Goal: Task Accomplishment & Management: Complete application form

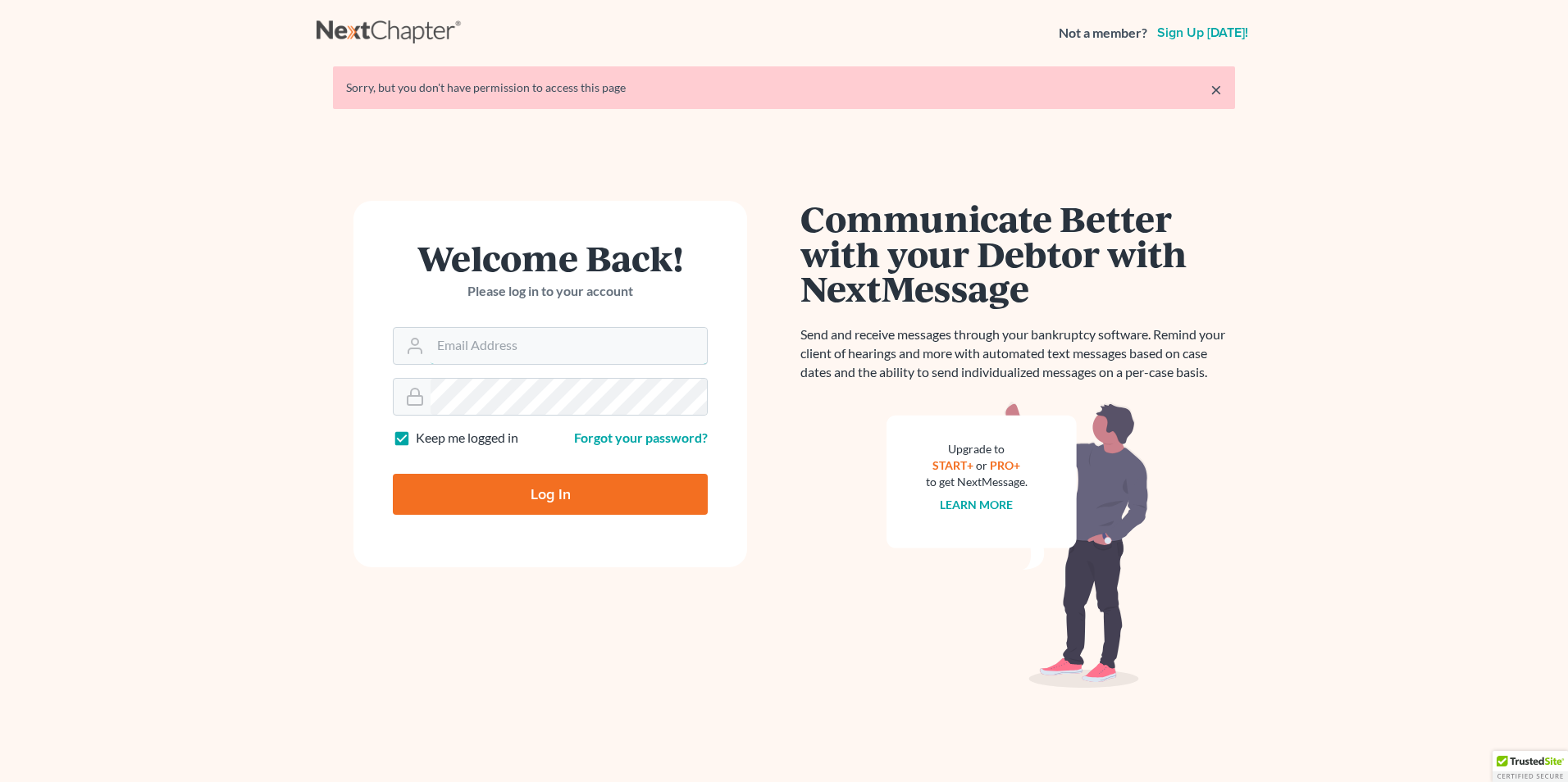
type input "j@jeremybryantlaw.com"
click at [564, 489] on input "Log In" at bounding box center [550, 494] width 315 height 41
type input "Thinking..."
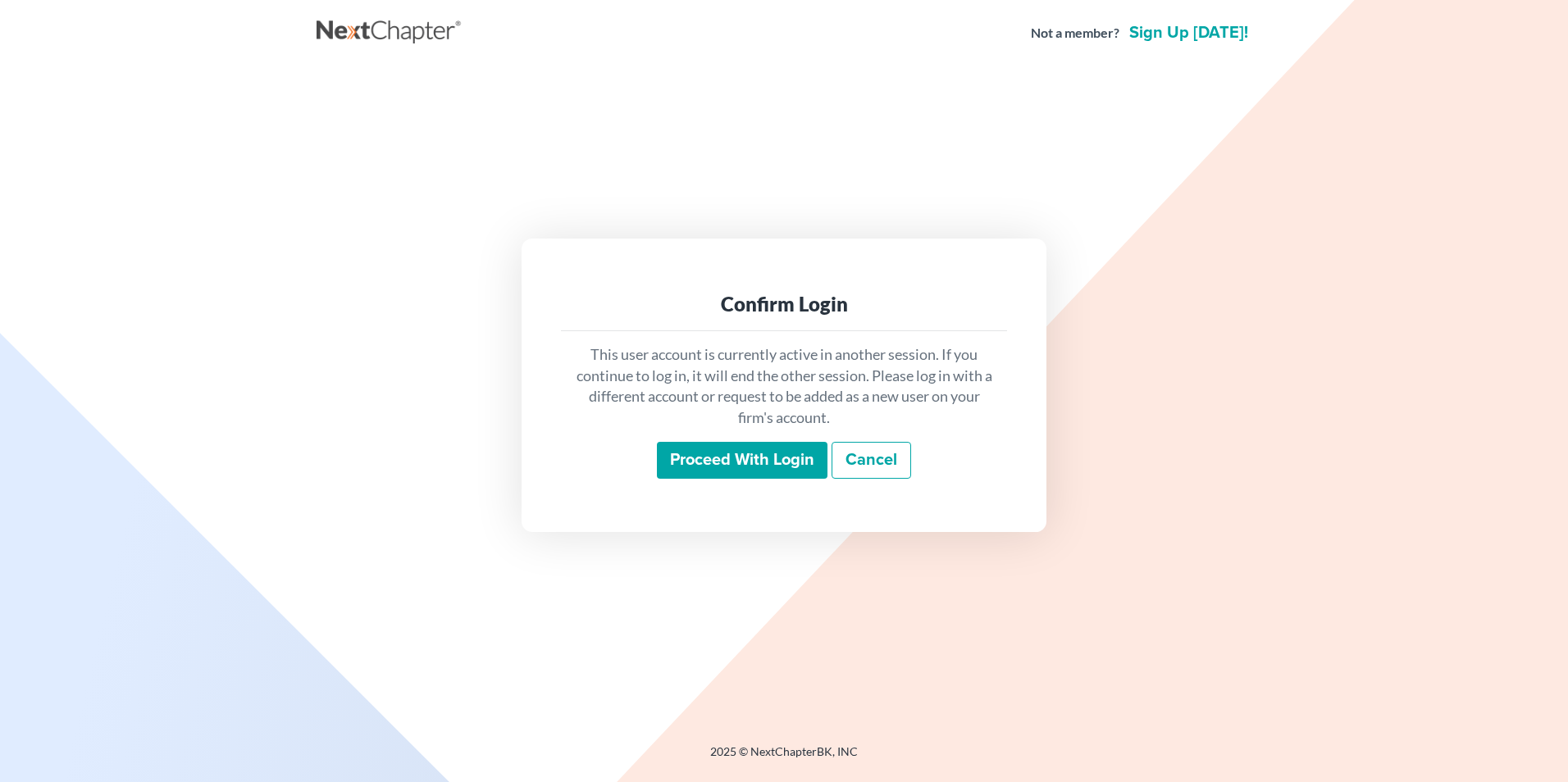
click at [756, 453] on input "Proceed with login" at bounding box center [742, 460] width 171 height 38
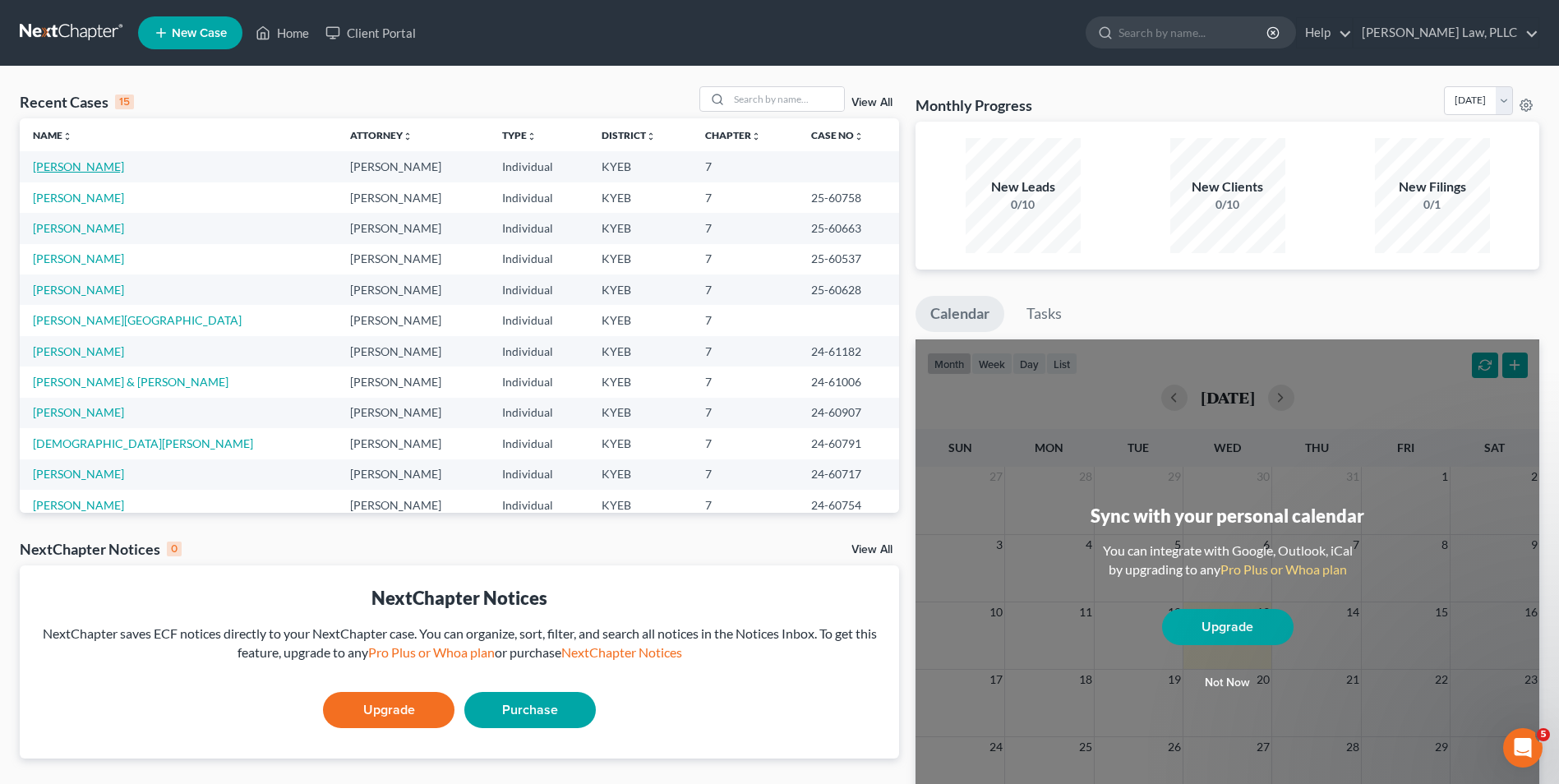
click at [89, 163] on link "[PERSON_NAME]" at bounding box center [78, 166] width 91 height 14
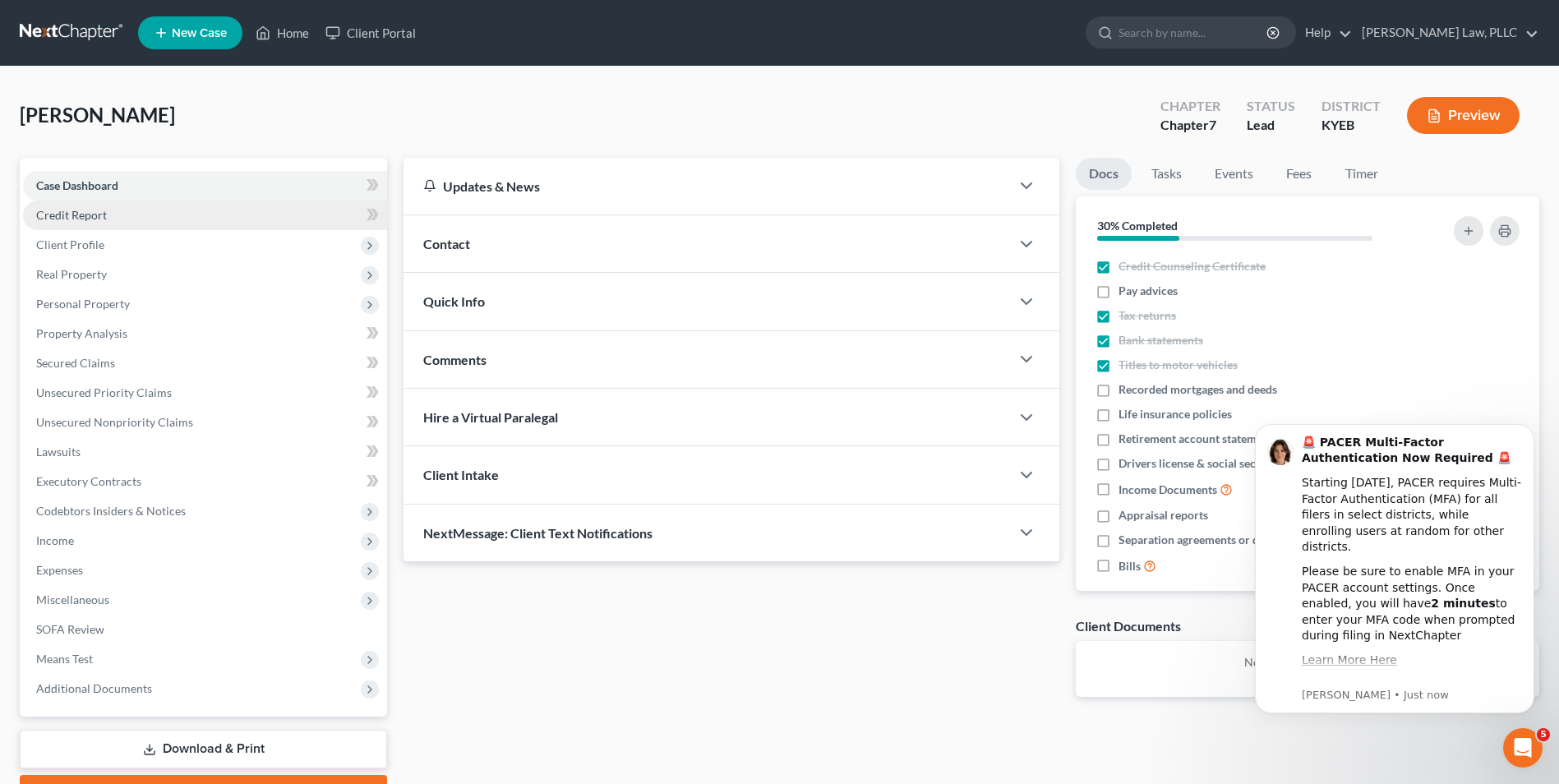
click at [76, 222] on link "Credit Report" at bounding box center [205, 215] width 364 height 29
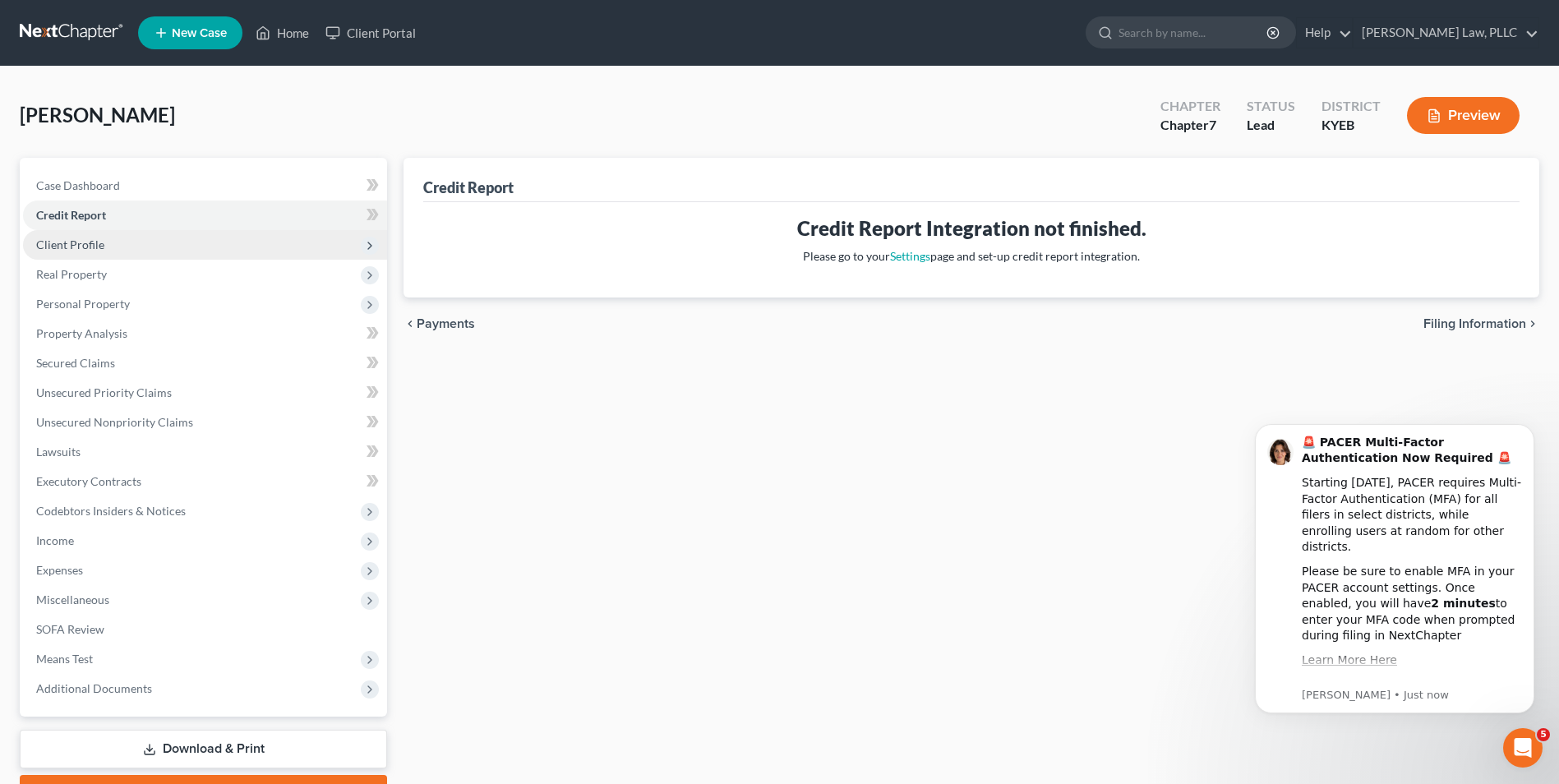
click at [77, 250] on span "Client Profile" at bounding box center [70, 244] width 68 height 14
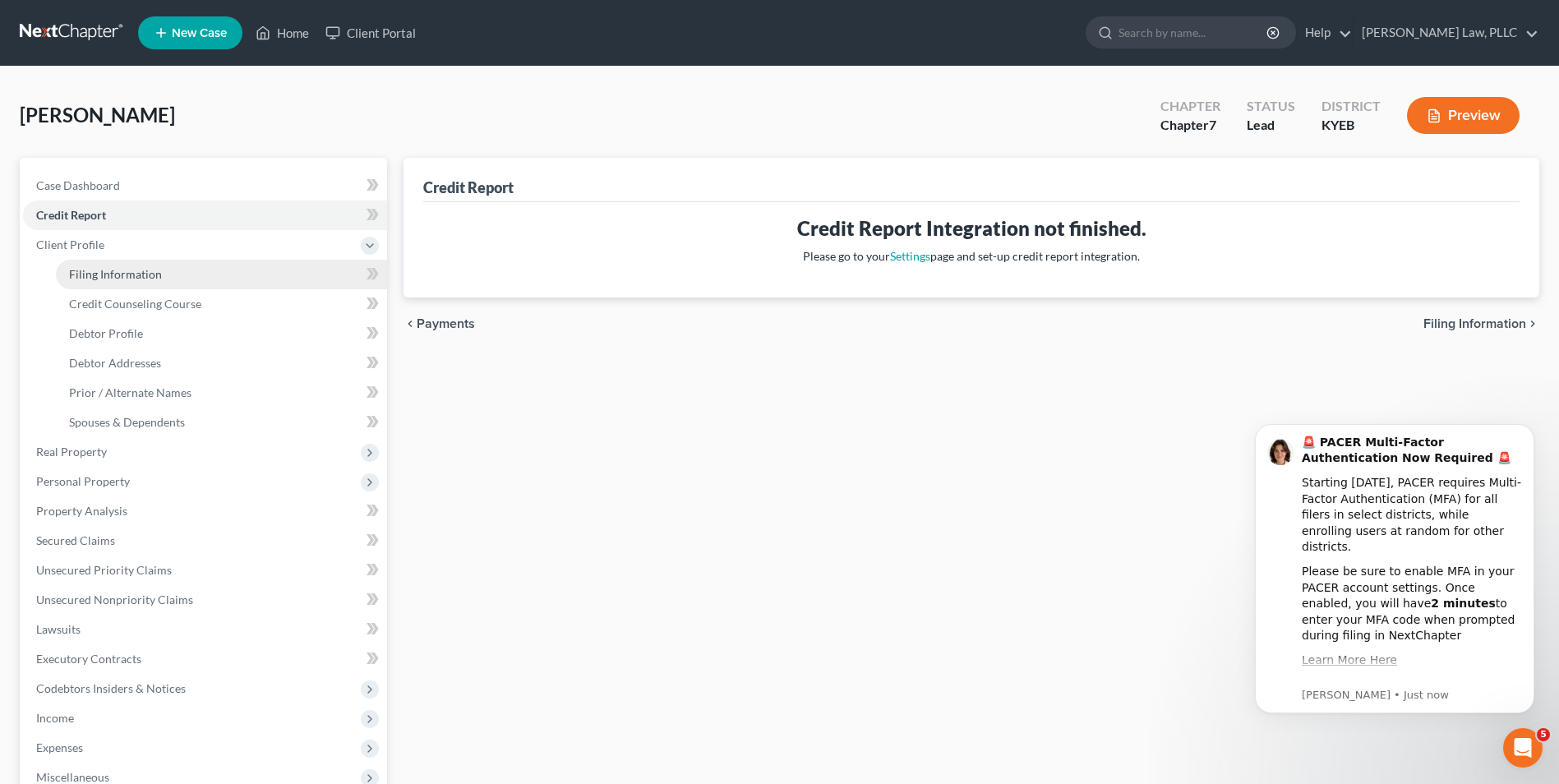
click at [123, 277] on span "Filing Information" at bounding box center [115, 274] width 93 height 14
select select "1"
select select "0"
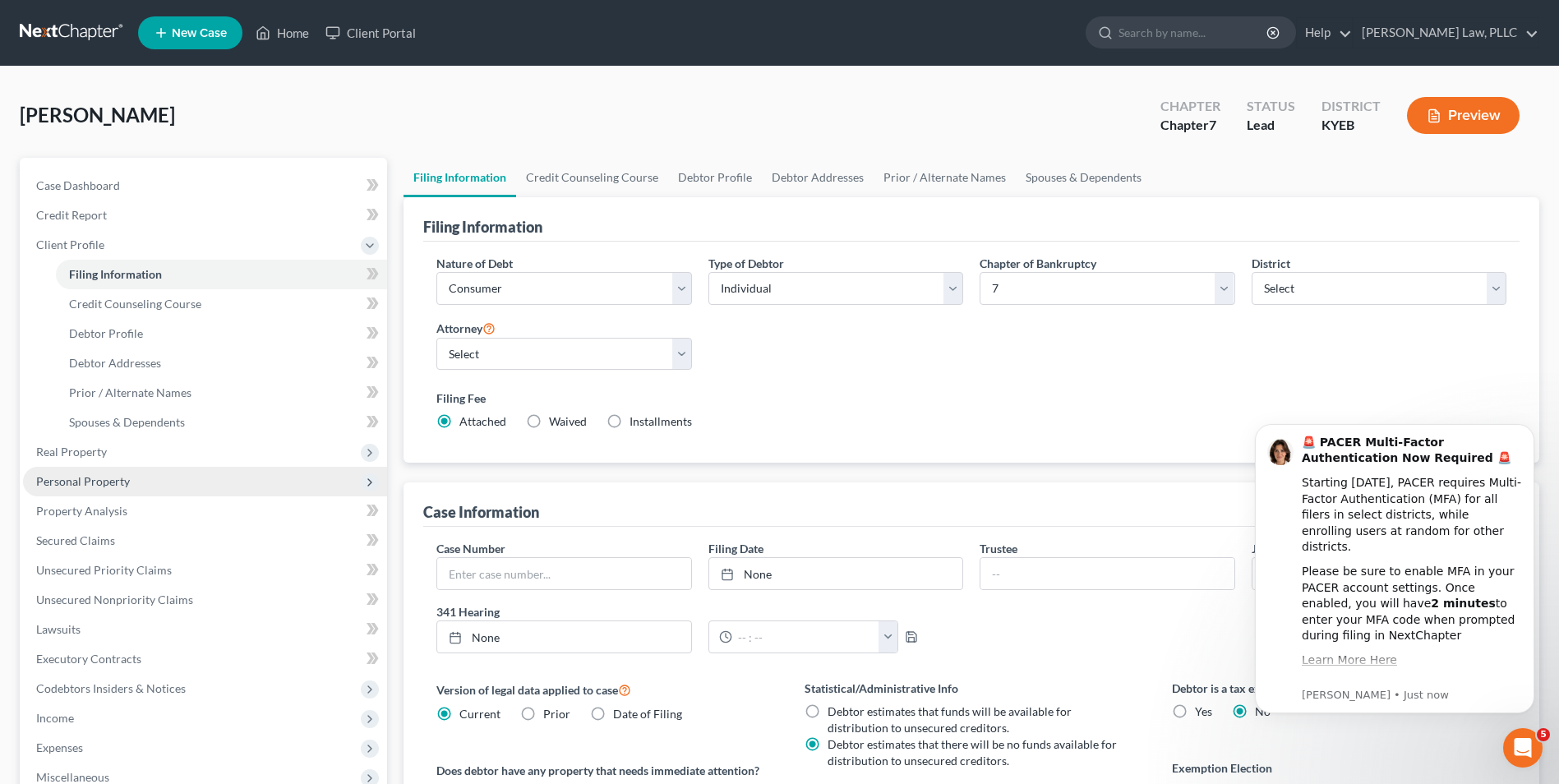
click at [96, 485] on span "Personal Property" at bounding box center [83, 481] width 94 height 14
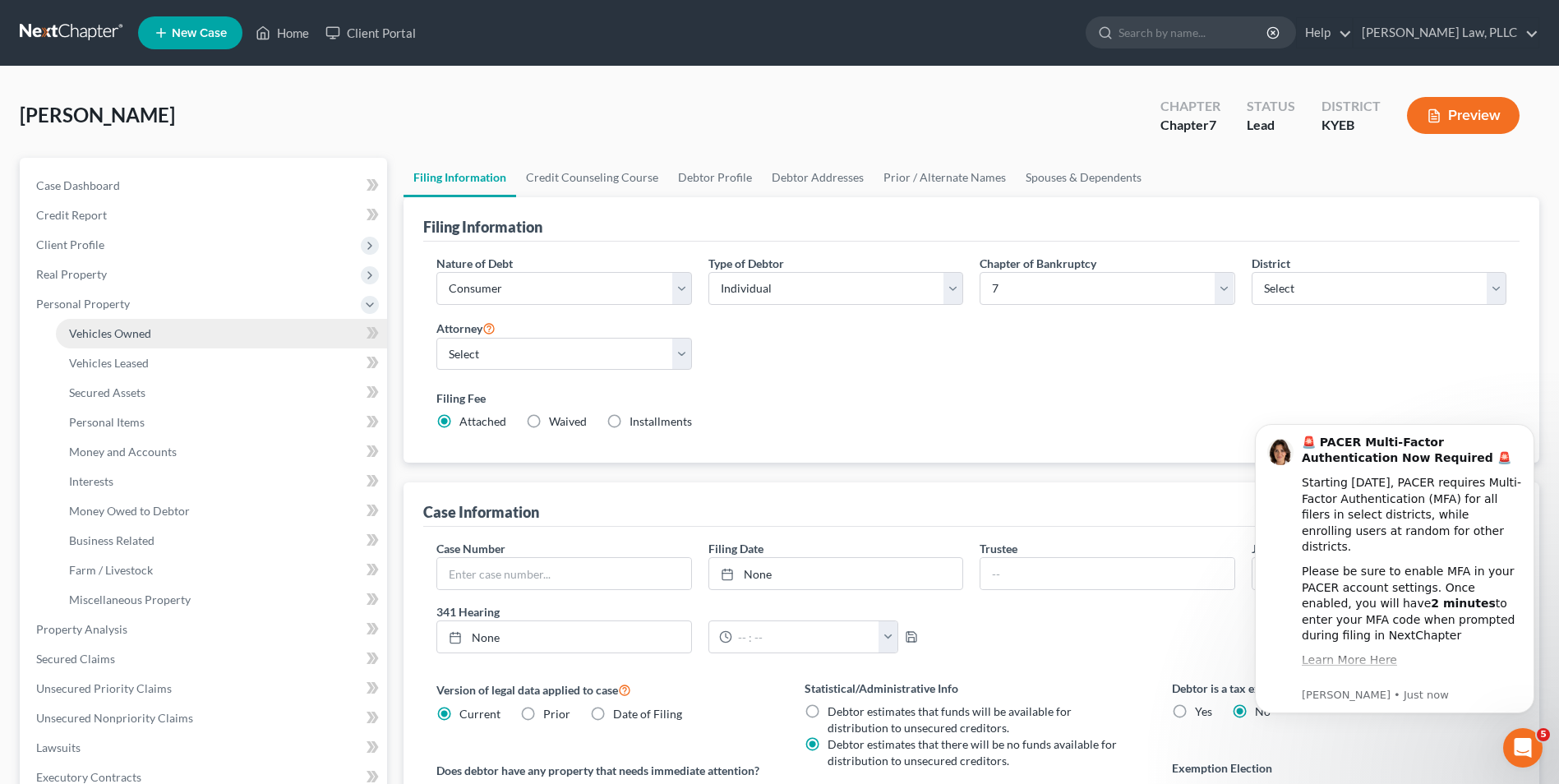
click at [120, 336] on span "Vehicles Owned" at bounding box center [110, 333] width 83 height 14
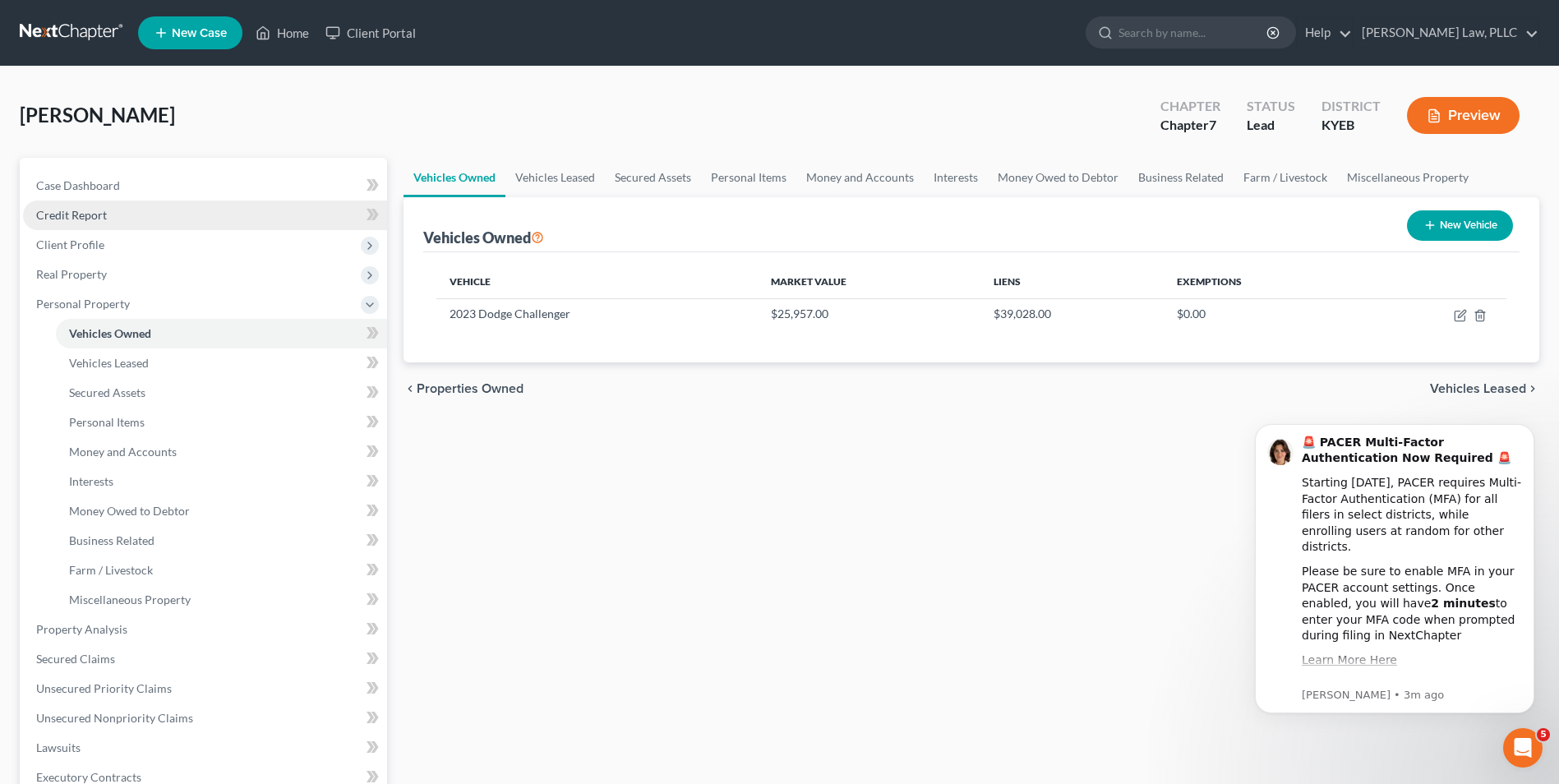
click at [173, 208] on link "Credit Report" at bounding box center [205, 215] width 364 height 29
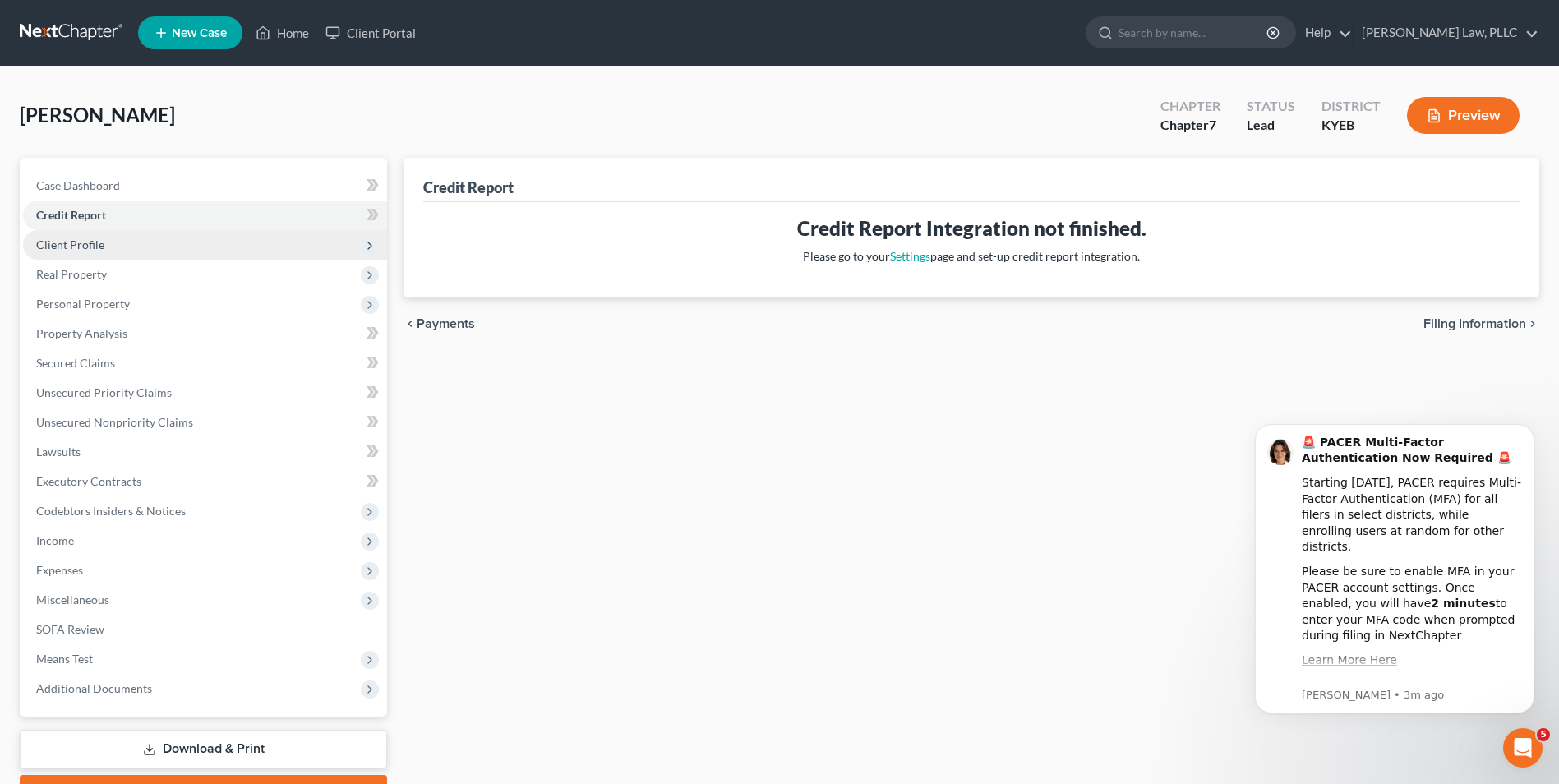
click at [134, 244] on span "Client Profile" at bounding box center [205, 245] width 364 height 29
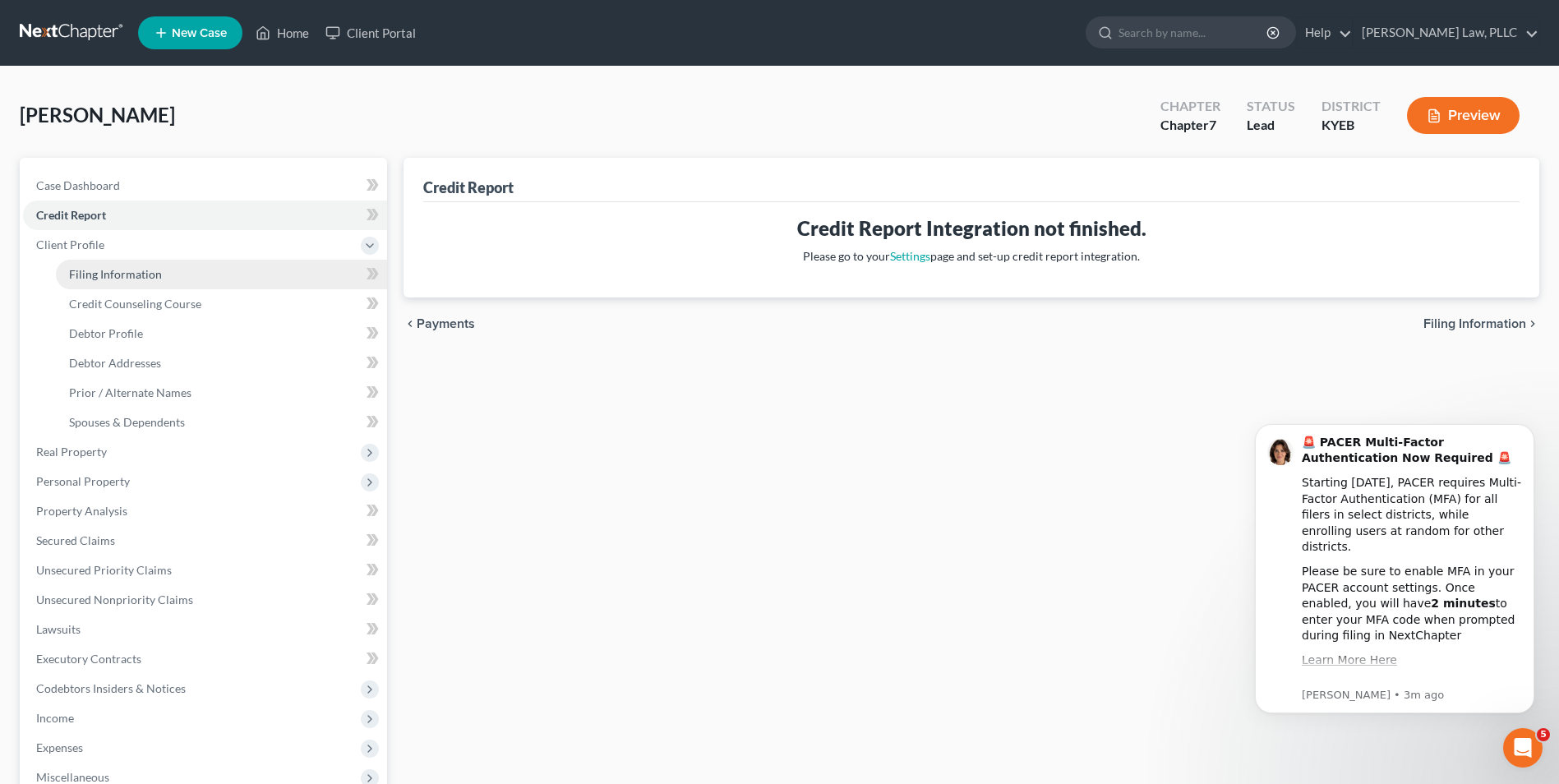
click at [164, 279] on link "Filing Information" at bounding box center [221, 274] width 331 height 29
select select "1"
select select "0"
select select "32"
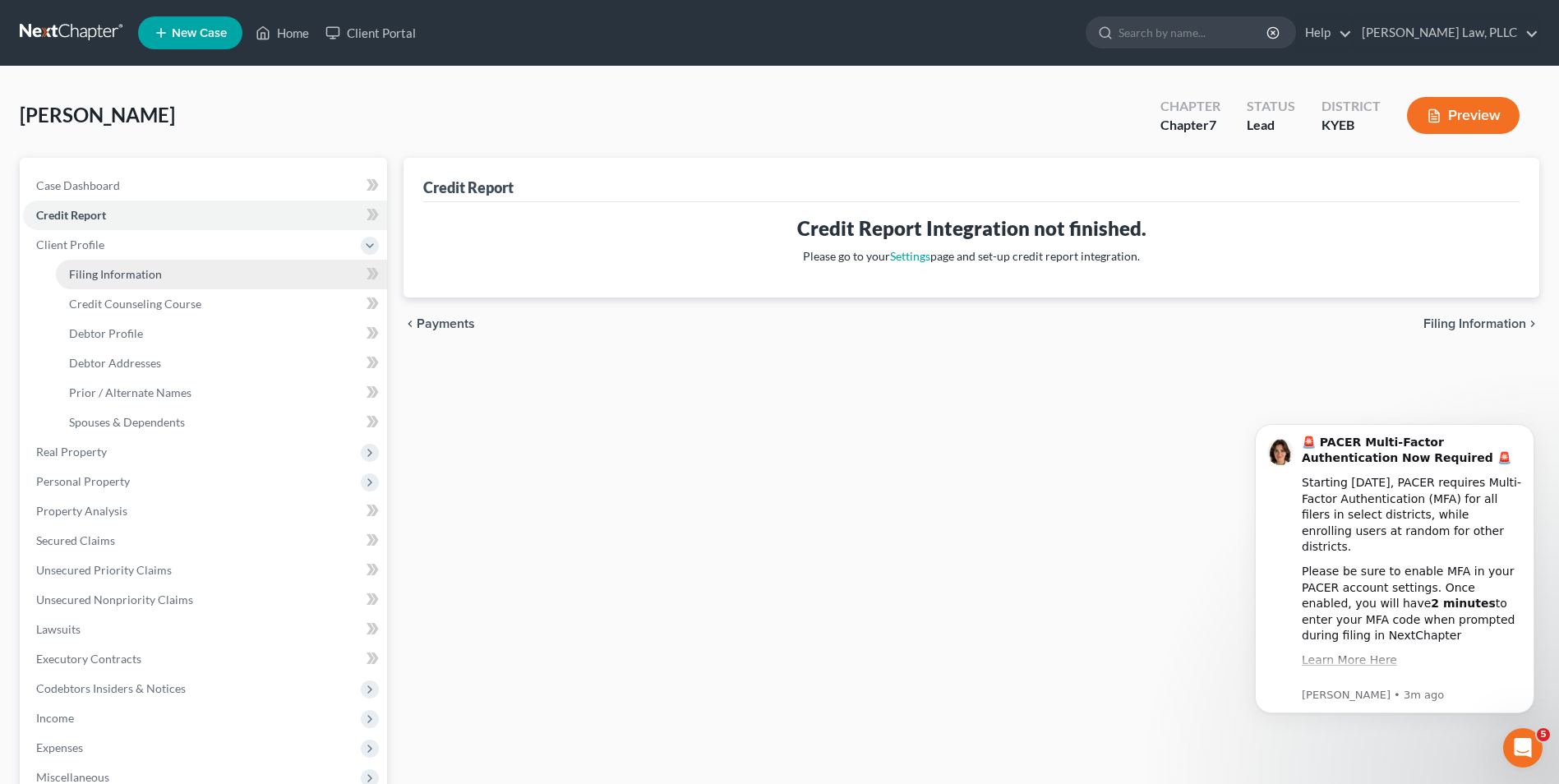
select select "0"
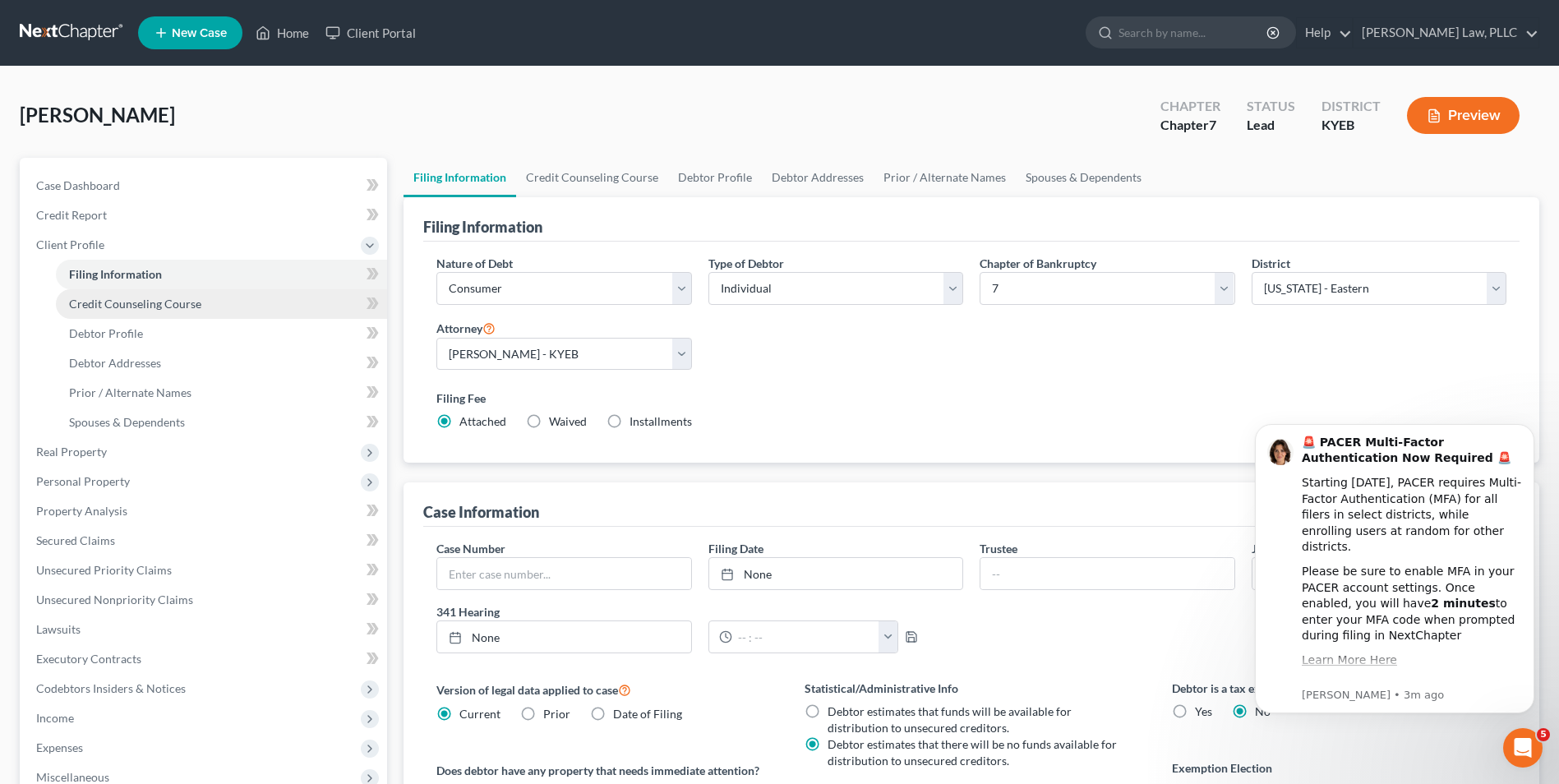
click at [173, 315] on link "Credit Counseling Course" at bounding box center [221, 303] width 331 height 29
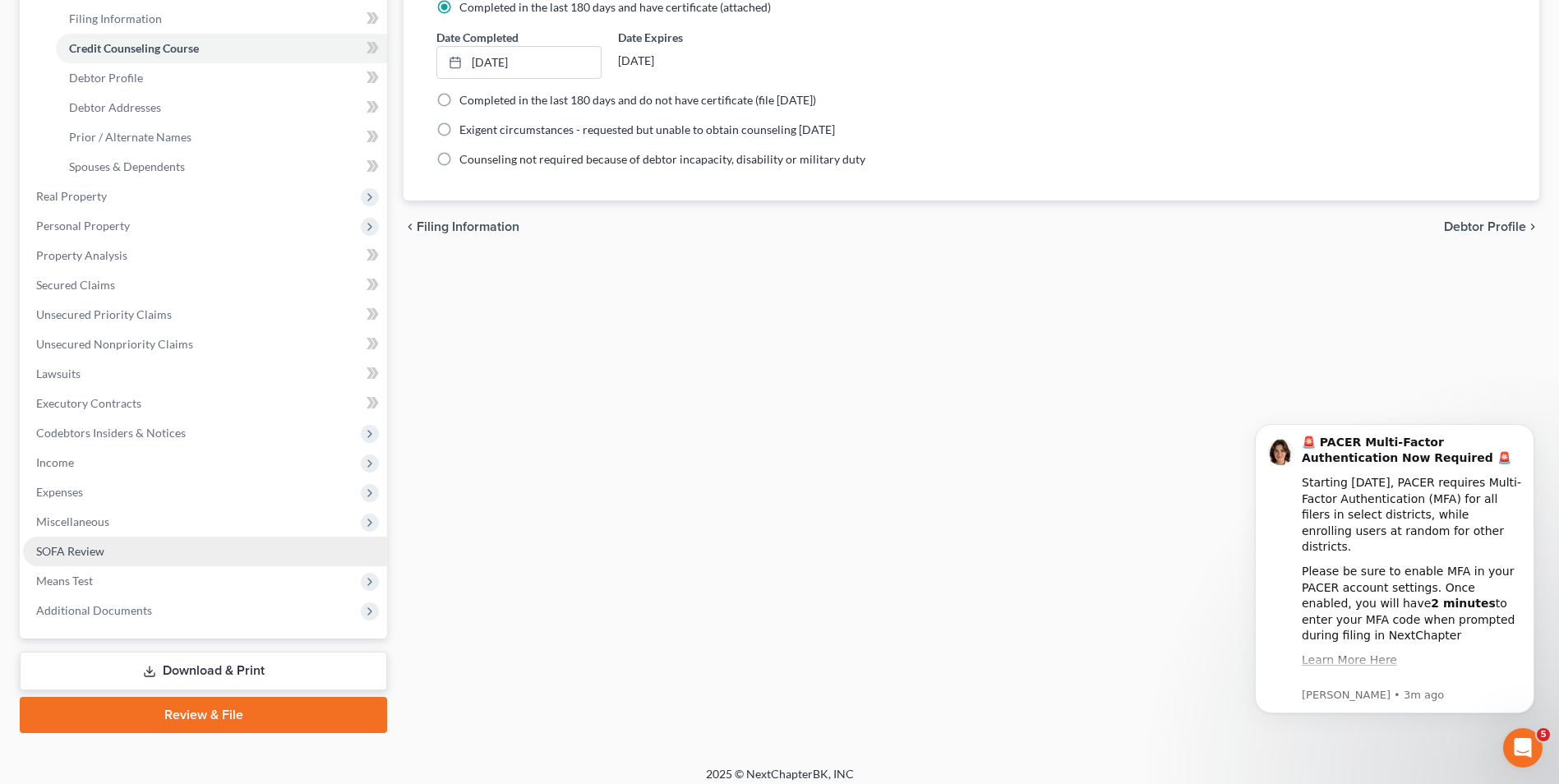
scroll to position [267, 0]
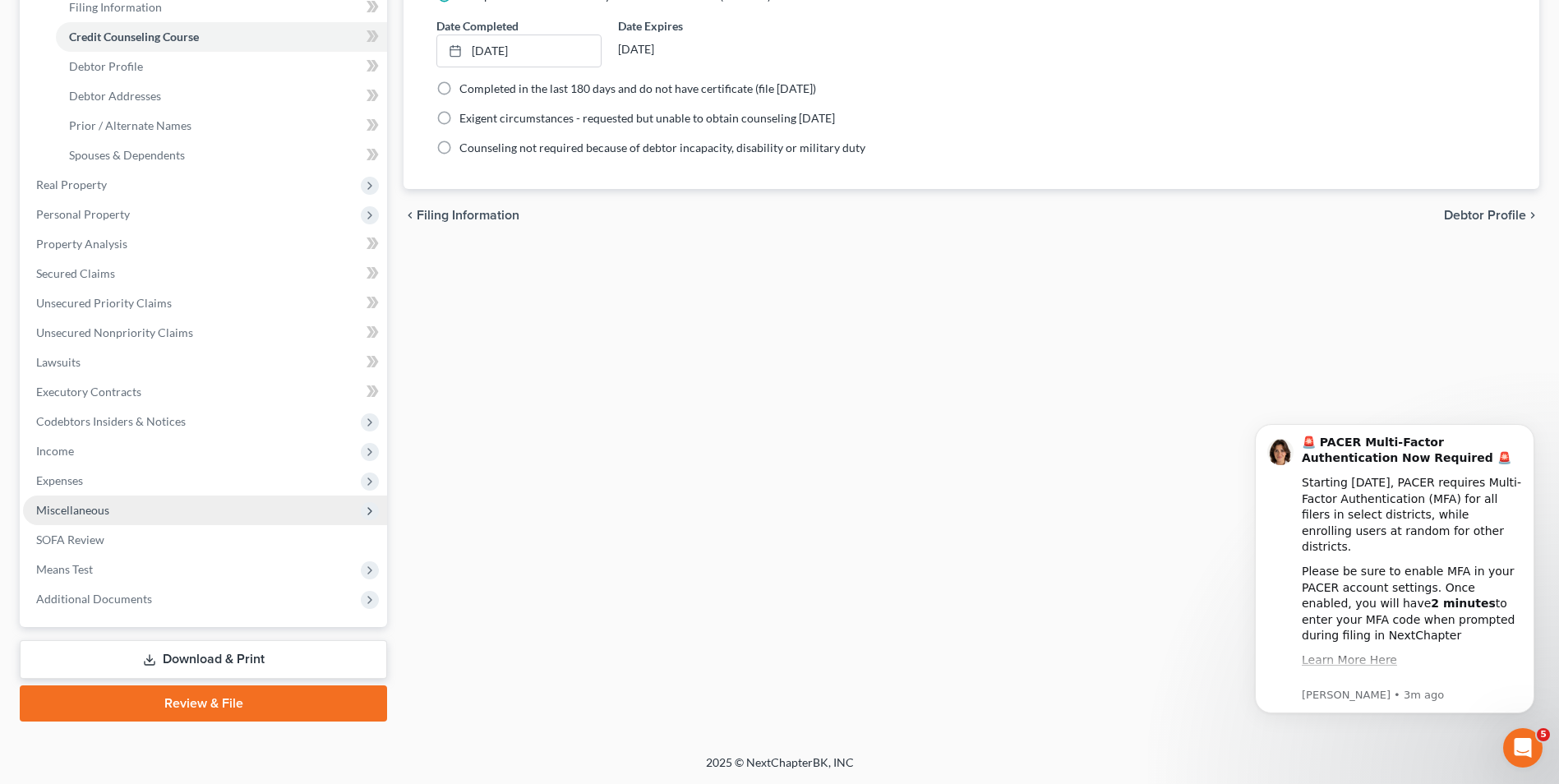
click at [131, 498] on span "Miscellaneous" at bounding box center [205, 510] width 364 height 29
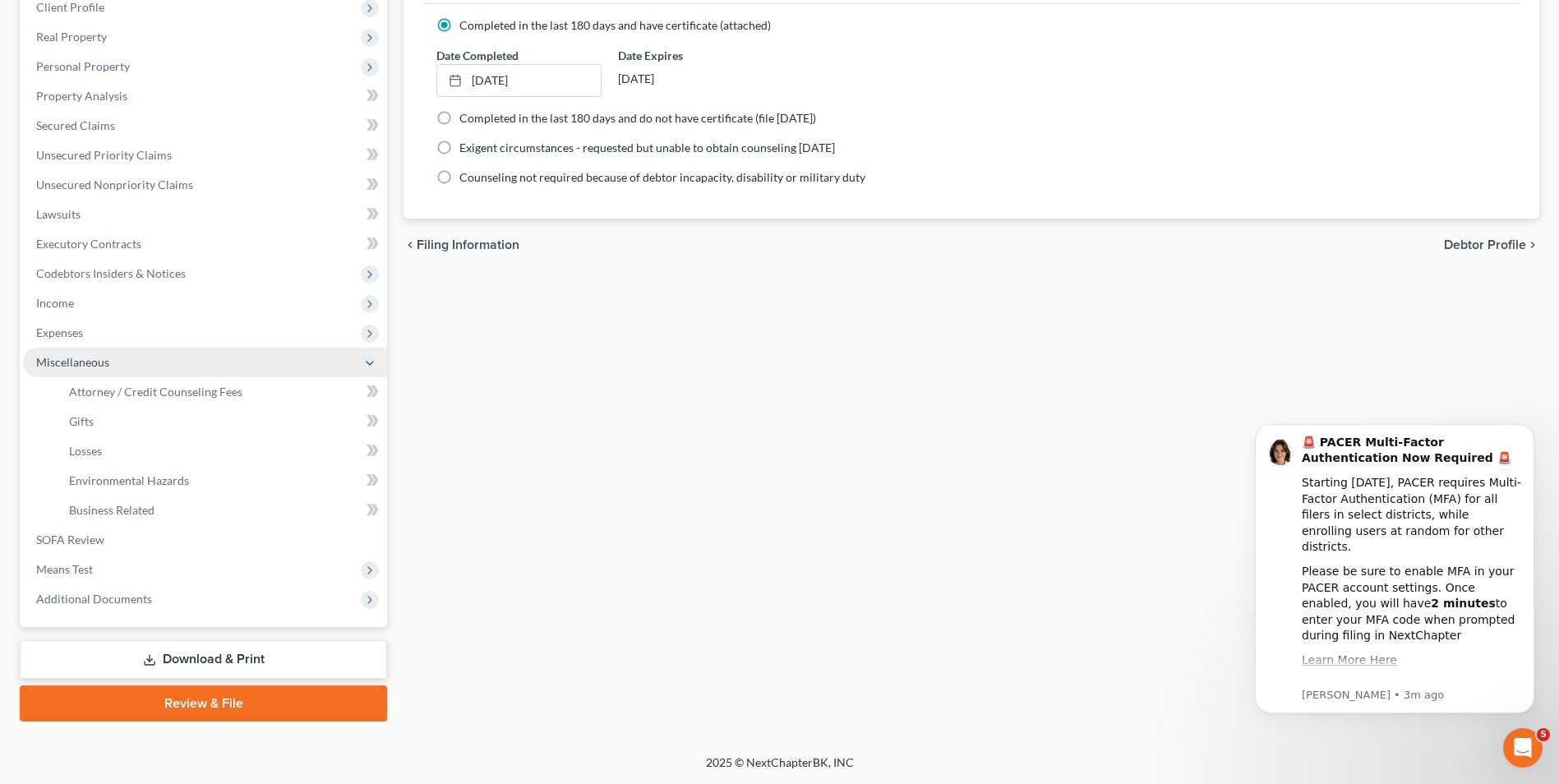
scroll to position [237, 0]
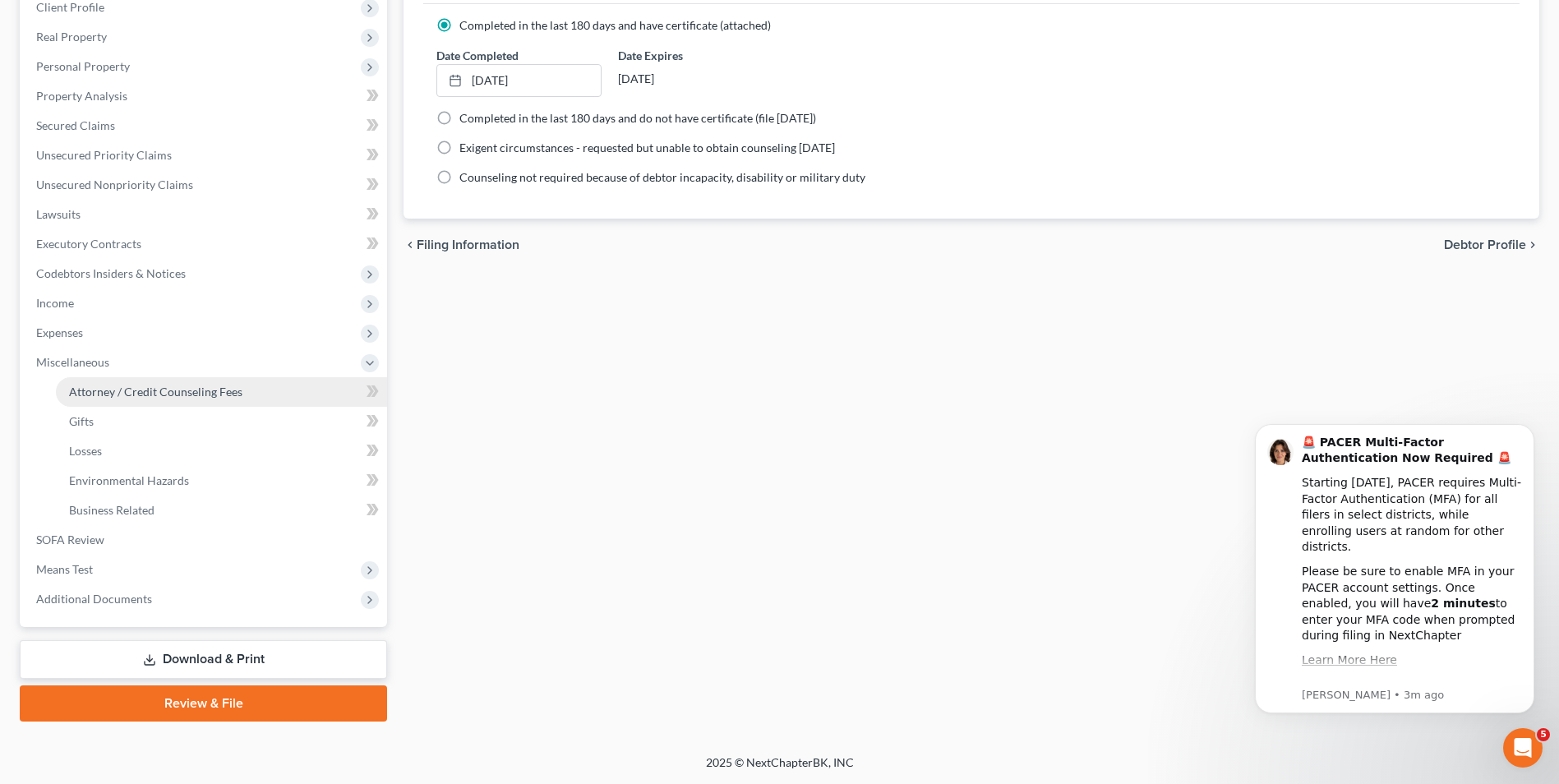
click at [134, 386] on span "Attorney / Credit Counseling Fees" at bounding box center [156, 391] width 174 height 14
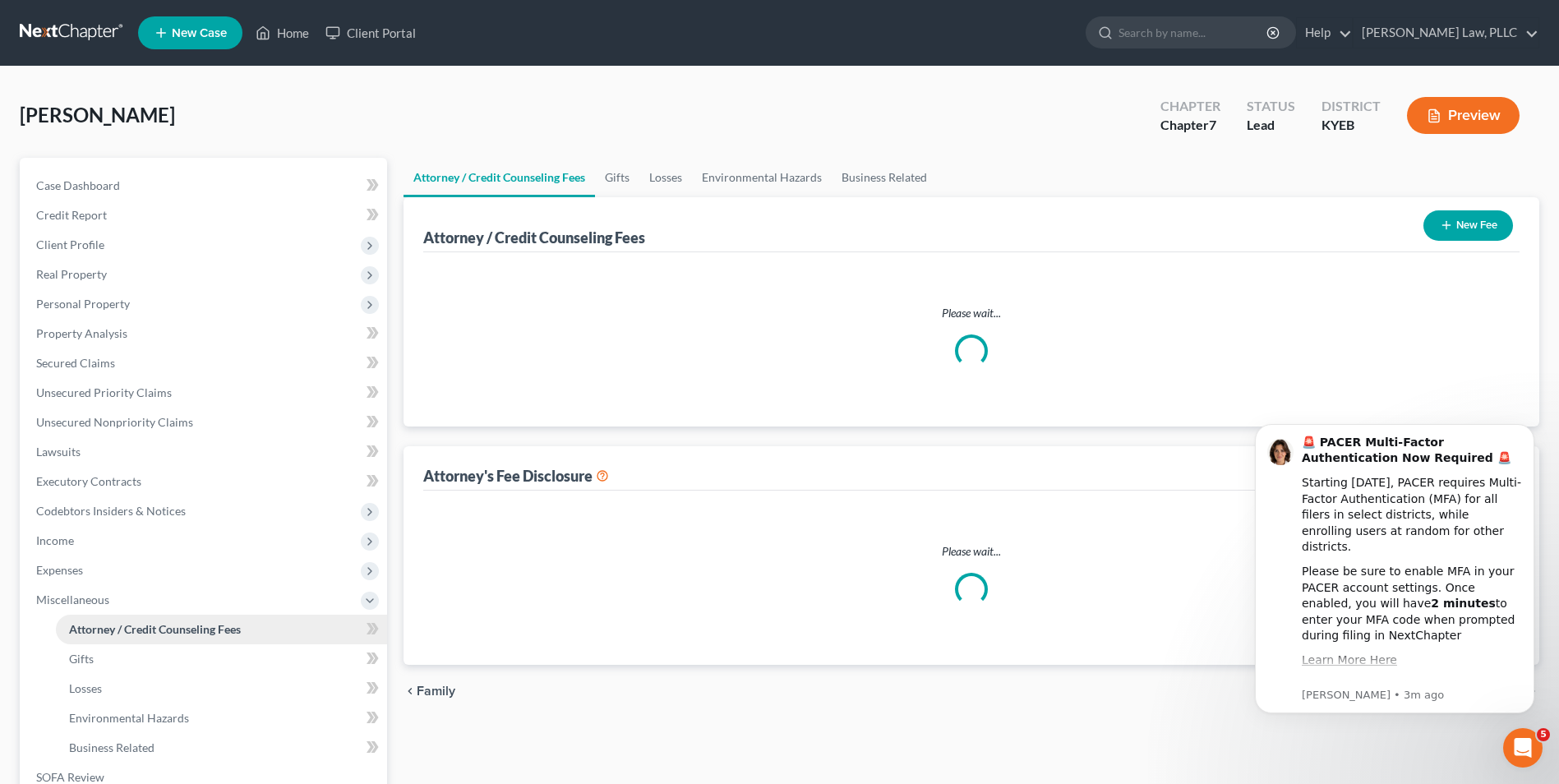
select select "0"
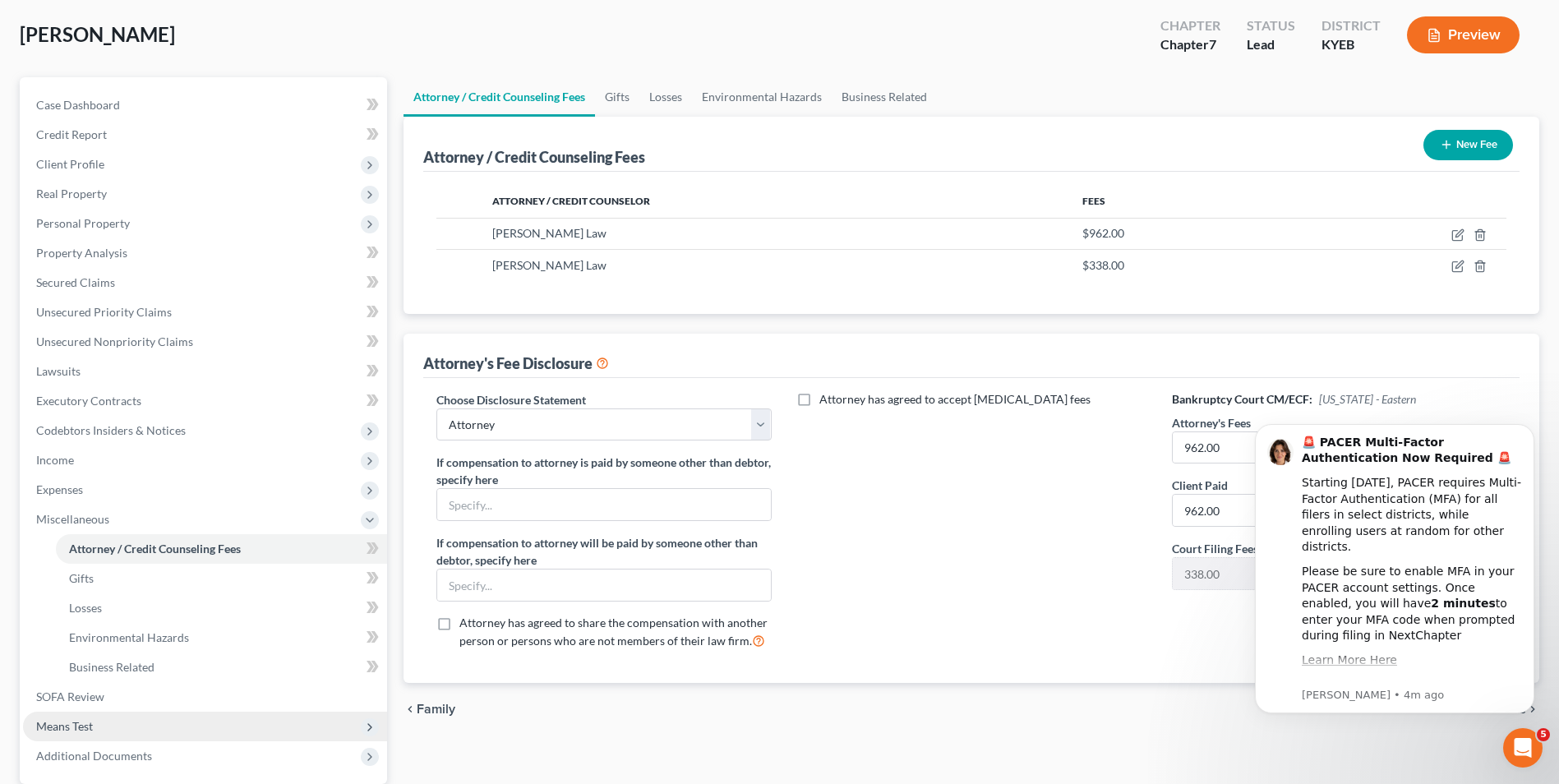
scroll to position [83, 0]
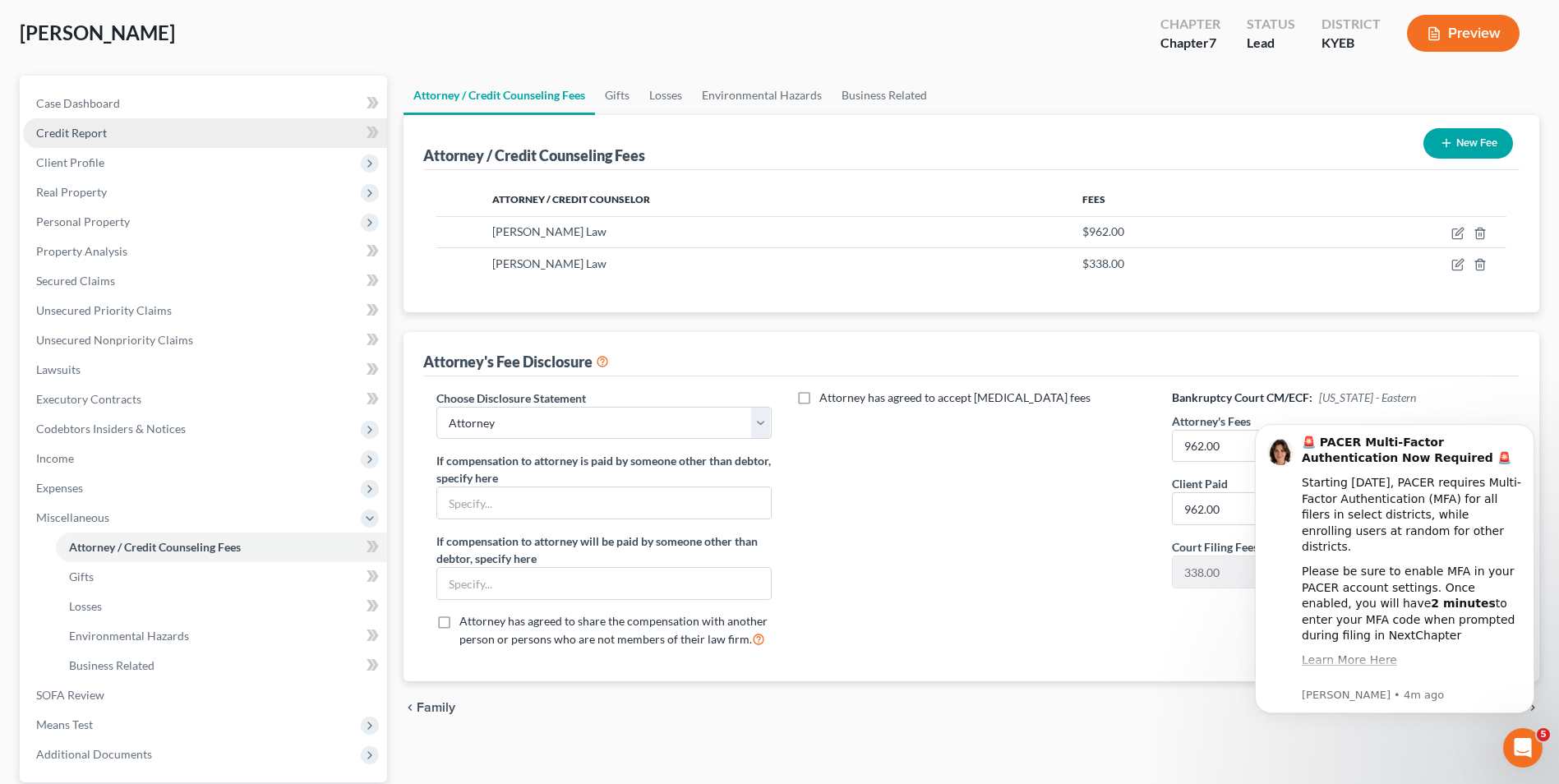
click at [94, 135] on span "Credit Report" at bounding box center [71, 132] width 71 height 14
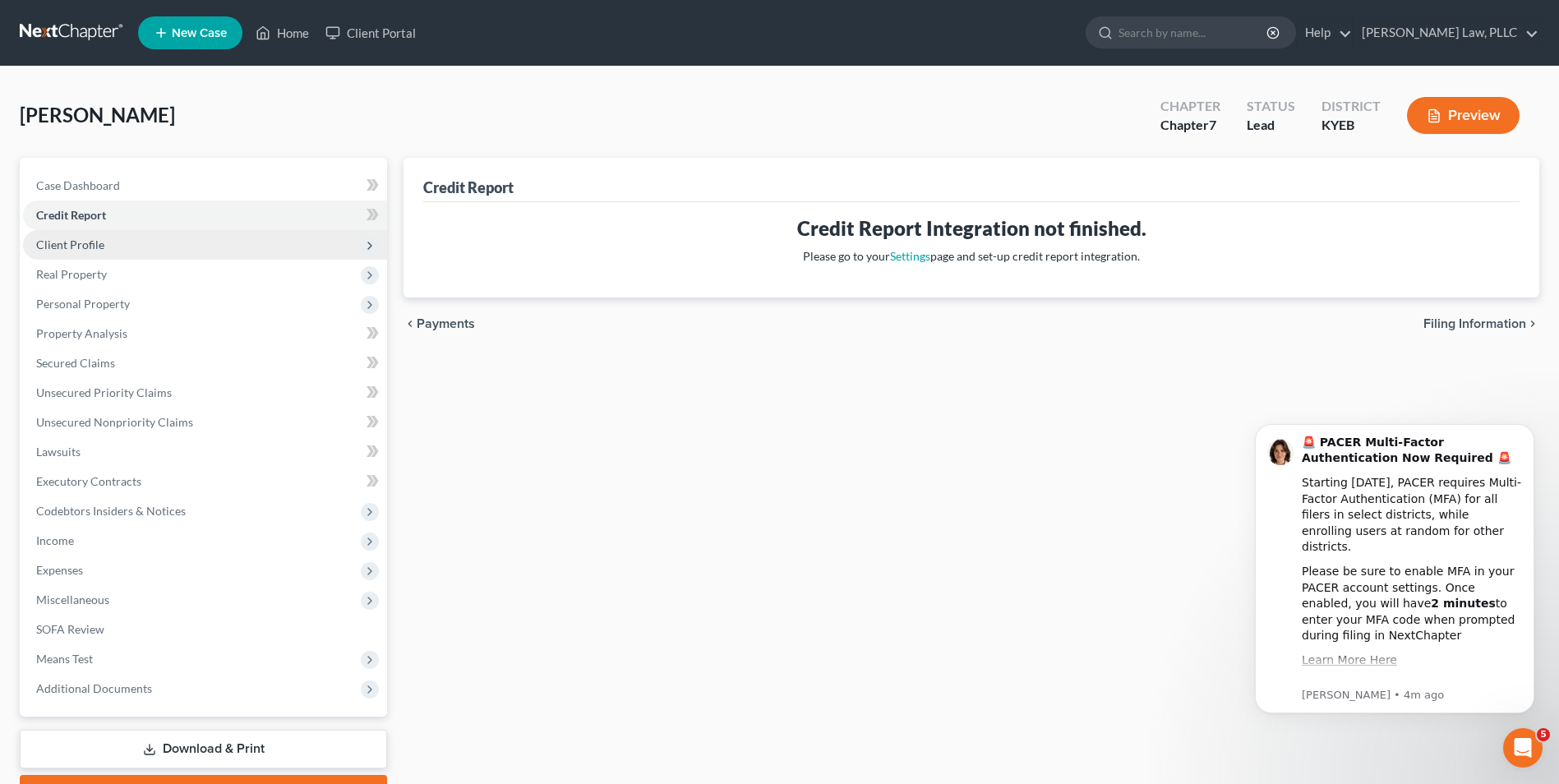
click at [107, 242] on span "Client Profile" at bounding box center [205, 245] width 364 height 29
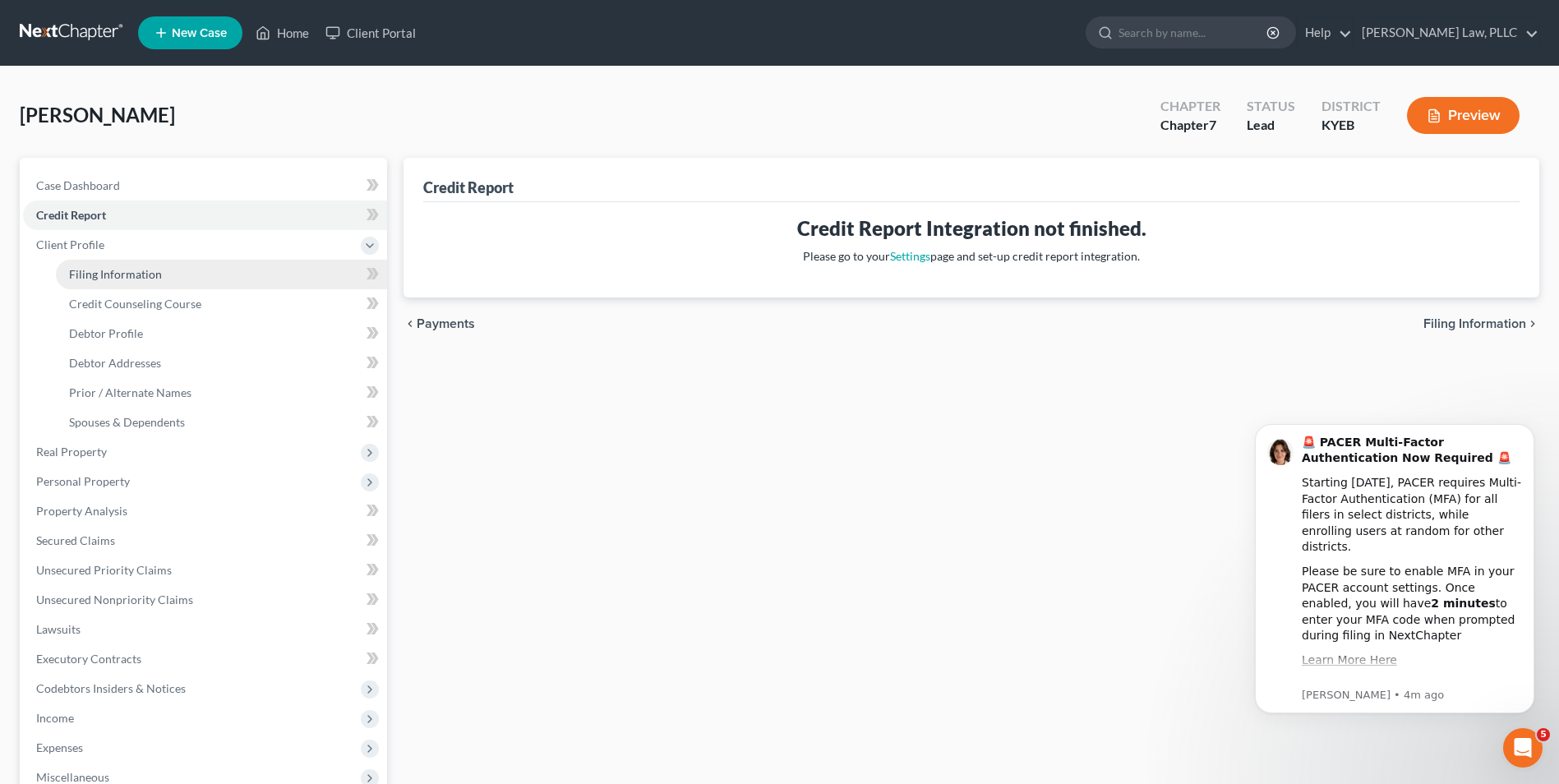
click at [128, 277] on span "Filing Information" at bounding box center [115, 274] width 93 height 14
select select "1"
select select "0"
select select "32"
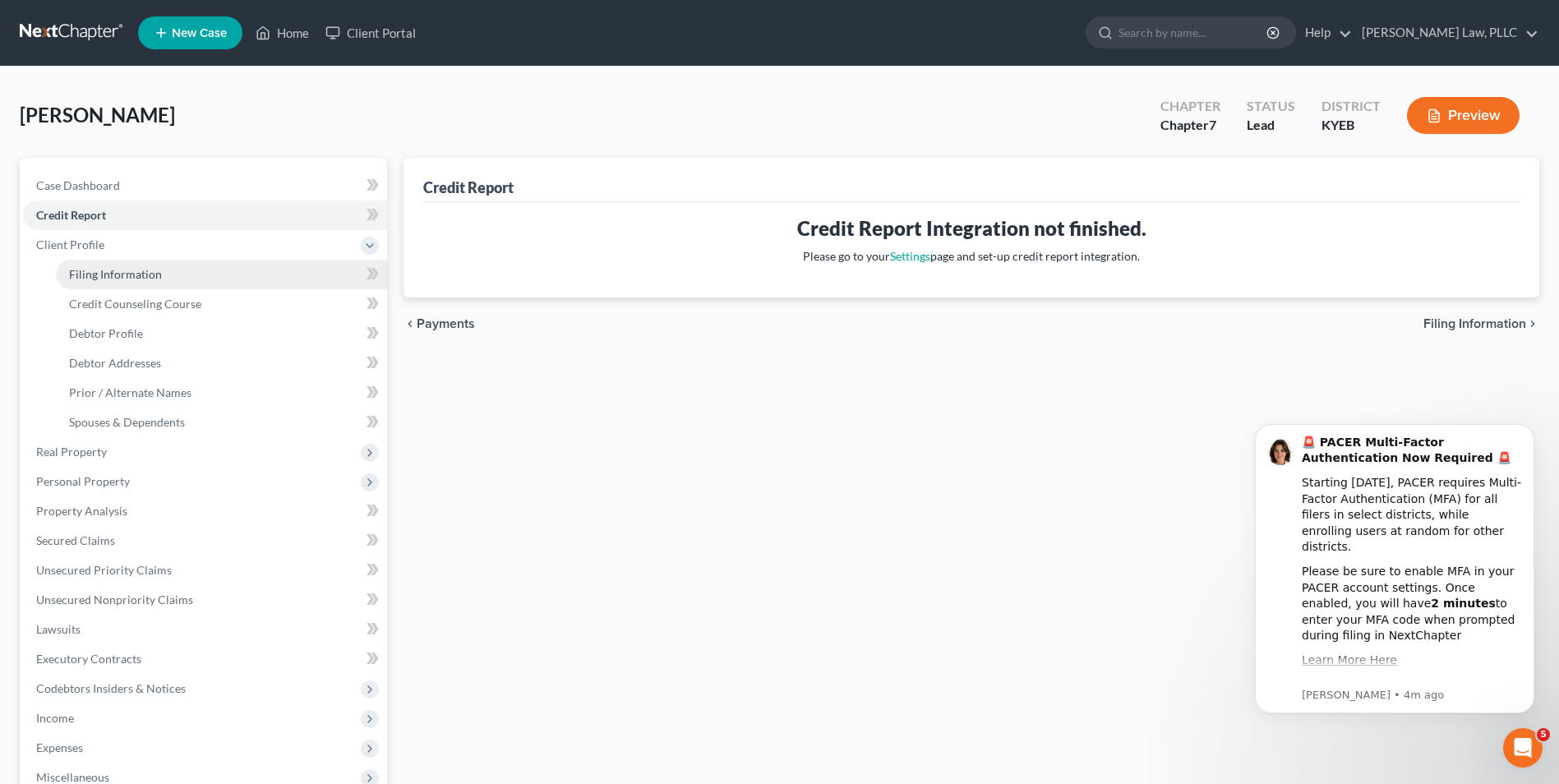
select select "0"
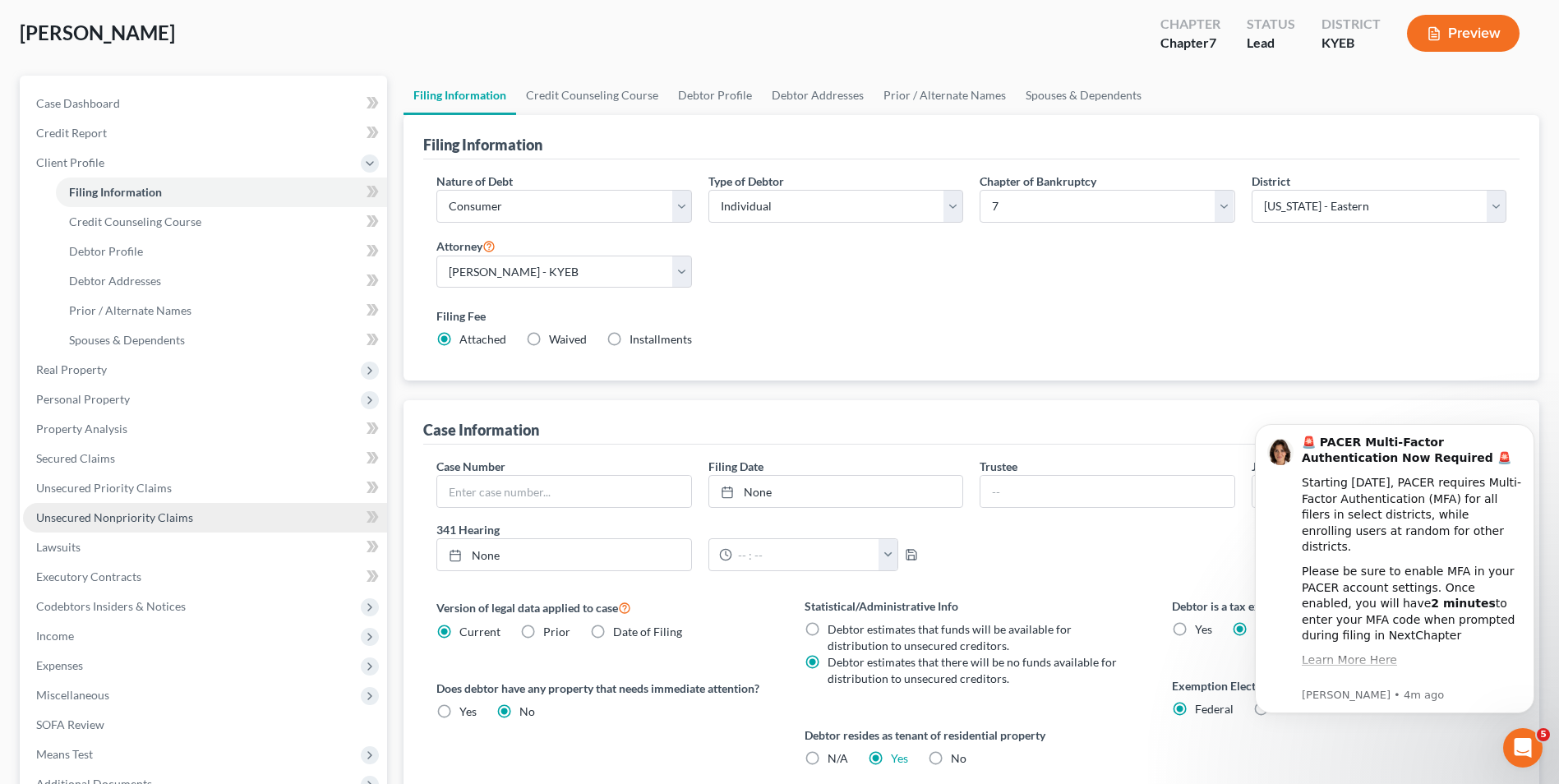
click at [132, 511] on span "Unsecured Nonpriority Claims" at bounding box center [114, 518] width 157 height 14
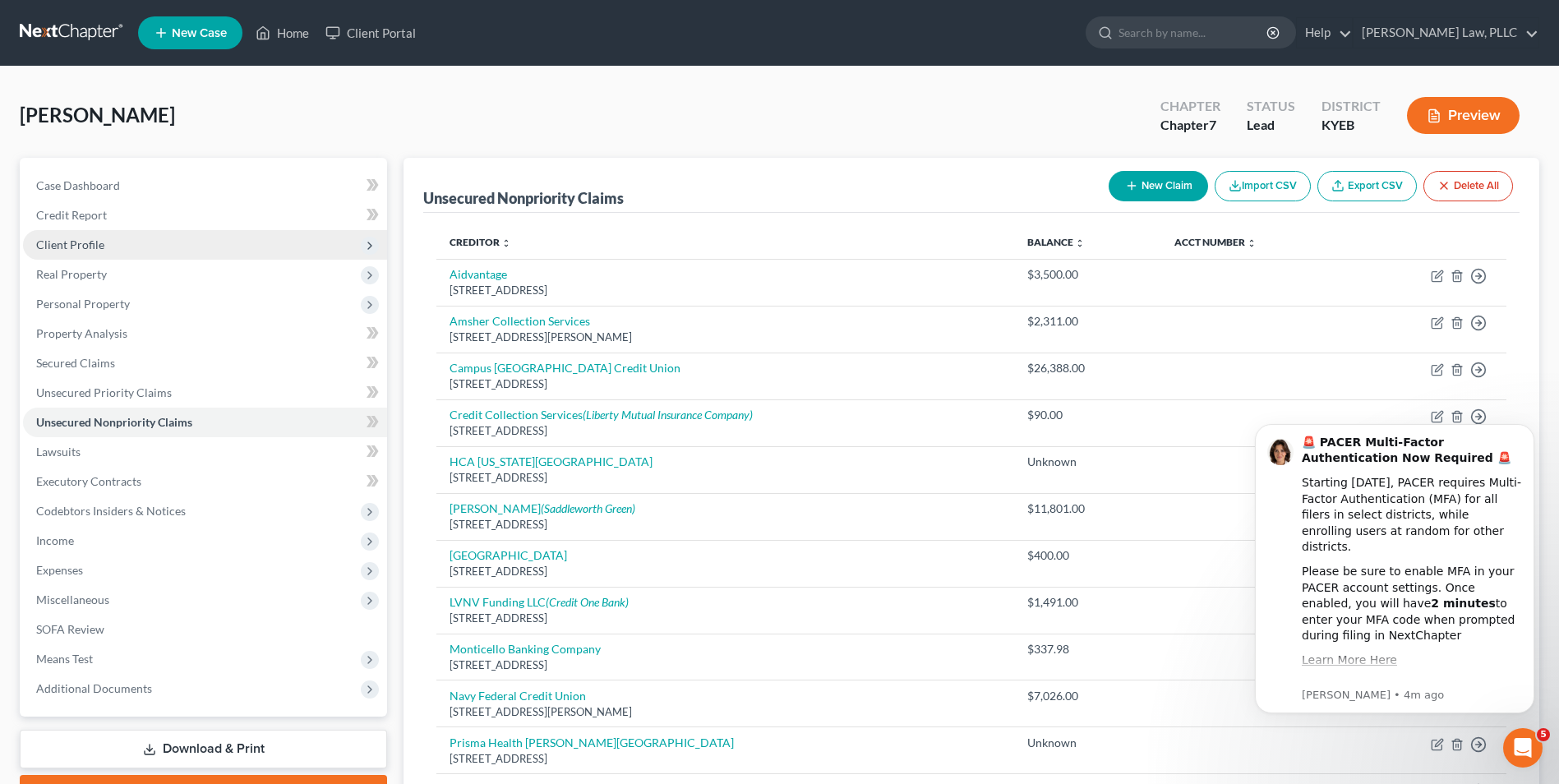
click at [94, 233] on span "Client Profile" at bounding box center [205, 245] width 364 height 29
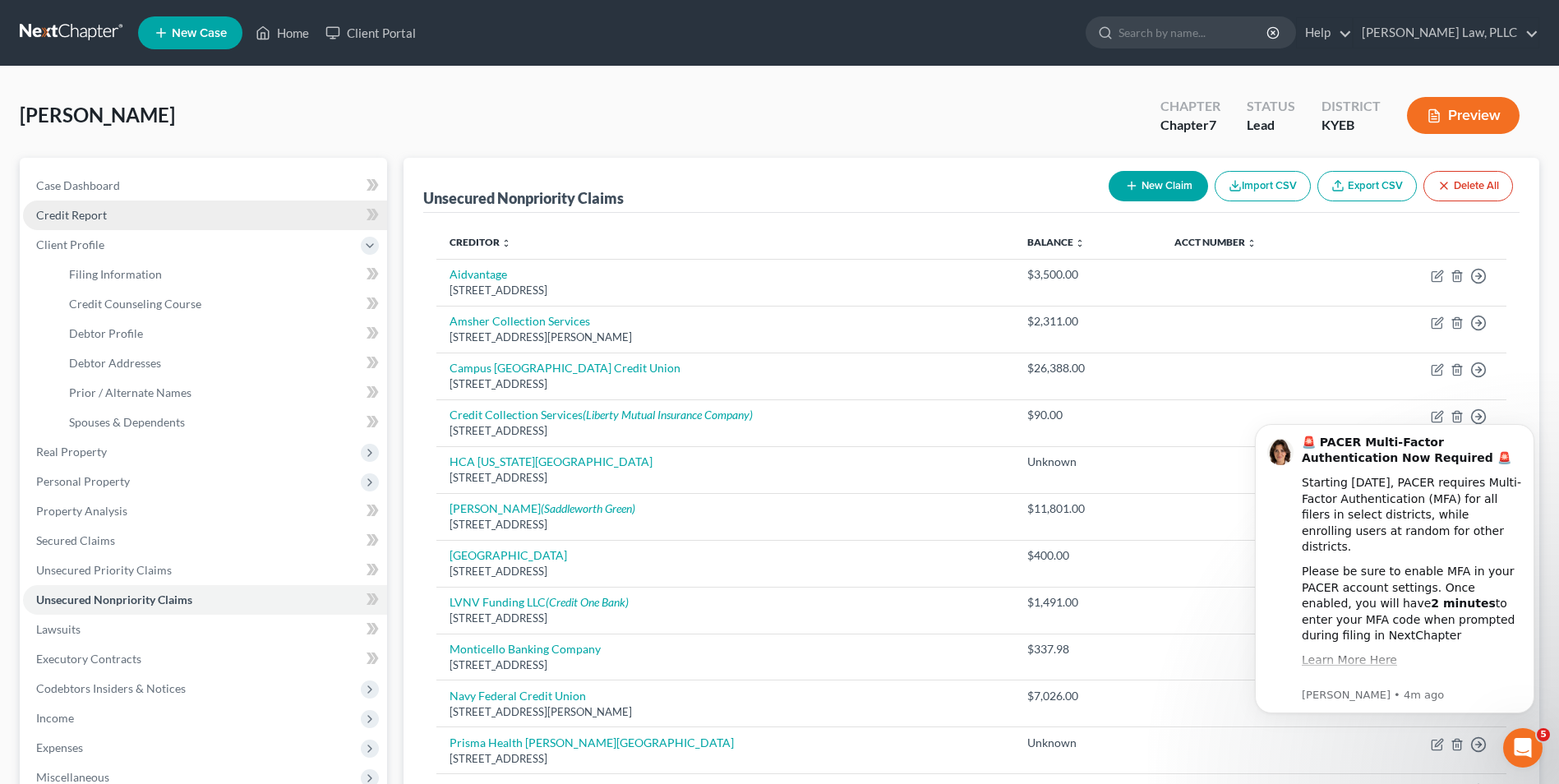
click at [95, 220] on span "Credit Report" at bounding box center [71, 215] width 71 height 14
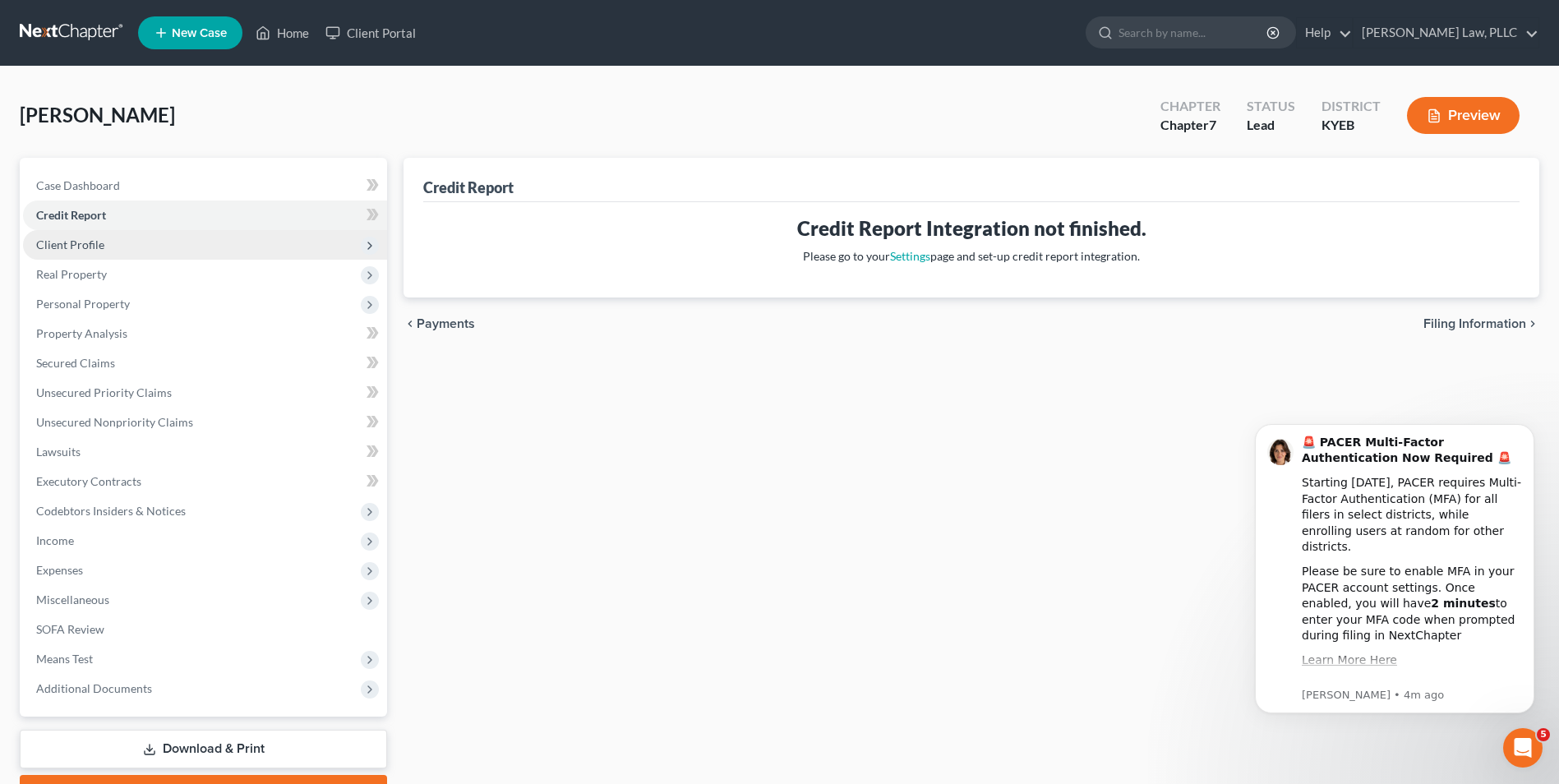
click at [98, 237] on span "Client Profile" at bounding box center [70, 244] width 68 height 14
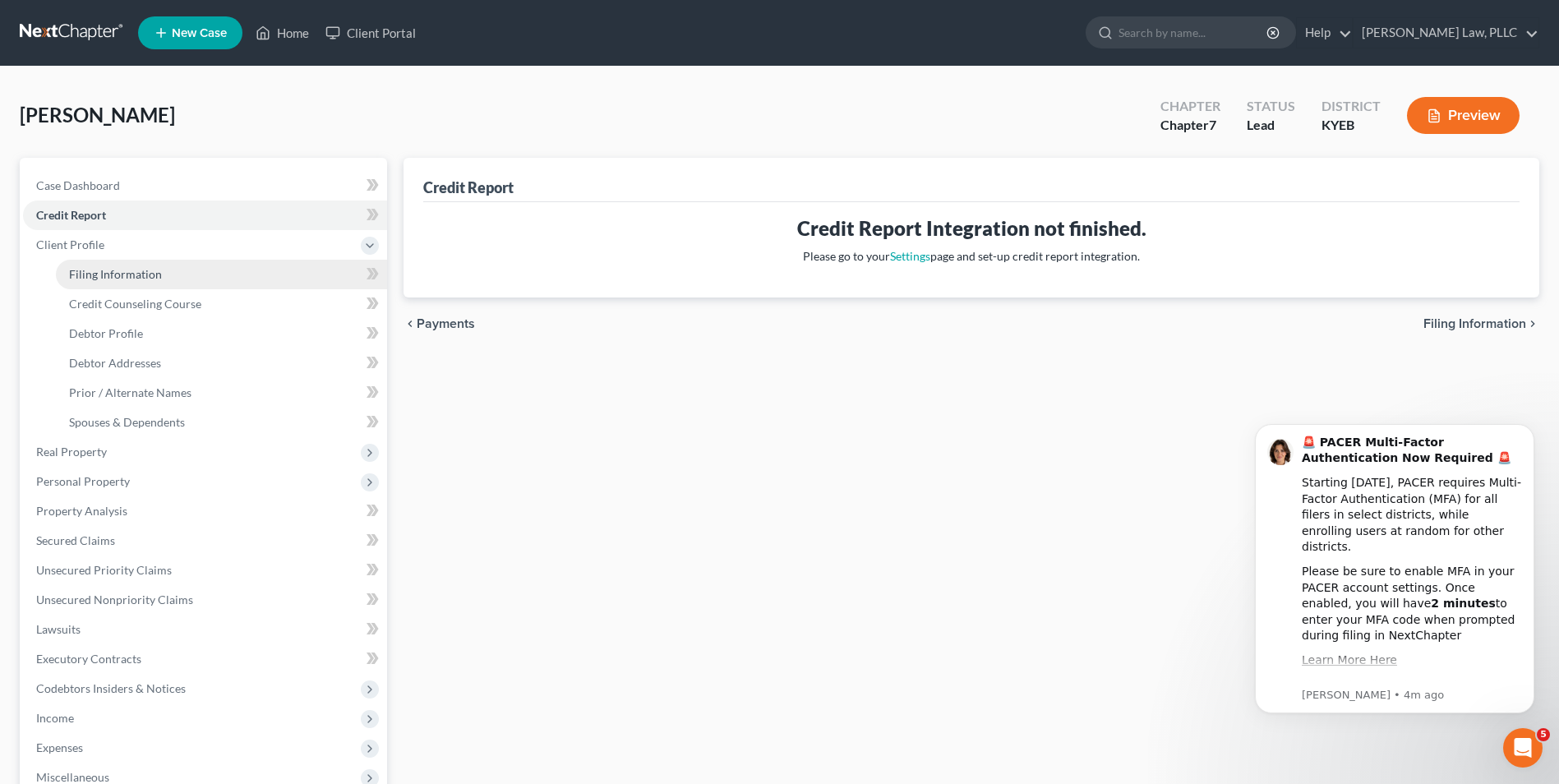
click at [128, 283] on link "Filing Information" at bounding box center [221, 274] width 331 height 29
select select "1"
select select "0"
select select "32"
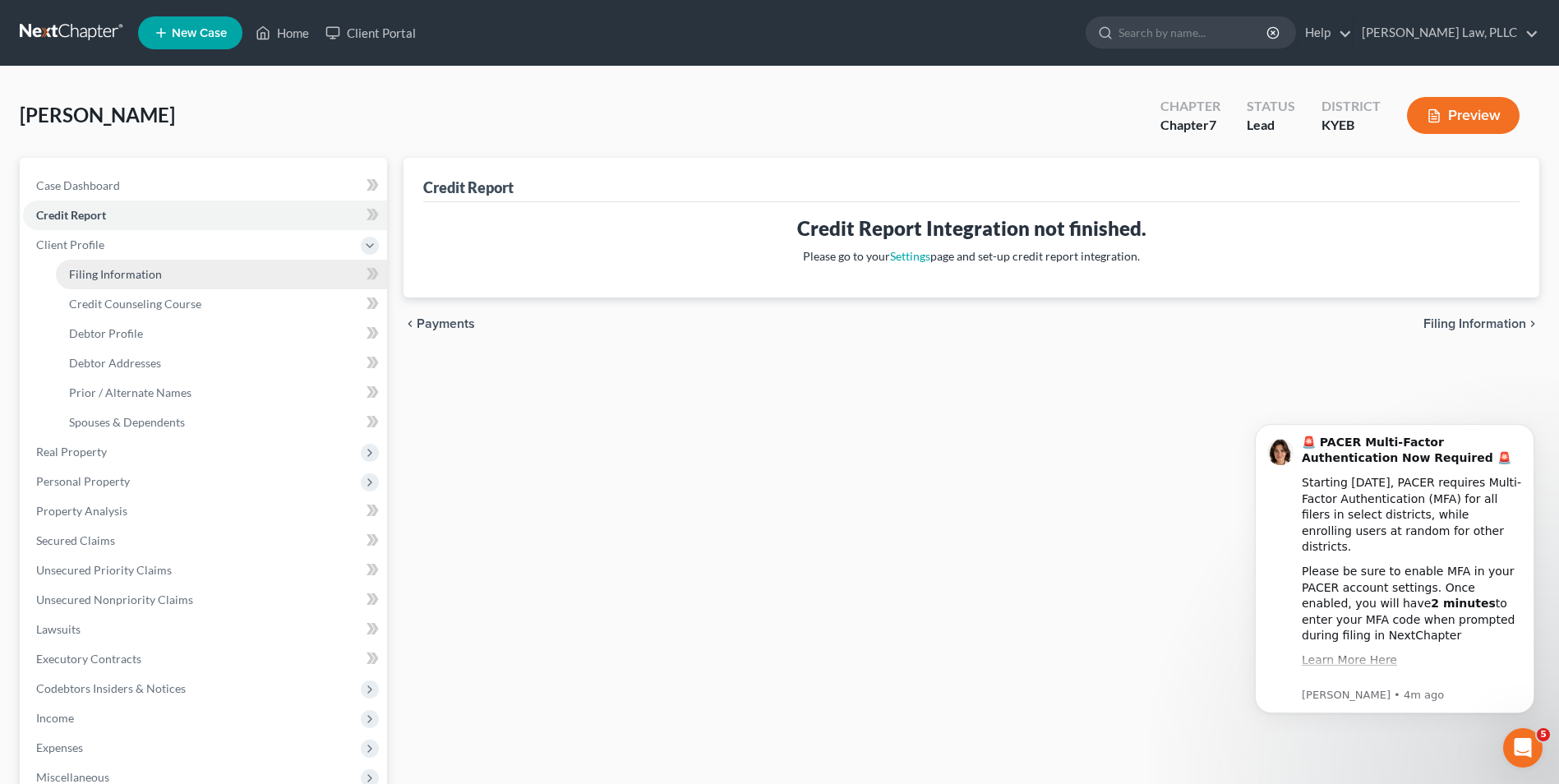
select select "0"
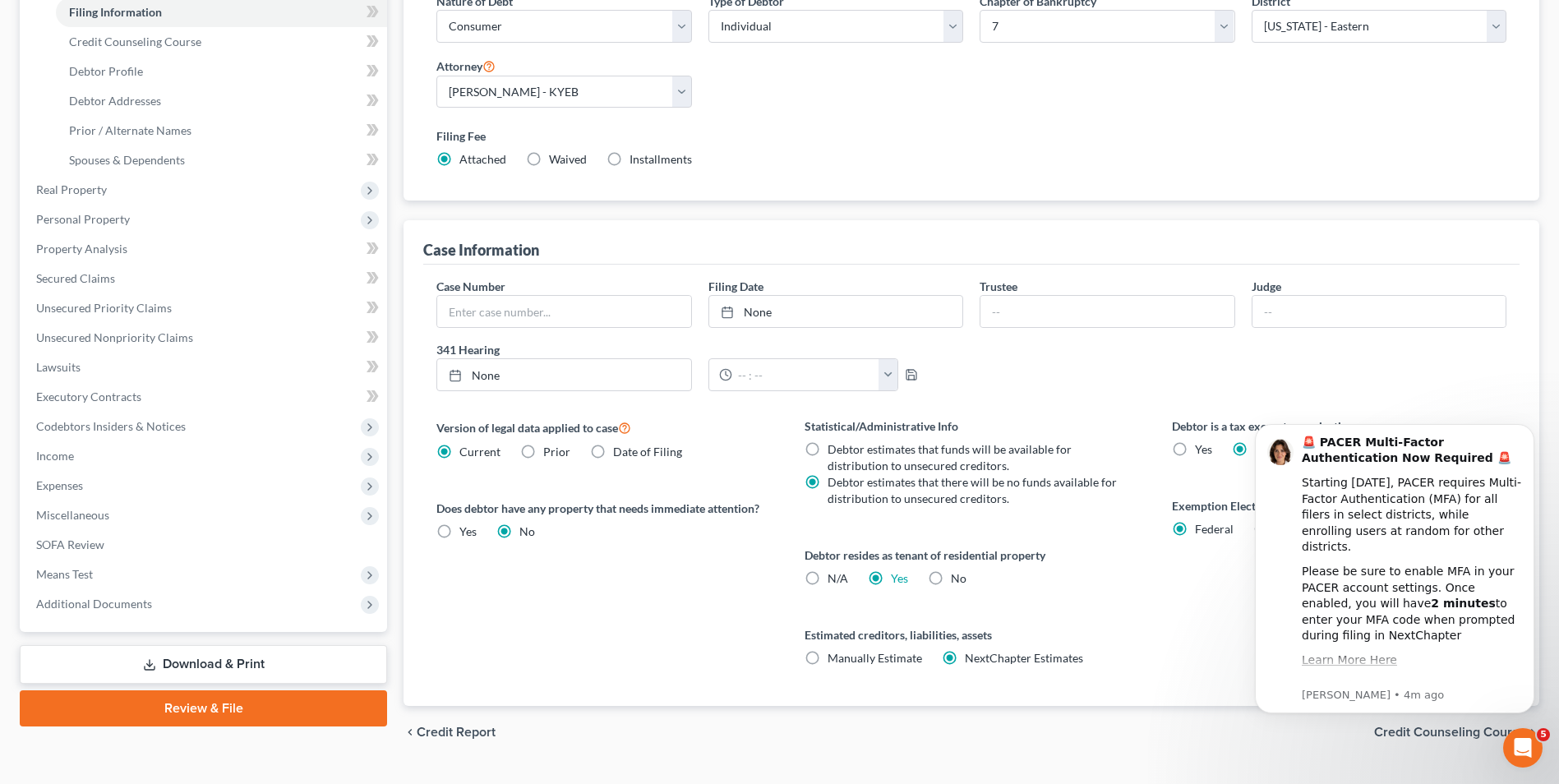
scroll to position [299, 0]
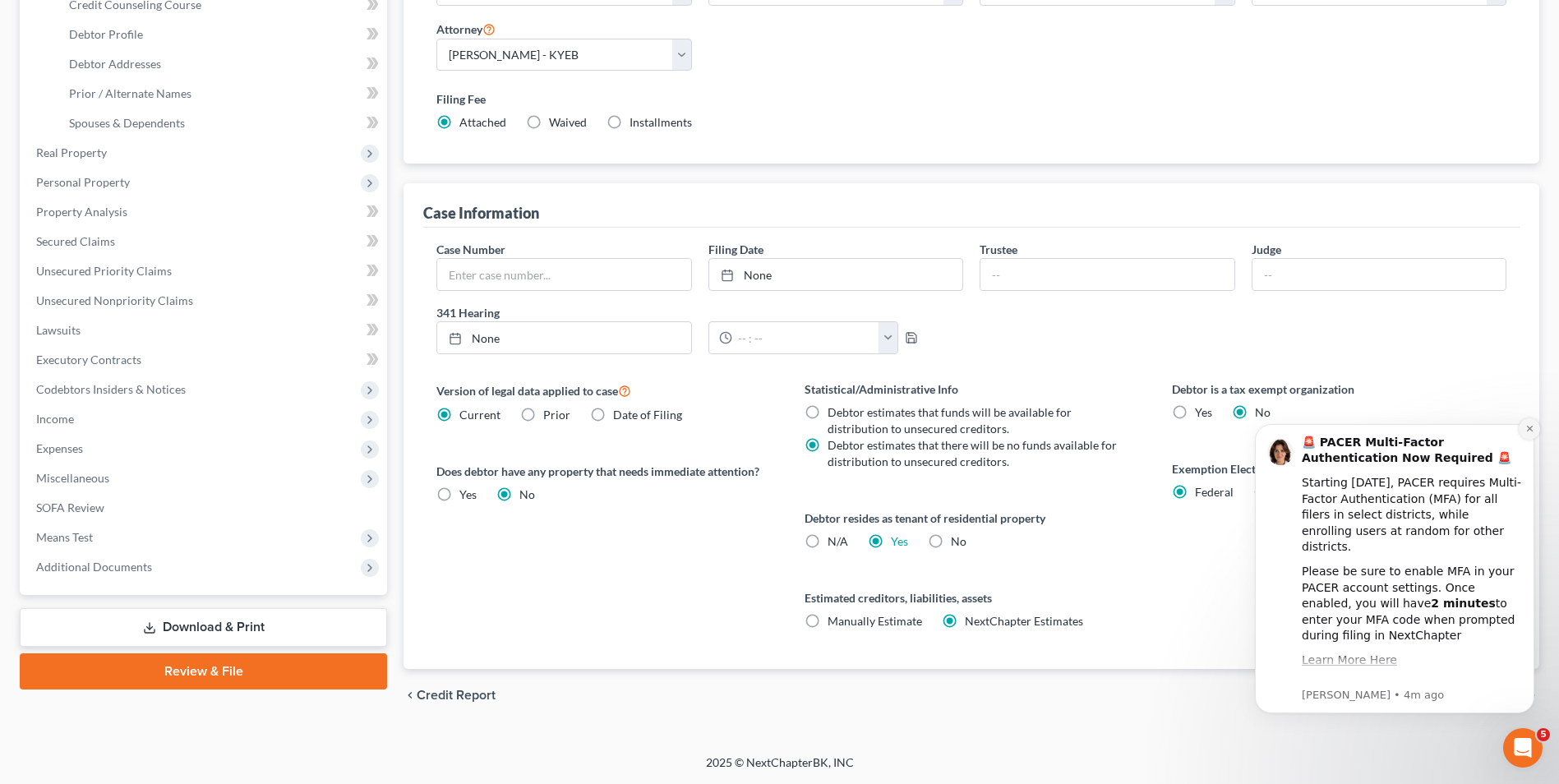
click at [1527, 431] on icon "Dismiss notification" at bounding box center [1529, 428] width 6 height 6
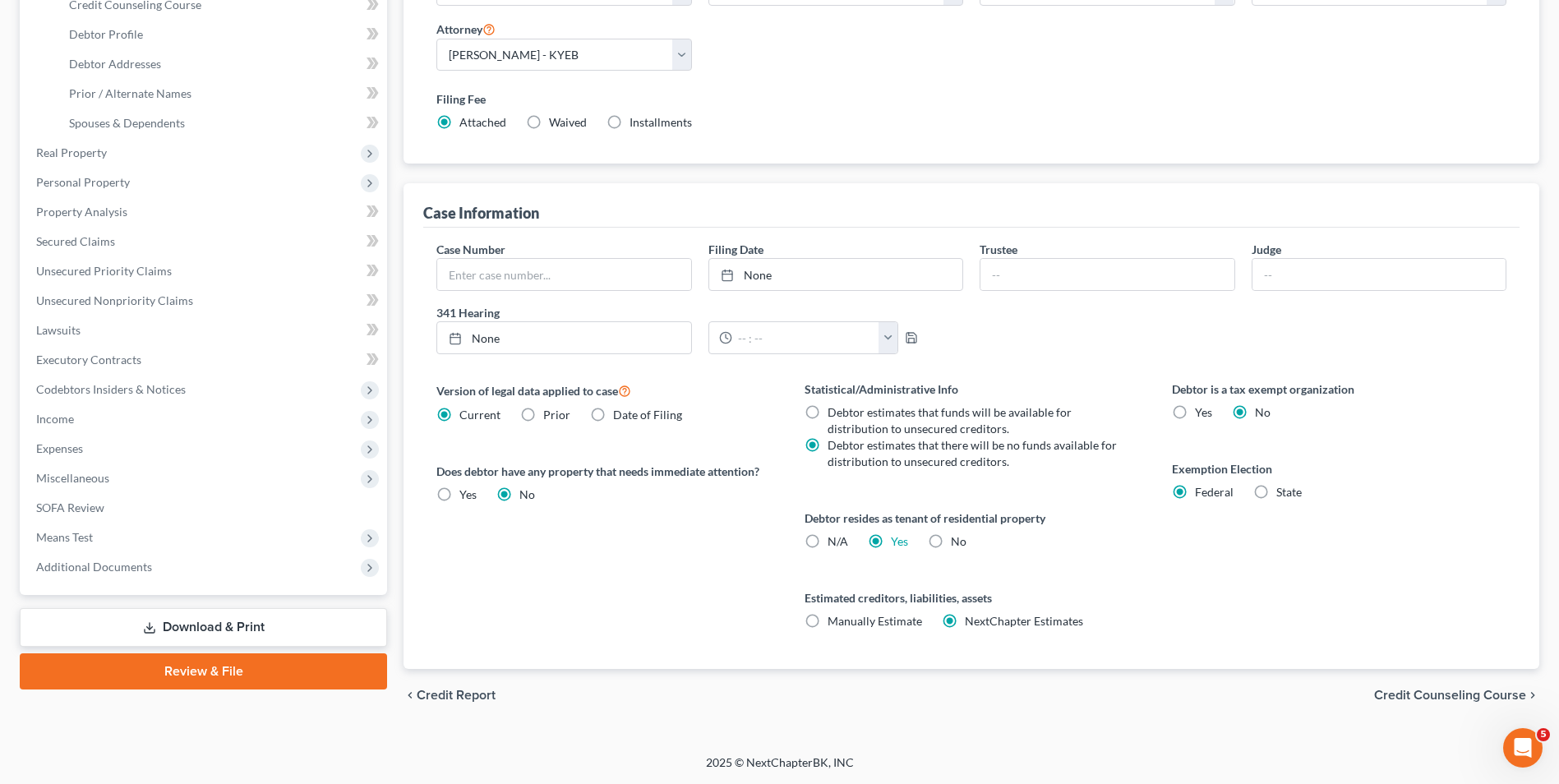
click at [1427, 694] on span "Credit Counseling Course" at bounding box center [1450, 695] width 152 height 13
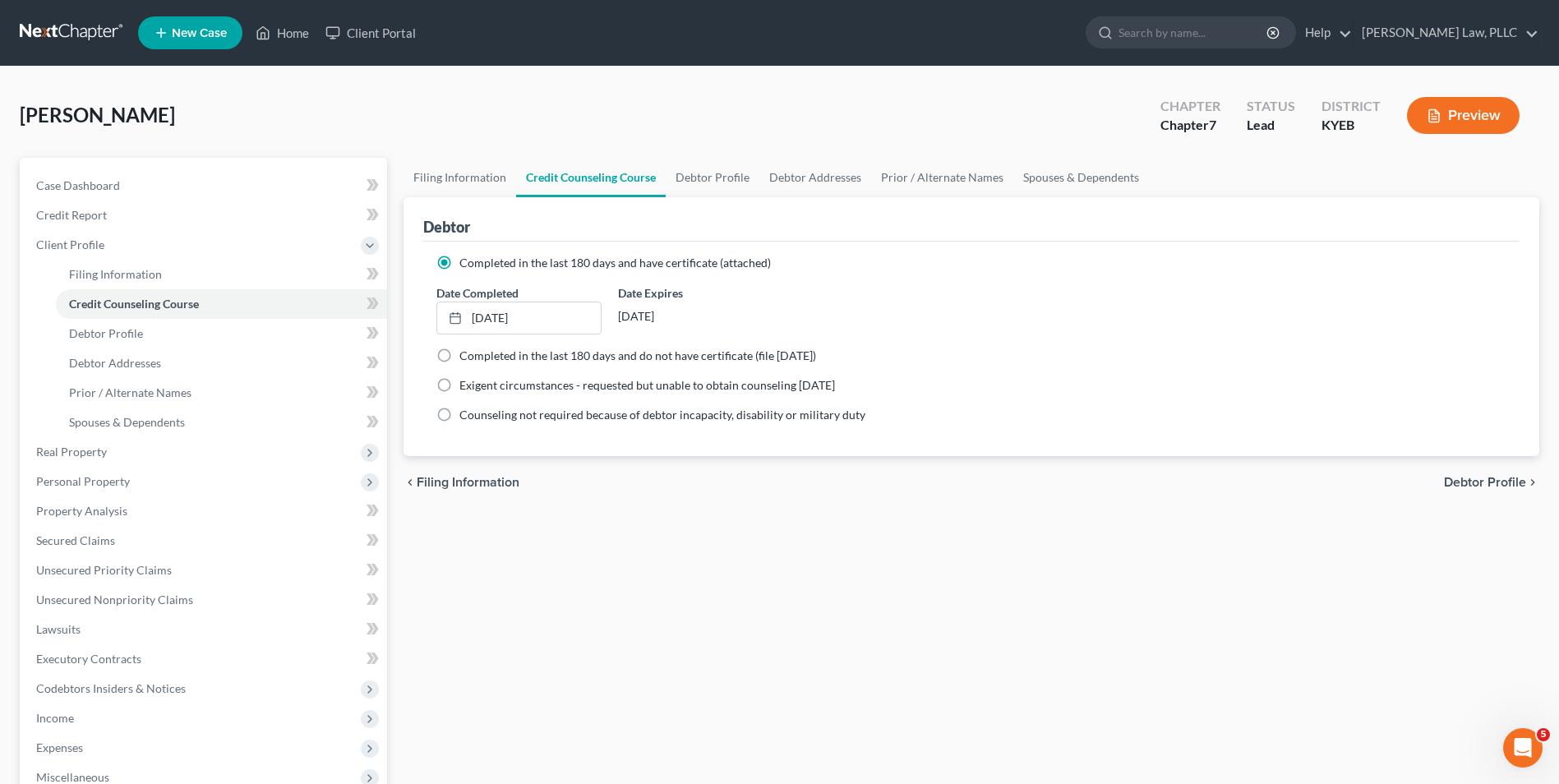
click at [459, 353] on label "Completed in the last 180 days and do not have certificate (file [DATE])" at bounding box center [637, 355] width 357 height 16
click at [466, 353] on input "Completed in the last 180 days and do not have certificate (file [DATE])" at bounding box center [471, 352] width 10 height 10
radio input "true"
radio input "false"
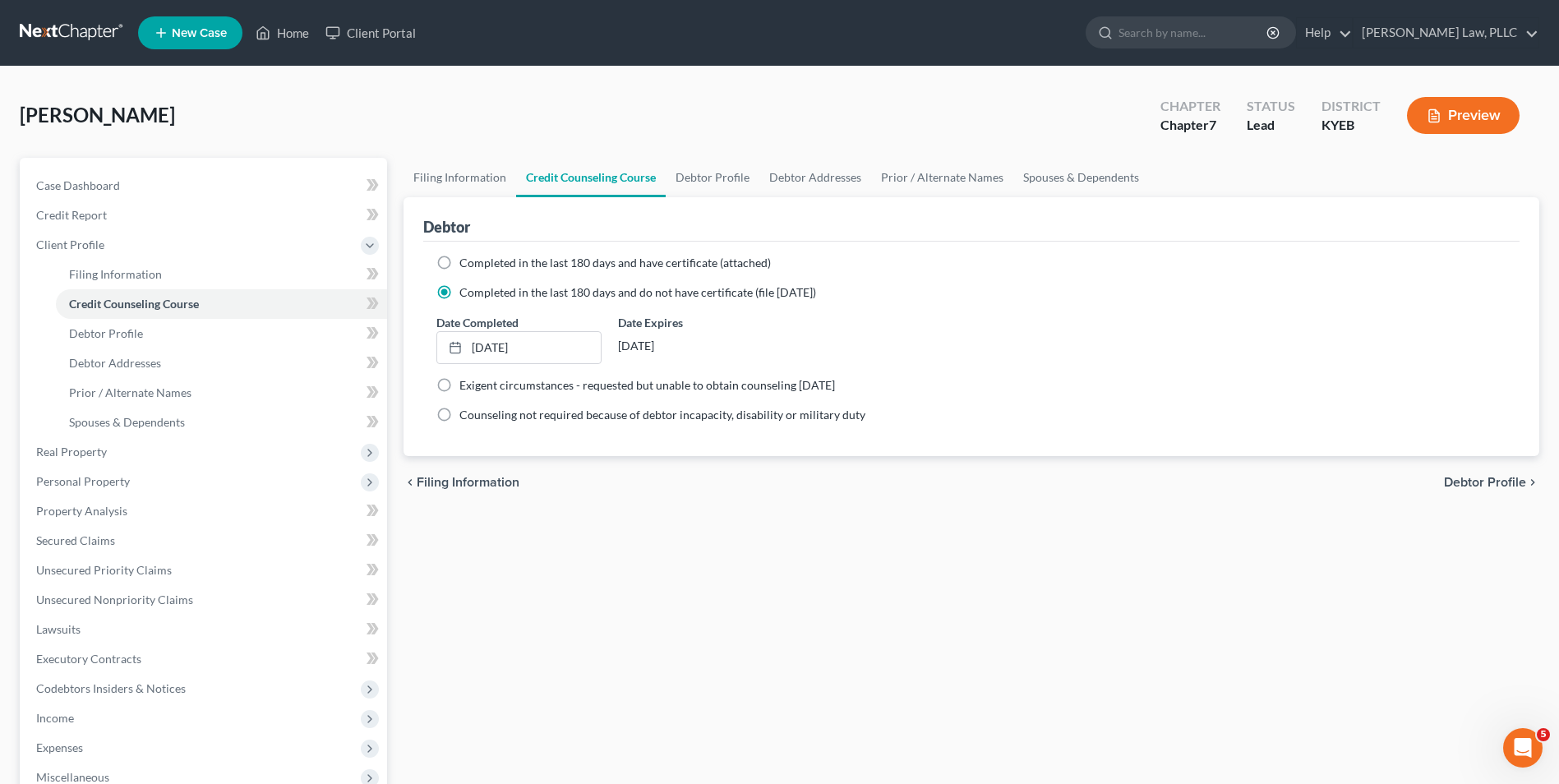
click at [1495, 479] on span "Debtor Profile" at bounding box center [1485, 481] width 83 height 13
select select "2"
select select "0"
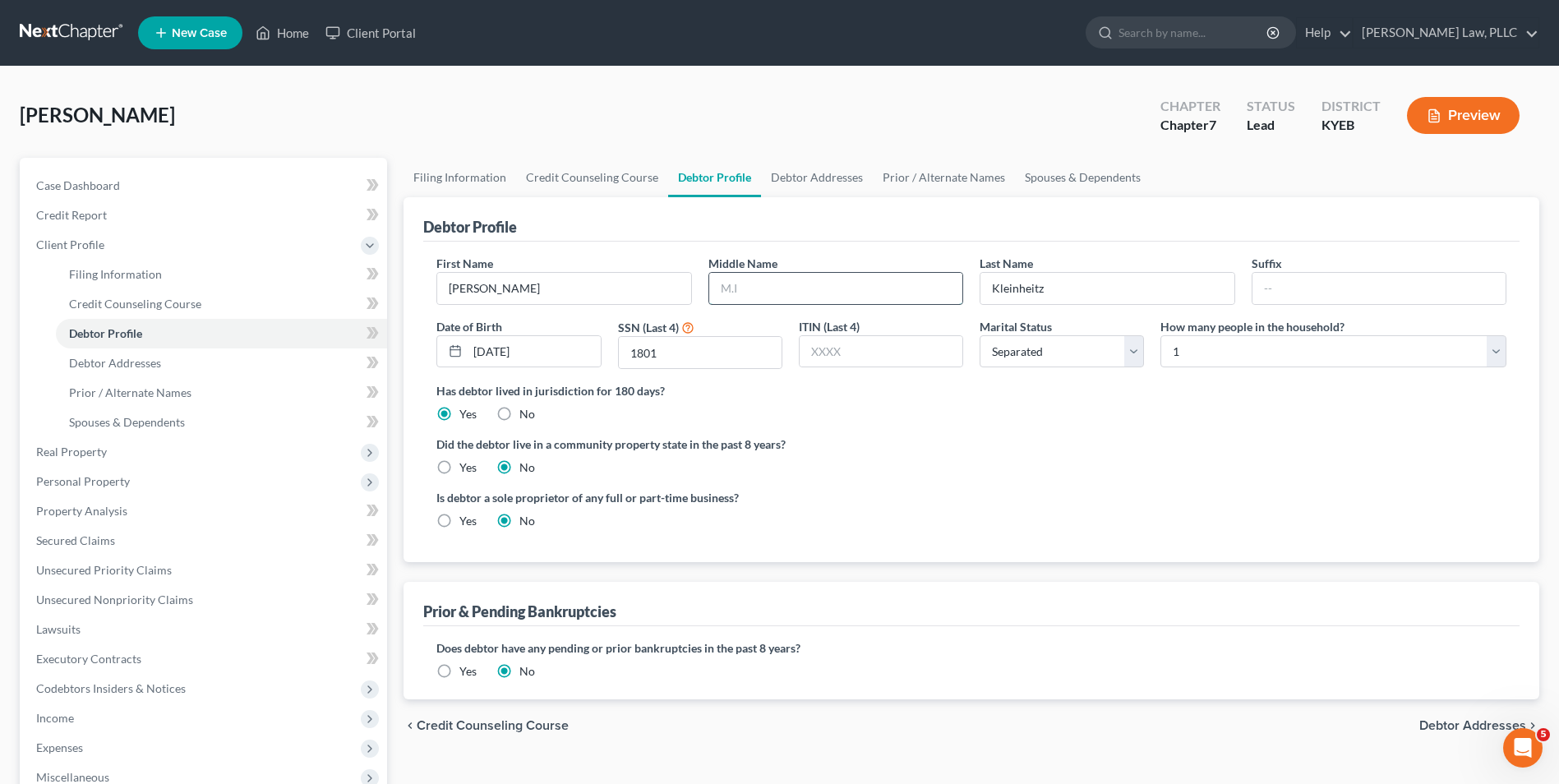
click at [762, 279] on input "text" at bounding box center [836, 288] width 253 height 31
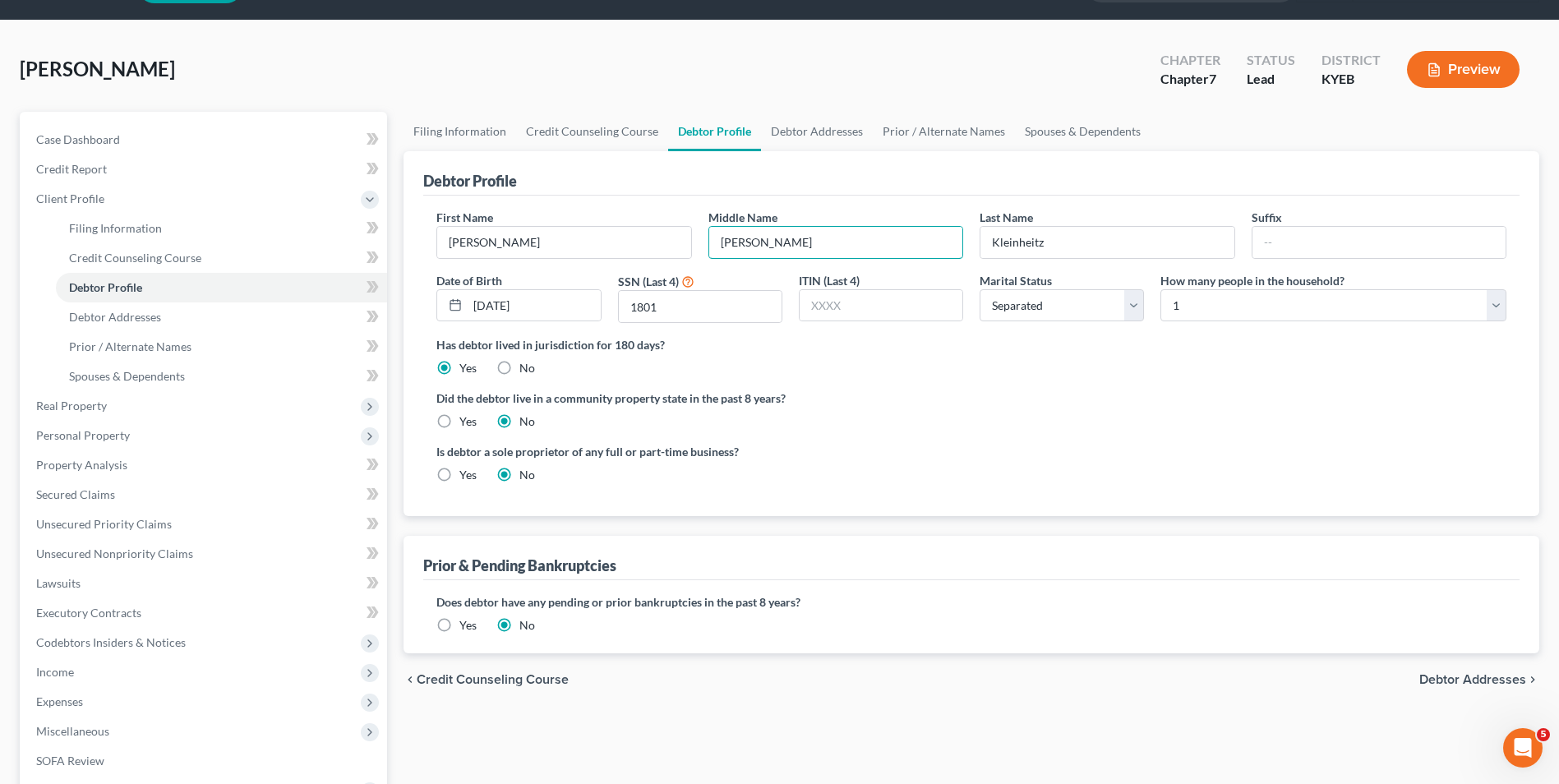
scroll to position [83, 0]
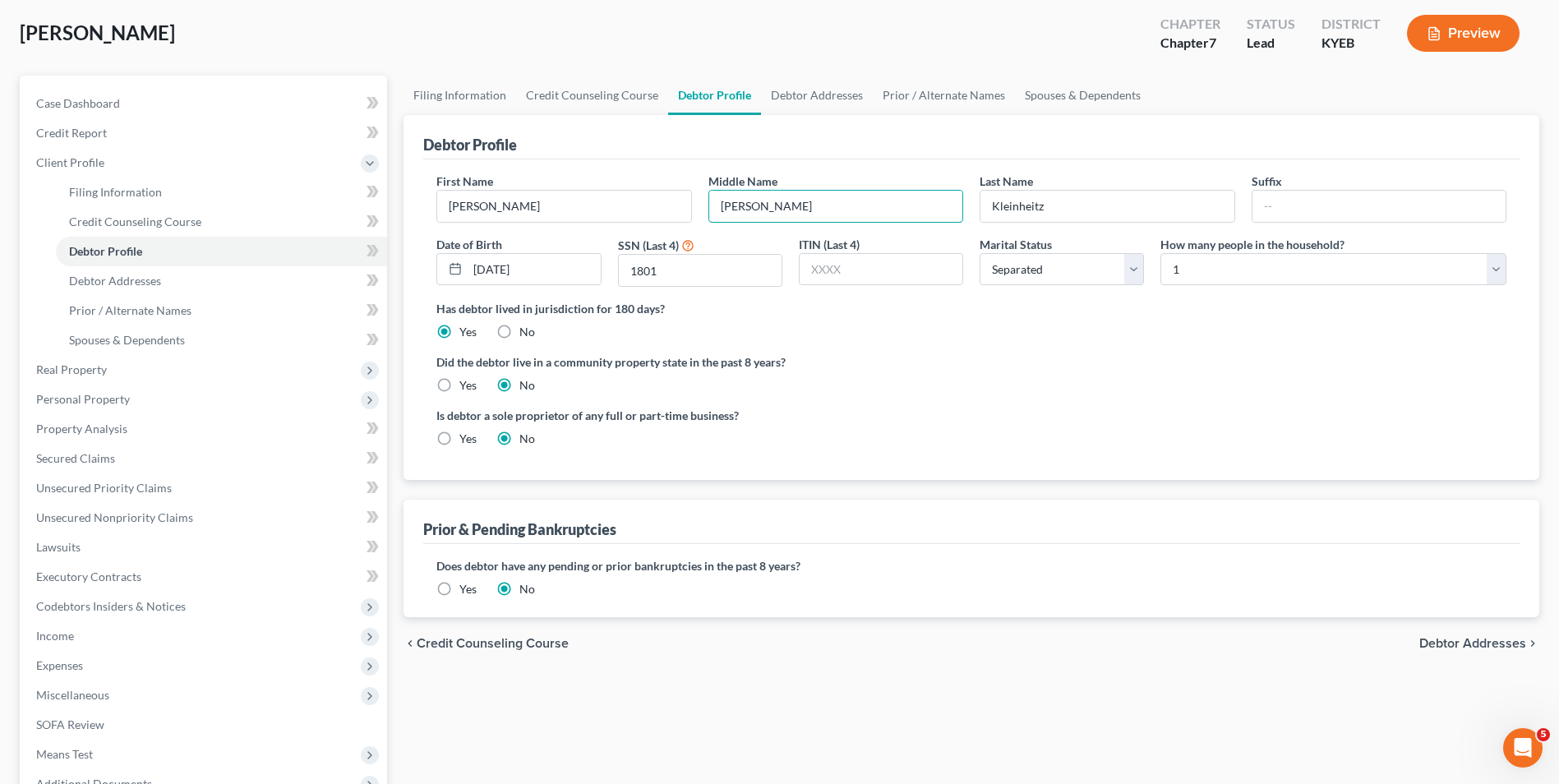
type input "[PERSON_NAME]"
click at [1461, 647] on span "Debtor Addresses" at bounding box center [1473, 643] width 107 height 13
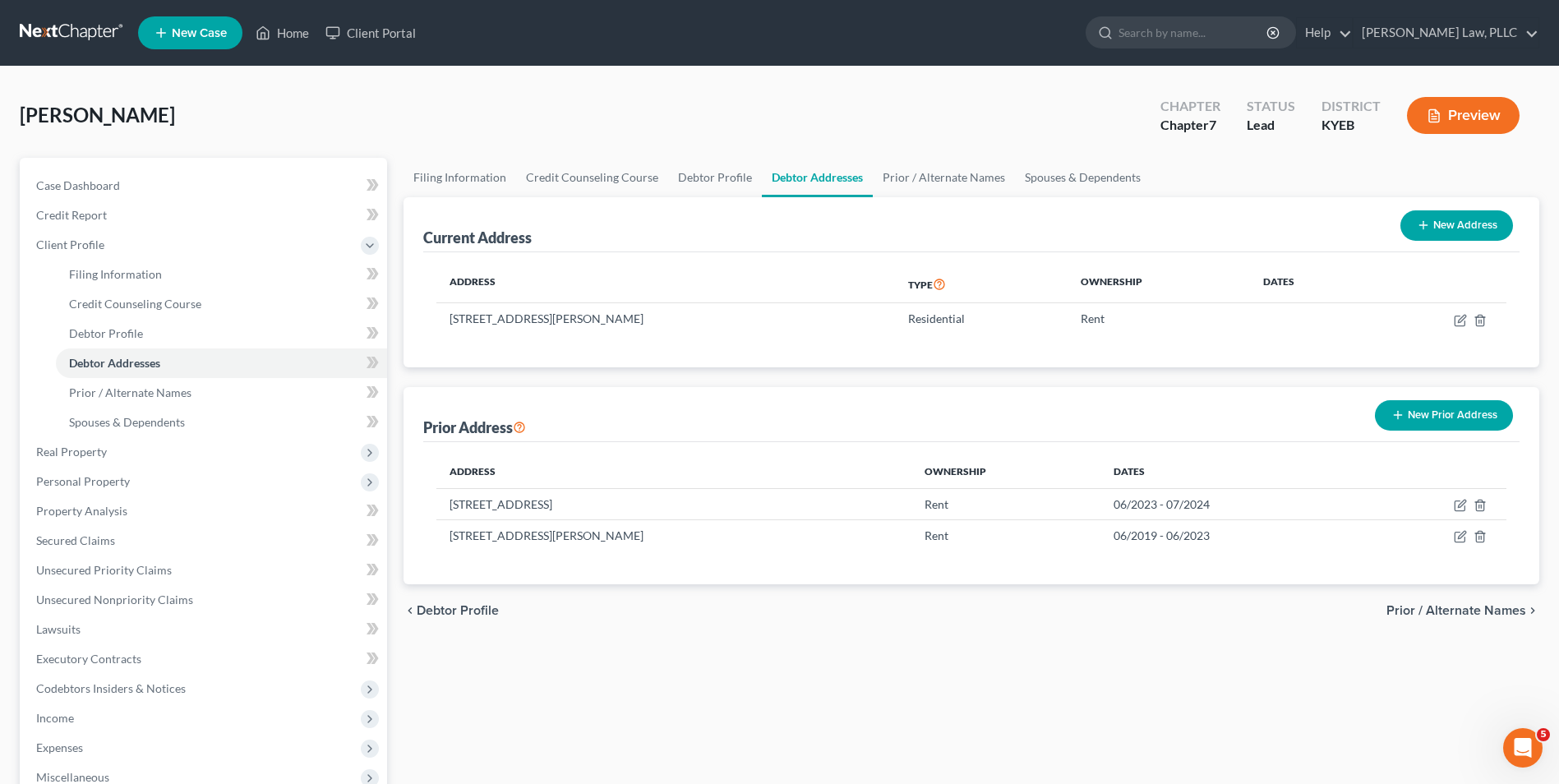
click at [1488, 610] on span "Prior / Alternate Names" at bounding box center [1457, 610] width 139 height 13
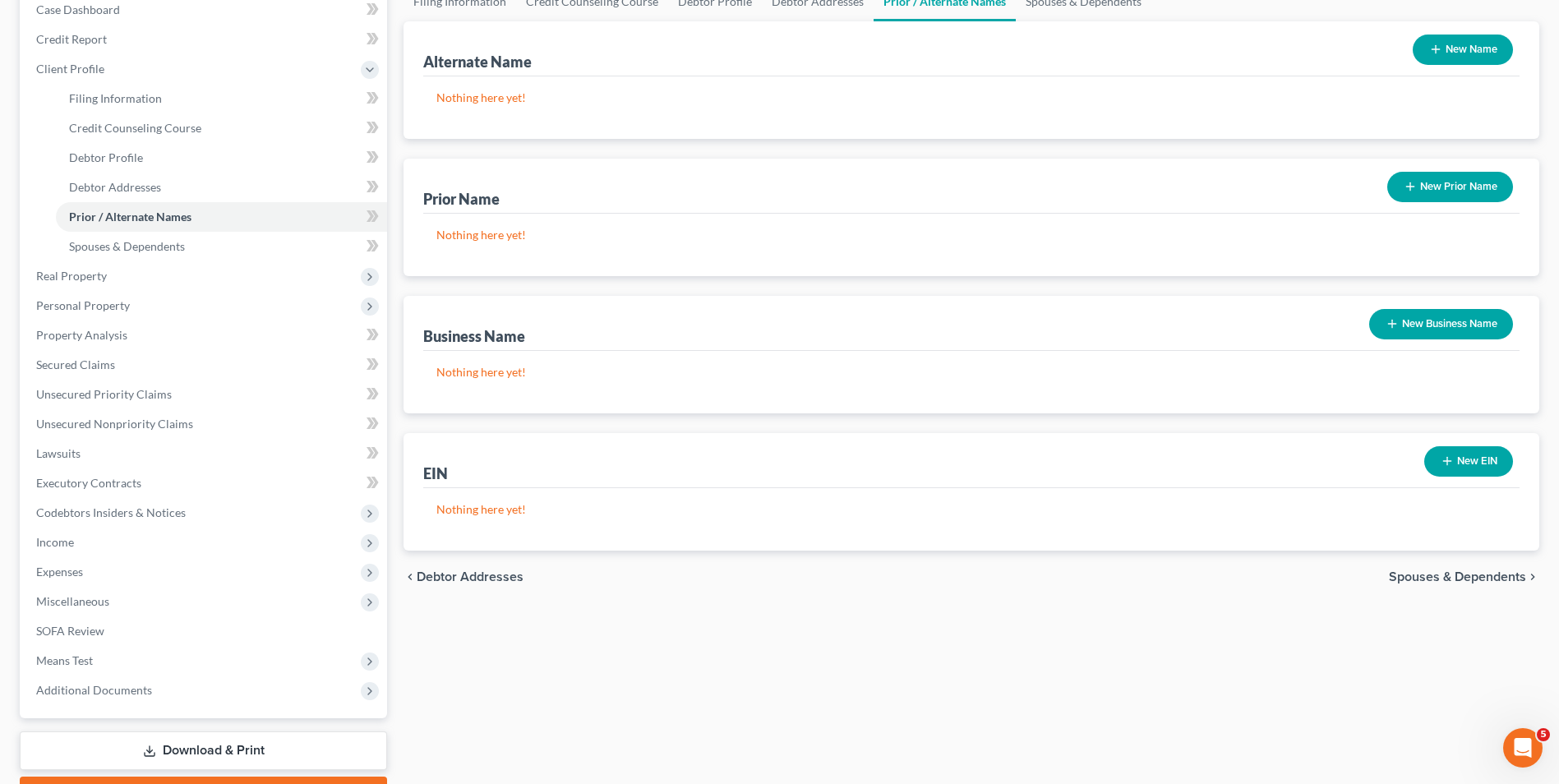
scroll to position [247, 0]
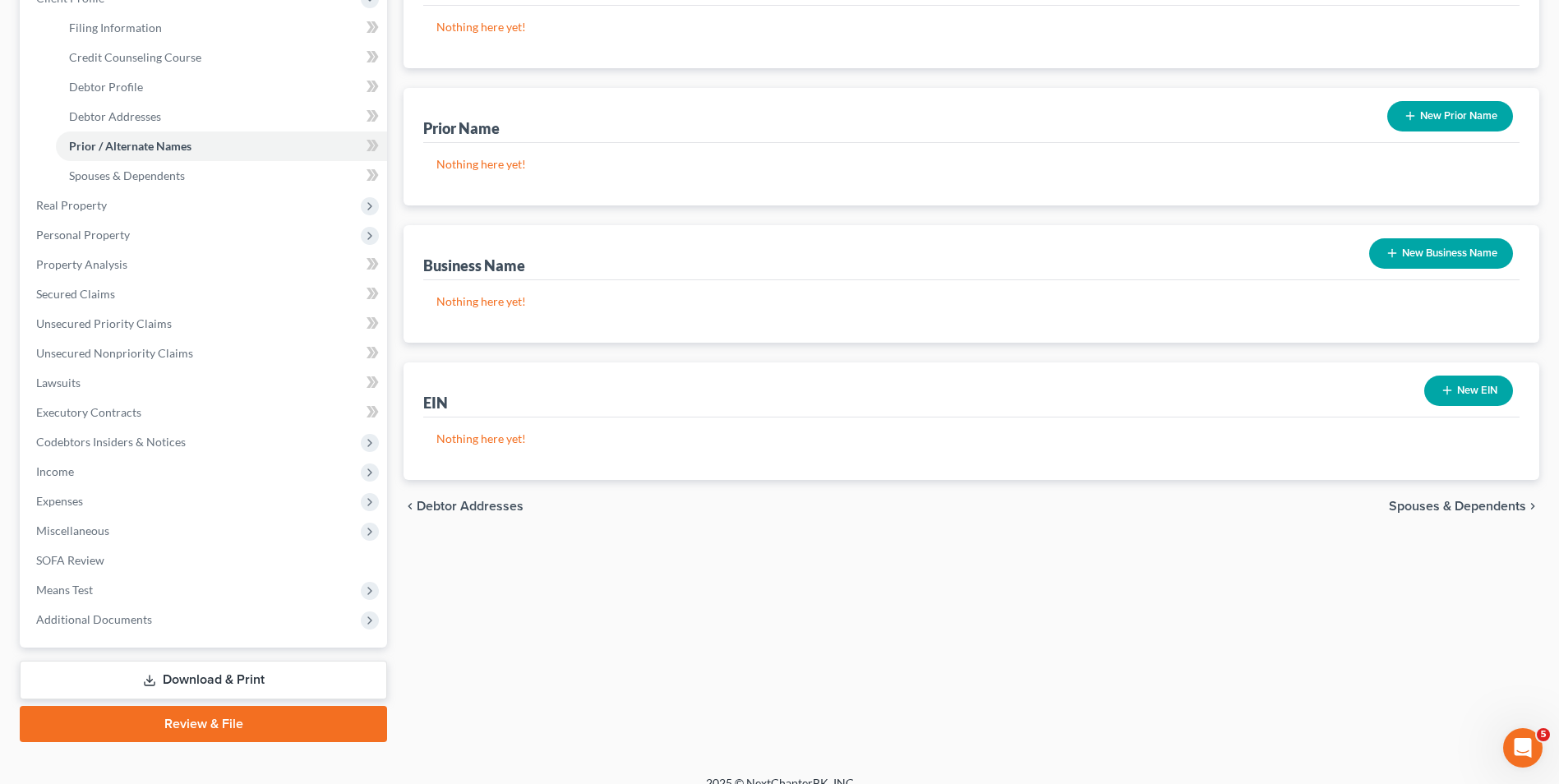
click at [1419, 505] on span "Spouses & Dependents" at bounding box center [1458, 505] width 138 height 13
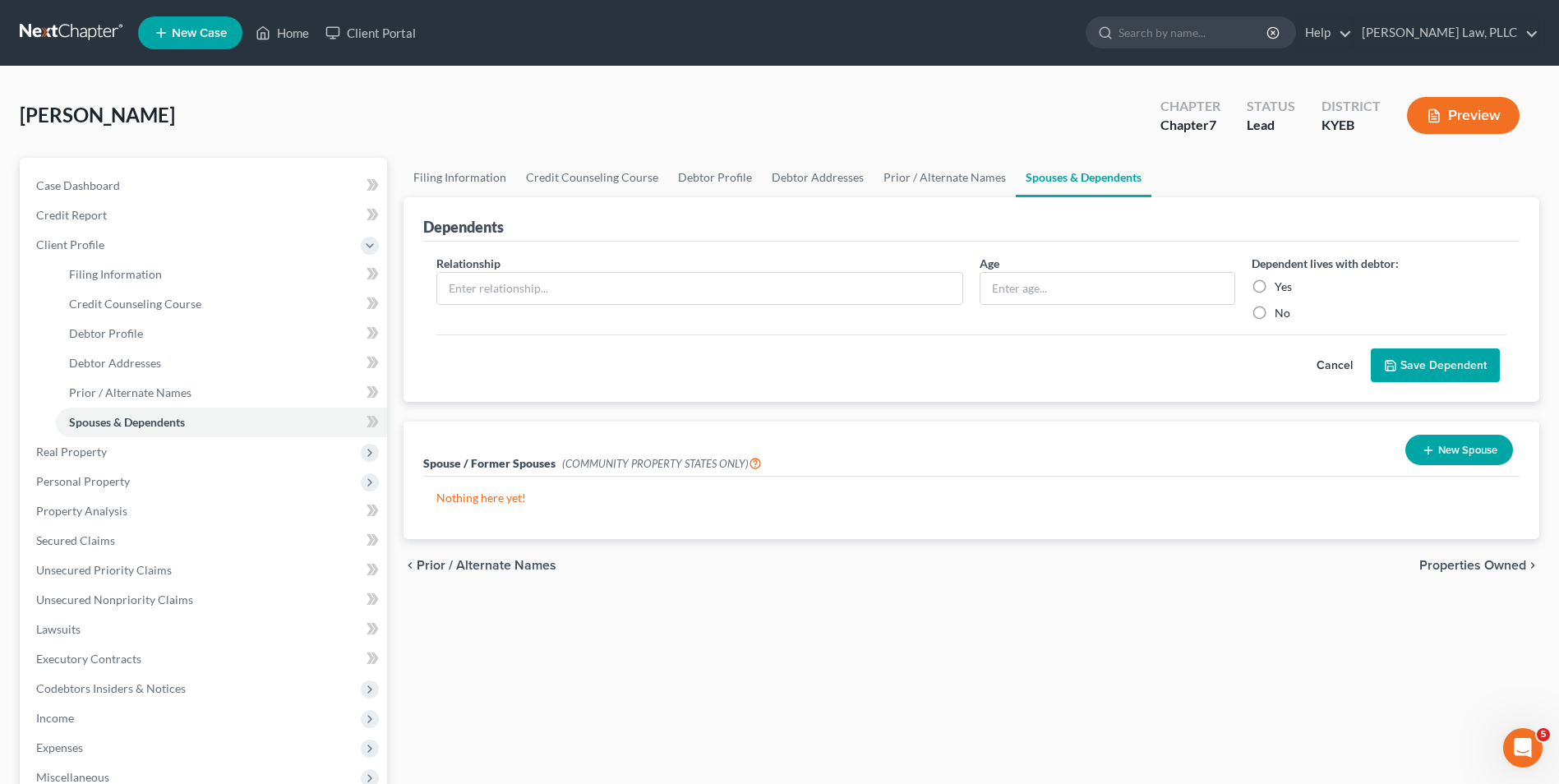
click at [1452, 562] on span "Properties Owned" at bounding box center [1473, 565] width 107 height 13
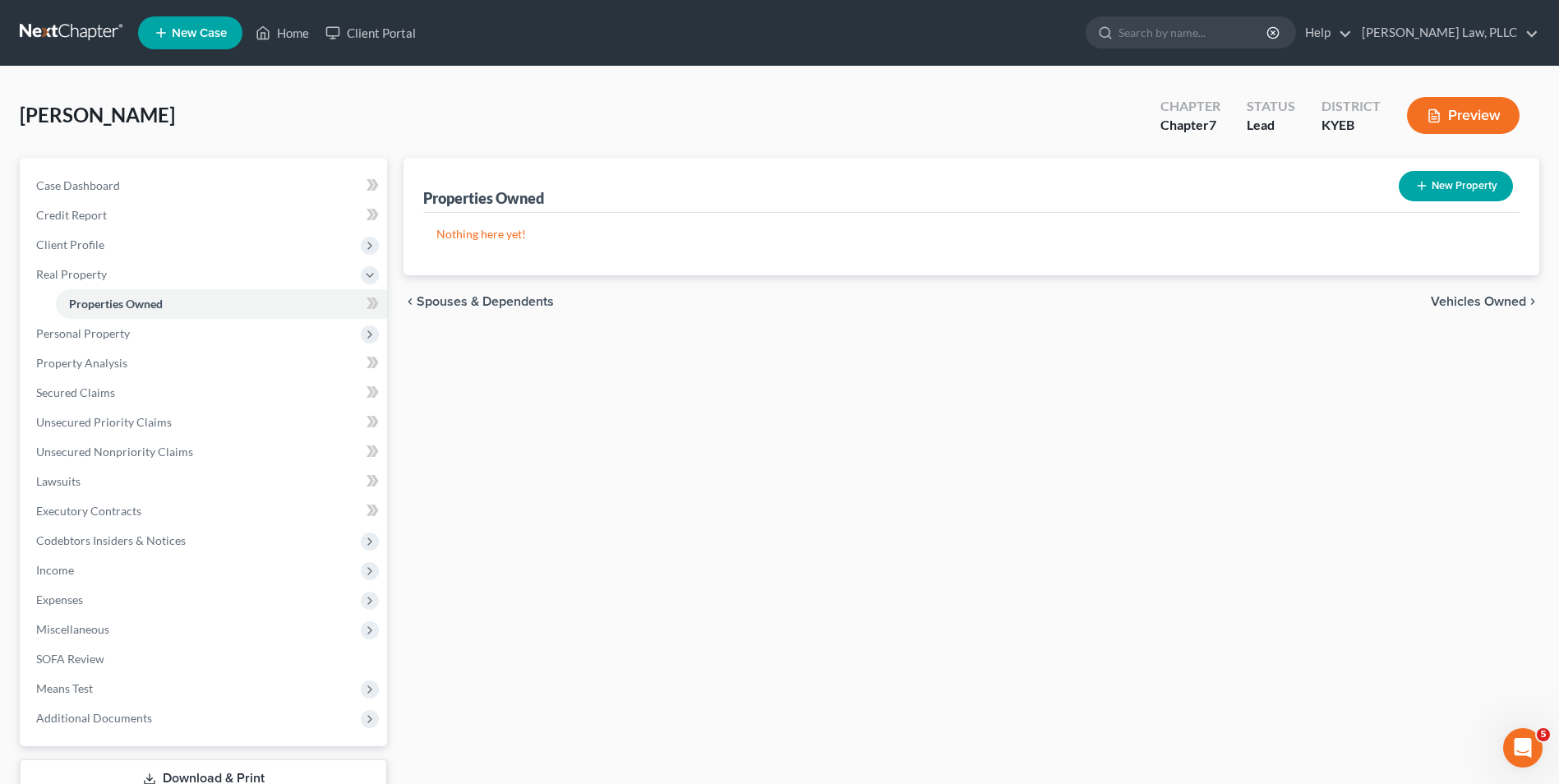
click at [1464, 306] on span "Vehicles Owned" at bounding box center [1478, 301] width 95 height 13
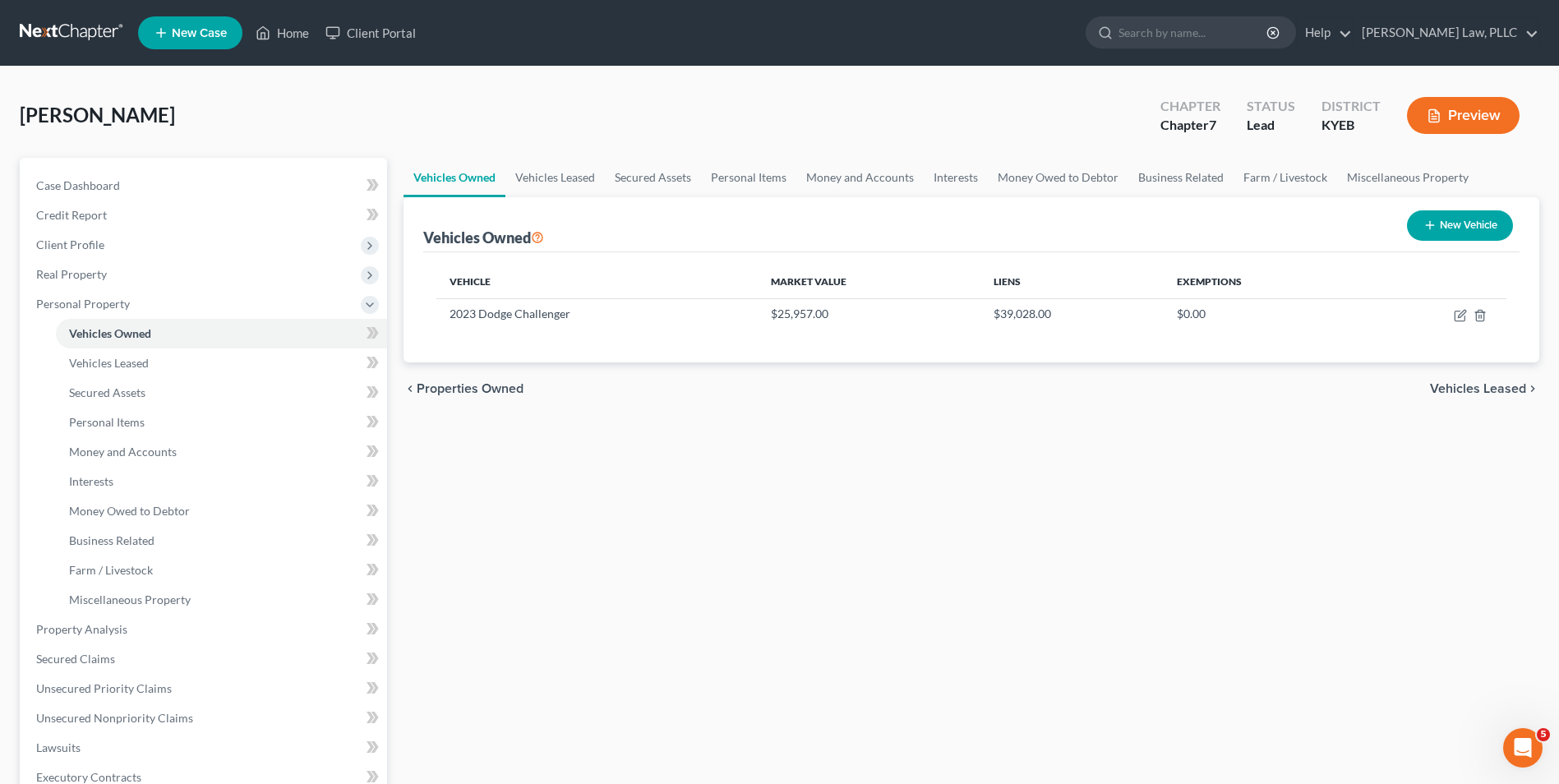
click at [1470, 393] on span "Vehicles Leased" at bounding box center [1478, 388] width 96 height 13
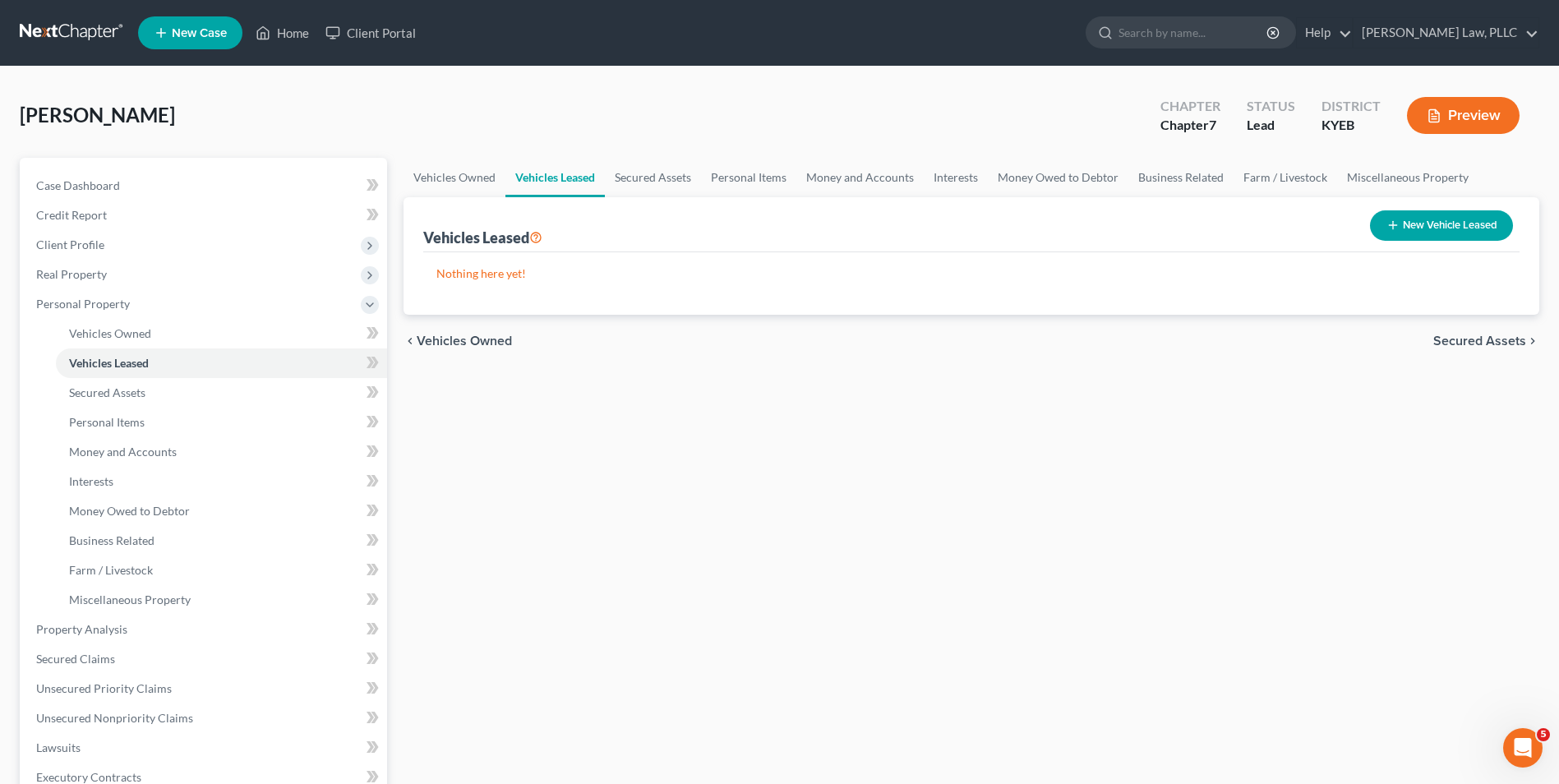
click at [1480, 343] on span "Secured Assets" at bounding box center [1480, 340] width 93 height 13
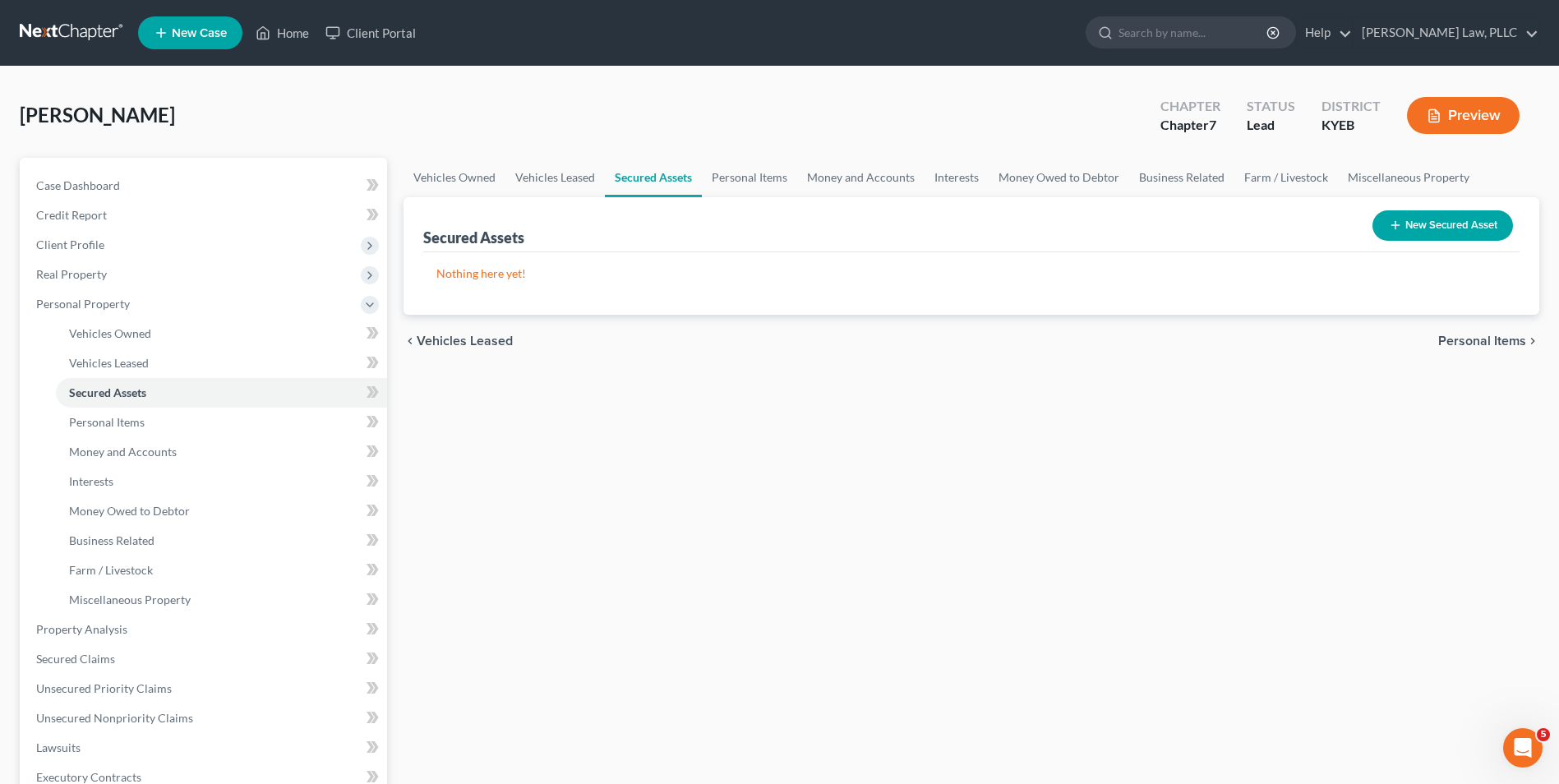
click at [1477, 334] on span "Personal Items" at bounding box center [1482, 340] width 88 height 13
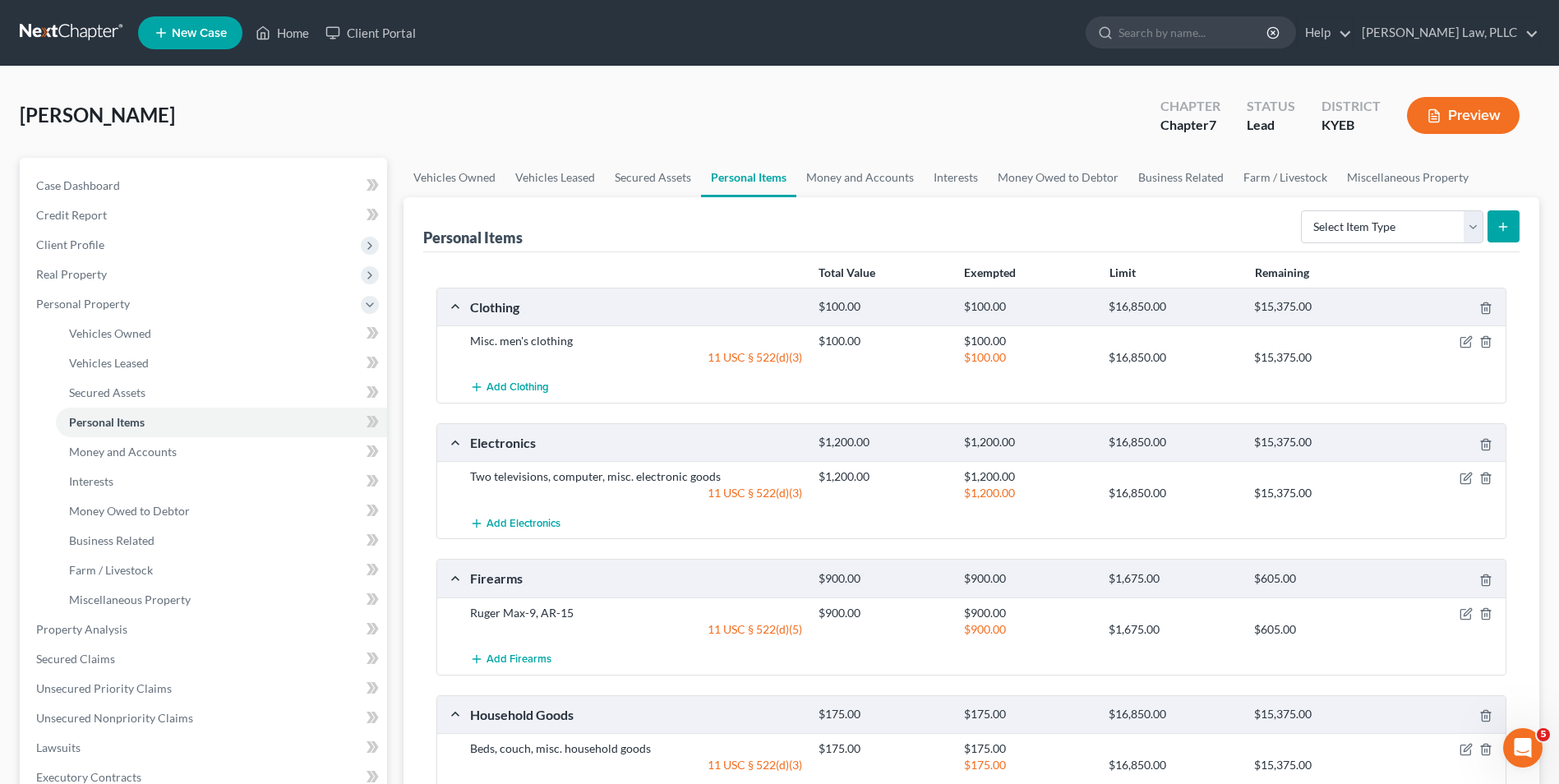
scroll to position [454, 0]
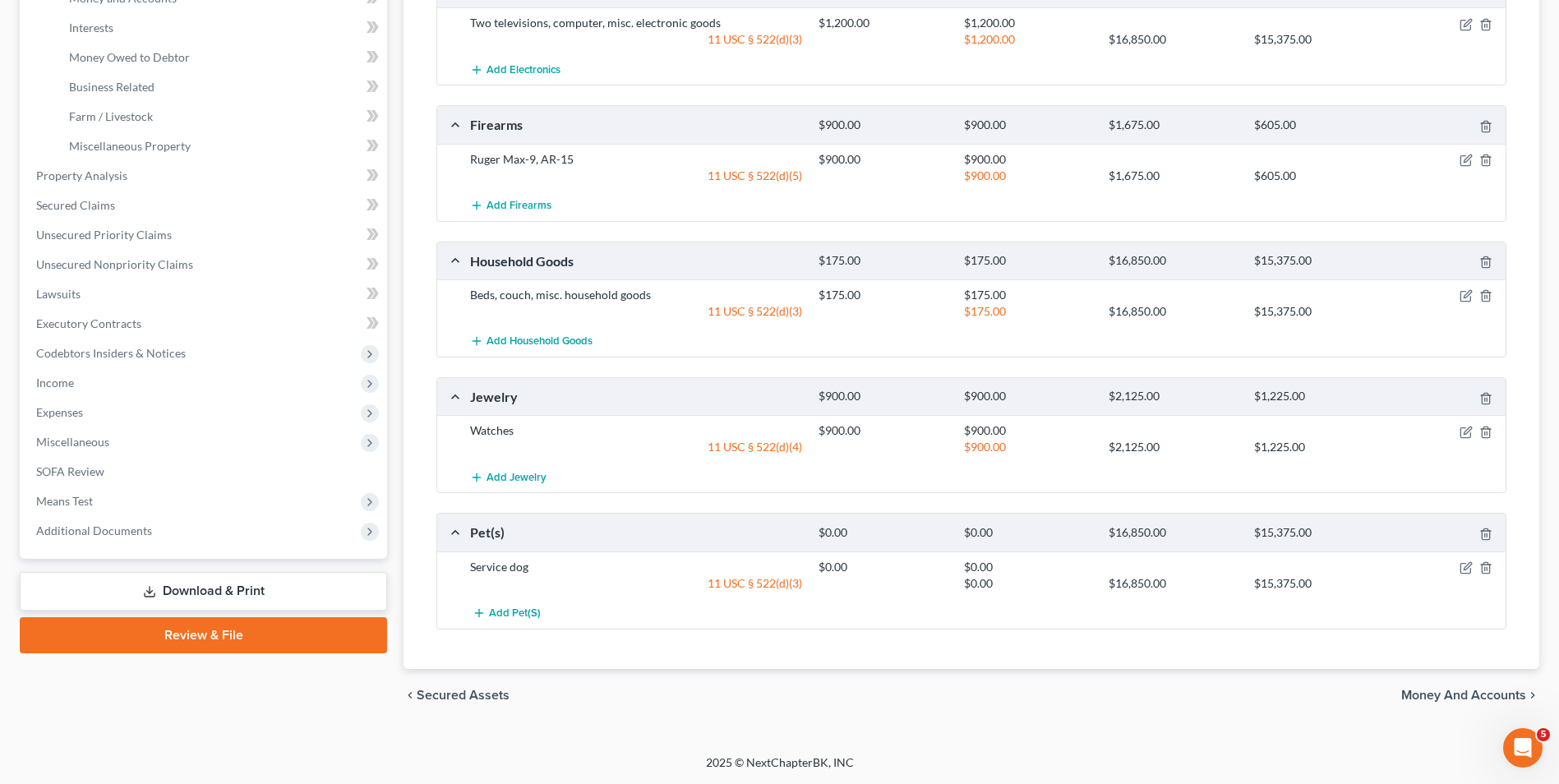
click at [1433, 689] on span "Money and Accounts" at bounding box center [1464, 695] width 125 height 13
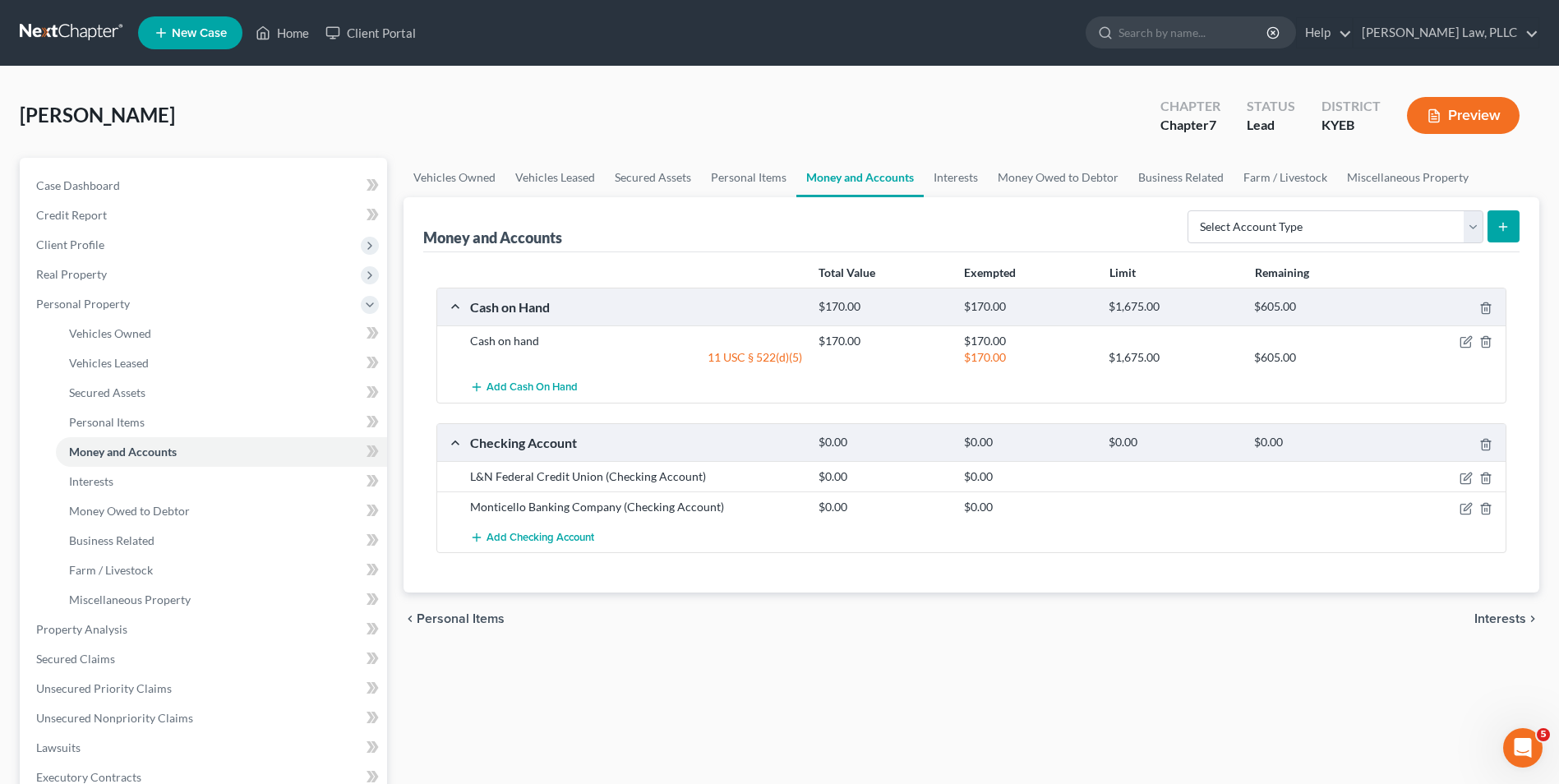
click at [1498, 614] on span "Interests" at bounding box center [1501, 618] width 52 height 13
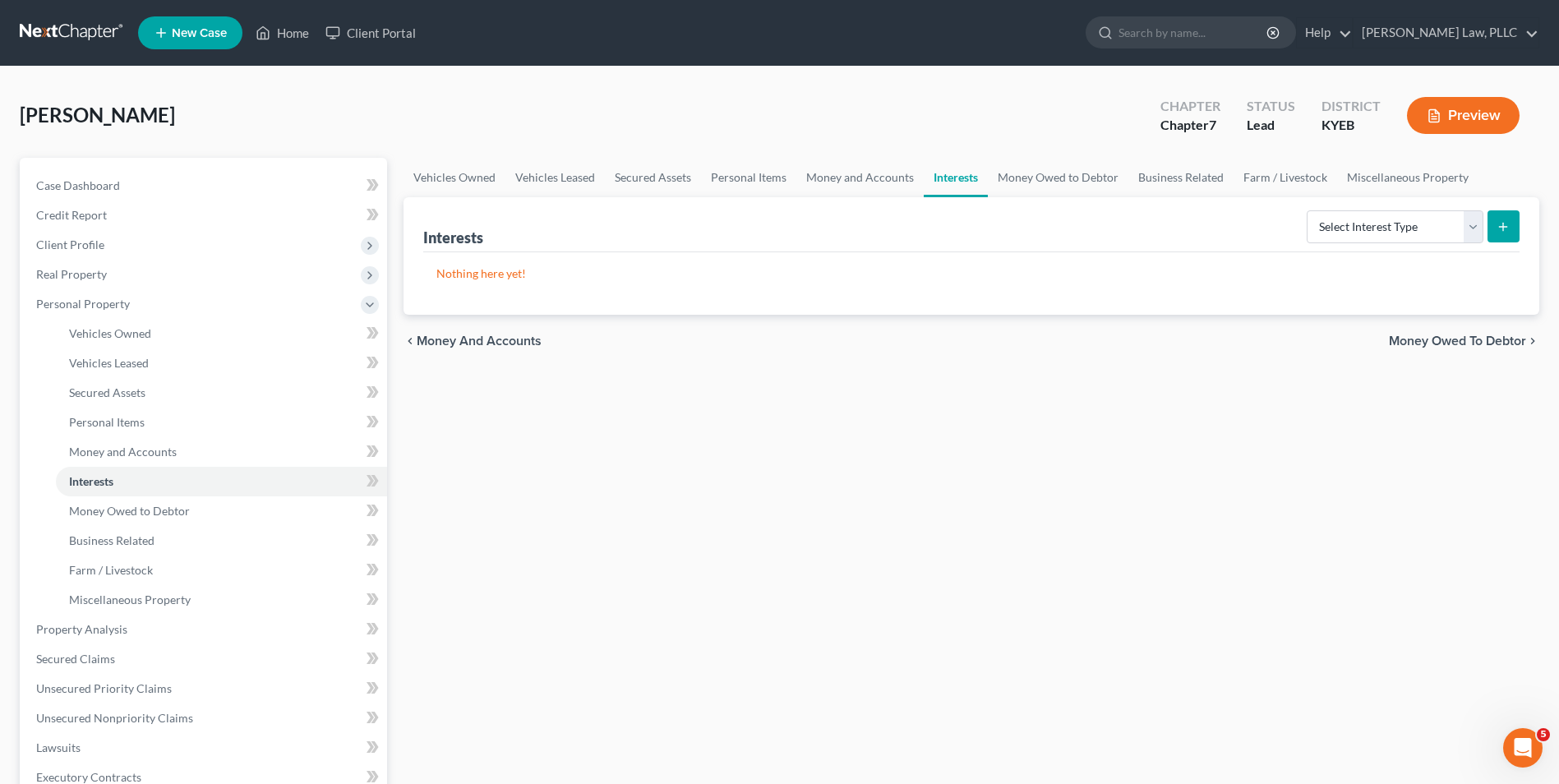
click at [1456, 344] on span "Money Owed to Debtor" at bounding box center [1458, 340] width 138 height 13
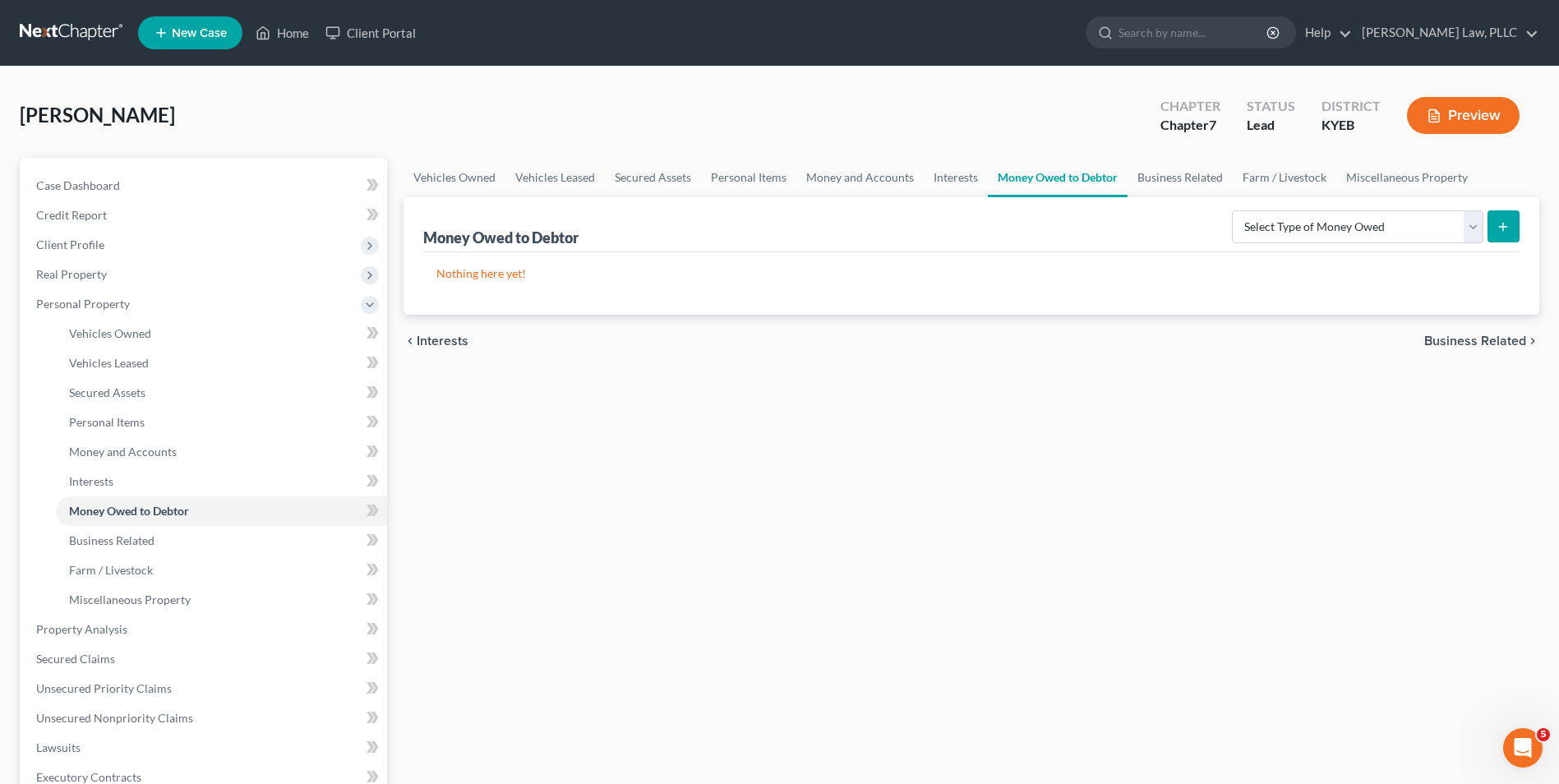
click at [1470, 337] on span "Business Related" at bounding box center [1475, 340] width 102 height 13
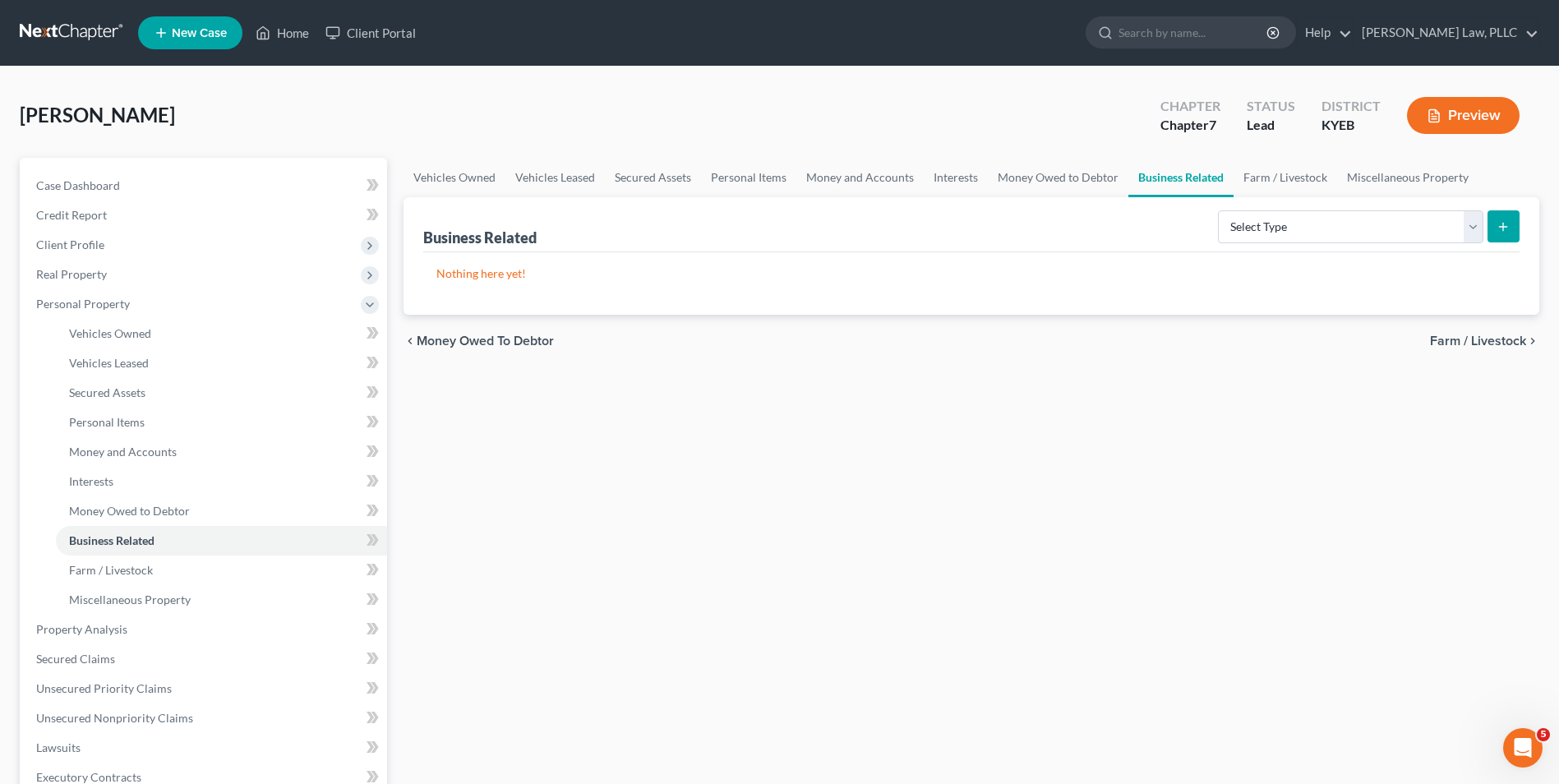
click at [1461, 340] on span "Farm / Livestock" at bounding box center [1478, 340] width 96 height 13
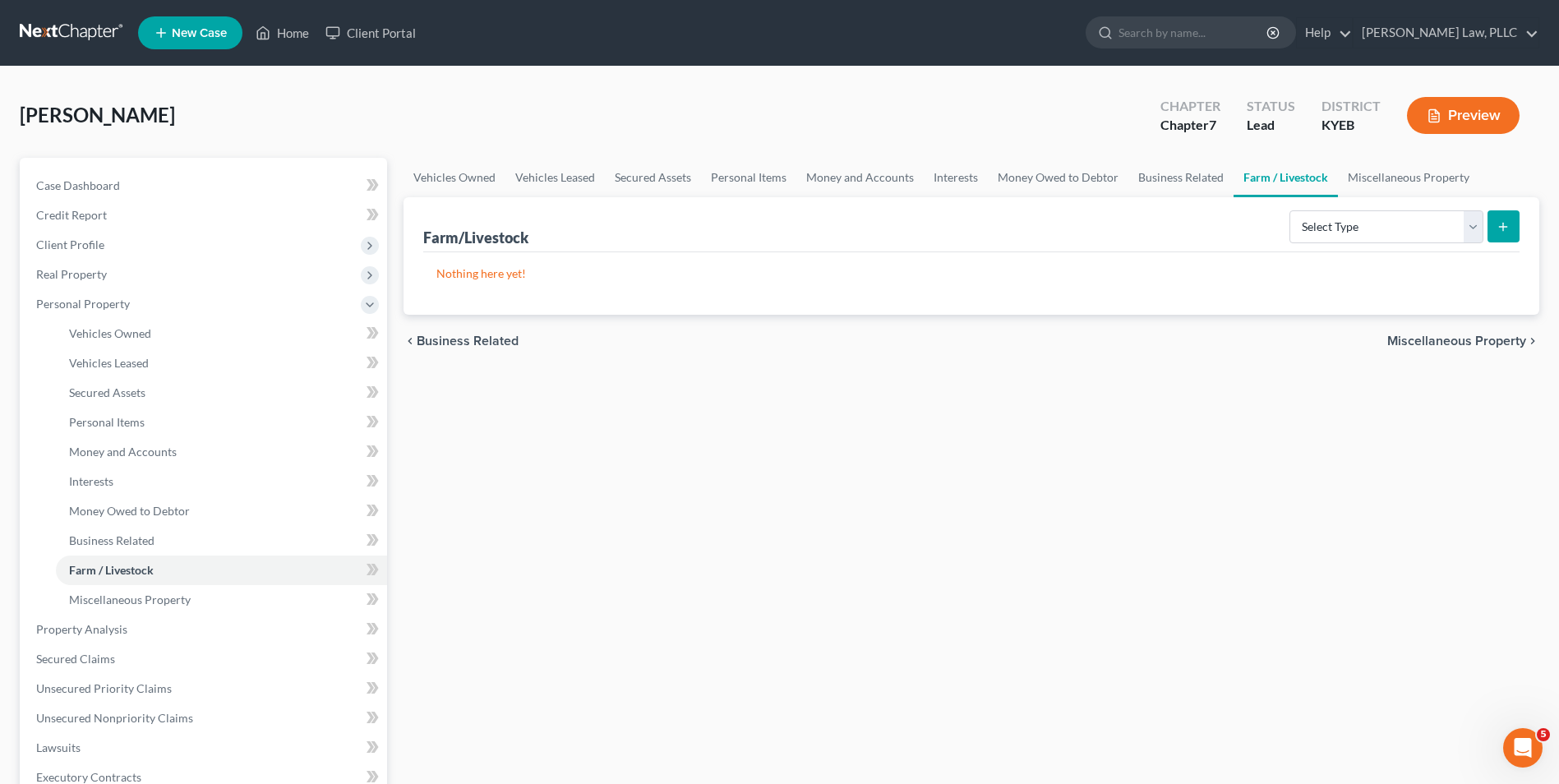
click at [1461, 340] on span "Miscellaneous Property" at bounding box center [1457, 340] width 139 height 13
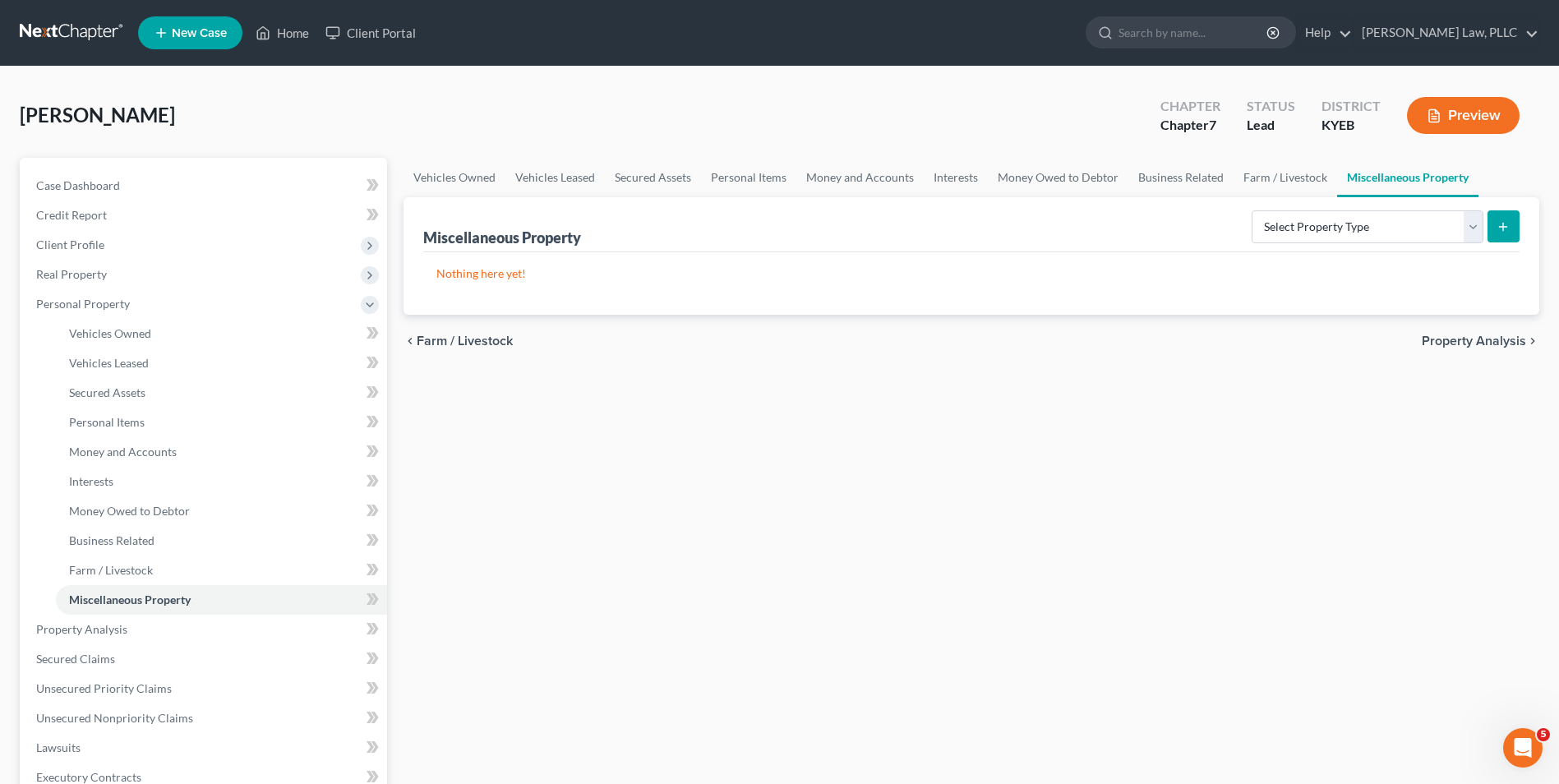
click at [1461, 340] on span "Property Analysis" at bounding box center [1474, 340] width 104 height 13
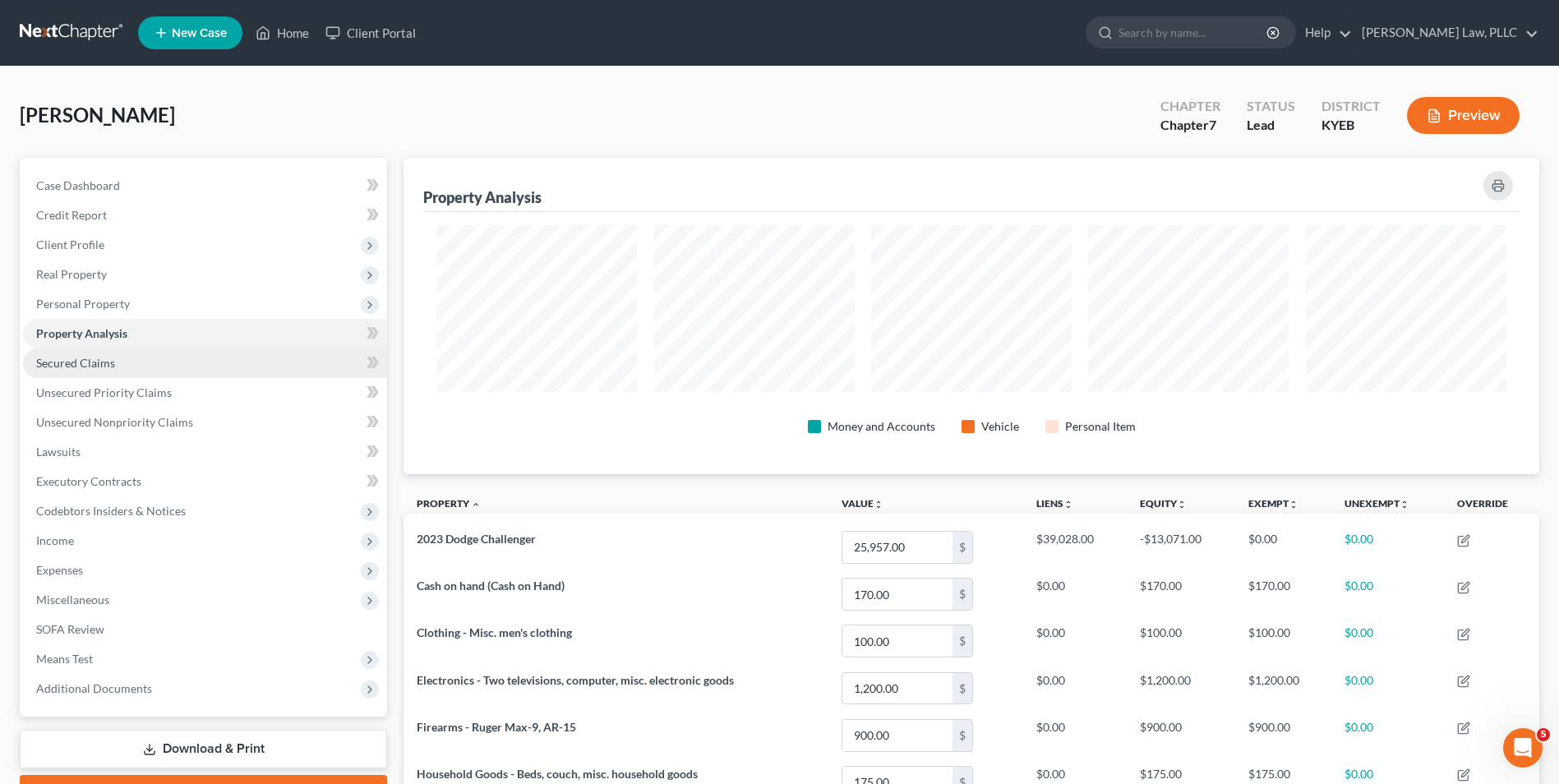
click at [76, 369] on span "Secured Claims" at bounding box center [76, 363] width 79 height 14
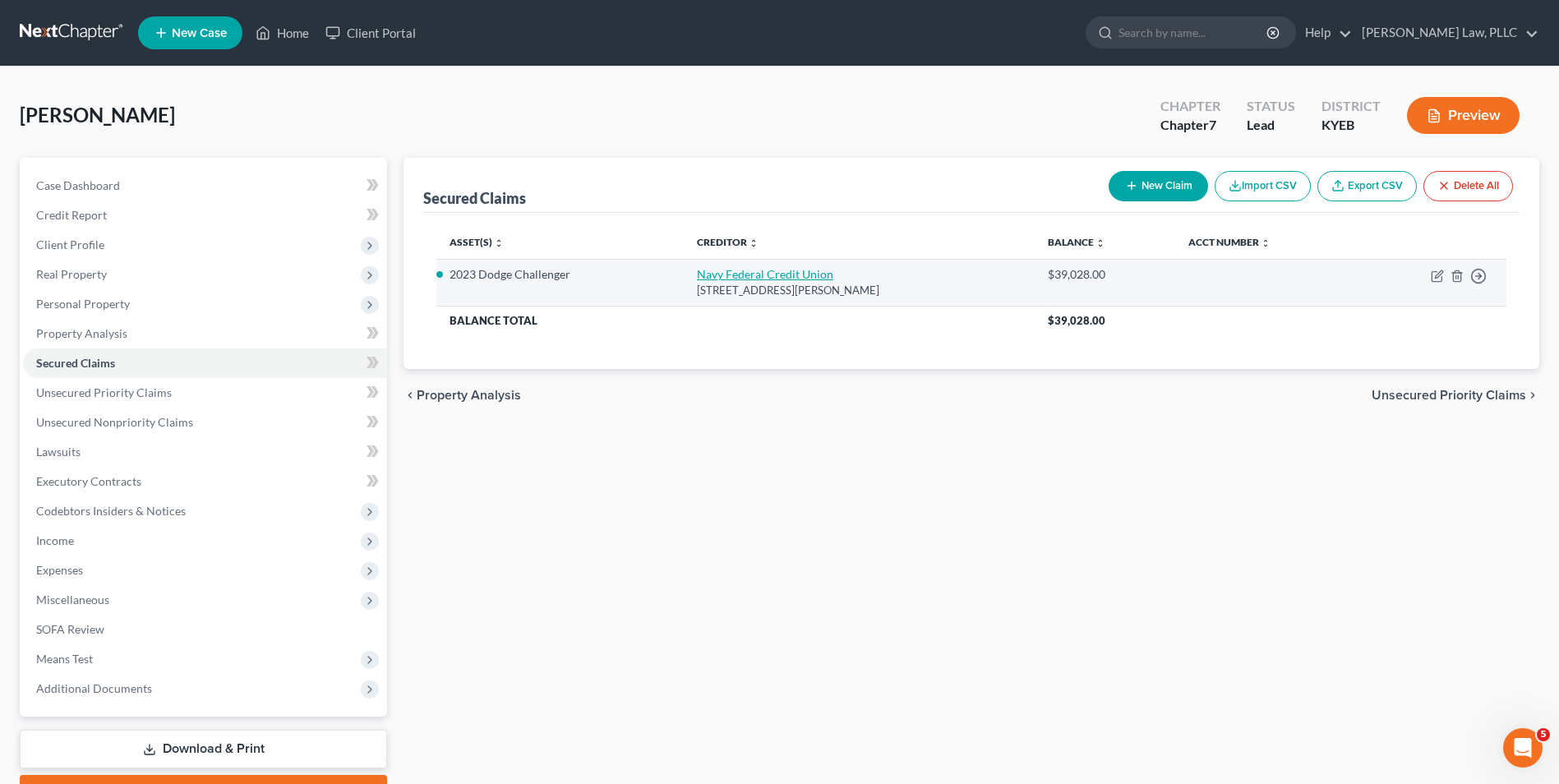
click at [794, 278] on link "Navy Federal Credit Union" at bounding box center [765, 274] width 137 height 14
select select "48"
select select "0"
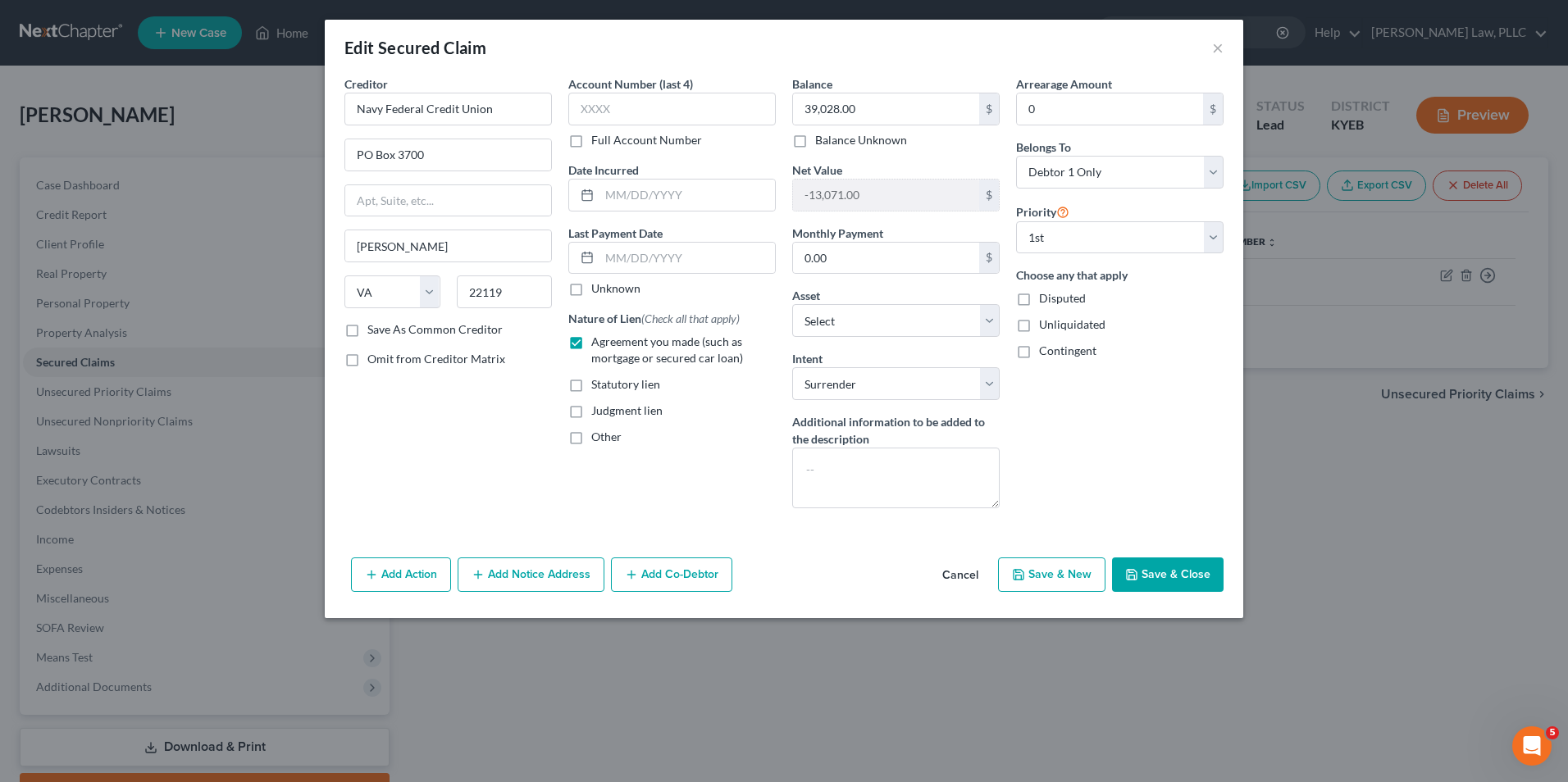
click at [1185, 574] on button "Save & Close" at bounding box center [1167, 574] width 112 height 34
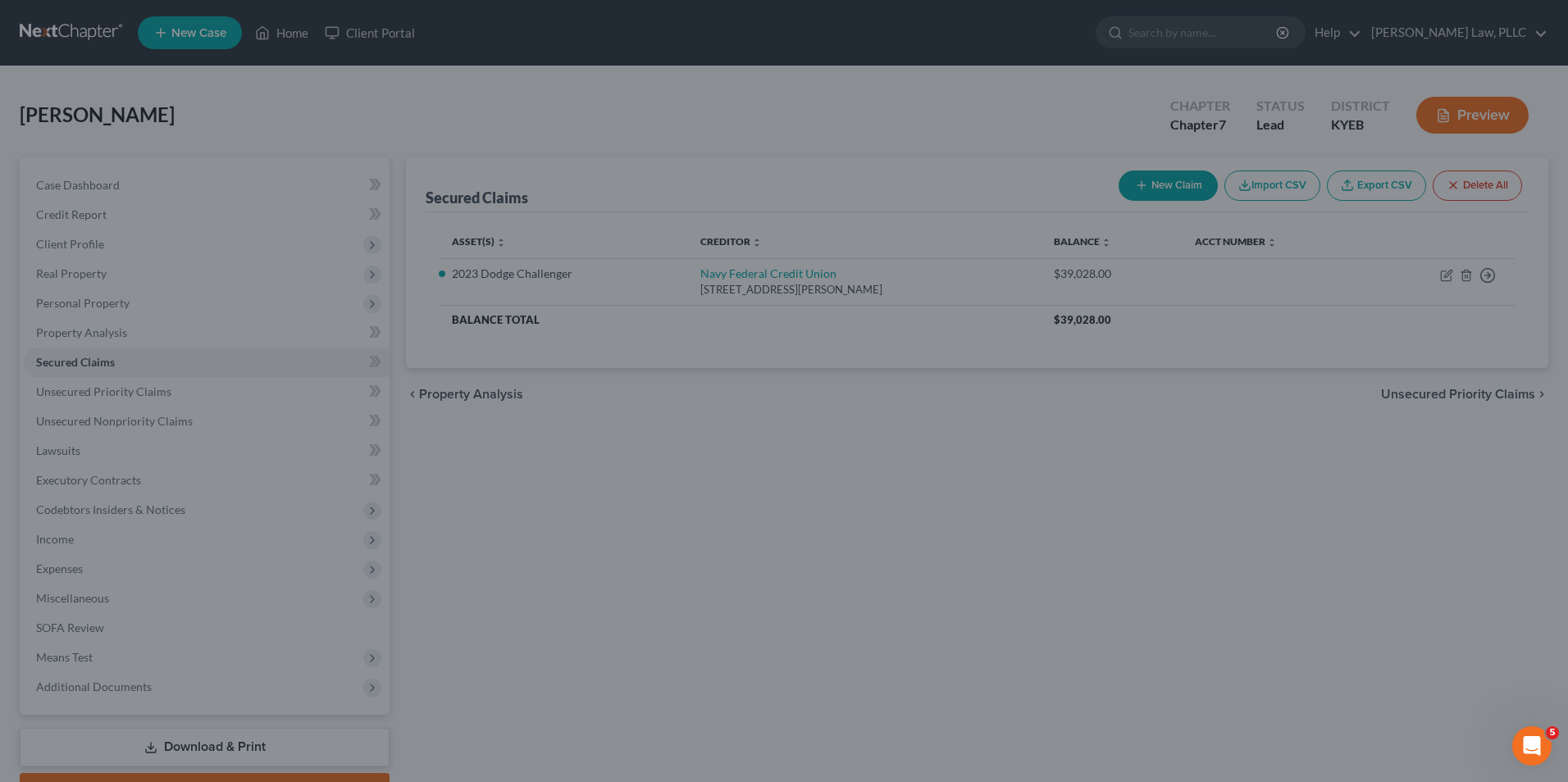
select select "3"
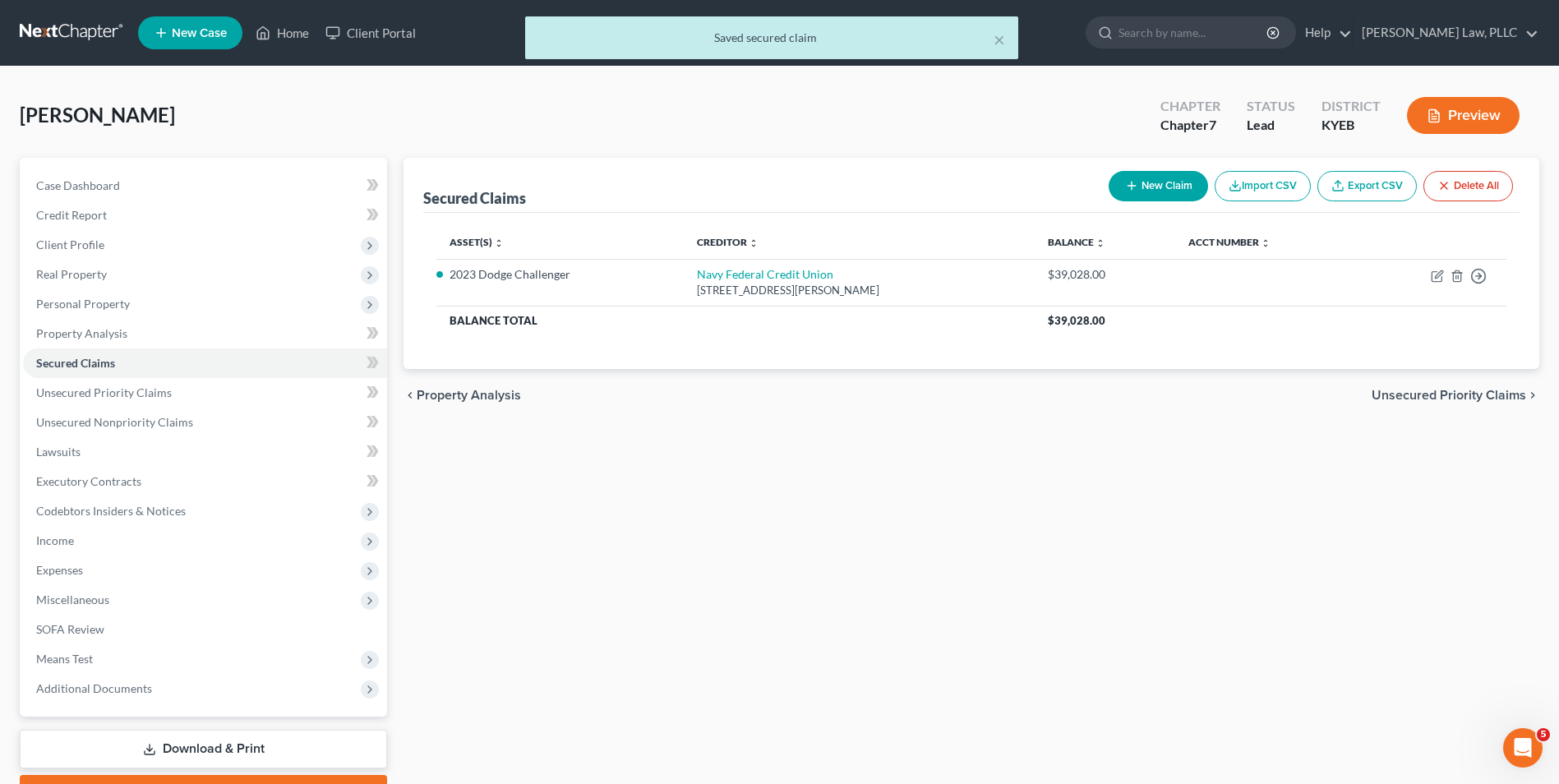
click at [1458, 399] on span "Unsecured Priority Claims" at bounding box center [1449, 395] width 155 height 13
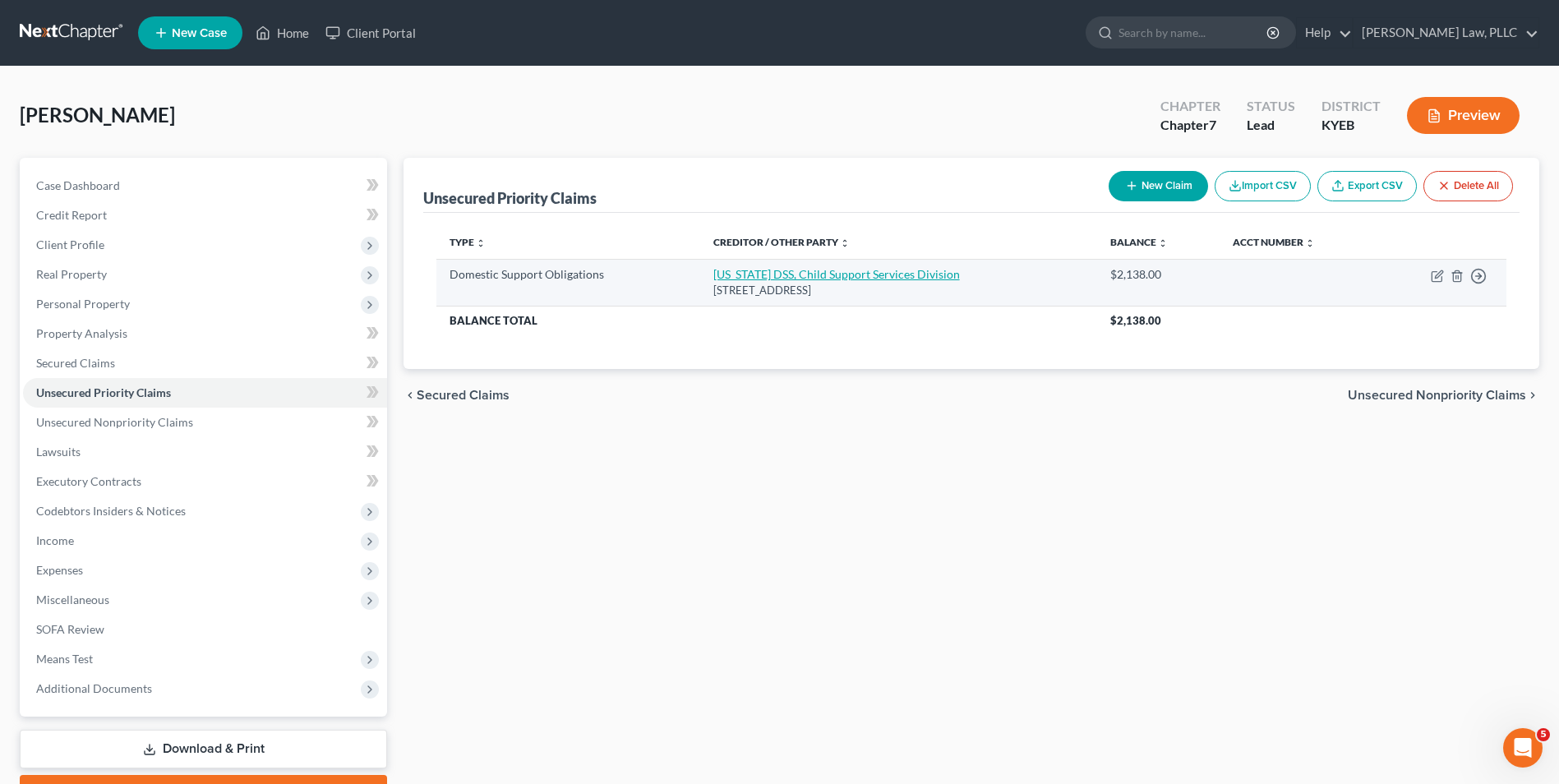
click at [783, 276] on link "[US_STATE] DSS, Child Support Services Division" at bounding box center [837, 274] width 247 height 14
select select "42"
select select "0"
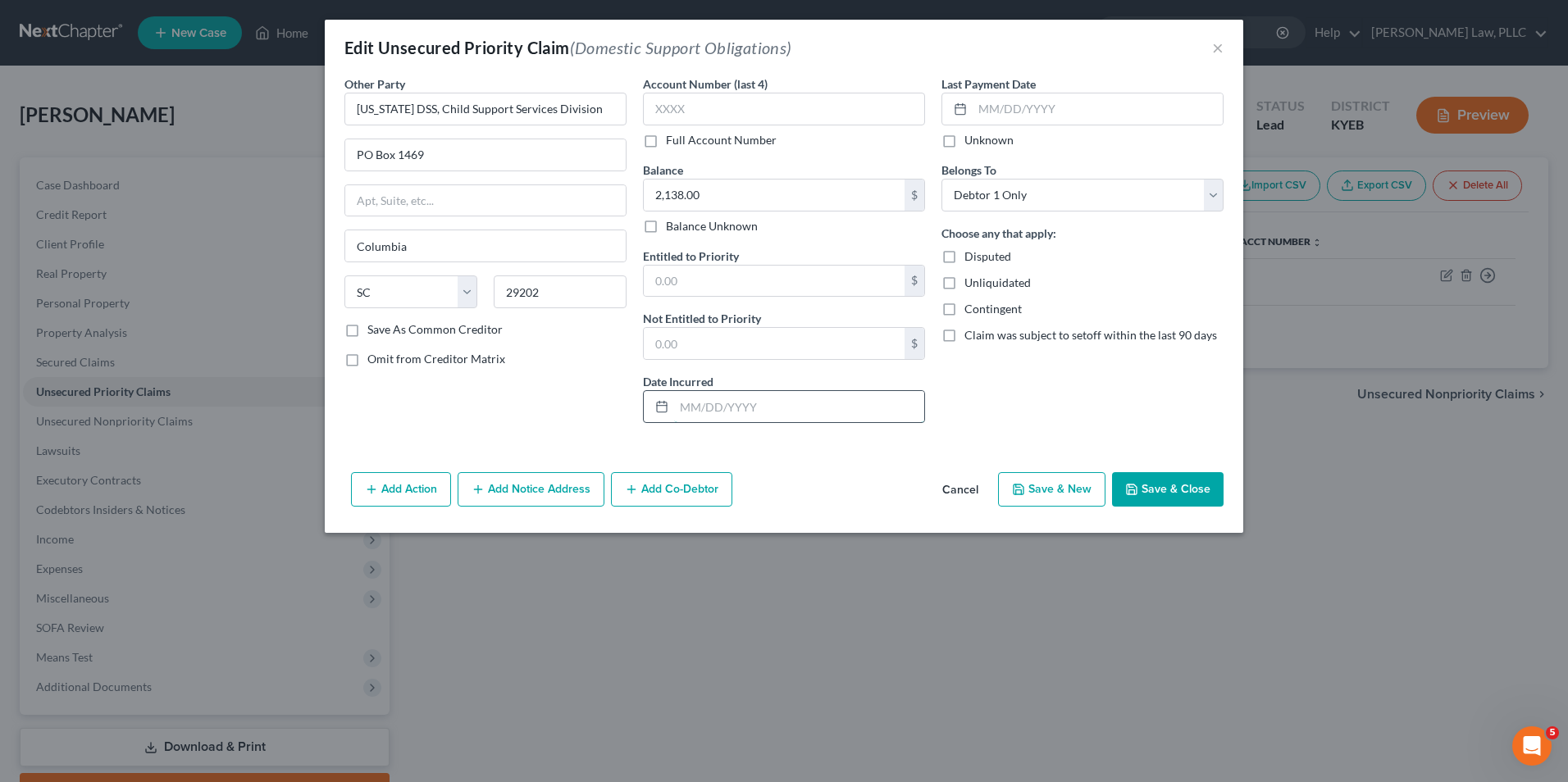
click at [714, 405] on input "text" at bounding box center [799, 406] width 250 height 31
type input "3"
type input "3,200.00"
click at [1155, 488] on button "Save & Close" at bounding box center [1167, 490] width 112 height 34
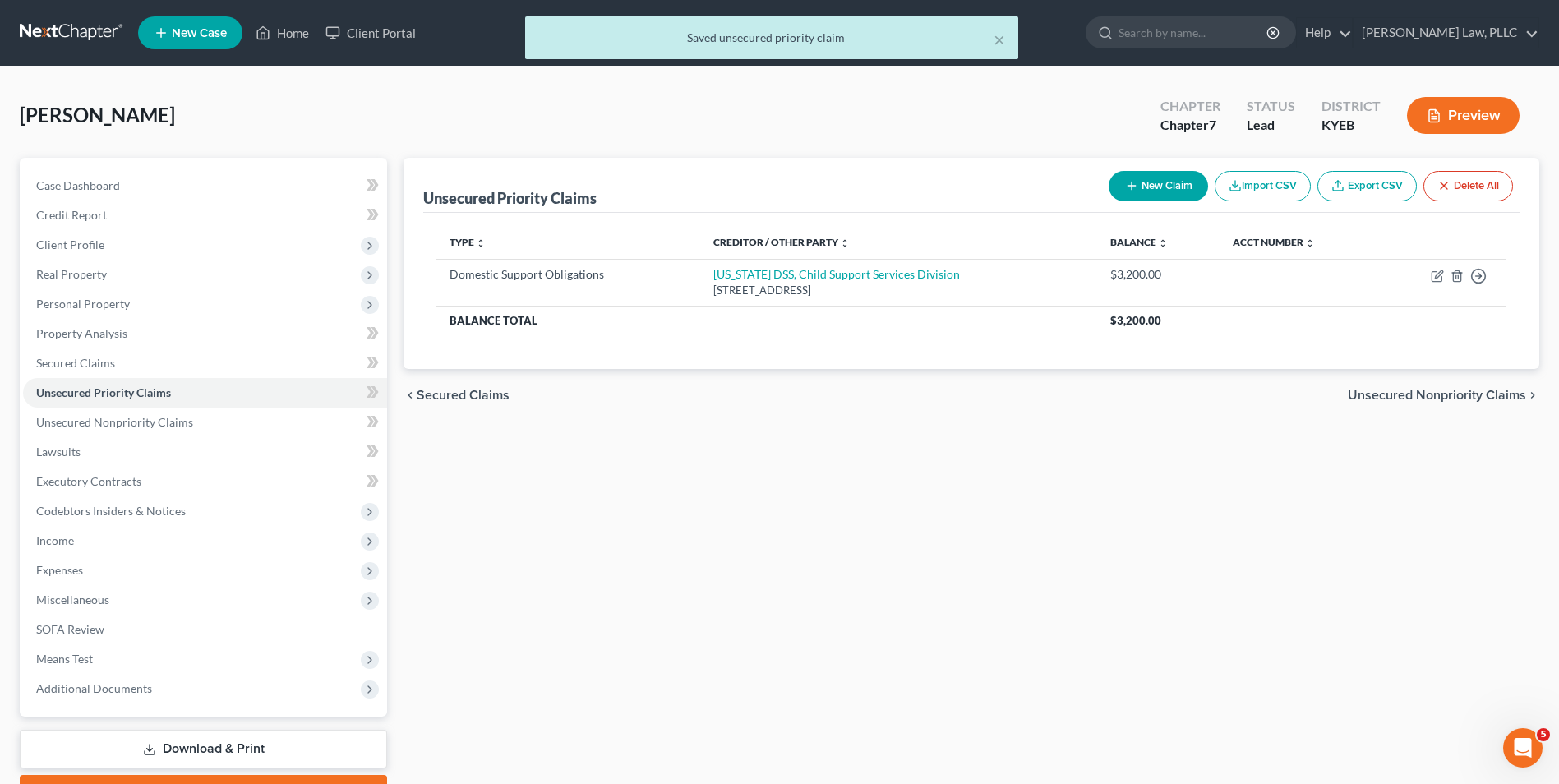
click at [1430, 389] on span "Unsecured Nonpriority Claims" at bounding box center [1437, 395] width 178 height 13
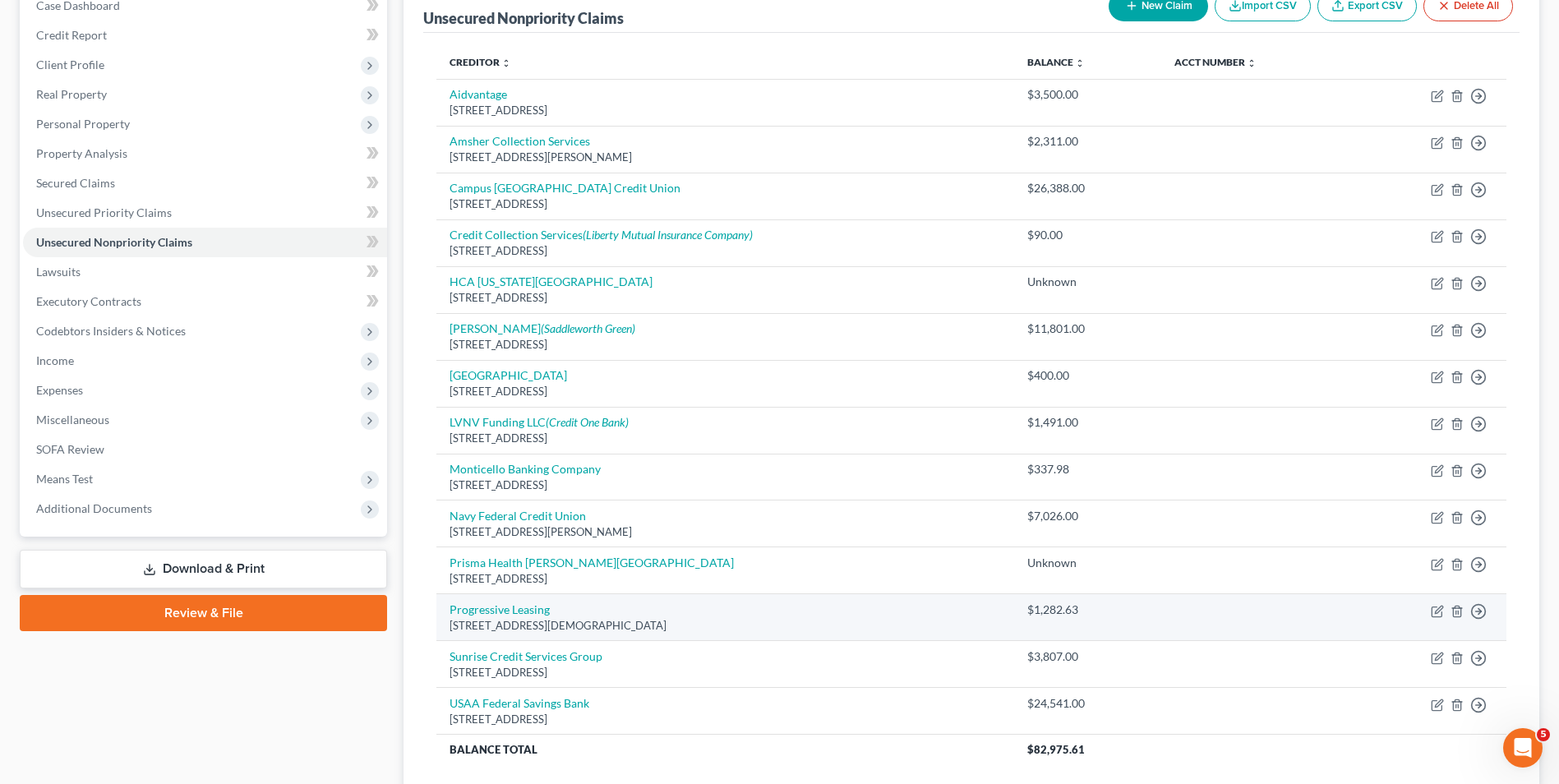
scroll to position [308, 0]
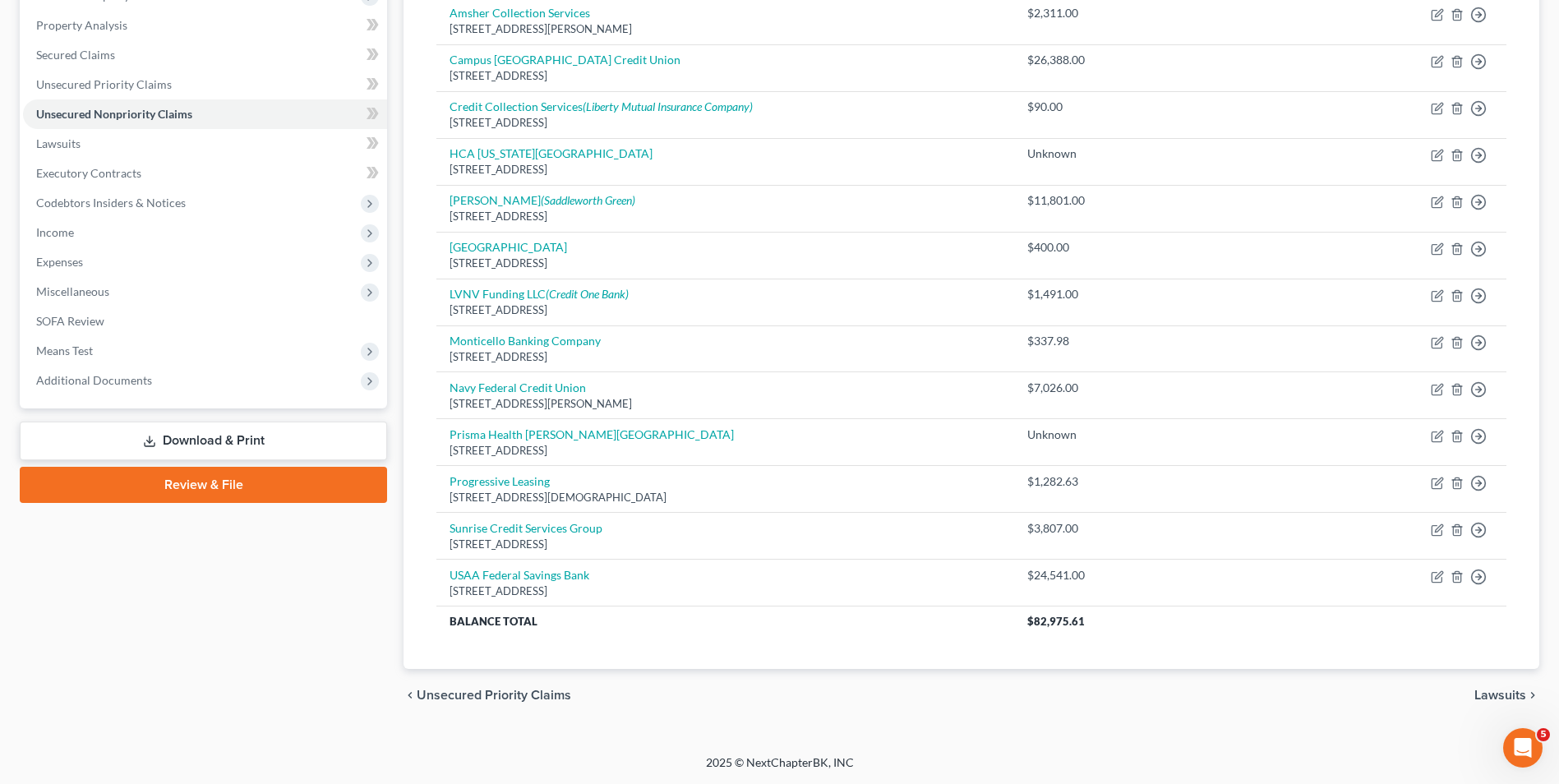
click at [1506, 690] on span "Lawsuits" at bounding box center [1501, 695] width 52 height 13
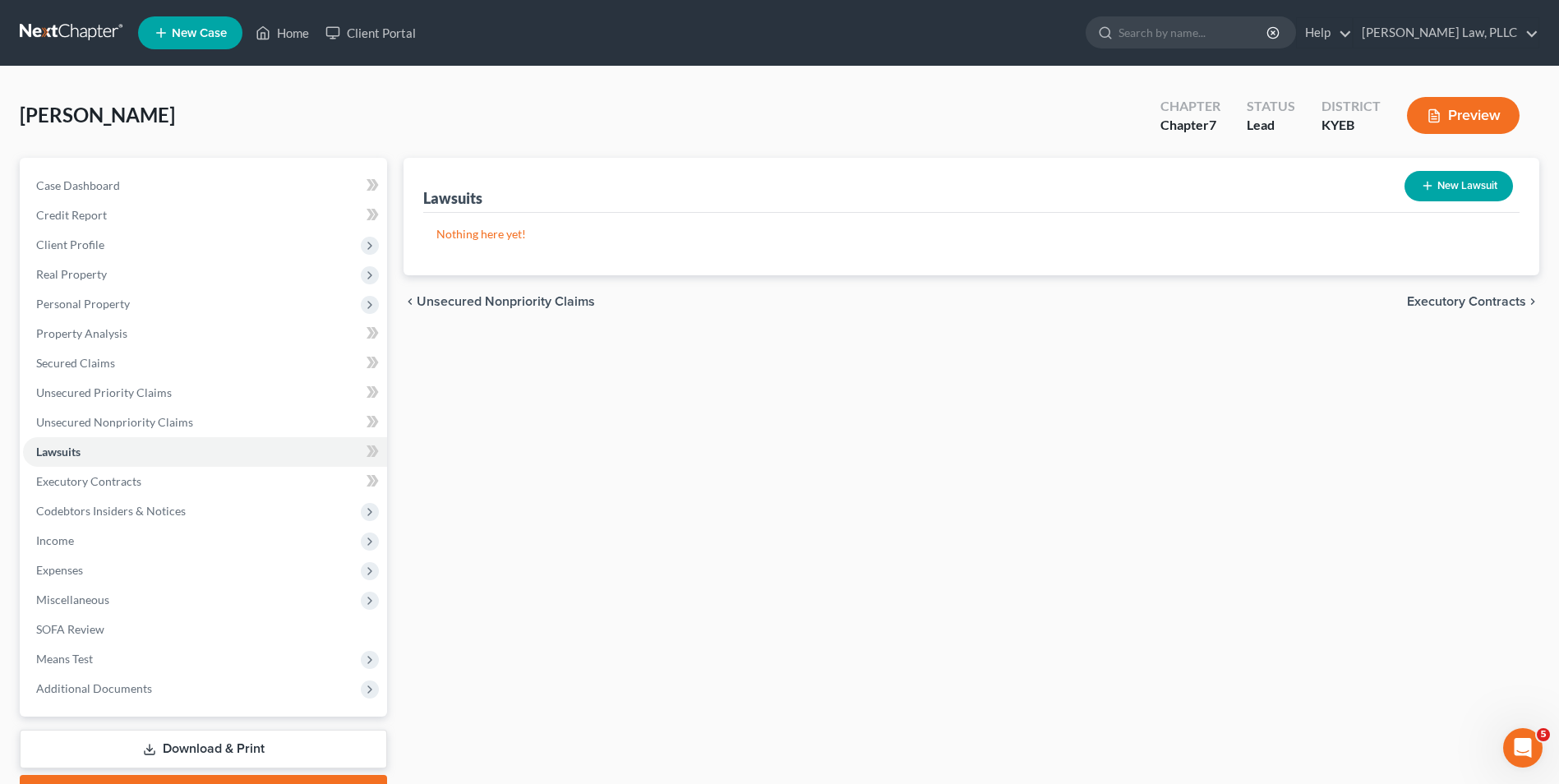
click at [1482, 298] on span "Executory Contracts" at bounding box center [1466, 301] width 120 height 13
click at [1482, 298] on span "Codebtors" at bounding box center [1495, 301] width 62 height 13
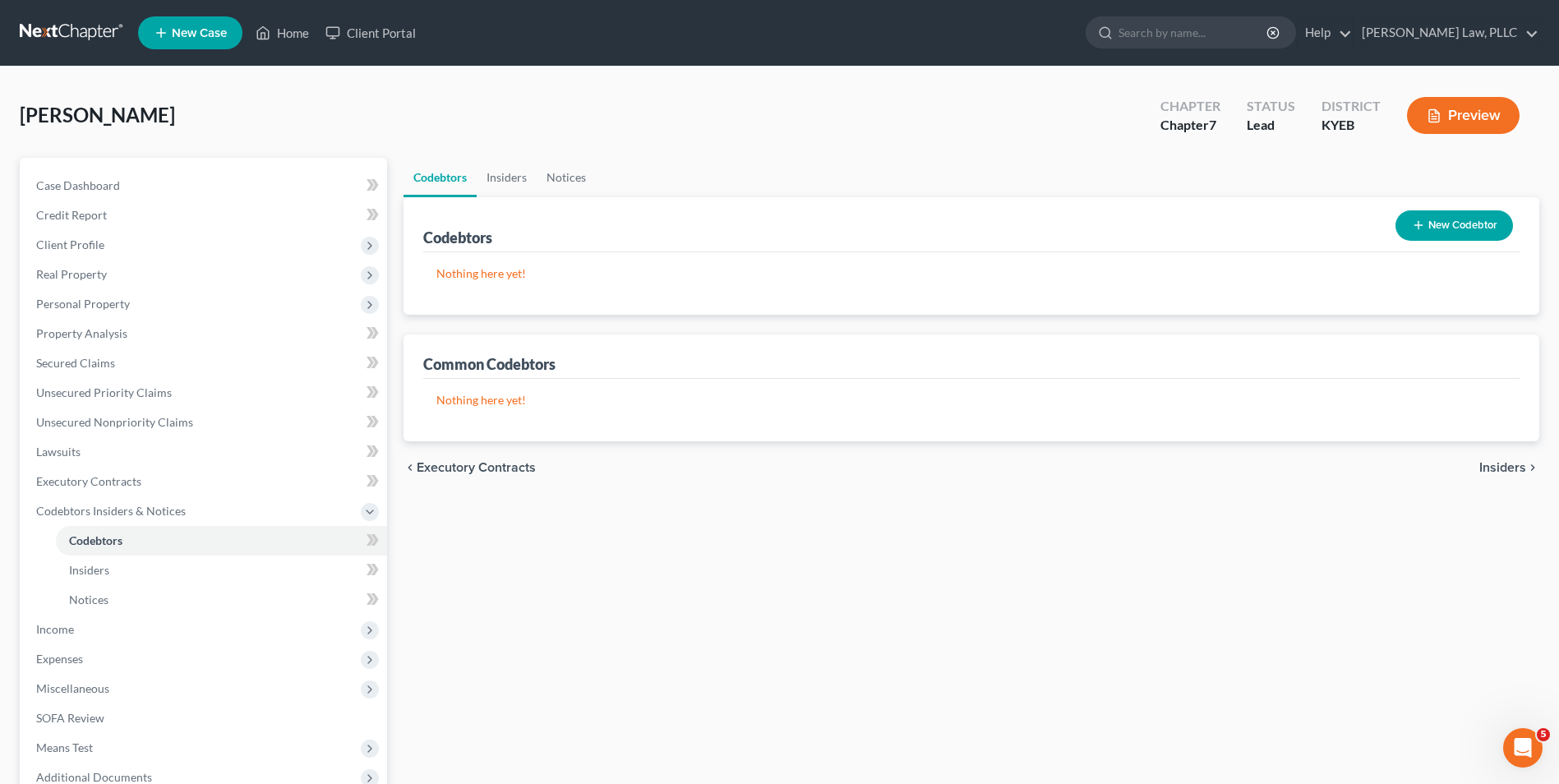
click at [1525, 468] on span "Insiders" at bounding box center [1503, 467] width 46 height 13
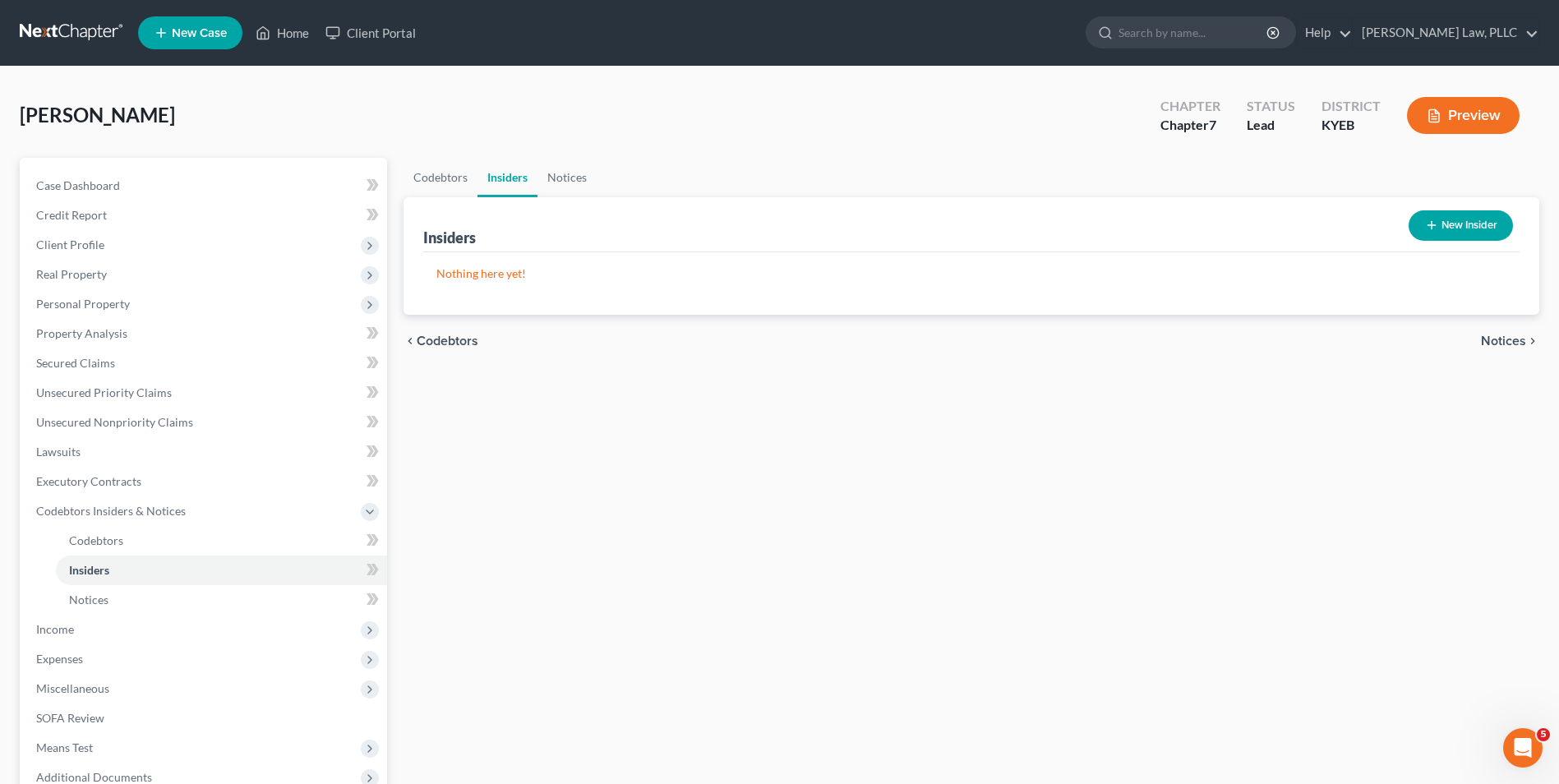
click at [1499, 334] on span "Notices" at bounding box center [1503, 340] width 46 height 13
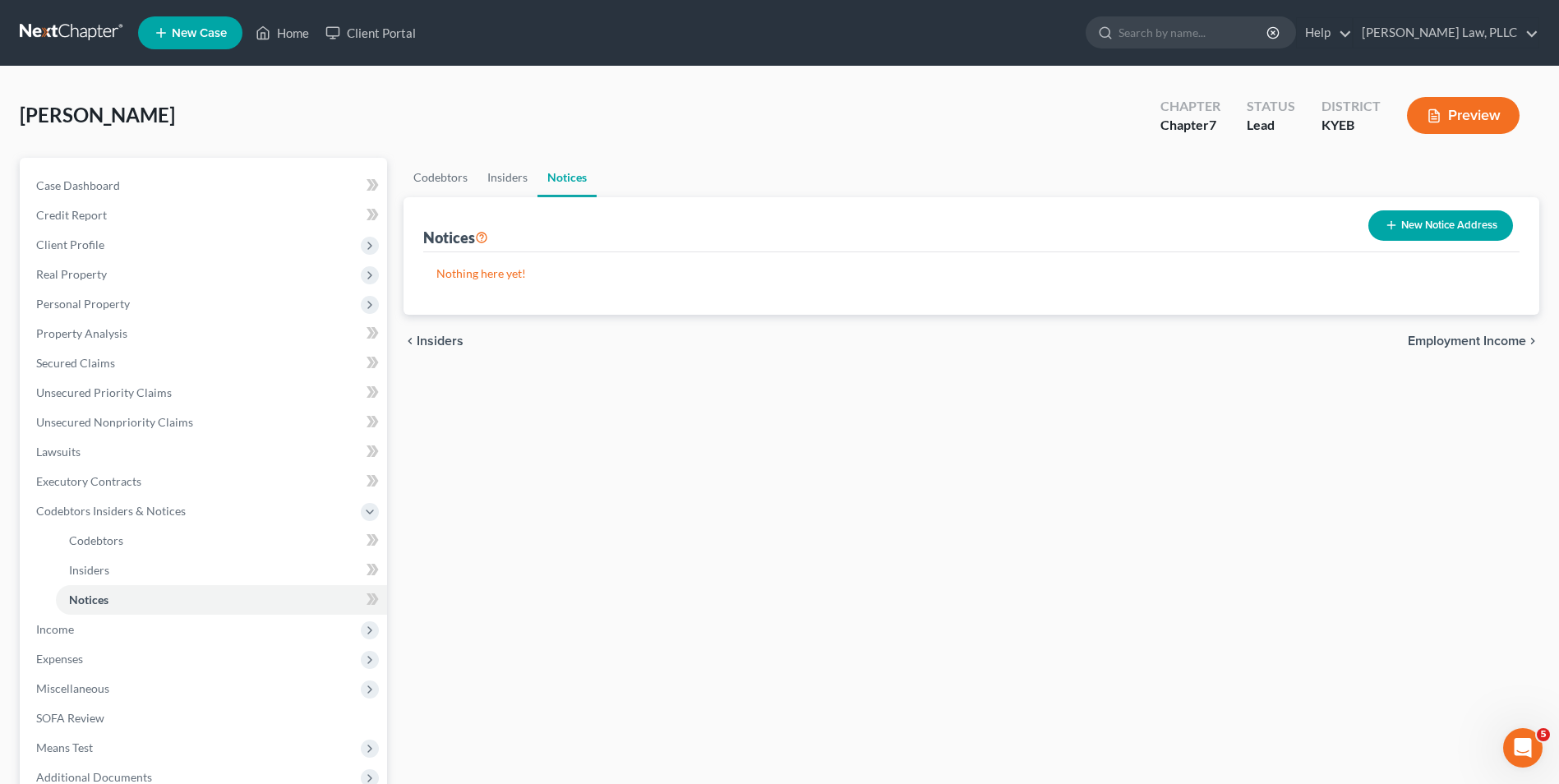
click at [1501, 334] on span "Employment Income" at bounding box center [1467, 340] width 119 height 13
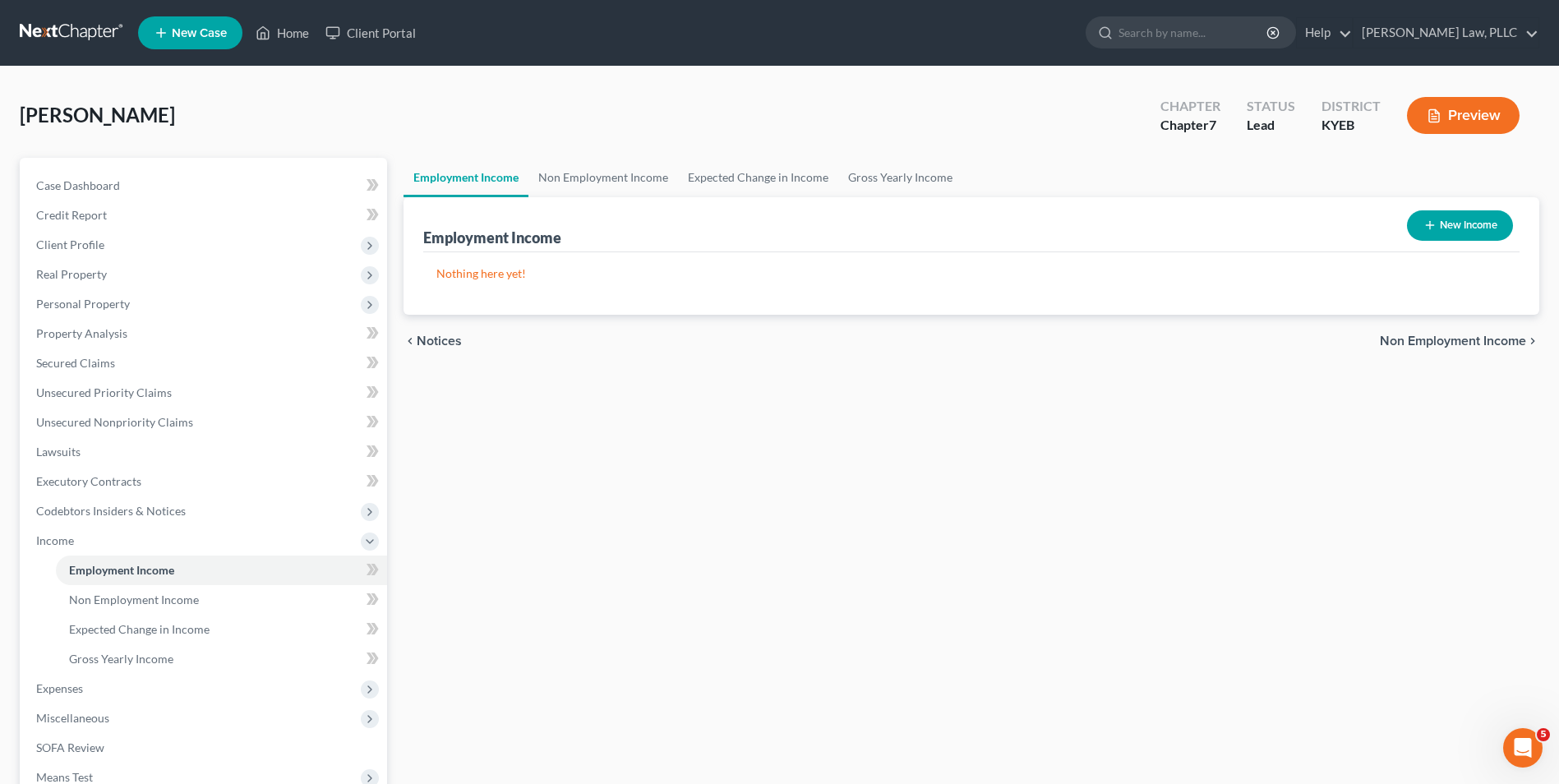
click at [1501, 334] on span "Non Employment Income" at bounding box center [1453, 340] width 146 height 13
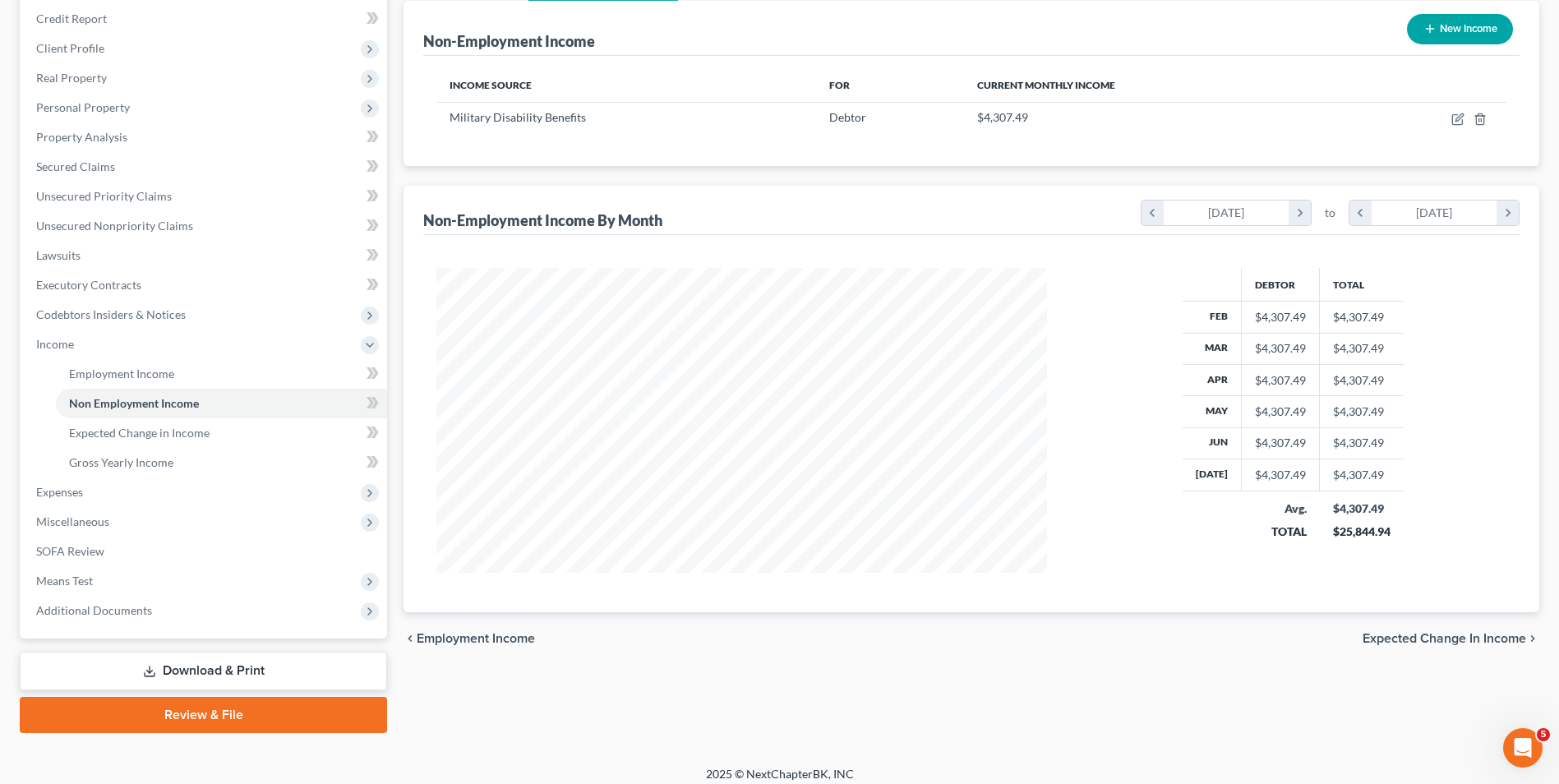
scroll to position [208, 0]
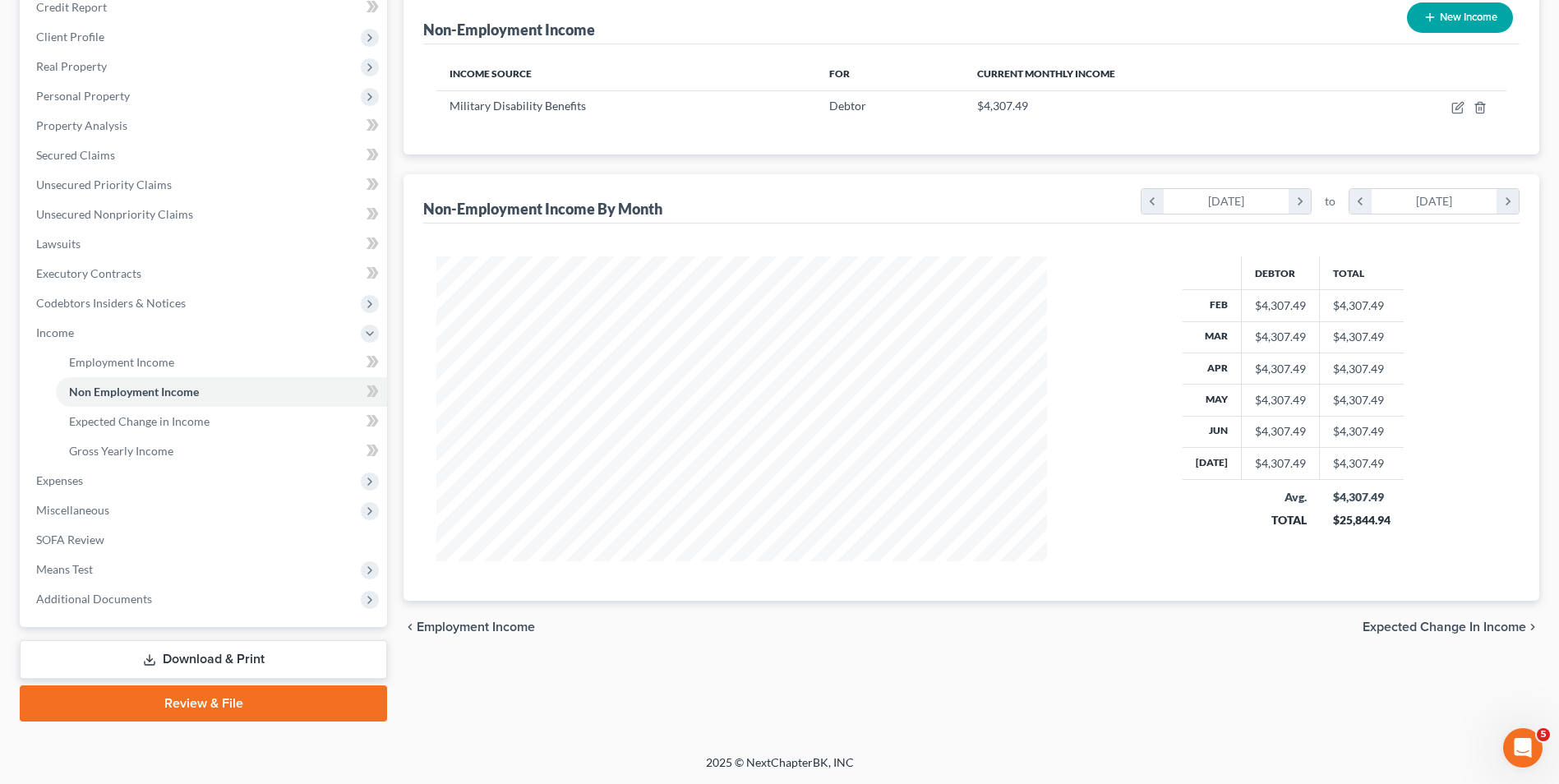
click at [1387, 622] on span "Expected Change in Income" at bounding box center [1445, 627] width 163 height 13
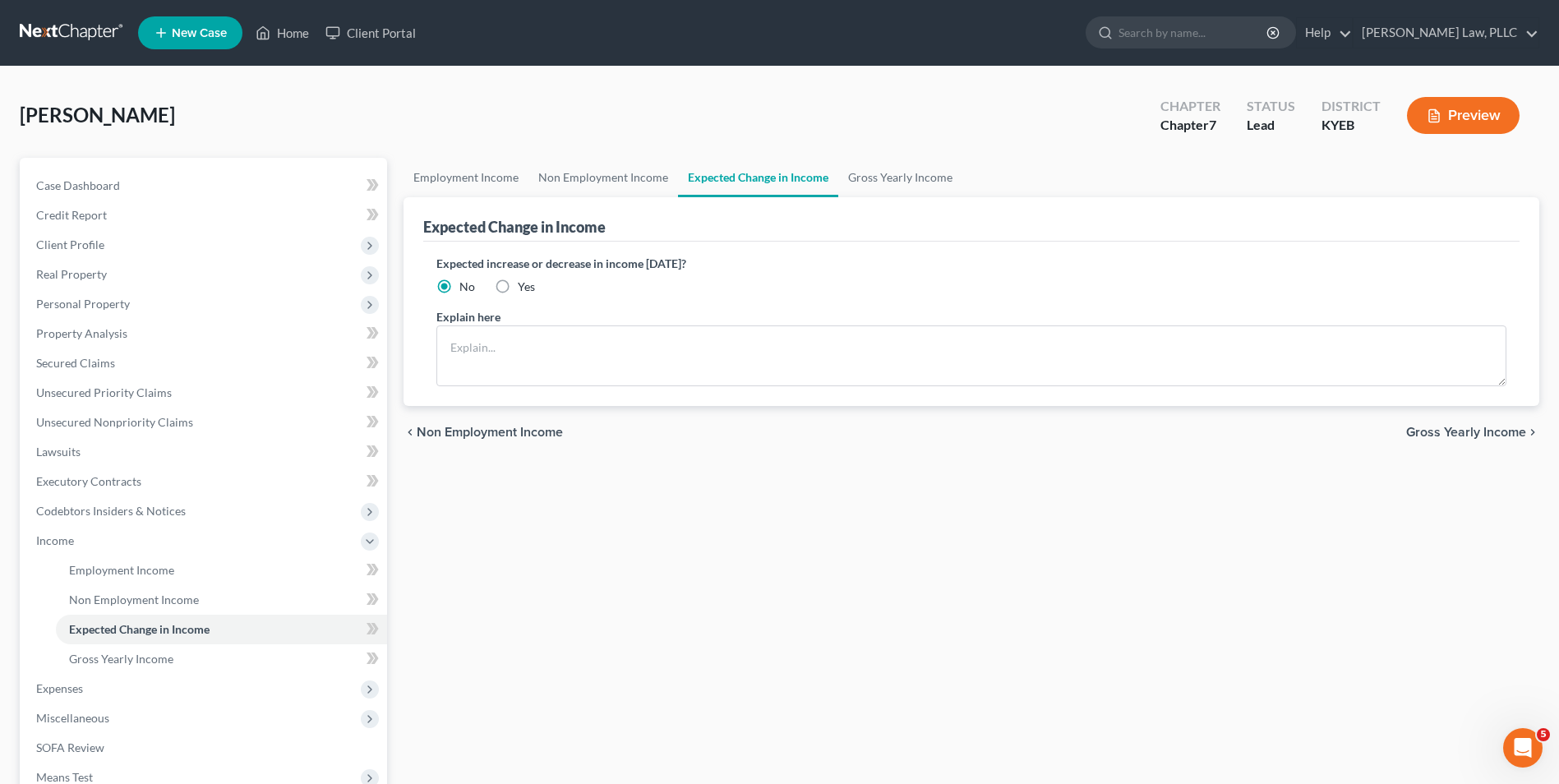
click at [1475, 433] on span "Gross Yearly Income" at bounding box center [1466, 432] width 120 height 13
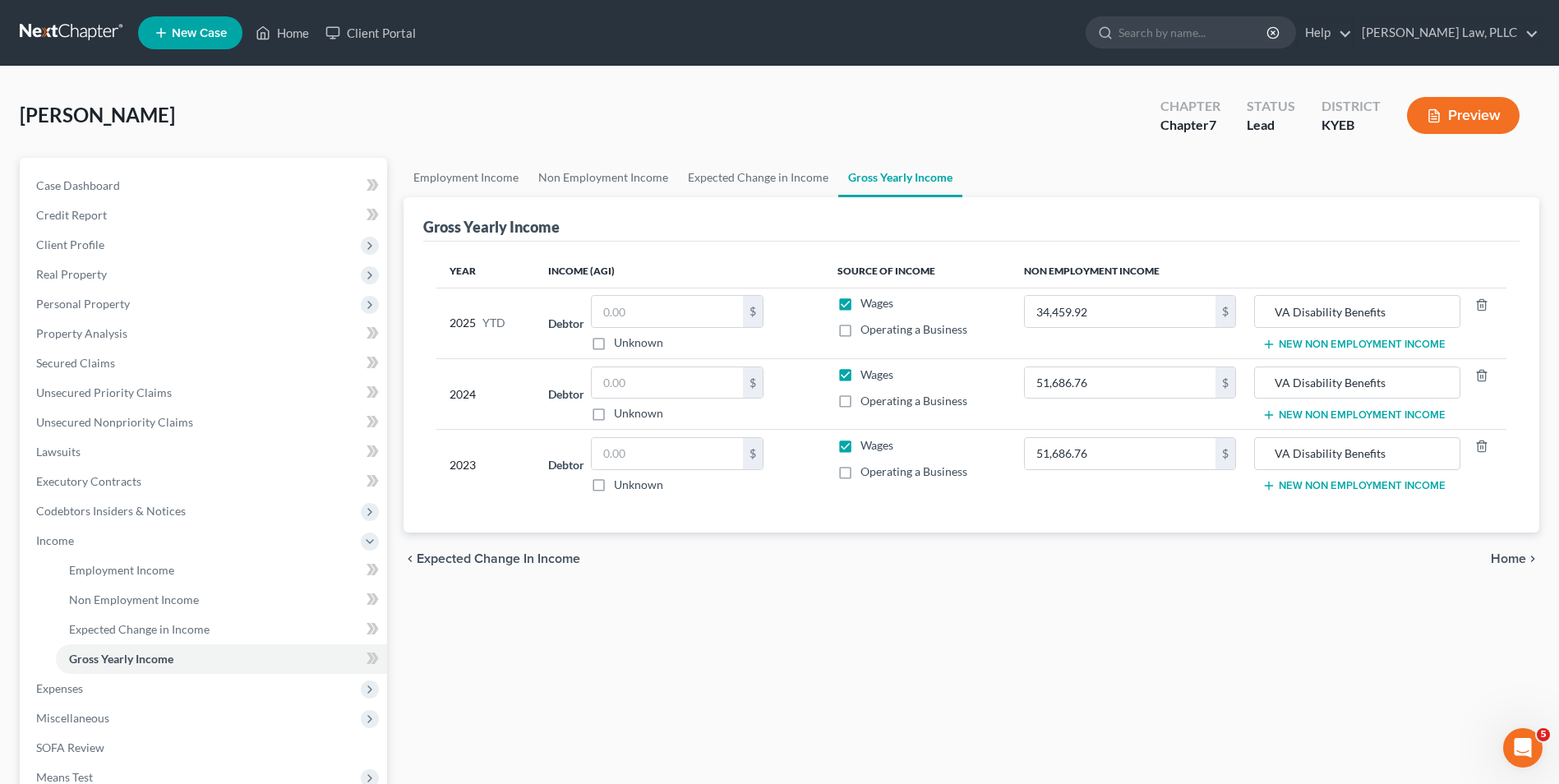
click at [1519, 560] on span "Home" at bounding box center [1508, 558] width 35 height 13
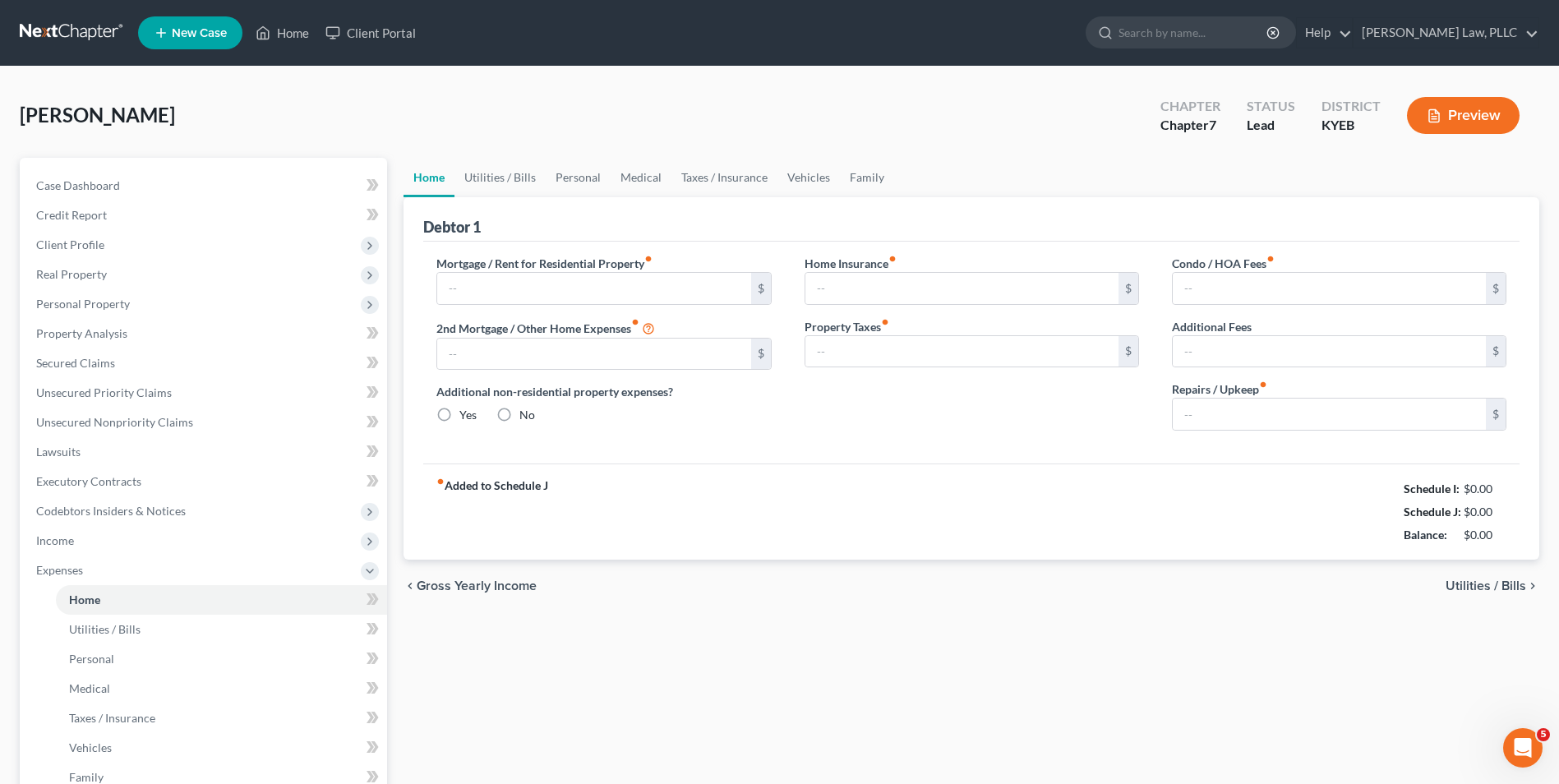
type input "1,095.00"
type input "0.00"
radio input "true"
type input "0.00"
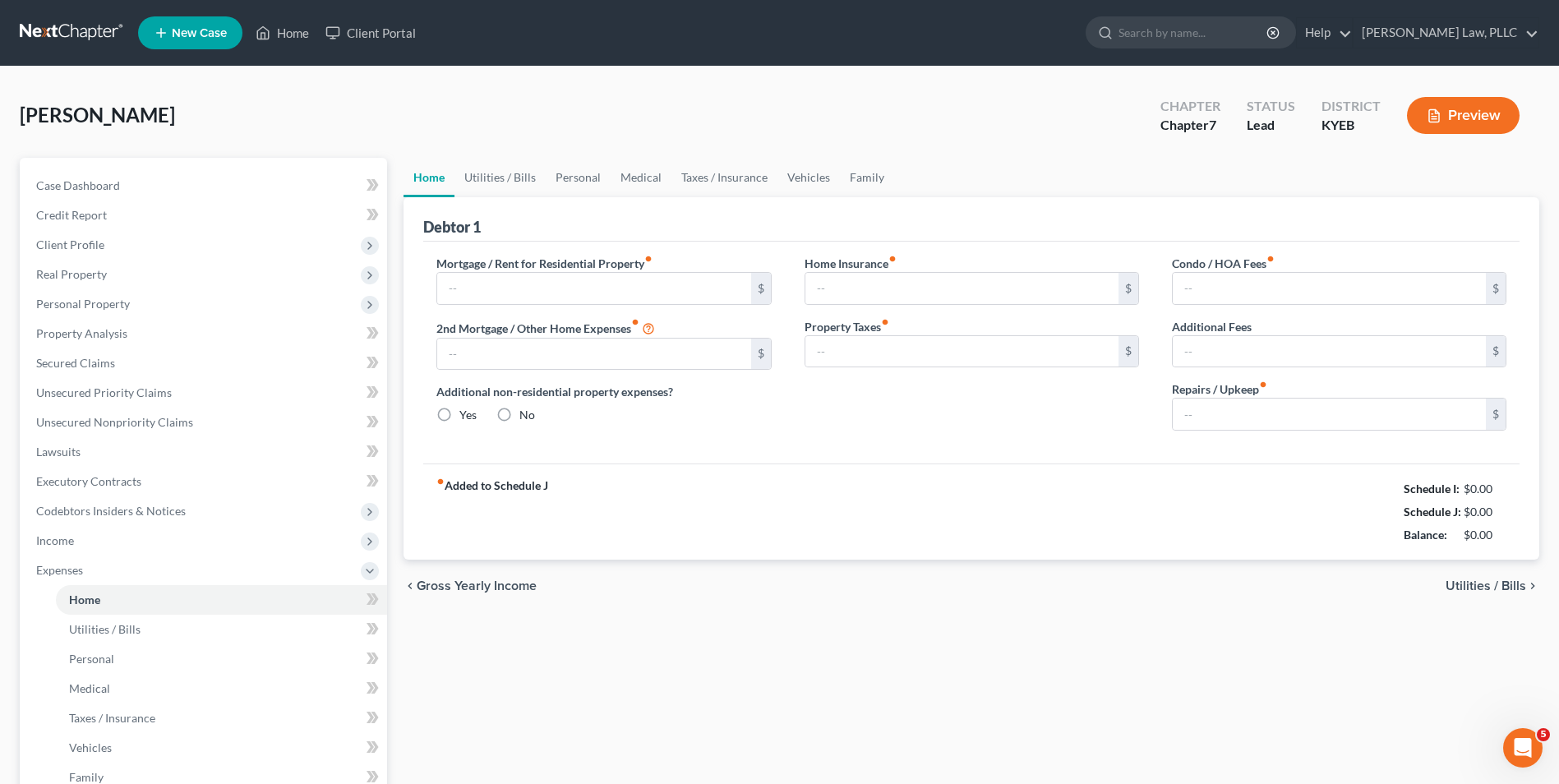
type input "0.00"
click at [1486, 579] on span "Utilities / Bills" at bounding box center [1486, 585] width 81 height 13
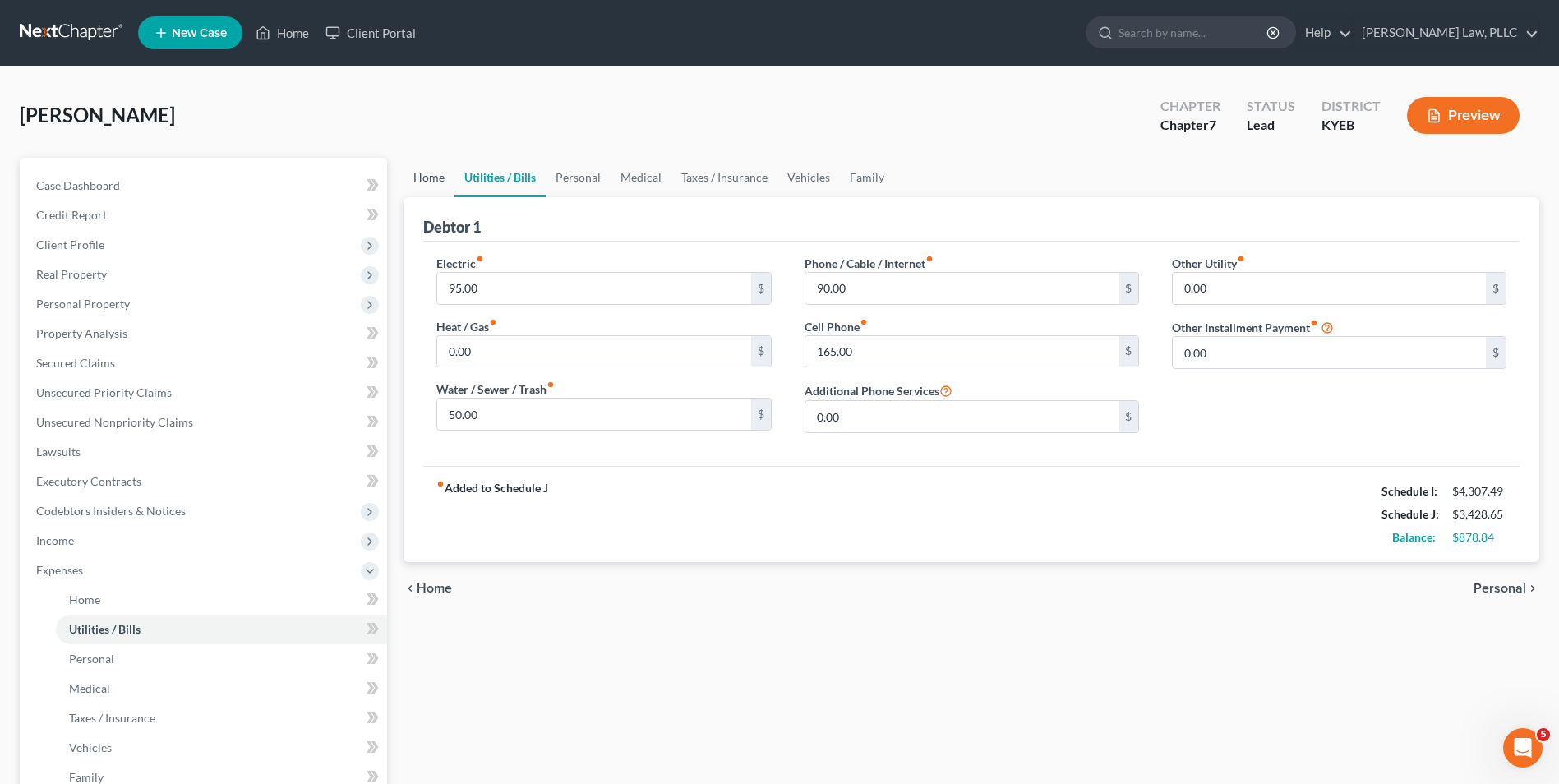
click at [430, 177] on link "Home" at bounding box center [428, 178] width 51 height 40
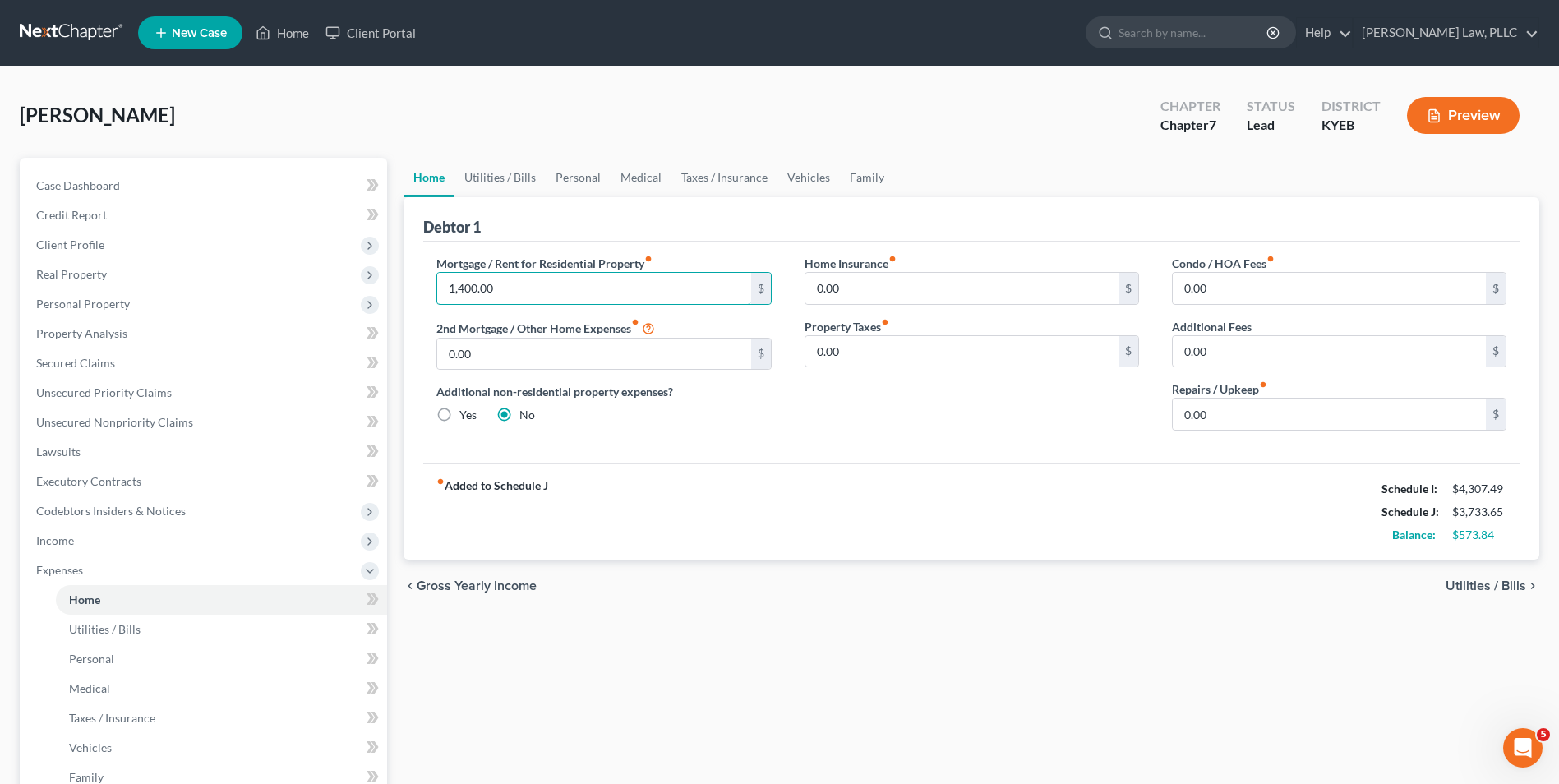
type input "1,400.00"
click at [945, 390] on div "Home Insurance fiber_manual_record 0.00 $ Property Taxes fiber_manual_record 0.…" at bounding box center [972, 349] width 367 height 189
type input "50.00"
click at [1487, 585] on span "Utilities / Bills" at bounding box center [1486, 585] width 81 height 13
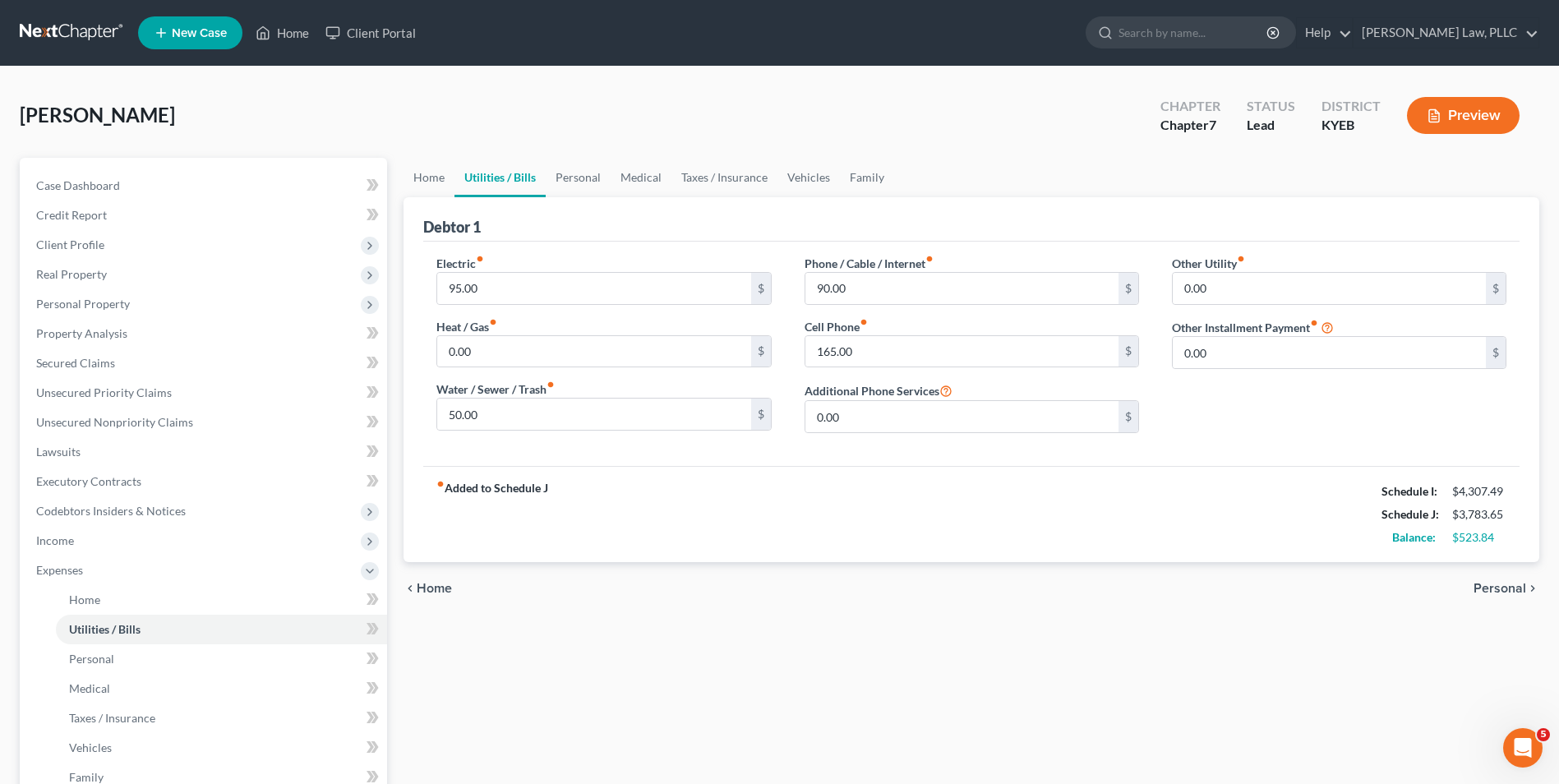
drag, startPoint x: 551, startPoint y: 246, endPoint x: 542, endPoint y: 263, distance: 19.2
click at [551, 246] on div "Electric fiber_manual_record 95.00 $ Heat / Gas fiber_manual_record 0.00 $ Wate…" at bounding box center [971, 353] width 1096 height 224
type input "143.00"
click at [1494, 586] on span "Personal" at bounding box center [1500, 588] width 52 height 13
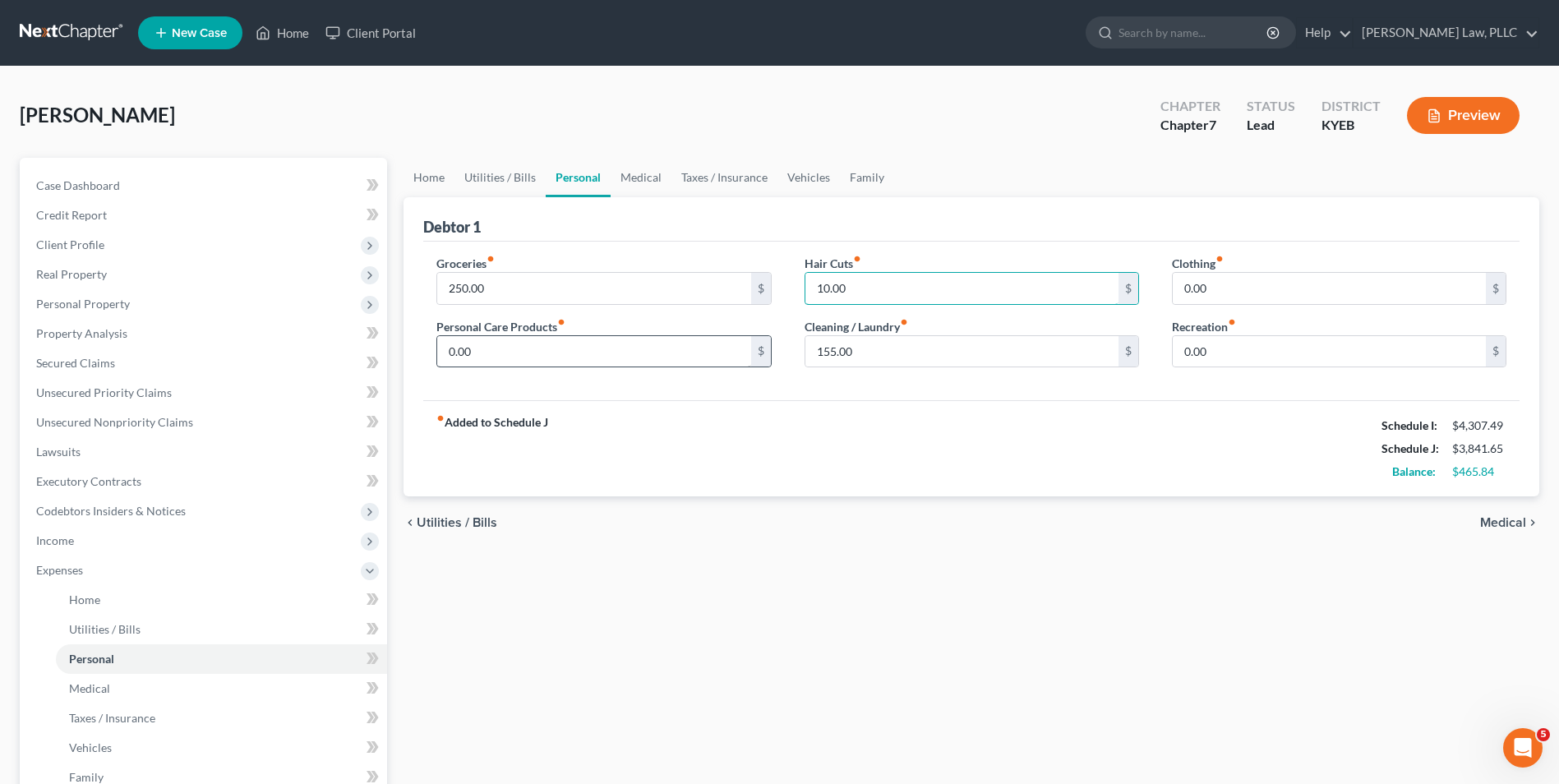
type input "10.00"
click at [484, 344] on input "0.00" at bounding box center [594, 352] width 313 height 31
type input "25.00"
type input "150.00"
type input "75.00"
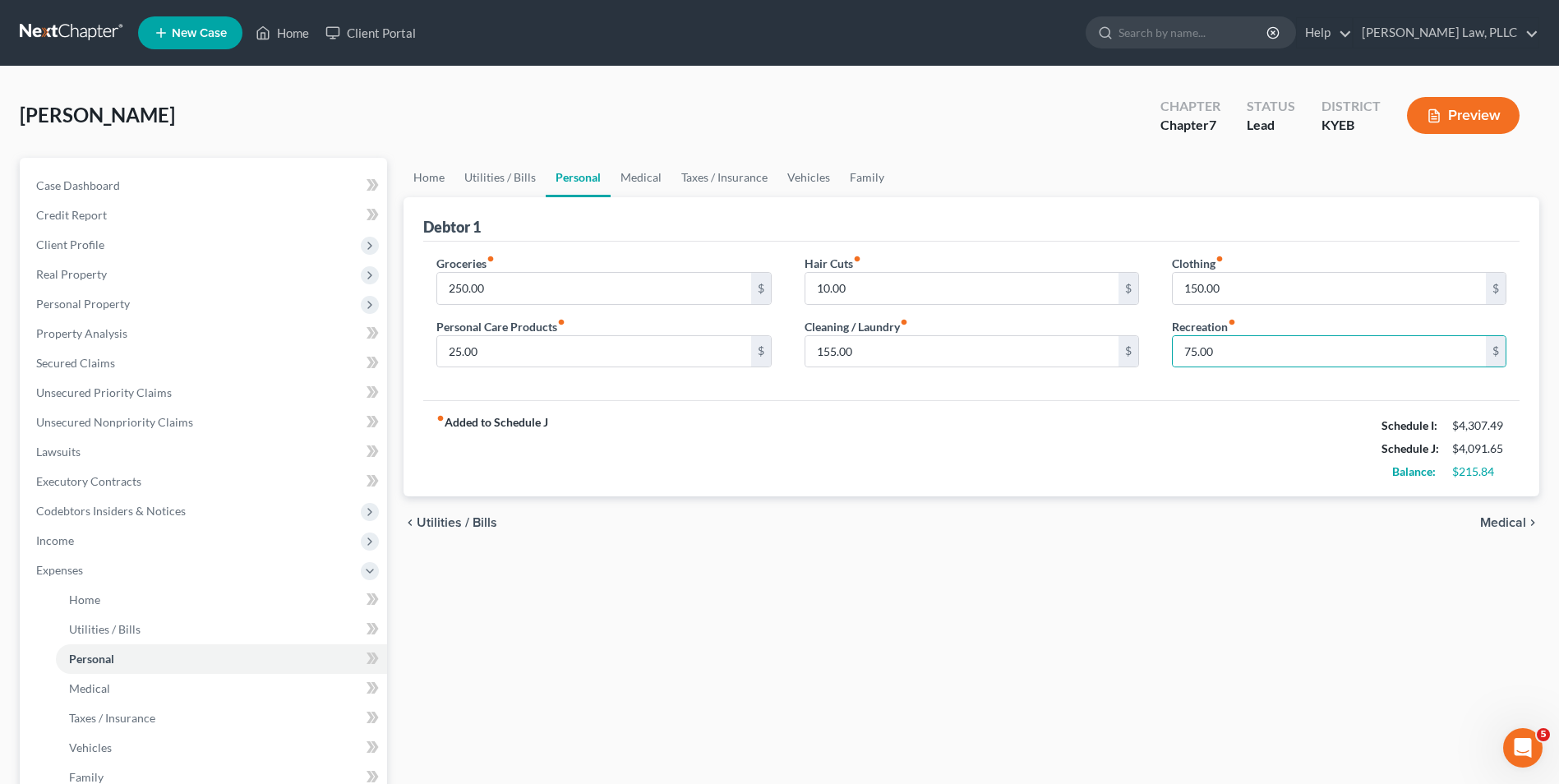
click at [1510, 518] on span "Medical" at bounding box center [1503, 522] width 46 height 13
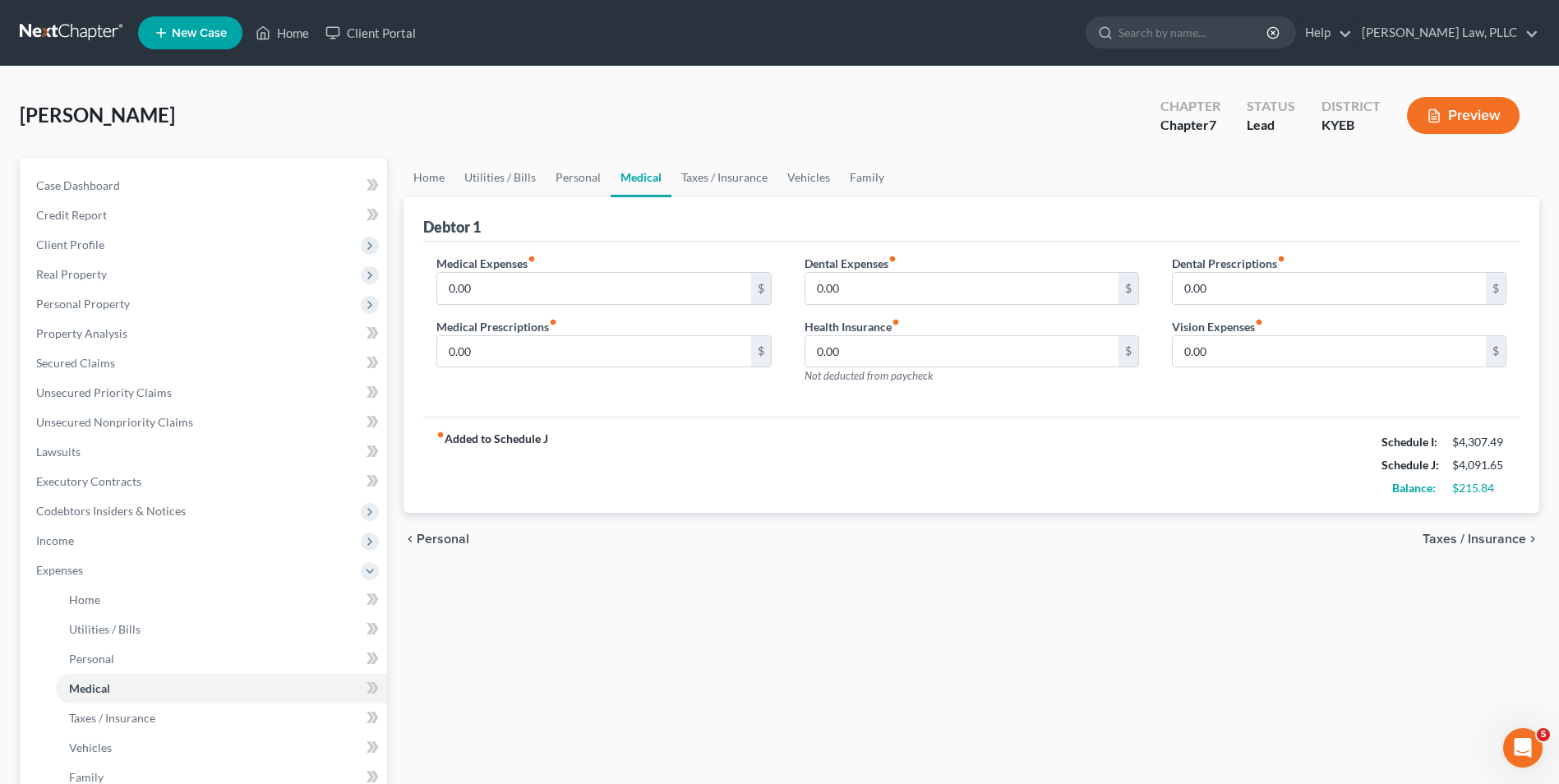
click at [1481, 535] on span "Taxes / Insurance" at bounding box center [1475, 538] width 103 height 13
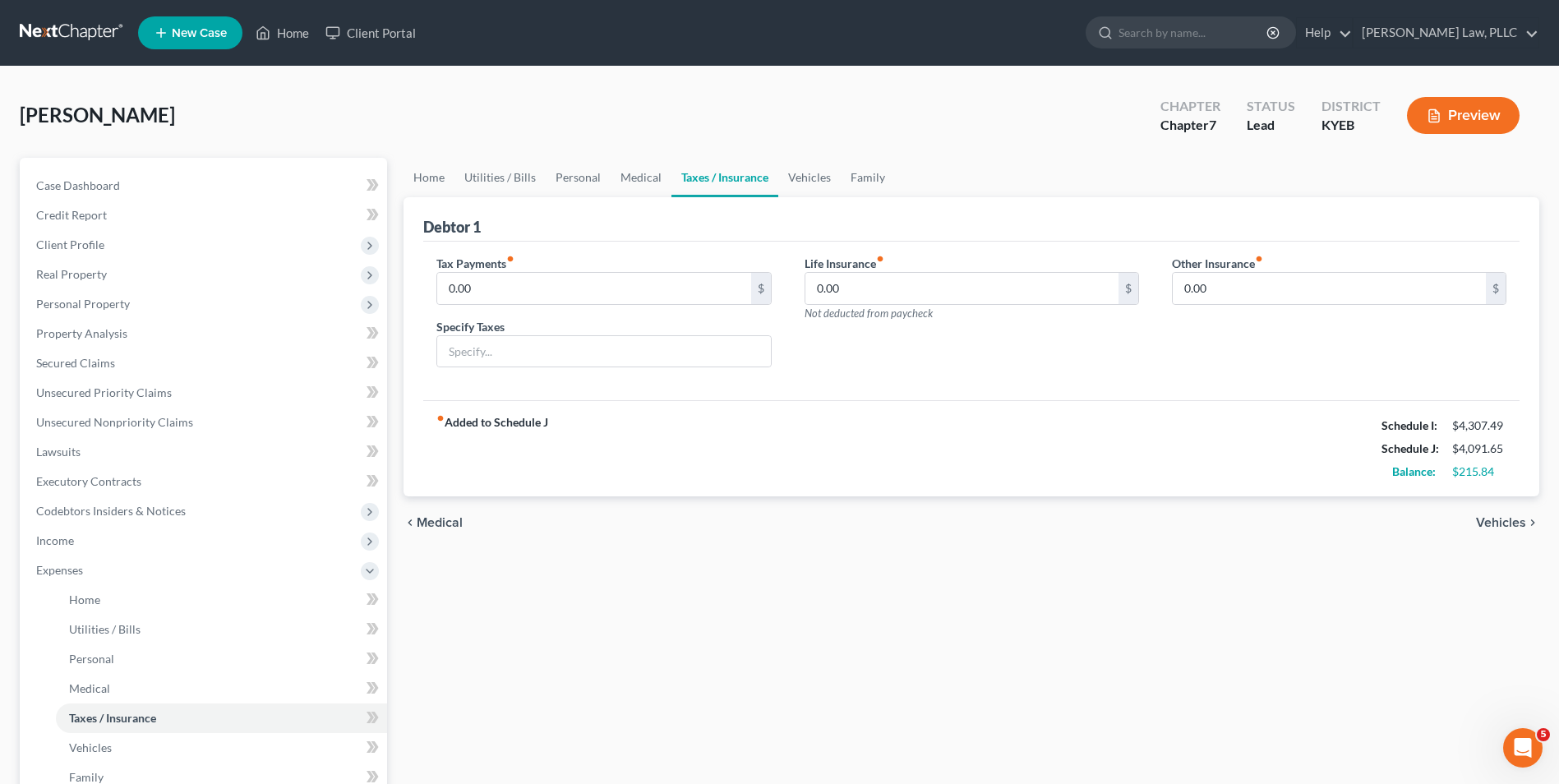
click at [1492, 521] on span "Vehicles" at bounding box center [1501, 522] width 50 height 13
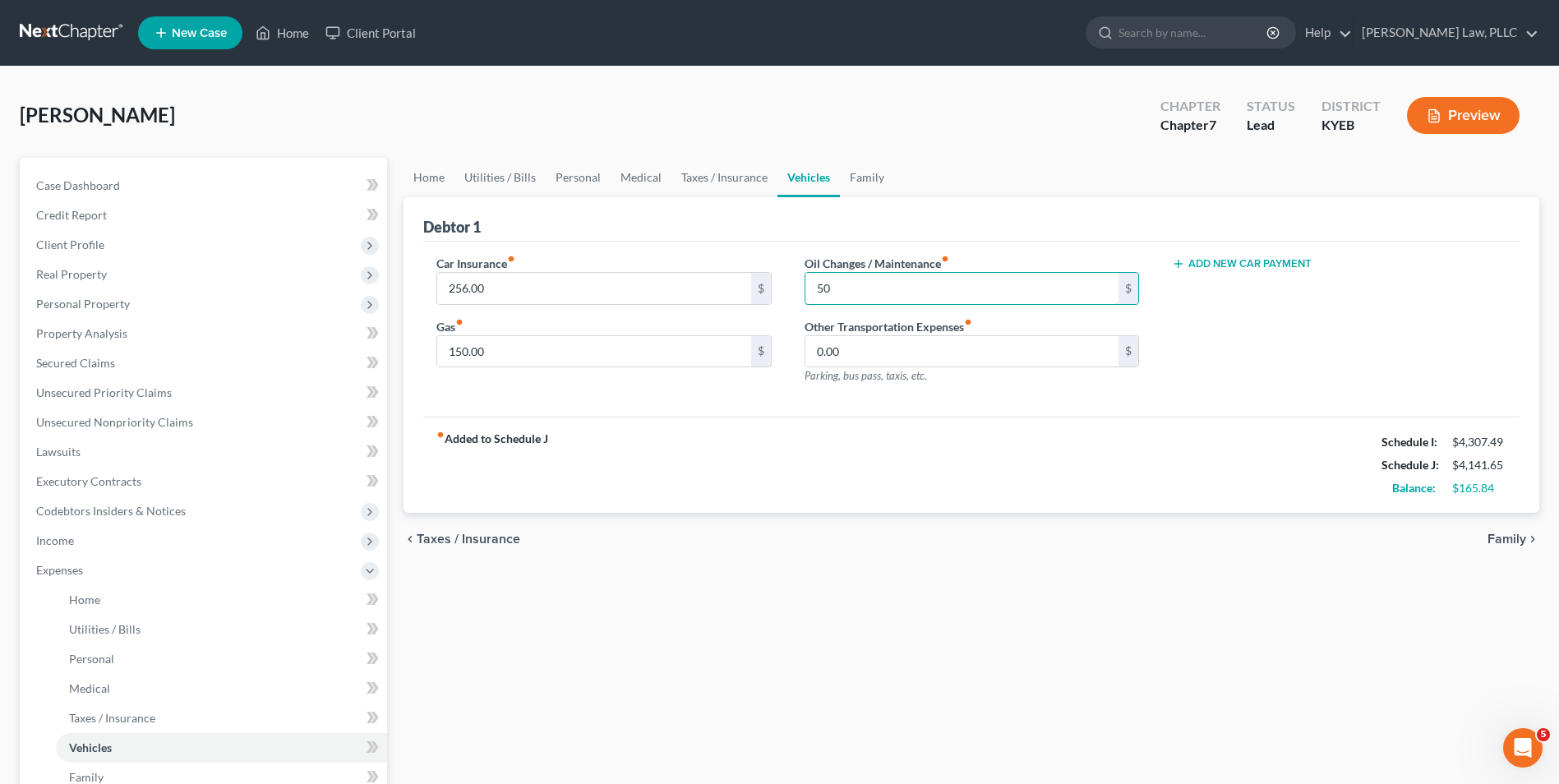
type input "50"
drag, startPoint x: 1384, startPoint y: 577, endPoint x: 1458, endPoint y: 567, distance: 74.7
click at [1384, 577] on div "Home Utilities / Bills Personal Medical Taxes / Insurance Vehicles Family Debto…" at bounding box center [972, 588] width 1152 height 861
click at [1497, 535] on span "Family" at bounding box center [1507, 538] width 39 height 13
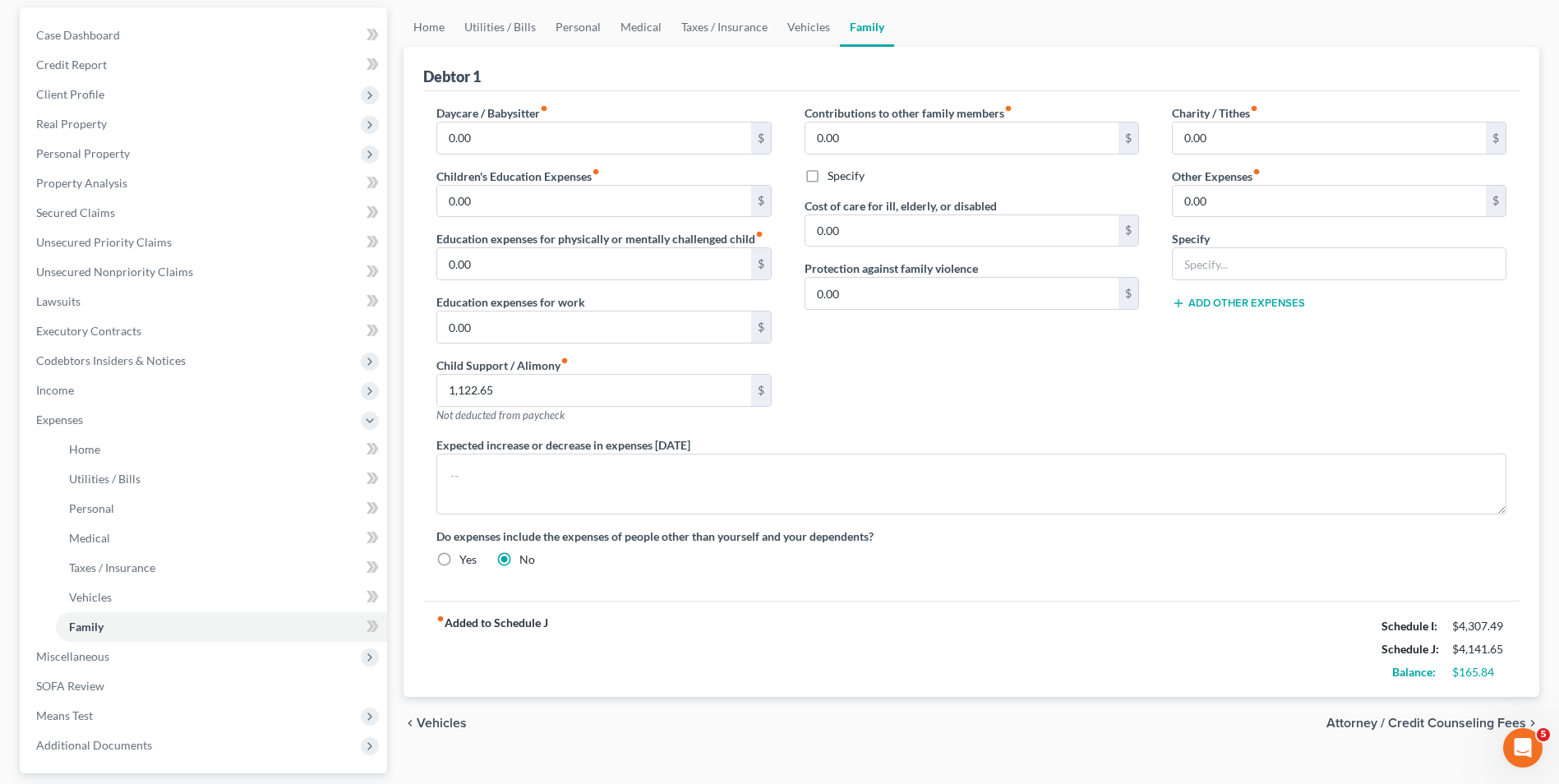
scroll to position [297, 0]
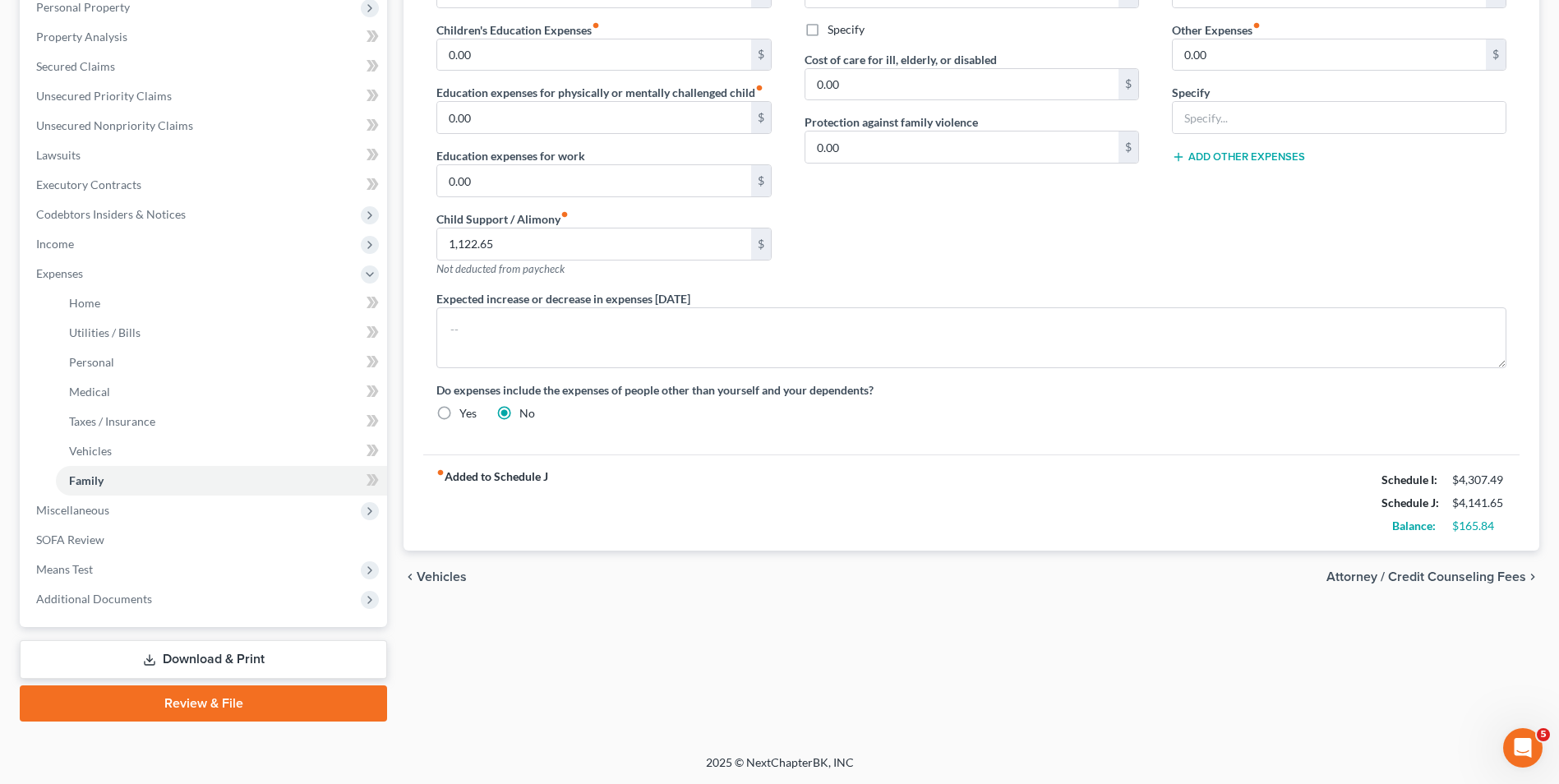
click at [1396, 574] on span "Attorney / Credit Counseling Fees" at bounding box center [1427, 576] width 199 height 13
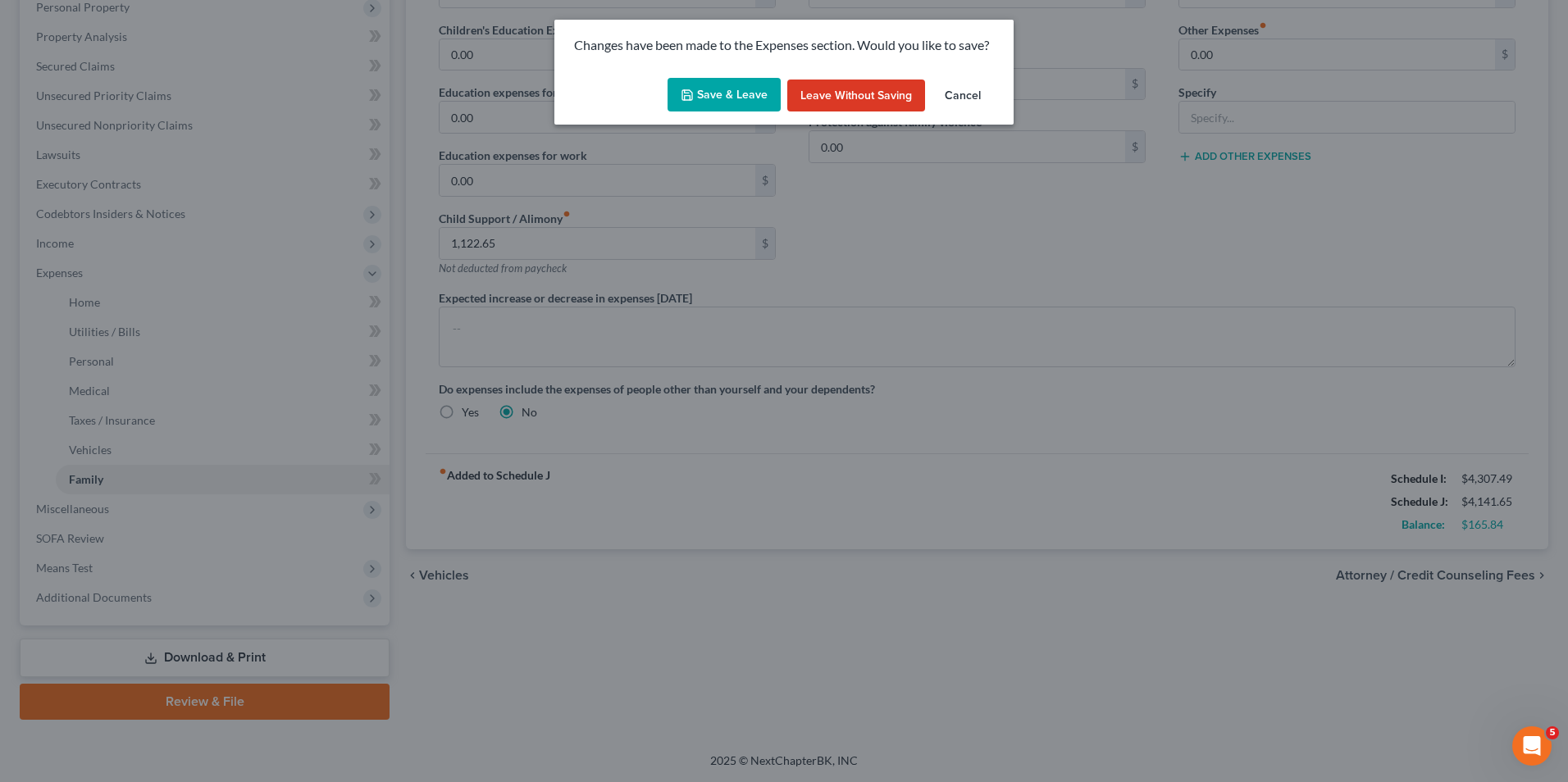
click at [969, 99] on button "Cancel" at bounding box center [962, 96] width 63 height 33
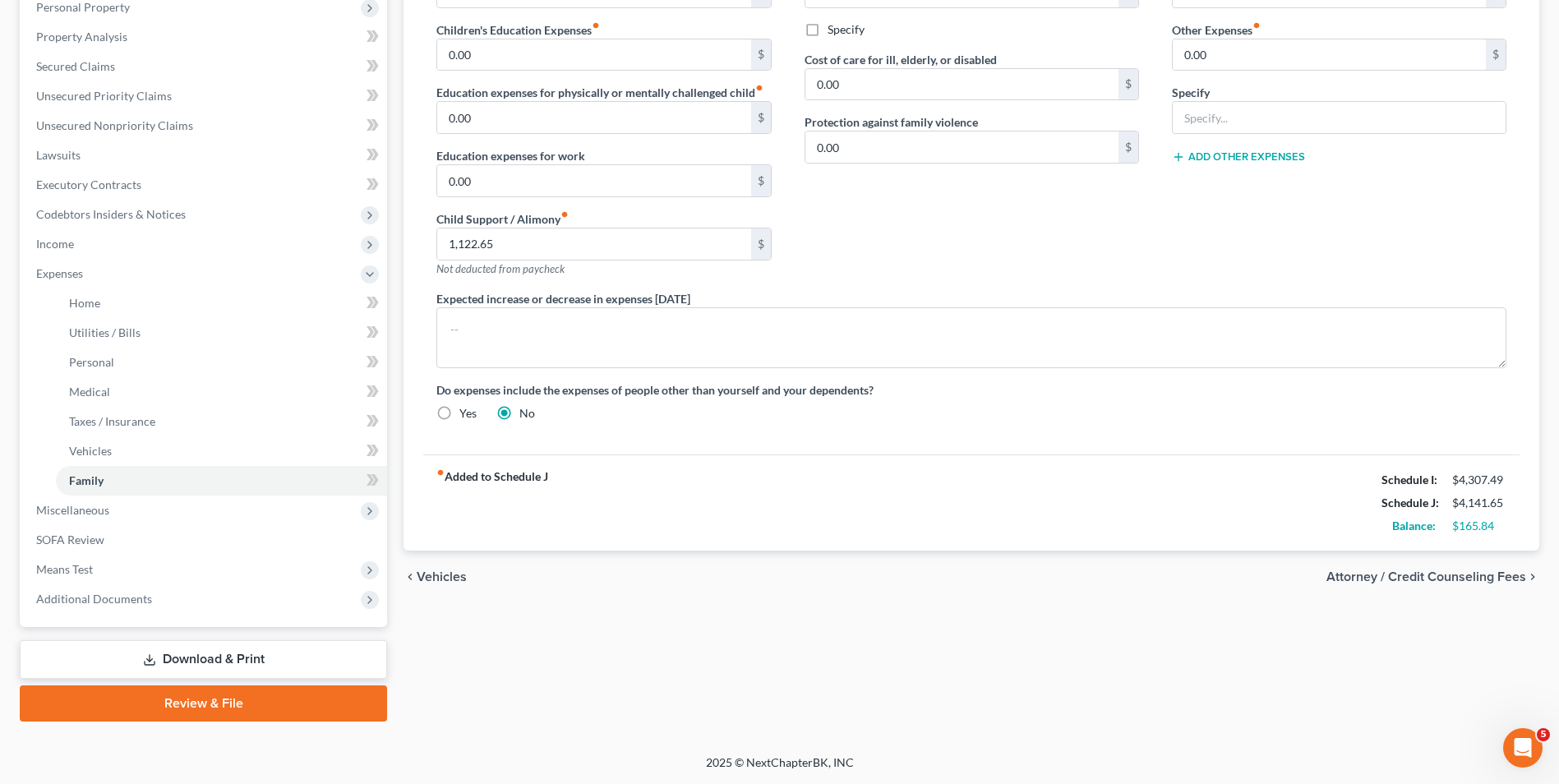
click at [1390, 573] on span "Attorney / Credit Counseling Fees" at bounding box center [1427, 576] width 199 height 13
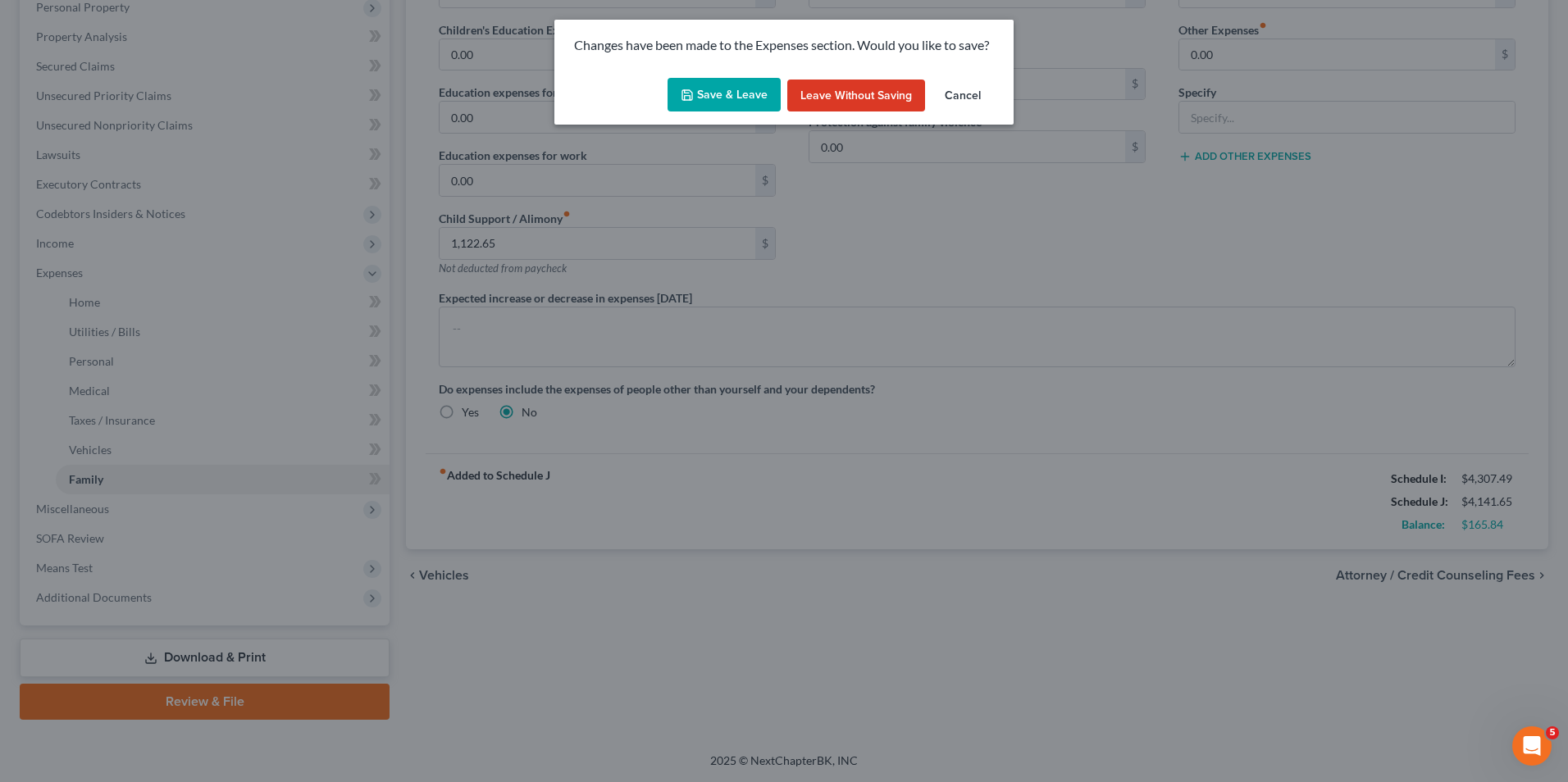
click at [739, 91] on button "Save & Leave" at bounding box center [724, 95] width 113 height 34
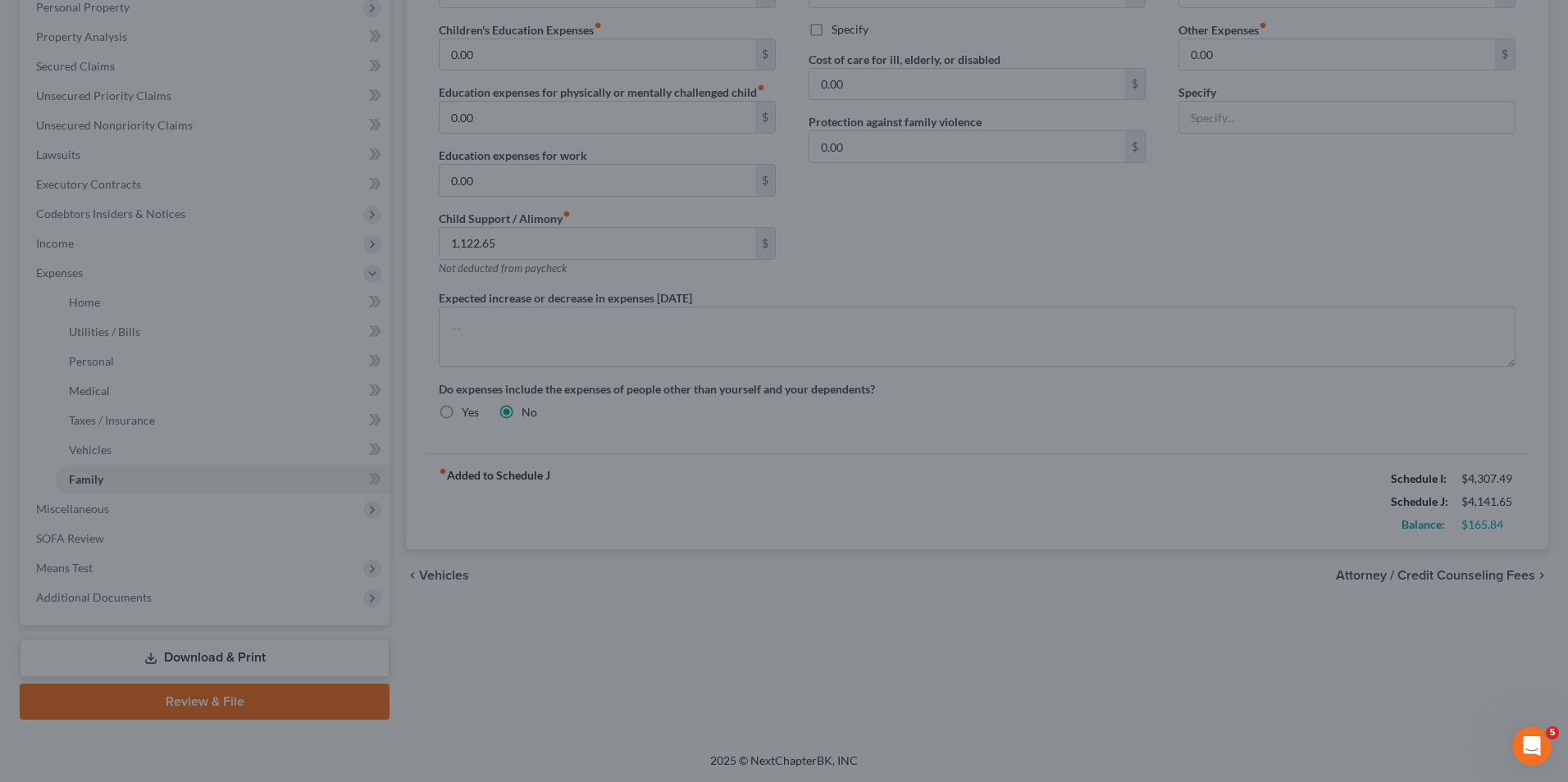
select select "0"
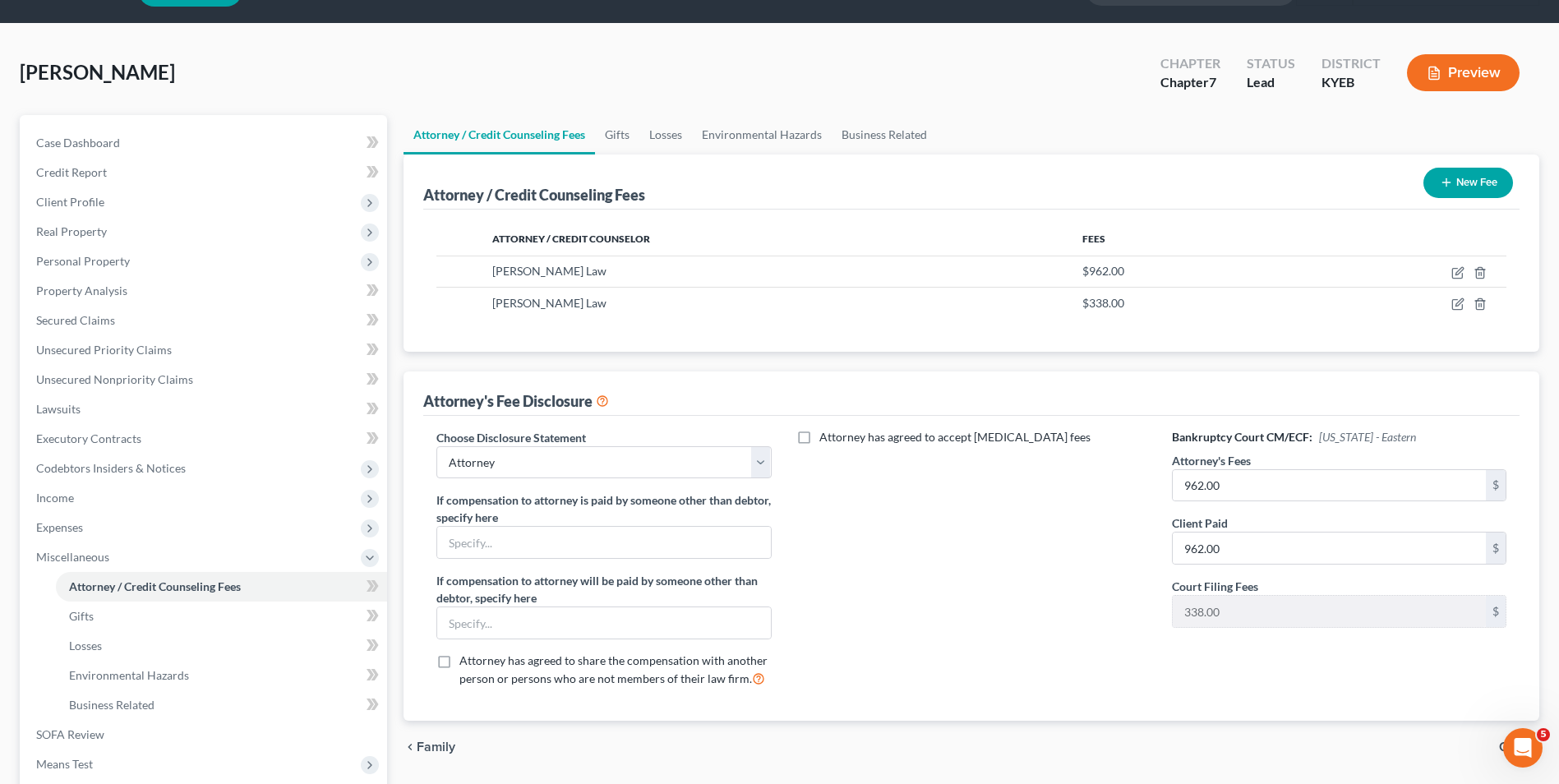
scroll to position [83, 0]
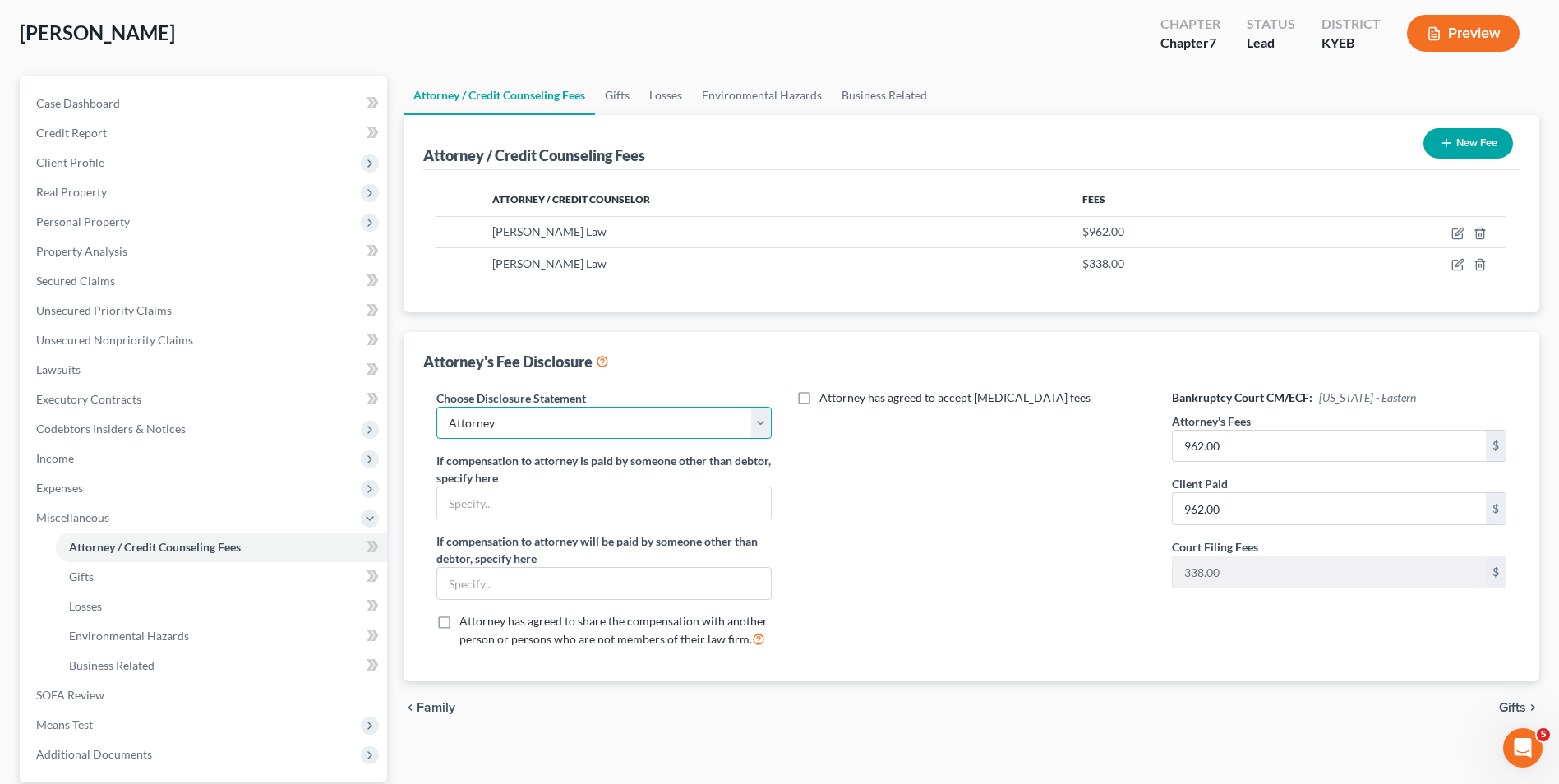
click at [764, 427] on select "Select Attorney" at bounding box center [604, 423] width 335 height 33
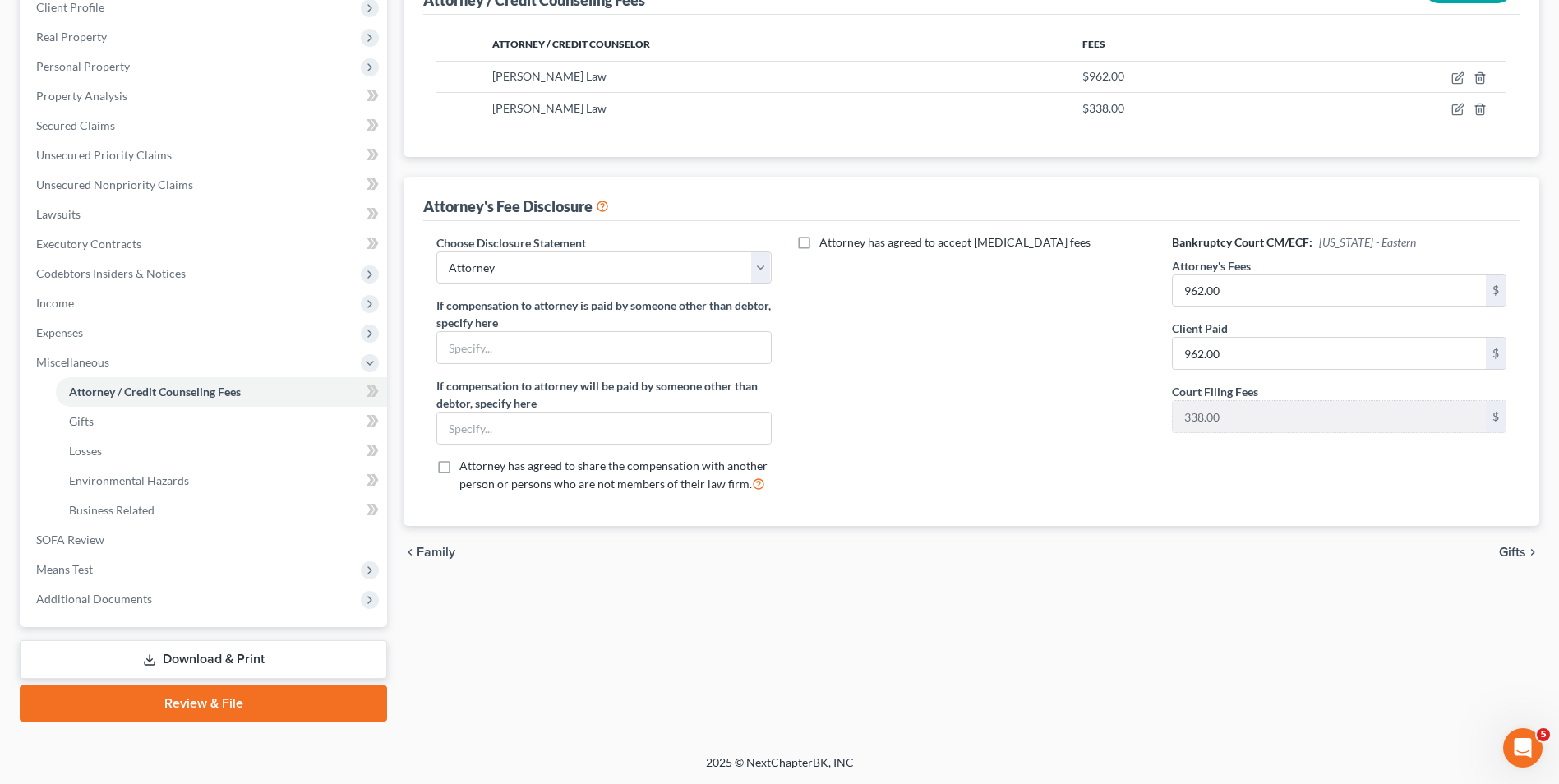
click at [1514, 552] on span "Gifts" at bounding box center [1513, 552] width 28 height 13
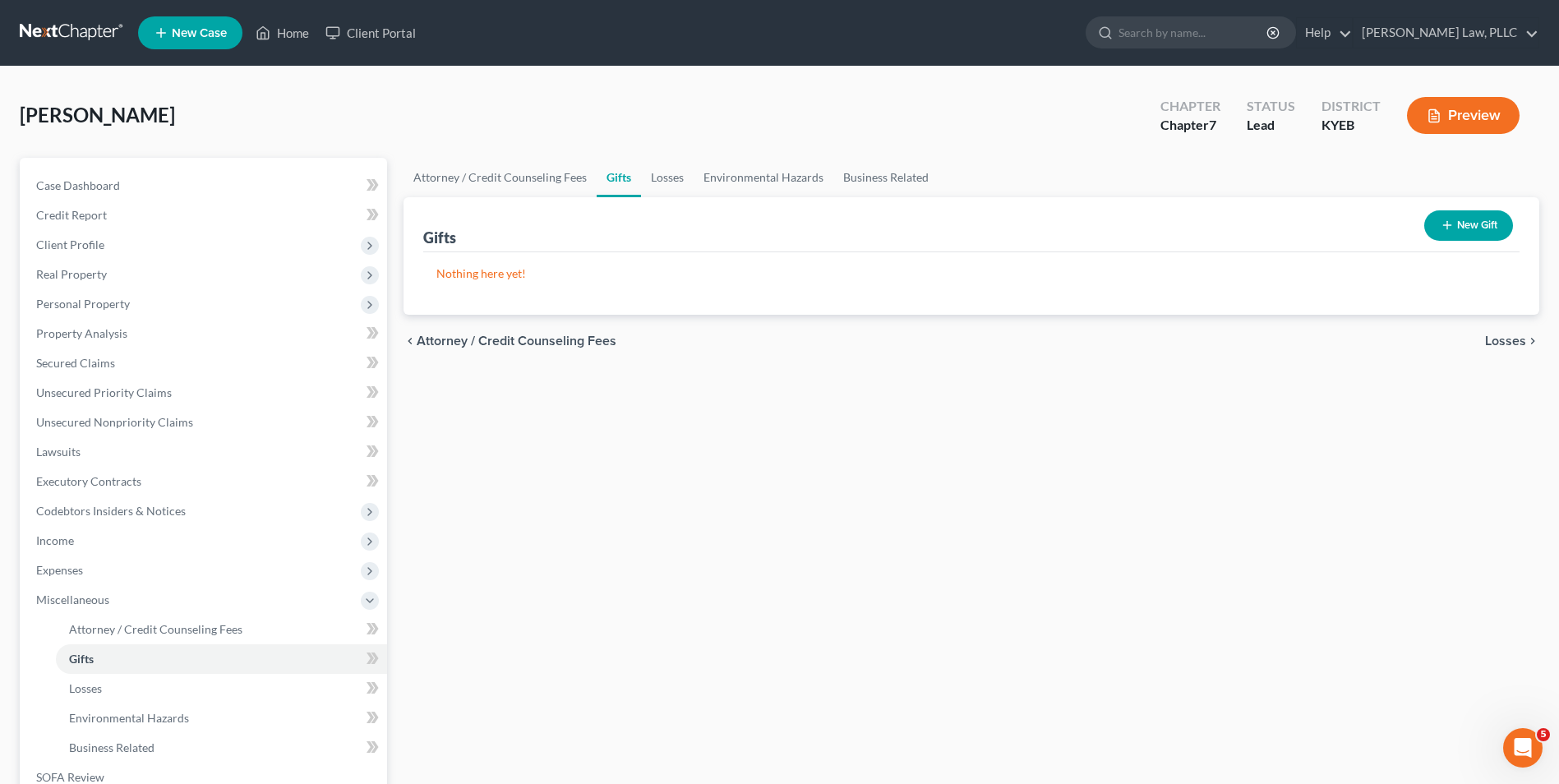
click at [1509, 342] on span "Losses" at bounding box center [1506, 340] width 41 height 13
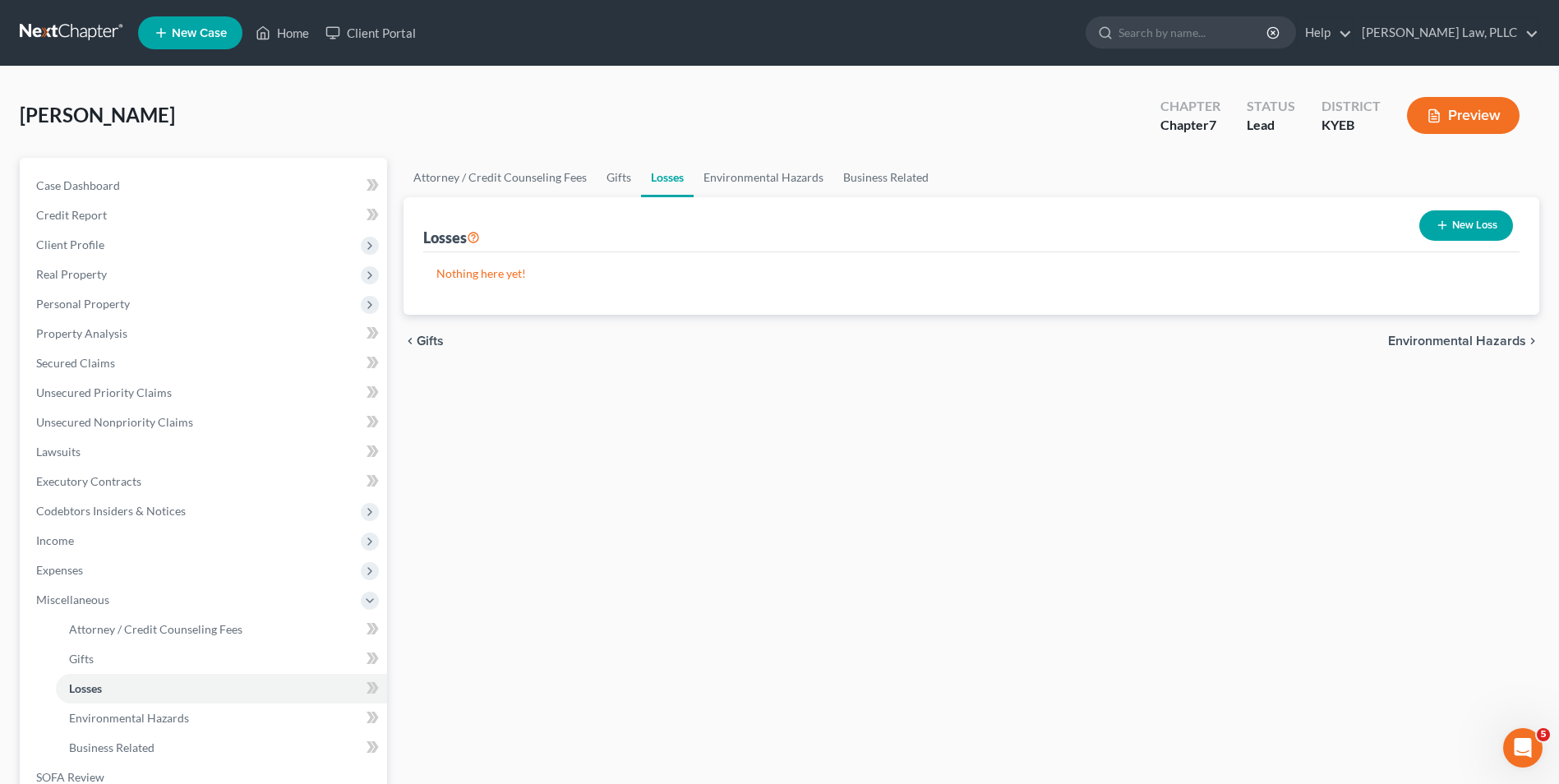
click at [1509, 342] on span "Environmental Hazards" at bounding box center [1457, 340] width 138 height 13
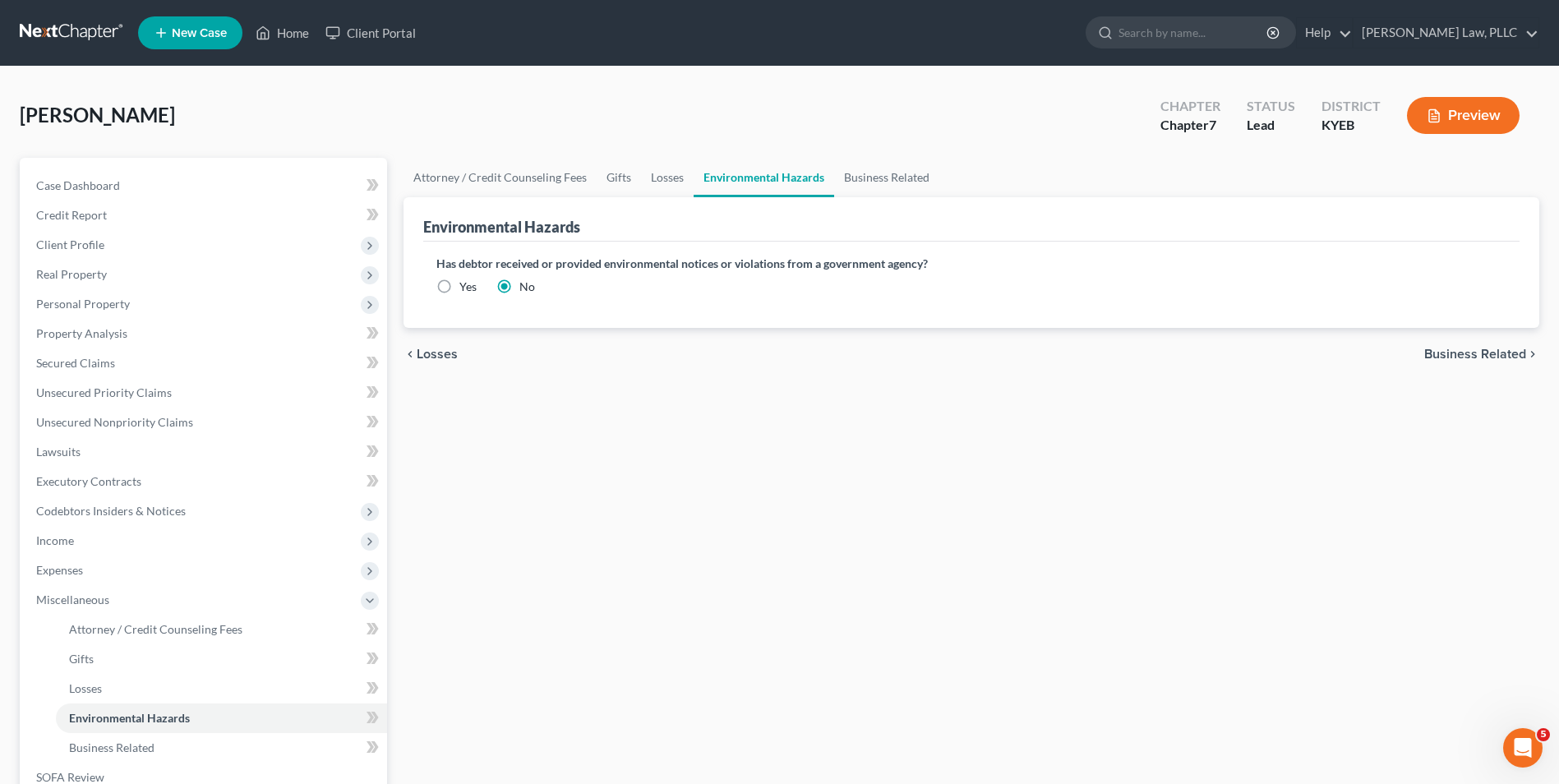
click at [1483, 351] on span "Business Related" at bounding box center [1475, 353] width 102 height 13
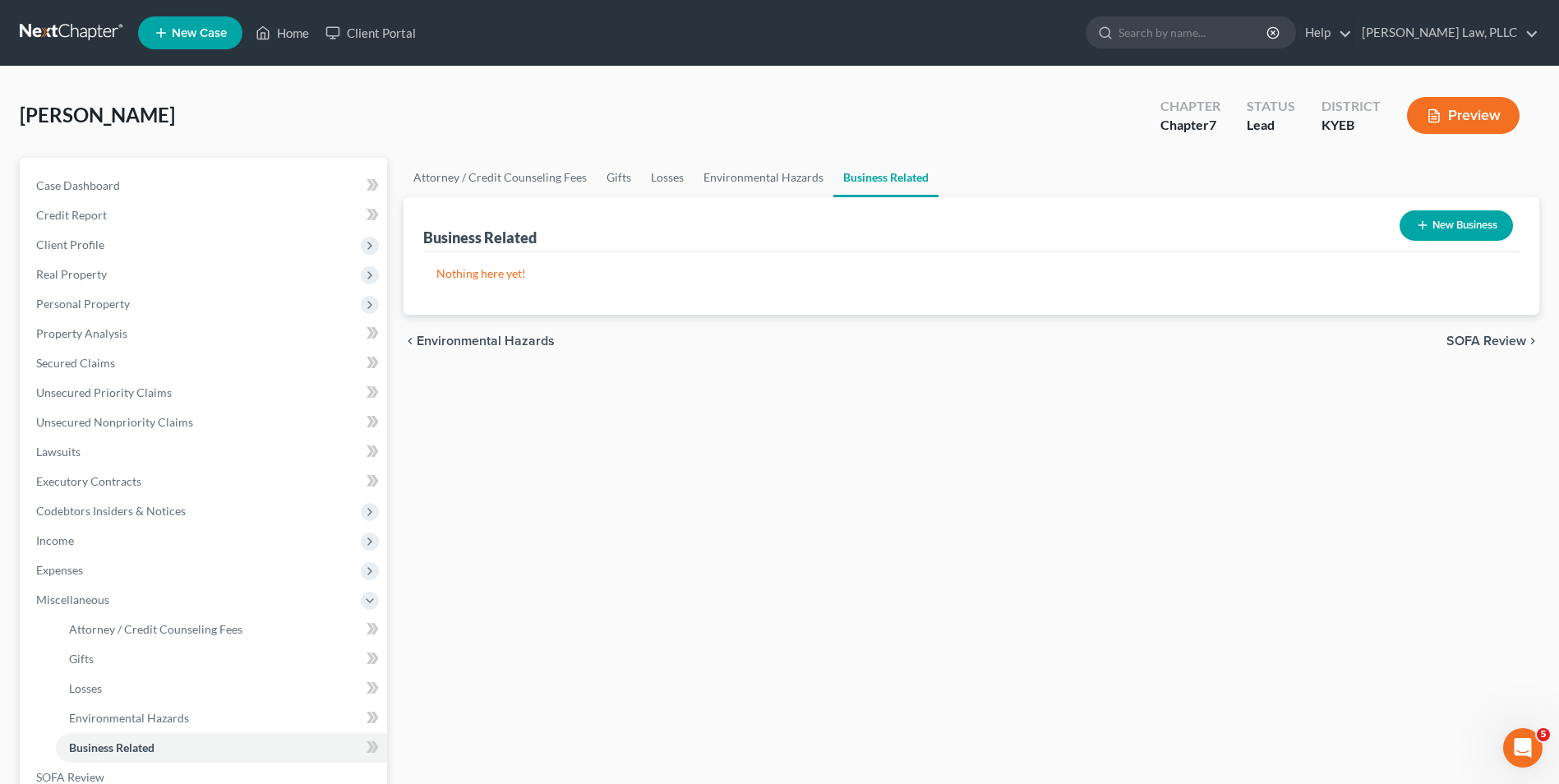
click at [1483, 343] on span "SOFA Review" at bounding box center [1486, 340] width 80 height 13
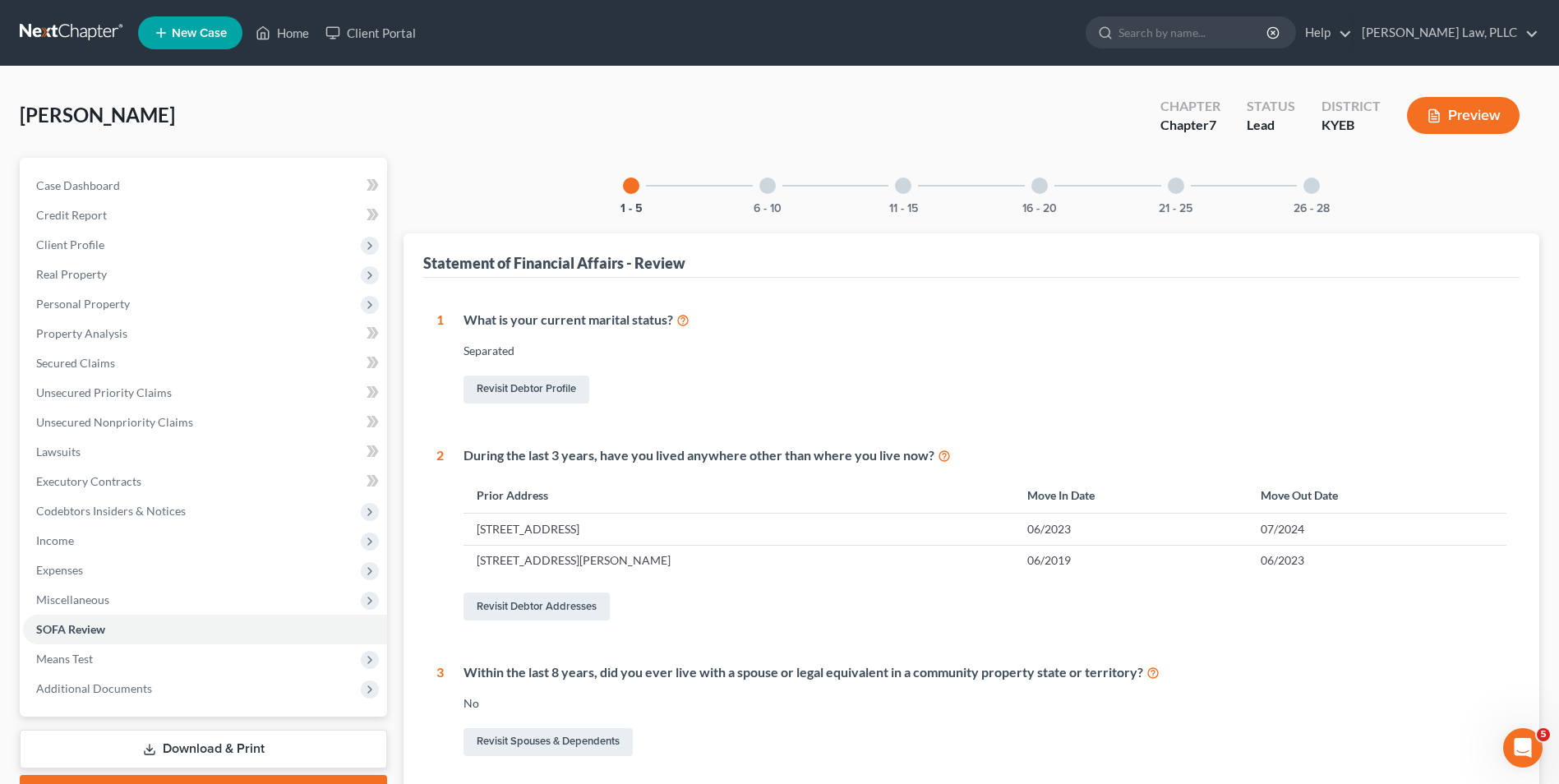
click at [687, 322] on icon at bounding box center [683, 319] width 13 height 15
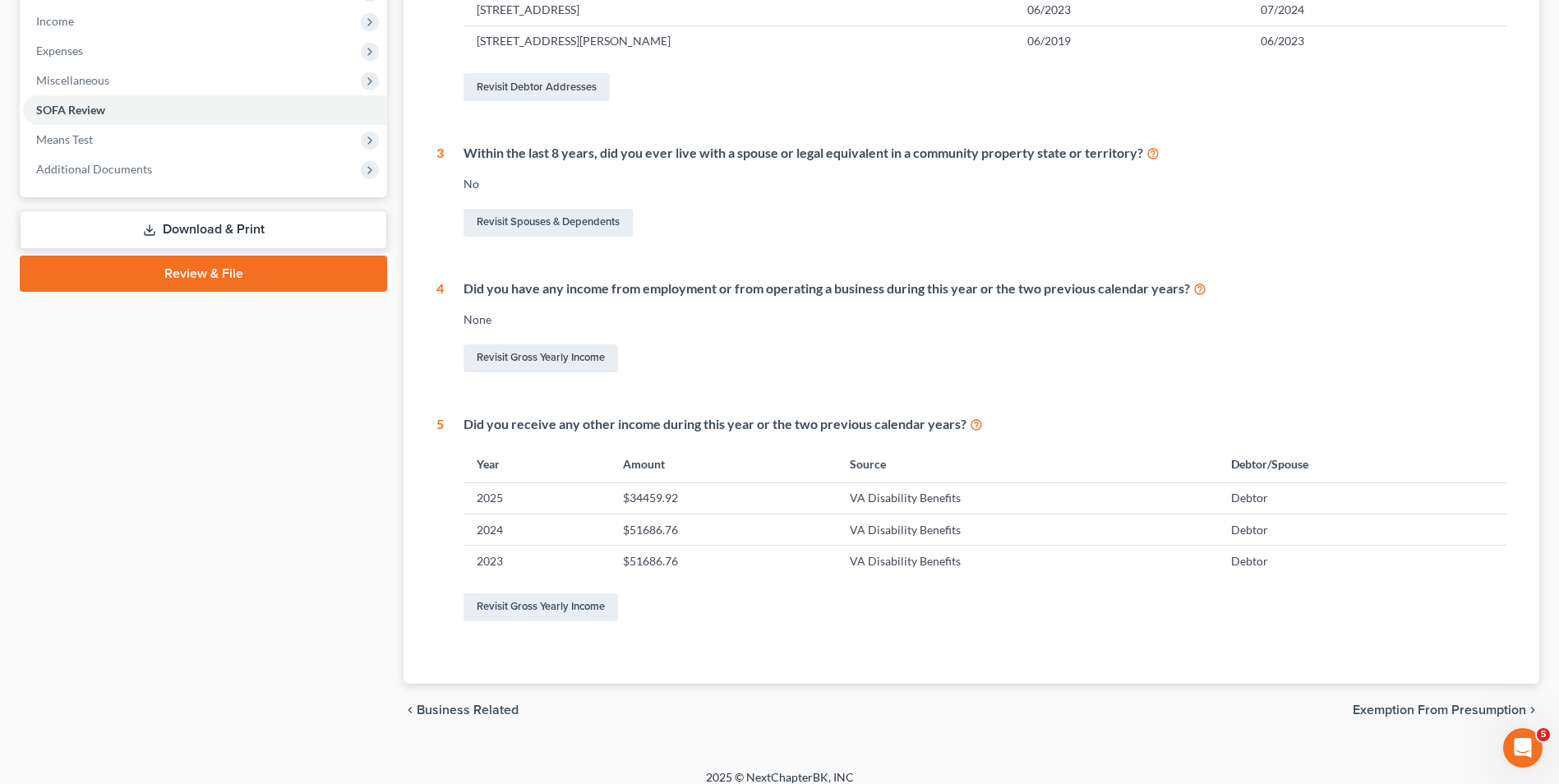
scroll to position [534, 0]
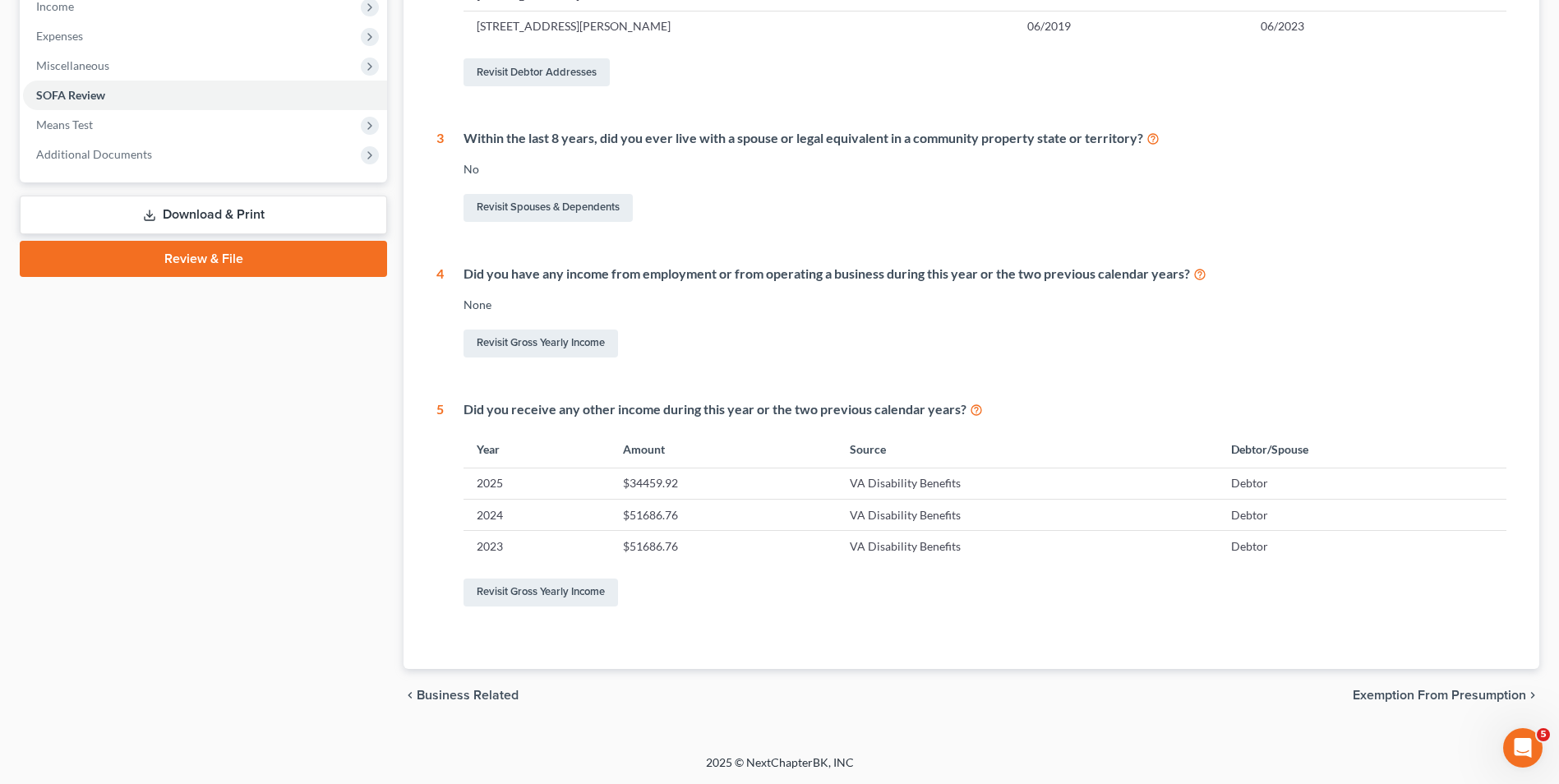
click at [1411, 694] on span "Exemption from Presumption" at bounding box center [1439, 695] width 174 height 13
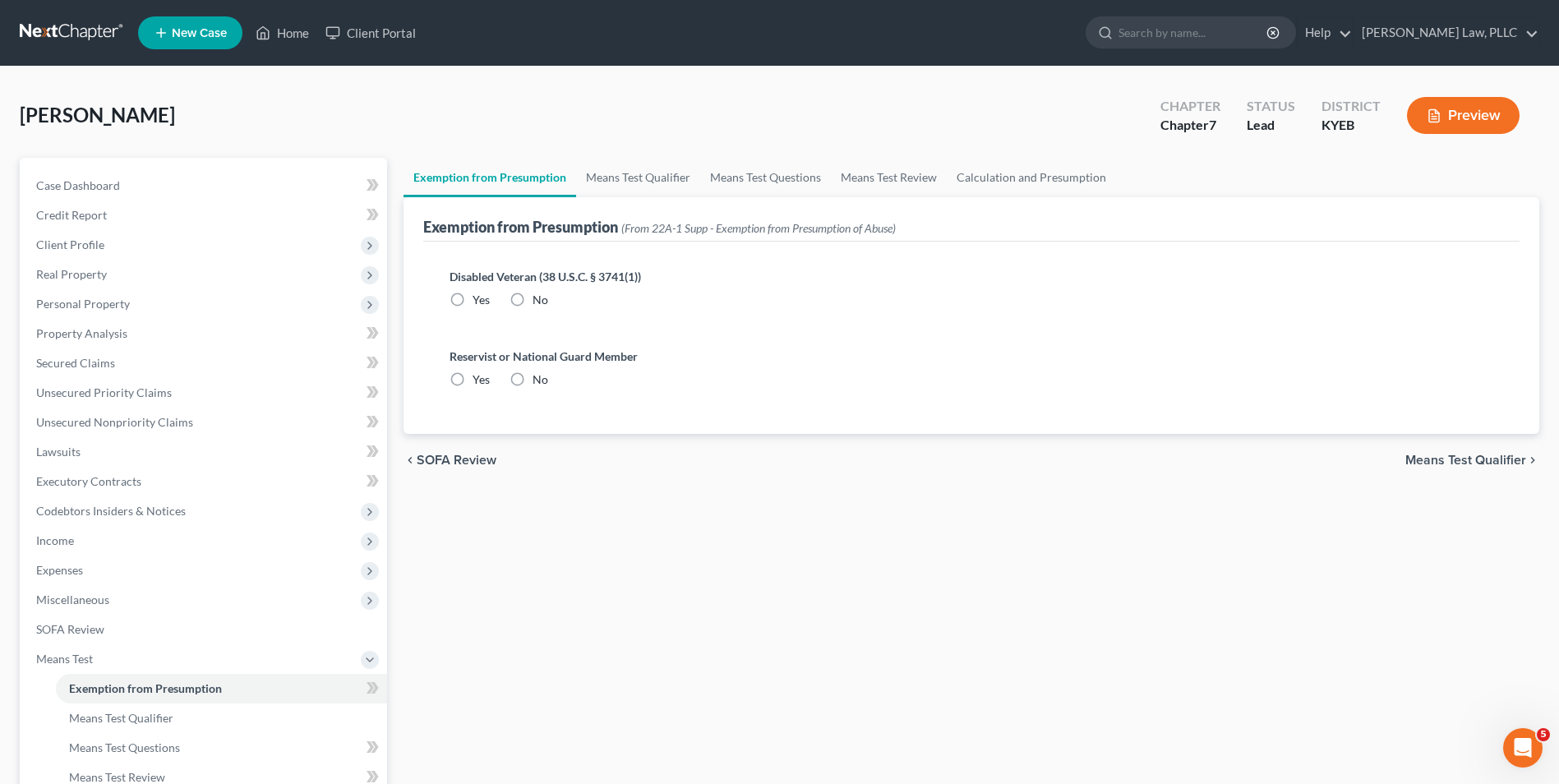
click at [473, 299] on label "Yes" at bounding box center [482, 299] width 17 height 16
click at [479, 299] on input "Yes" at bounding box center [484, 297] width 10 height 10
radio input "true"
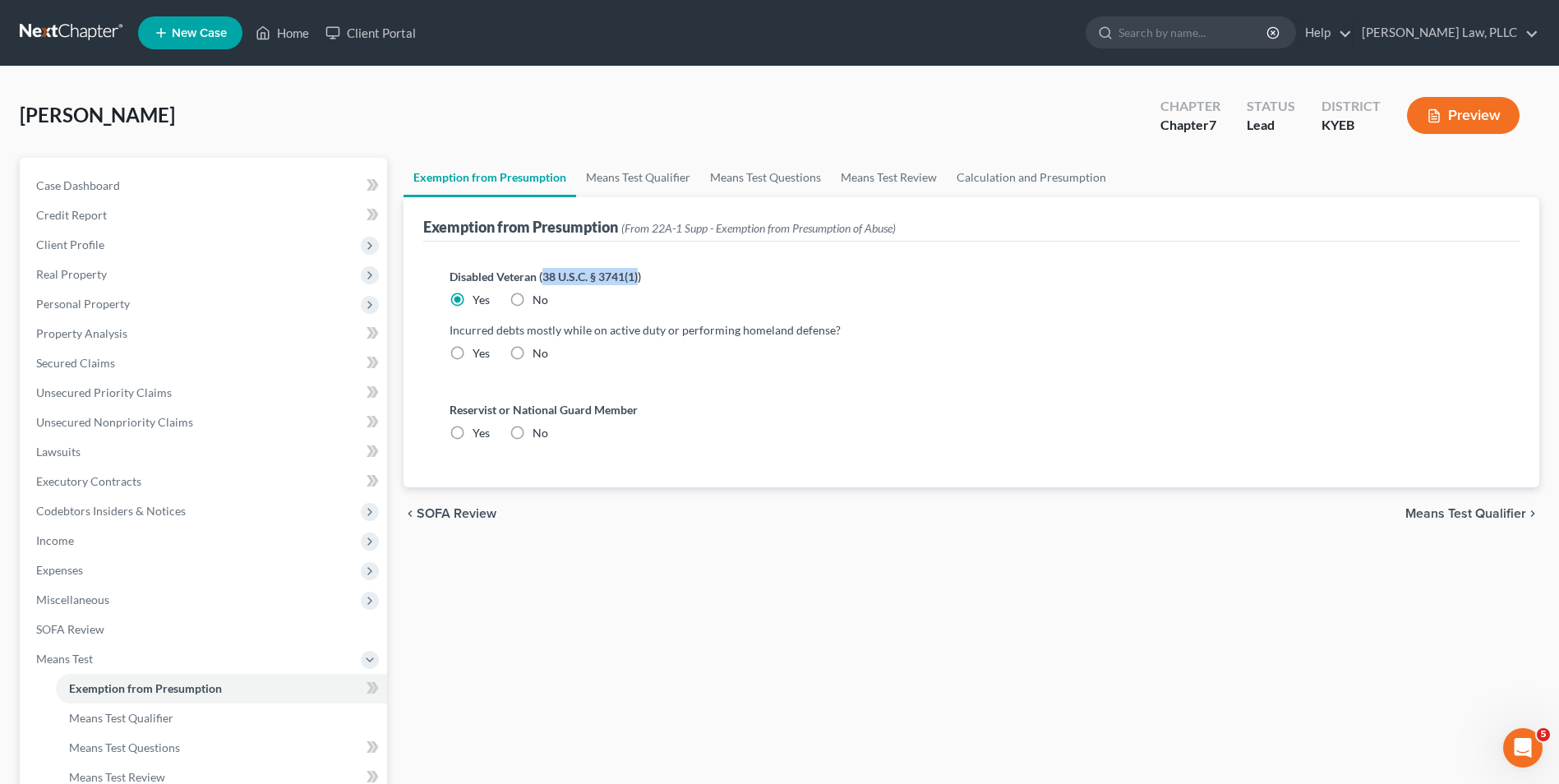
drag, startPoint x: 543, startPoint y: 277, endPoint x: 641, endPoint y: 277, distance: 98.0
click at [641, 277] on label "Disabled Veteran (38 U.S.C. § 3741(1))" at bounding box center [972, 277] width 1044 height 17
drag, startPoint x: 615, startPoint y: 278, endPoint x: 583, endPoint y: 277, distance: 32.0
copy label "38 U.S.C. § 3741(1)"
click at [703, 328] on label "Incurred debts mostly while on active duty or performing homeland defense?" at bounding box center [972, 330] width 1044 height 17
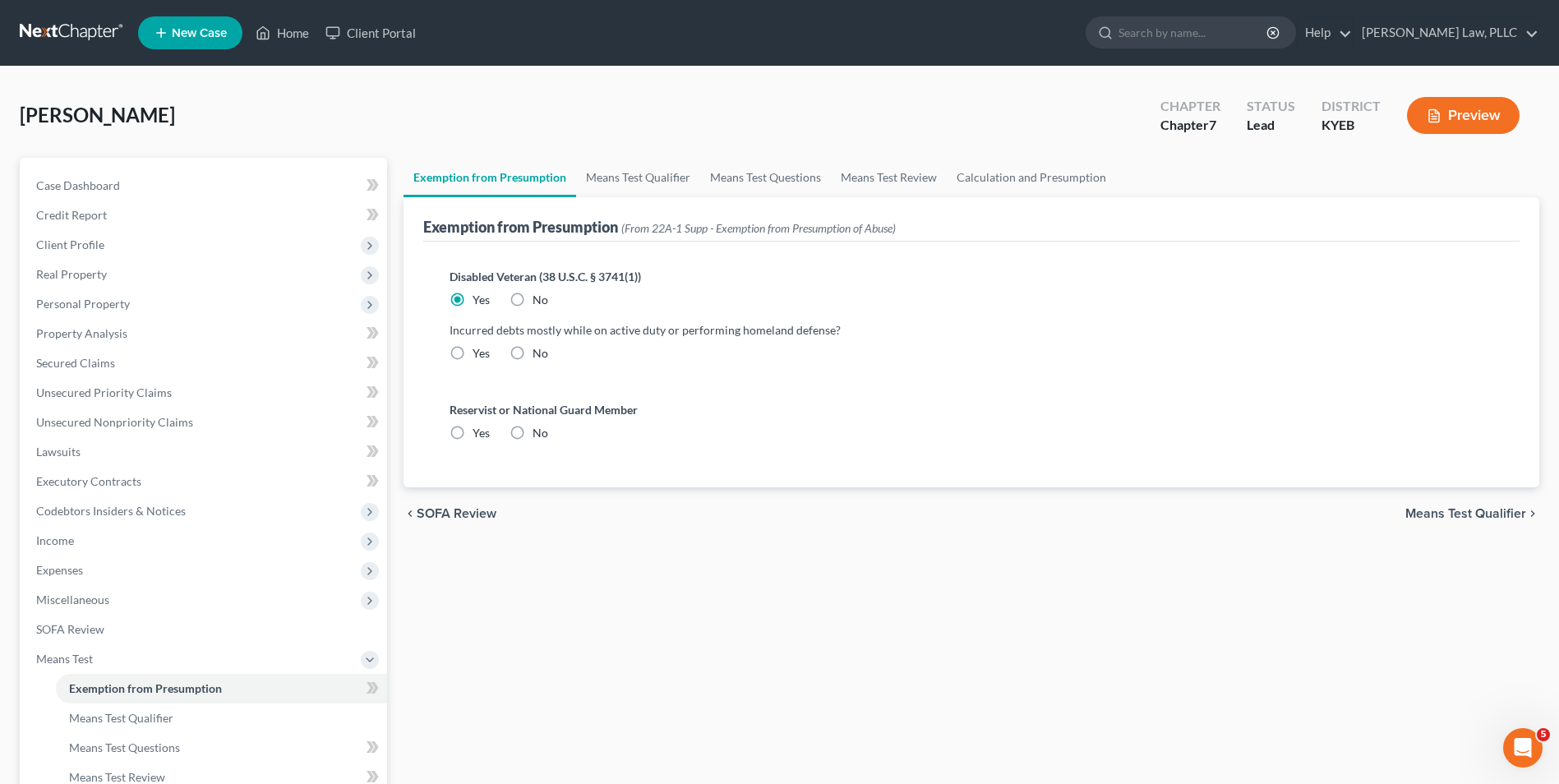
click at [532, 355] on label "No" at bounding box center [540, 352] width 15 height 16
click at [539, 355] on input "No" at bounding box center [544, 350] width 10 height 10
radio input "true"
click at [532, 436] on label "No" at bounding box center [540, 432] width 15 height 16
click at [539, 436] on input "No" at bounding box center [544, 430] width 10 height 10
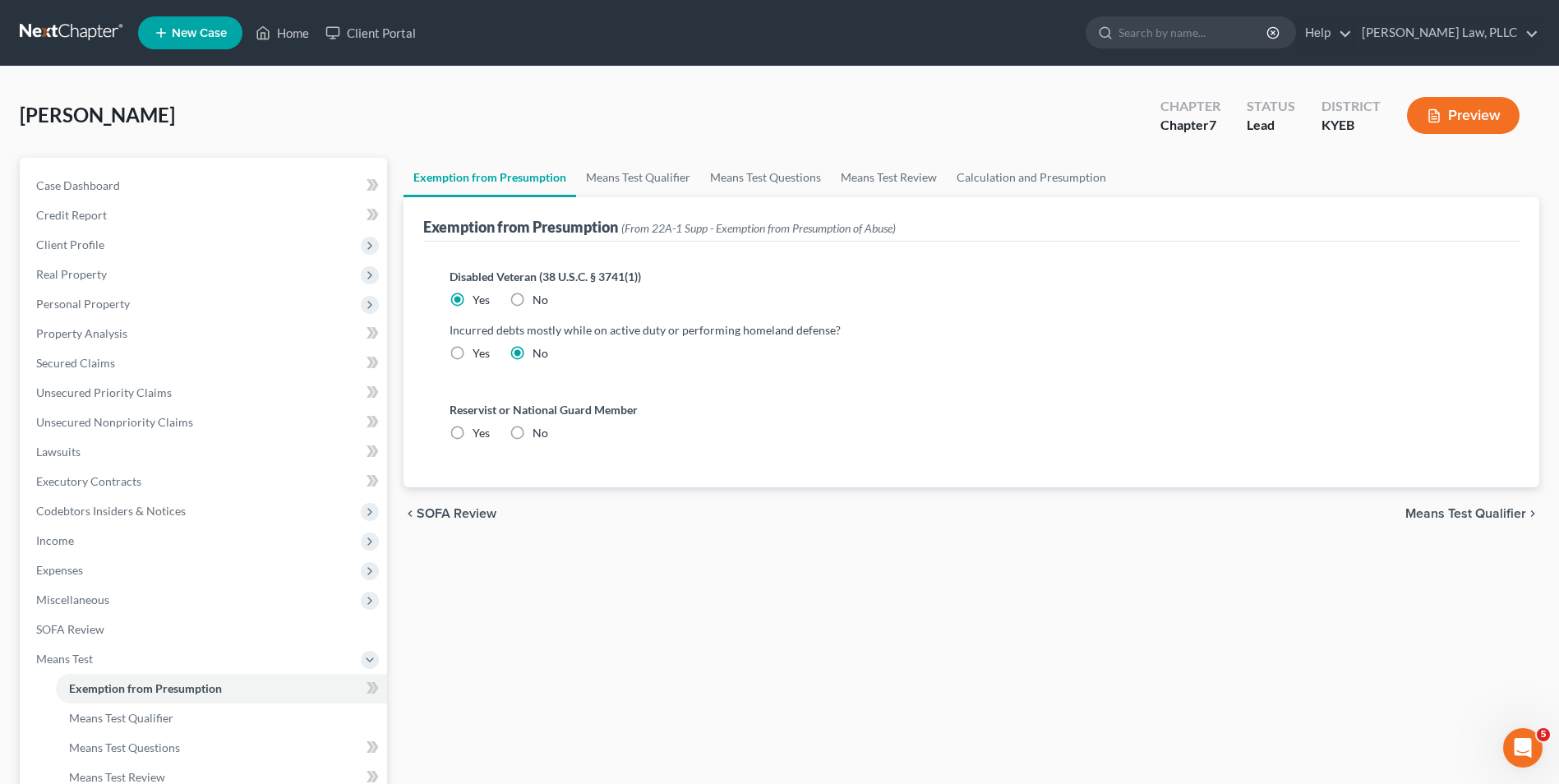
radio input "true"
click at [1458, 511] on span "Means Test Qualifier" at bounding box center [1465, 513] width 121 height 13
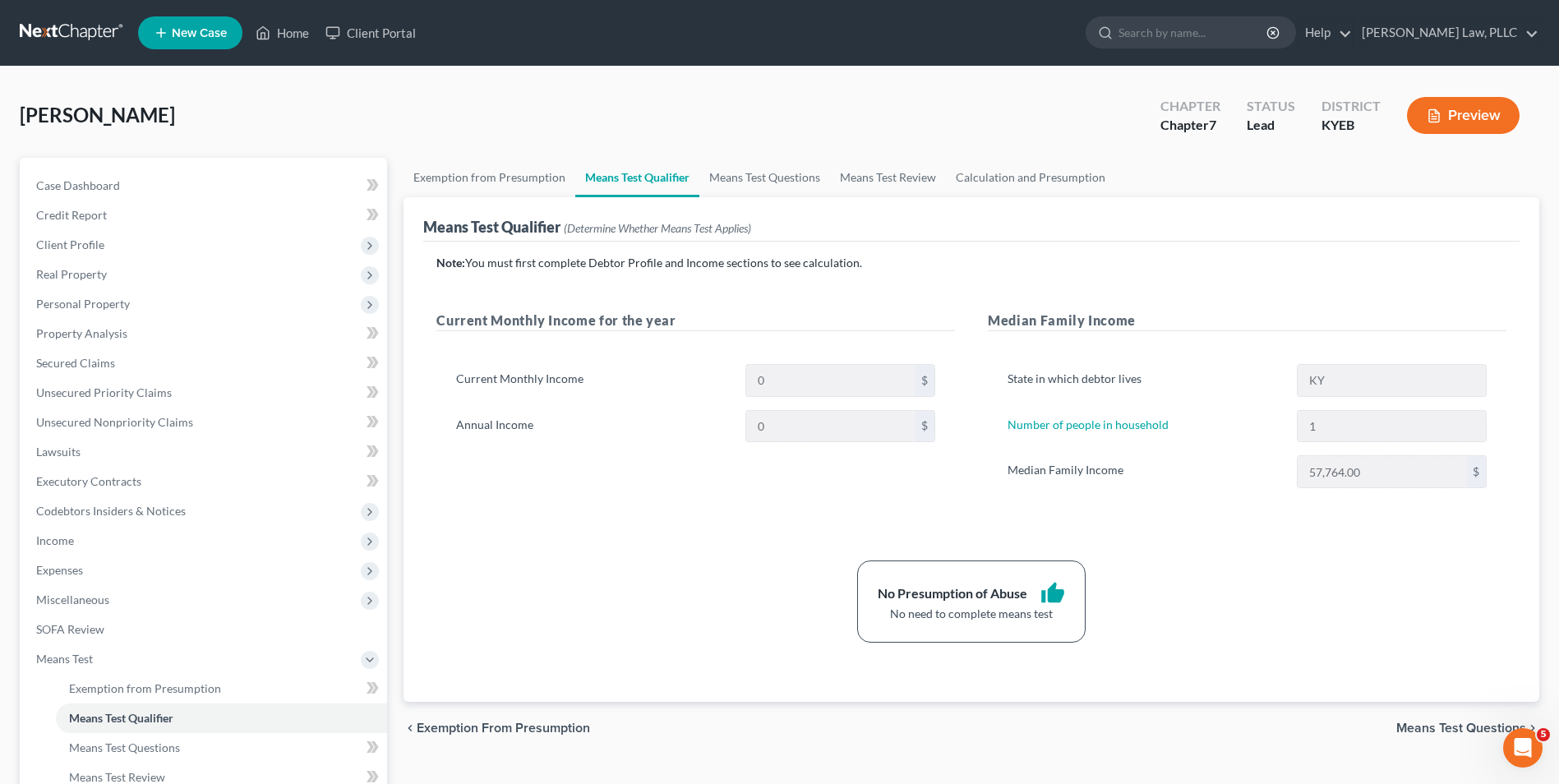
click at [1438, 721] on span "Means Test Questions" at bounding box center [1461, 727] width 130 height 13
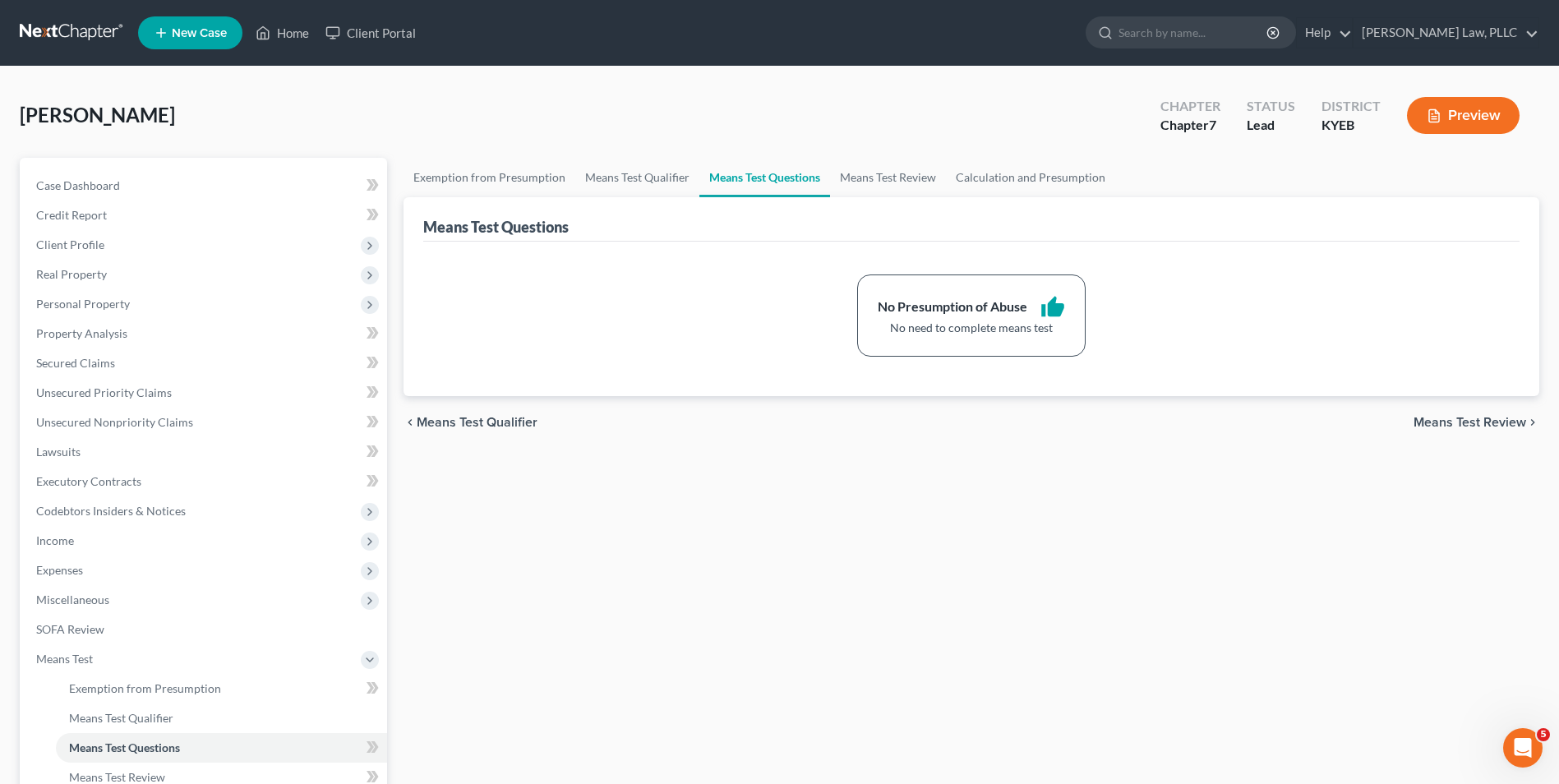
click at [1473, 425] on span "Means Test Review" at bounding box center [1470, 422] width 113 height 13
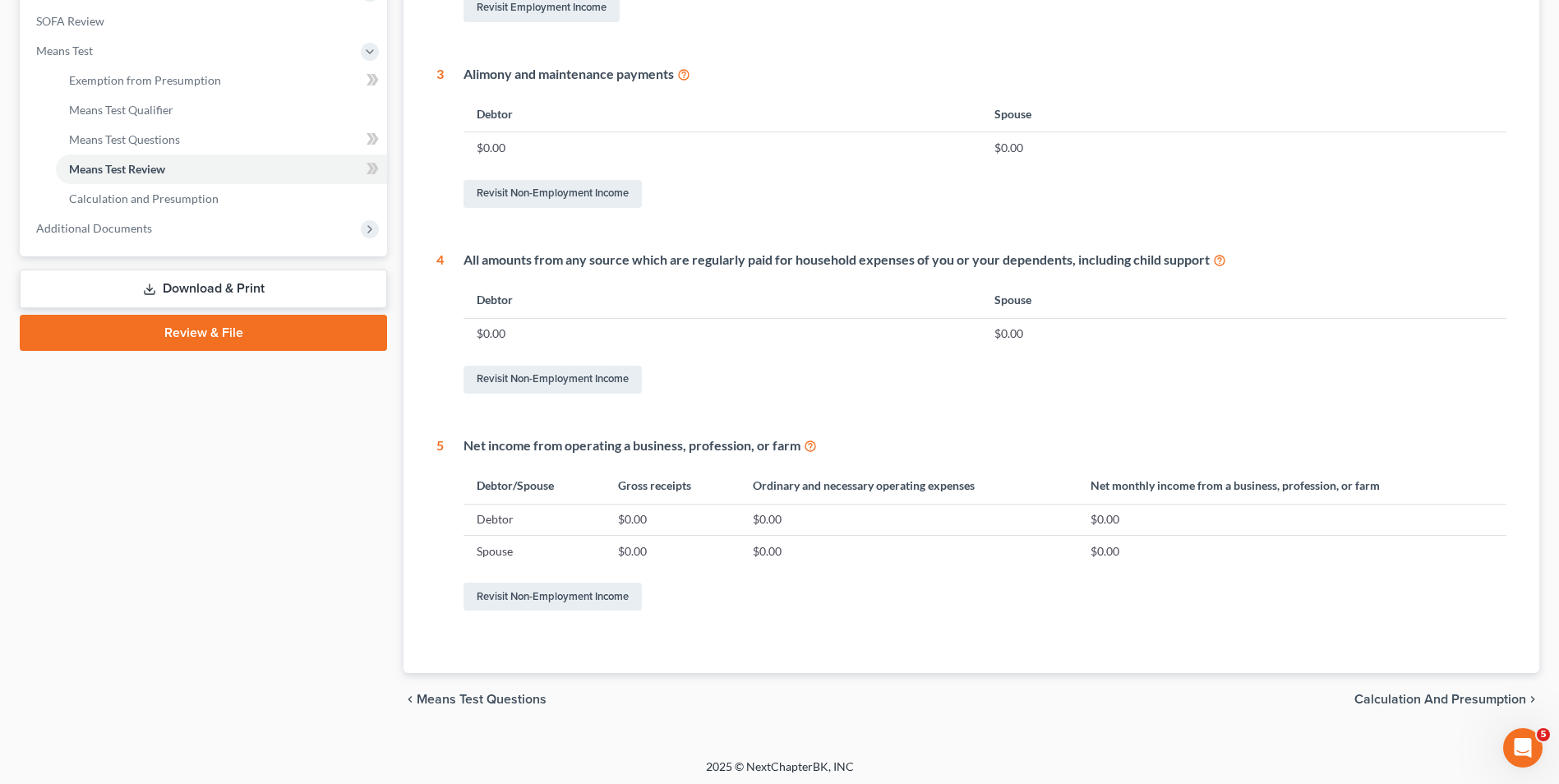
scroll to position [612, 0]
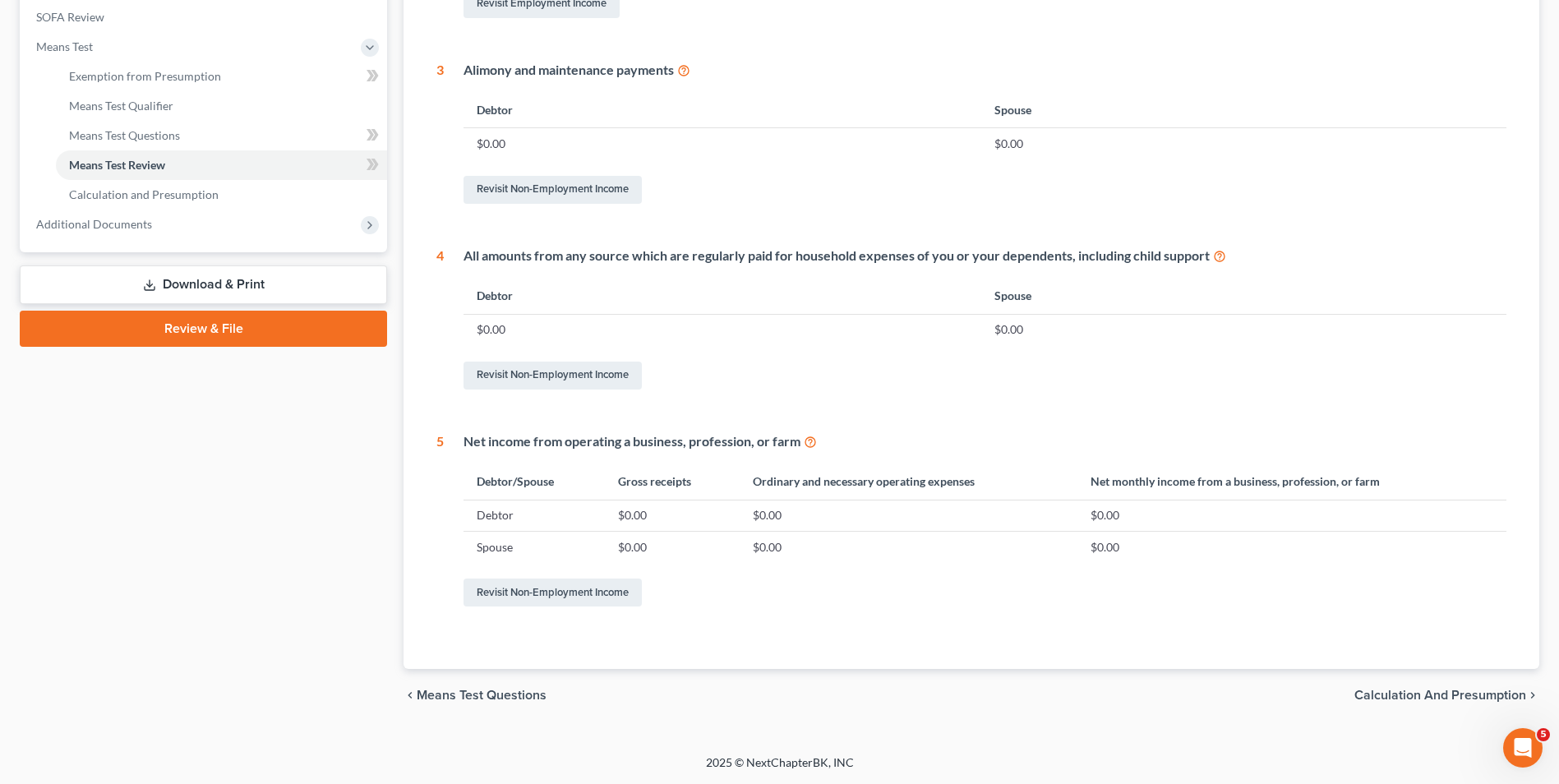
click at [1457, 692] on span "Calculation and Presumption" at bounding box center [1440, 695] width 172 height 13
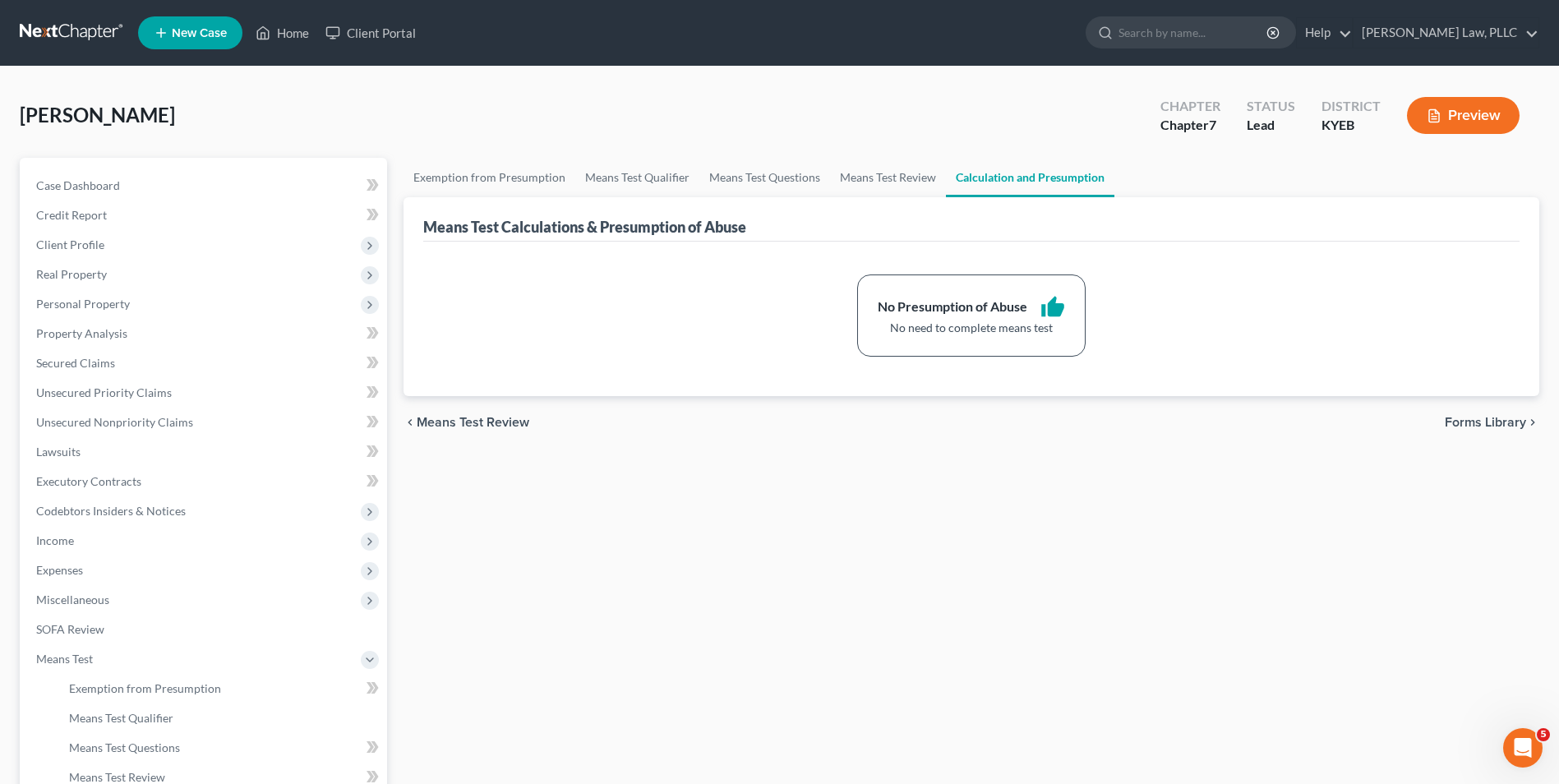
click at [1475, 425] on span "Forms Library" at bounding box center [1485, 422] width 82 height 13
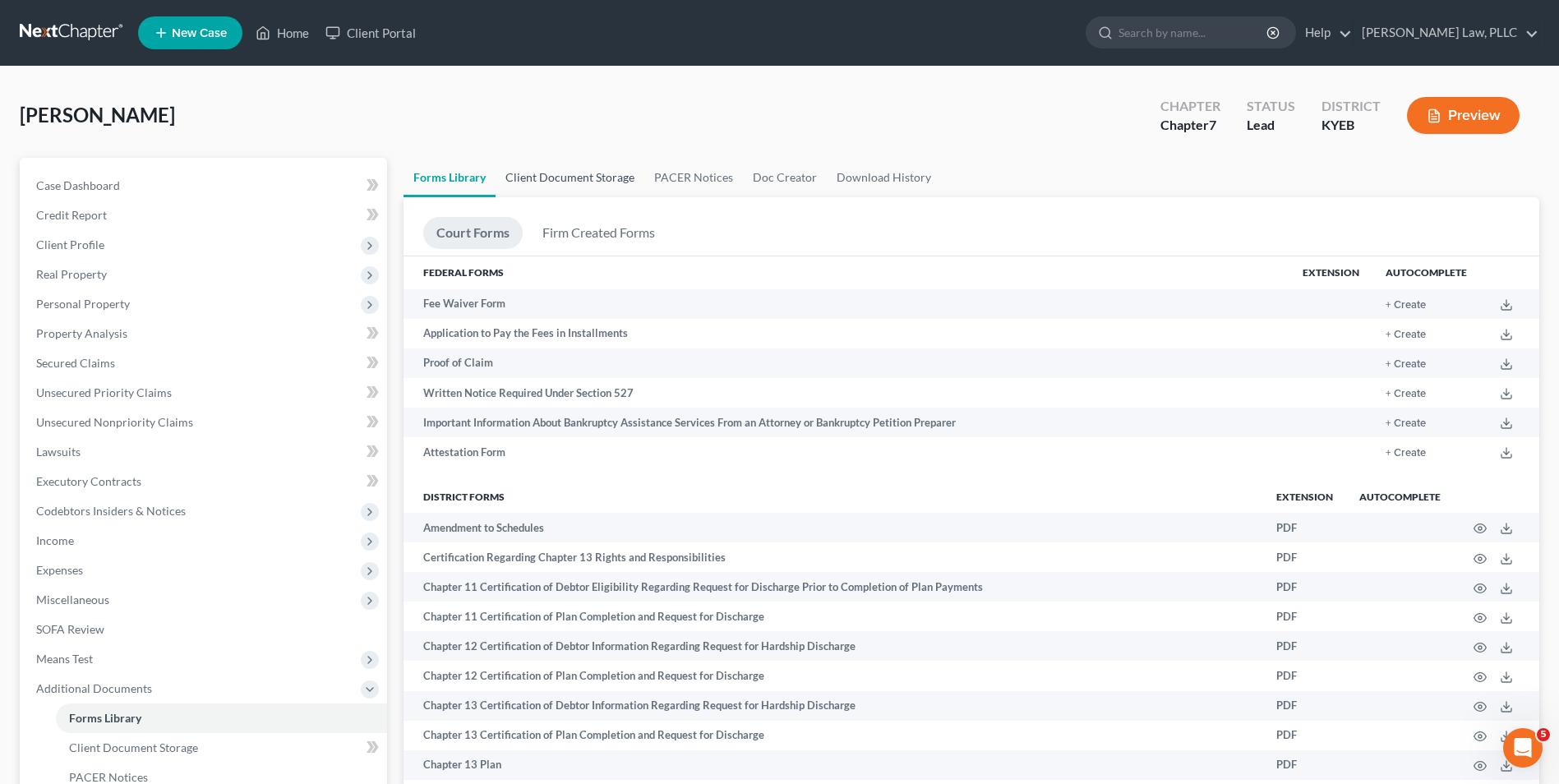
click at [568, 189] on link "Client Document Storage" at bounding box center [569, 178] width 149 height 40
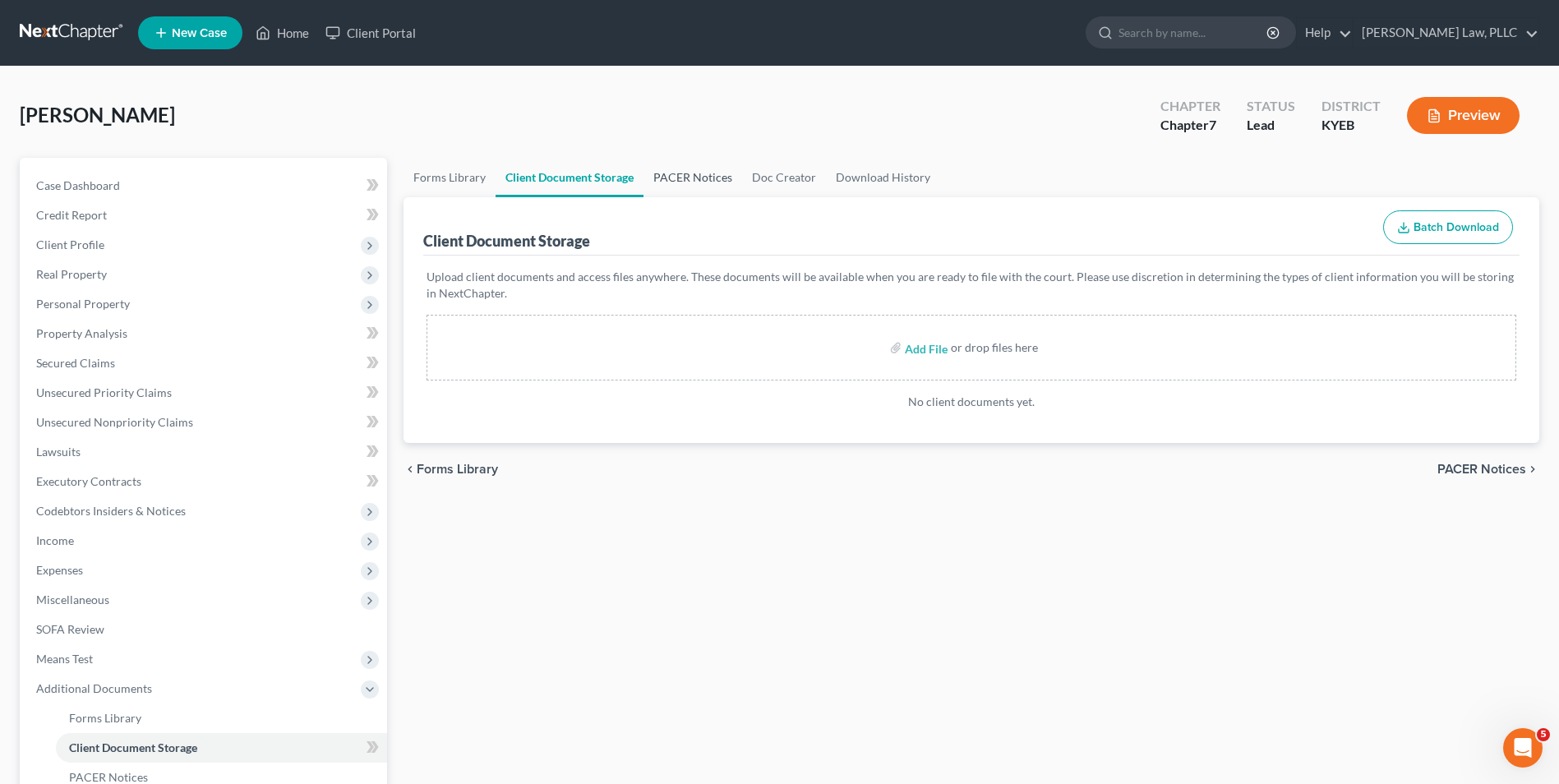
click at [689, 183] on link "PACER Notices" at bounding box center [692, 178] width 99 height 40
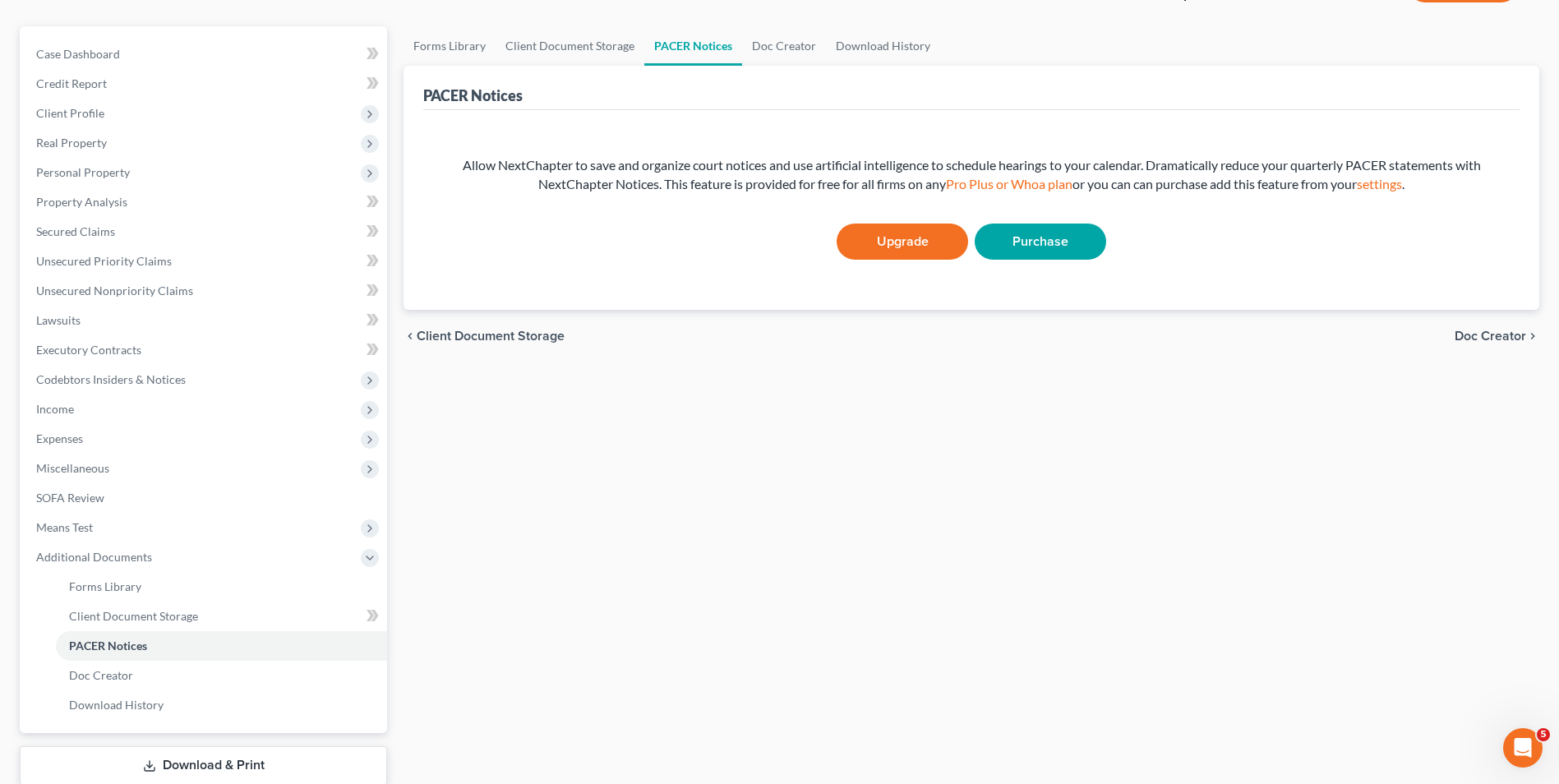
scroll to position [237, 0]
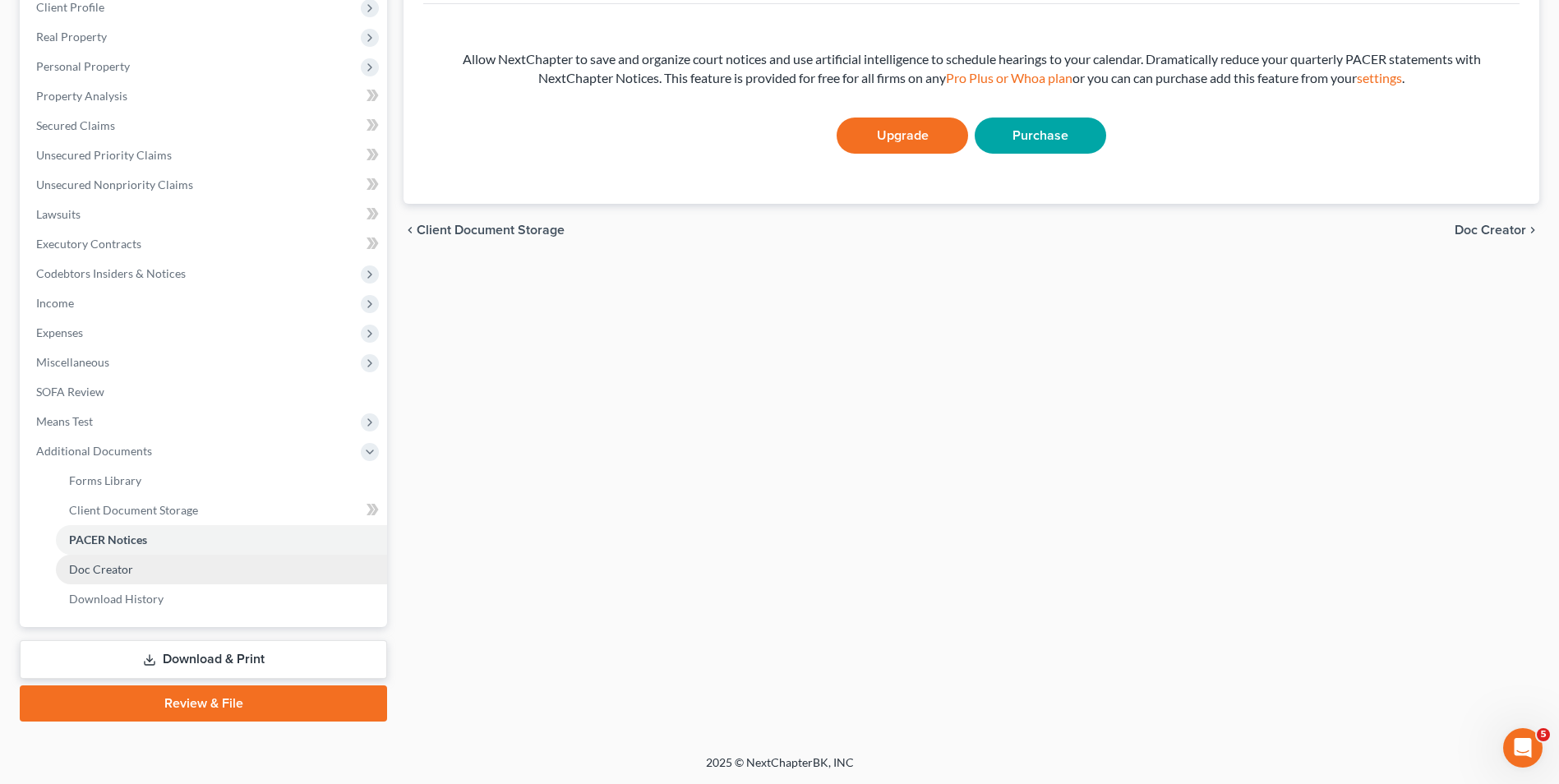
click at [127, 566] on span "Doc Creator" at bounding box center [101, 569] width 64 height 14
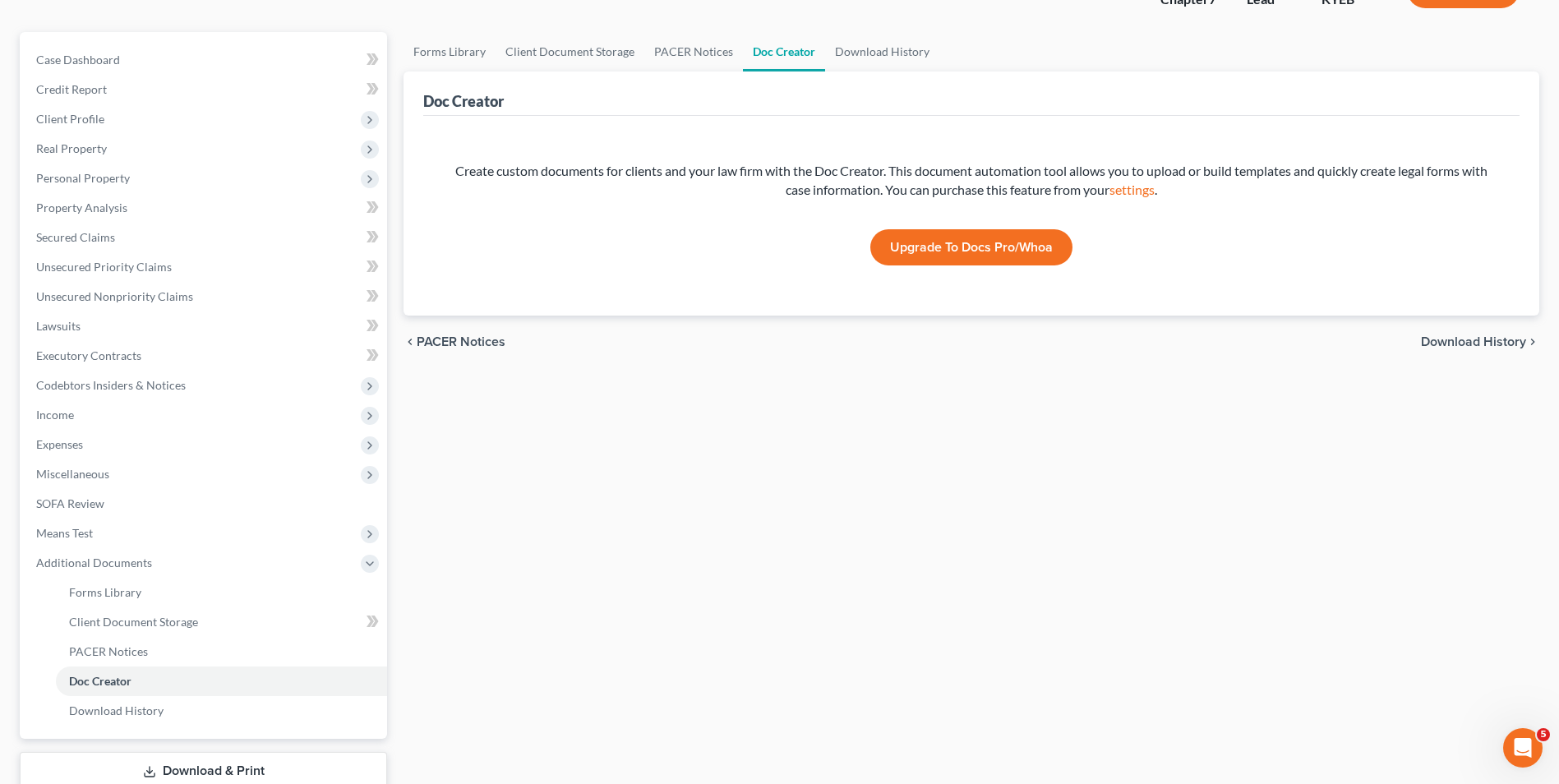
scroll to position [237, 0]
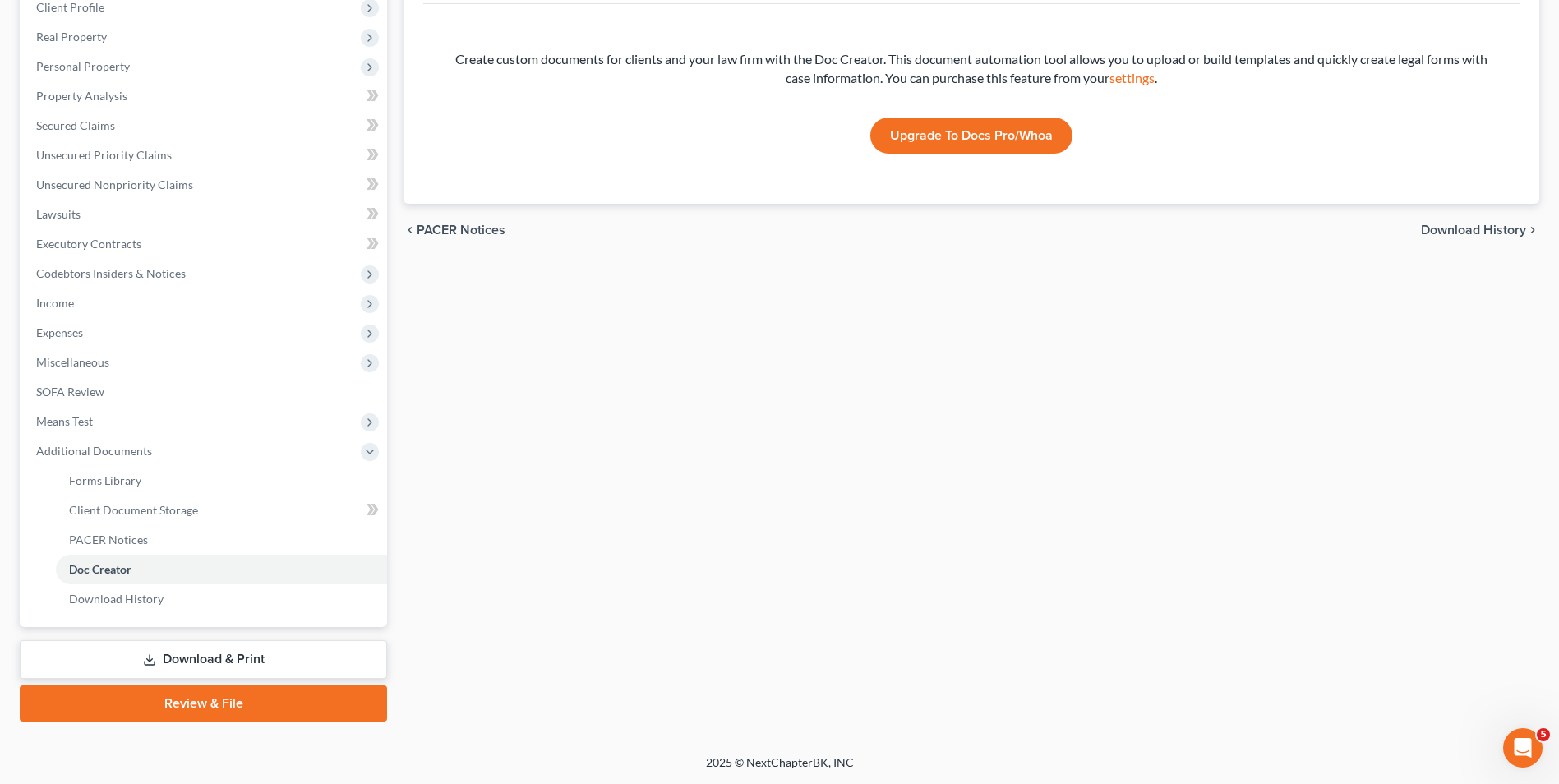
click at [273, 693] on link "Review & File" at bounding box center [203, 703] width 367 height 36
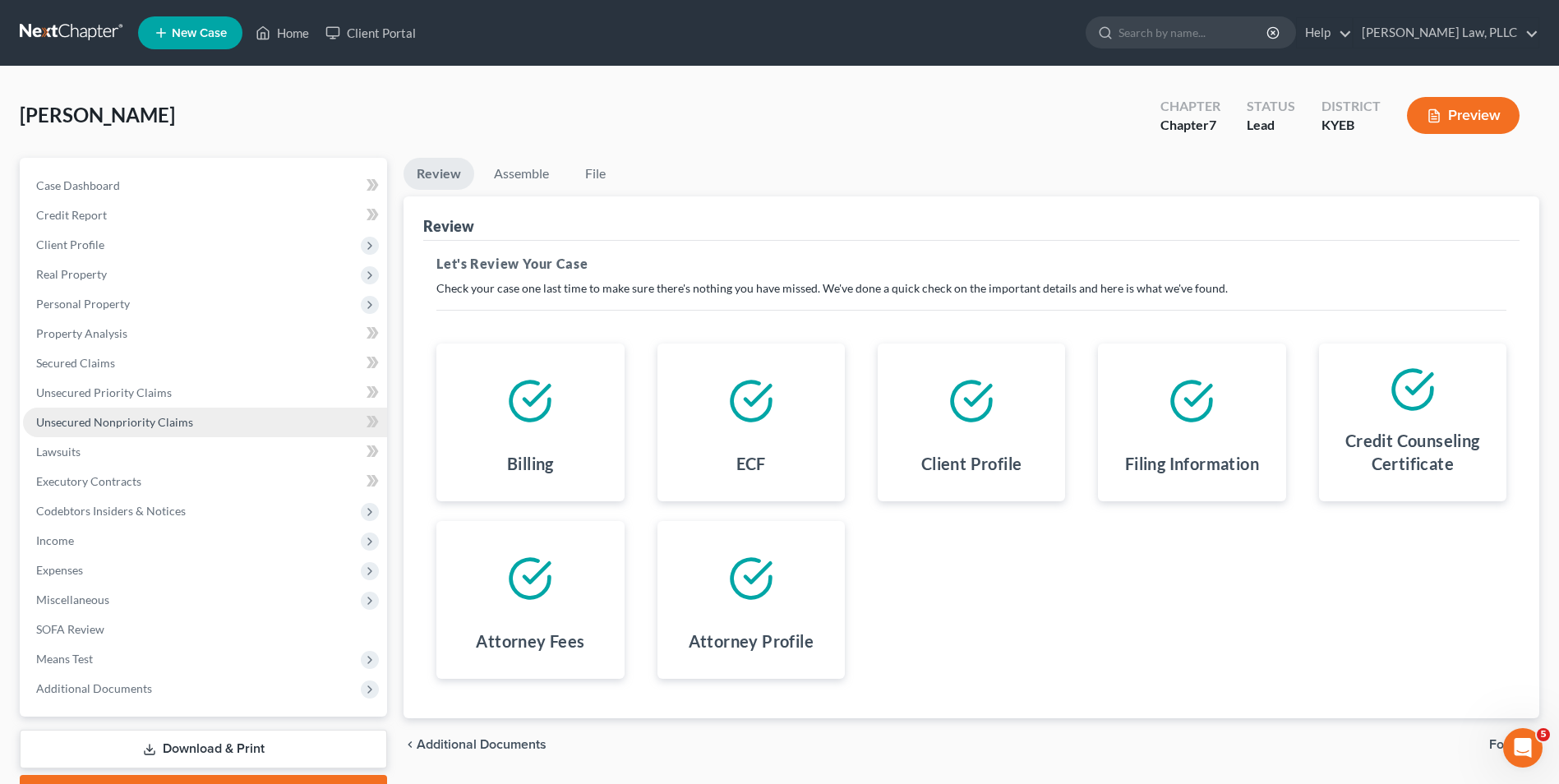
click at [83, 426] on span "Unsecured Nonpriority Claims" at bounding box center [114, 422] width 157 height 14
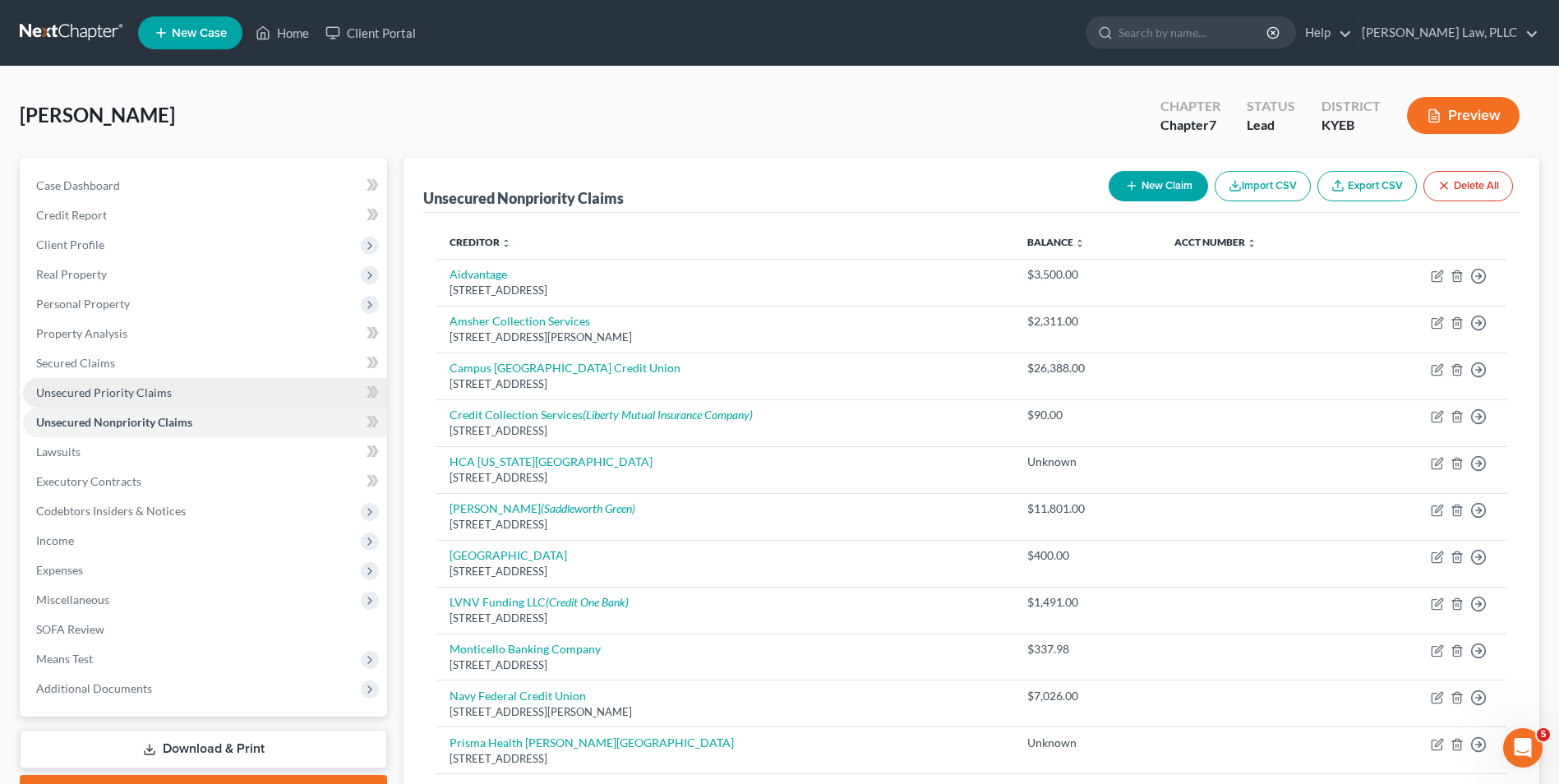
click at [87, 382] on link "Unsecured Priority Claims" at bounding box center [205, 393] width 364 height 29
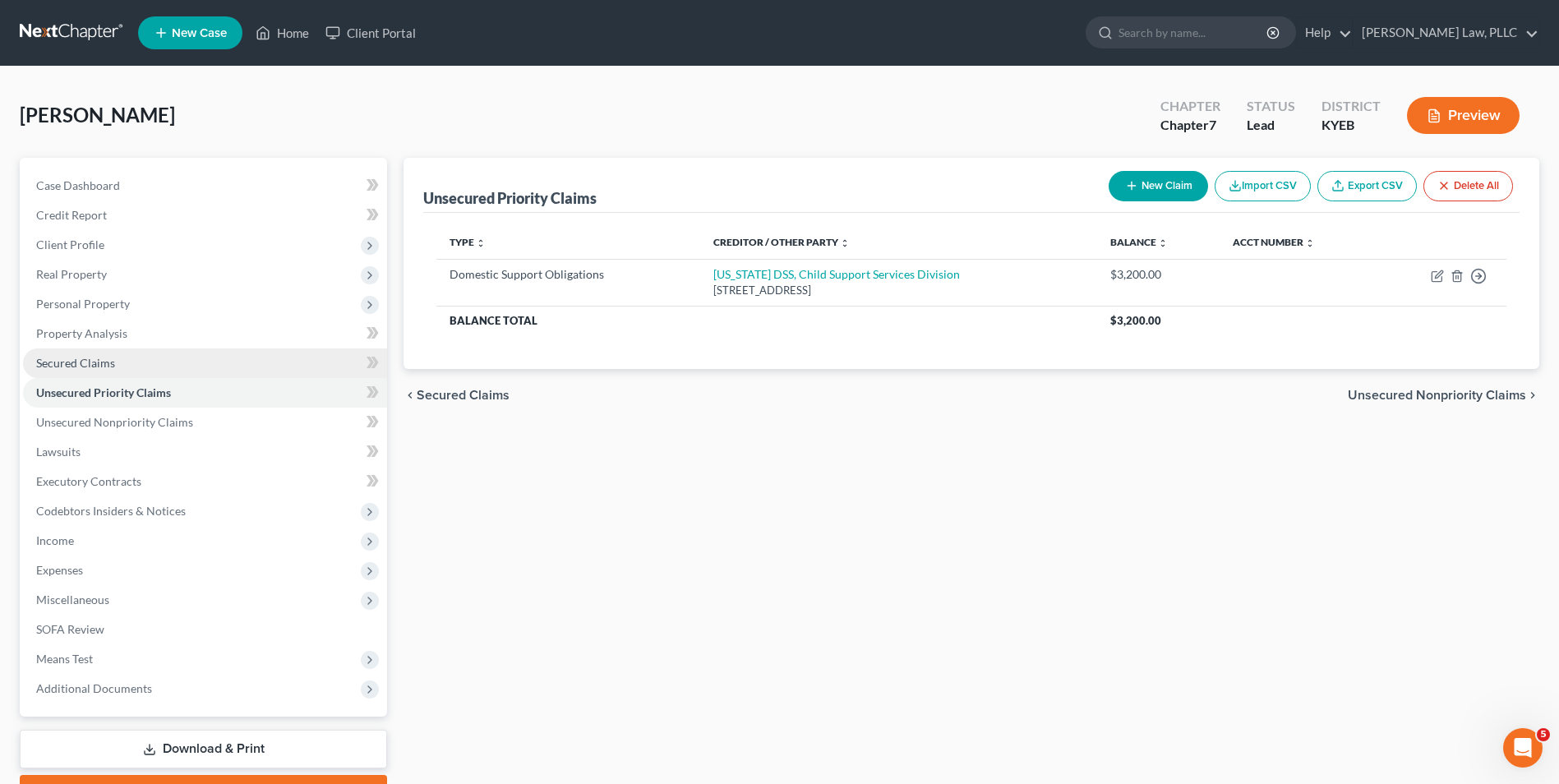
click at [87, 363] on span "Secured Claims" at bounding box center [76, 363] width 79 height 14
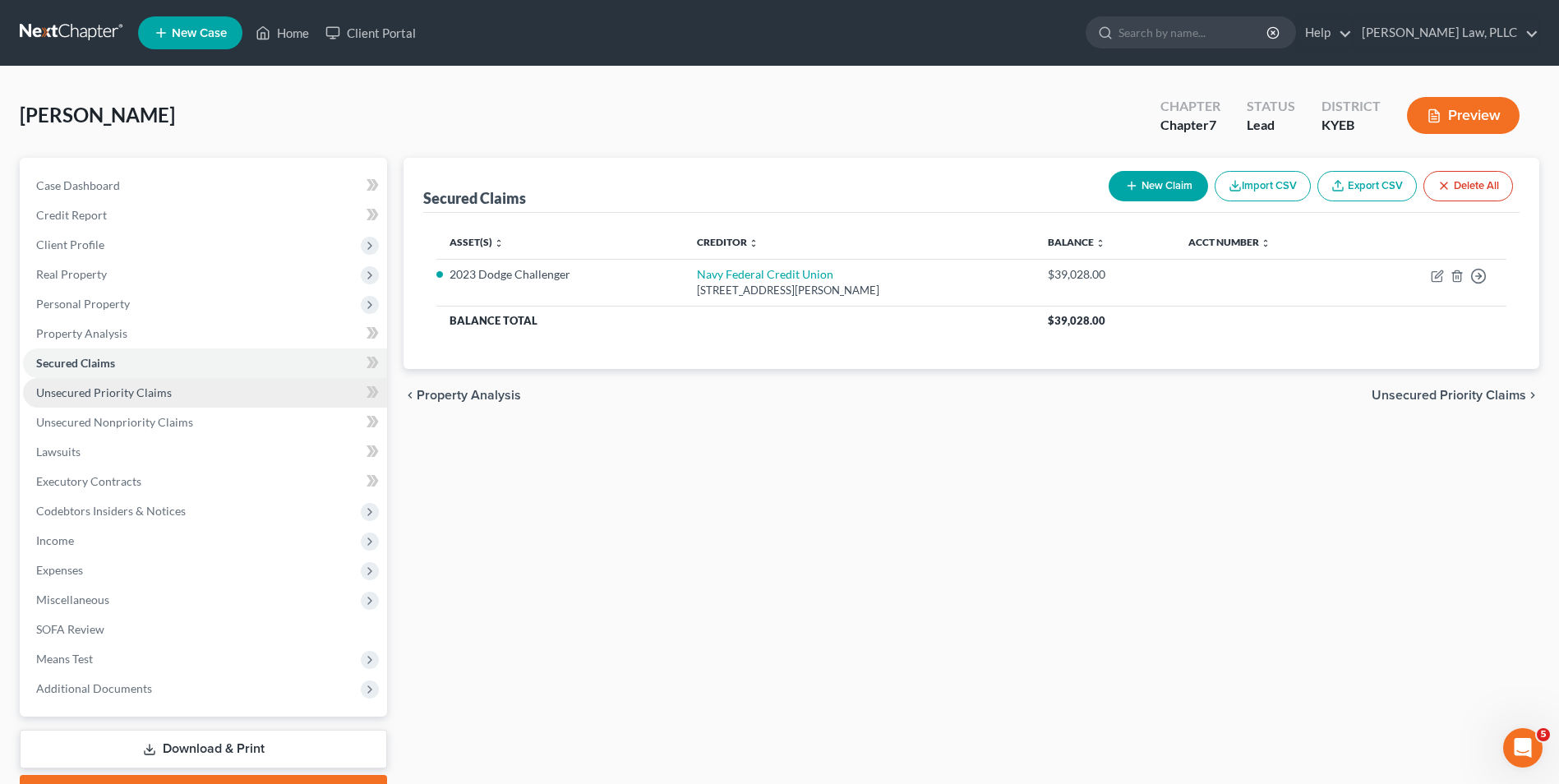
click at [83, 387] on span "Unsecured Priority Claims" at bounding box center [104, 392] width 136 height 14
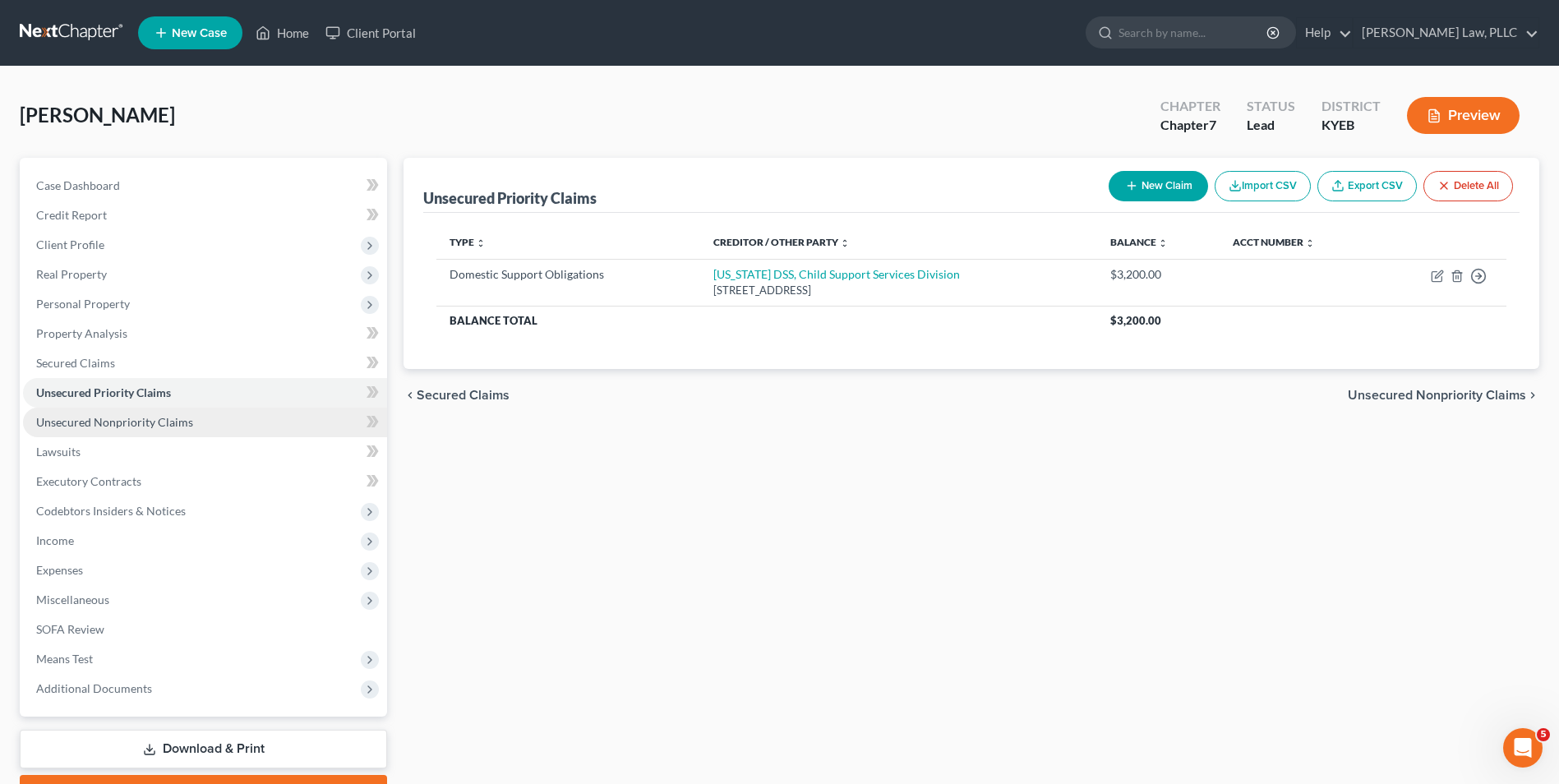
click at [88, 418] on span "Unsecured Nonpriority Claims" at bounding box center [114, 422] width 157 height 14
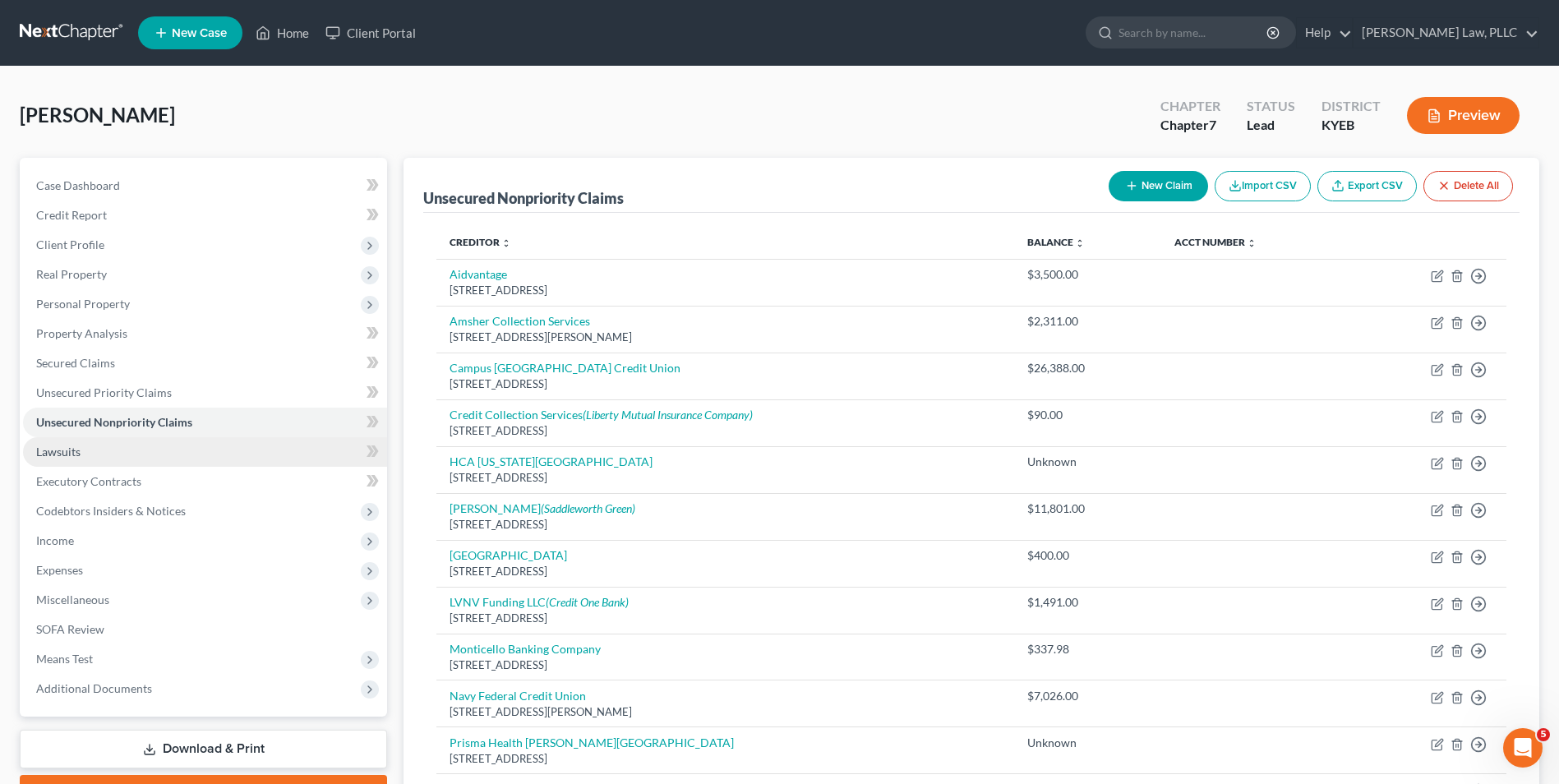
click at [87, 450] on link "Lawsuits" at bounding box center [205, 452] width 364 height 29
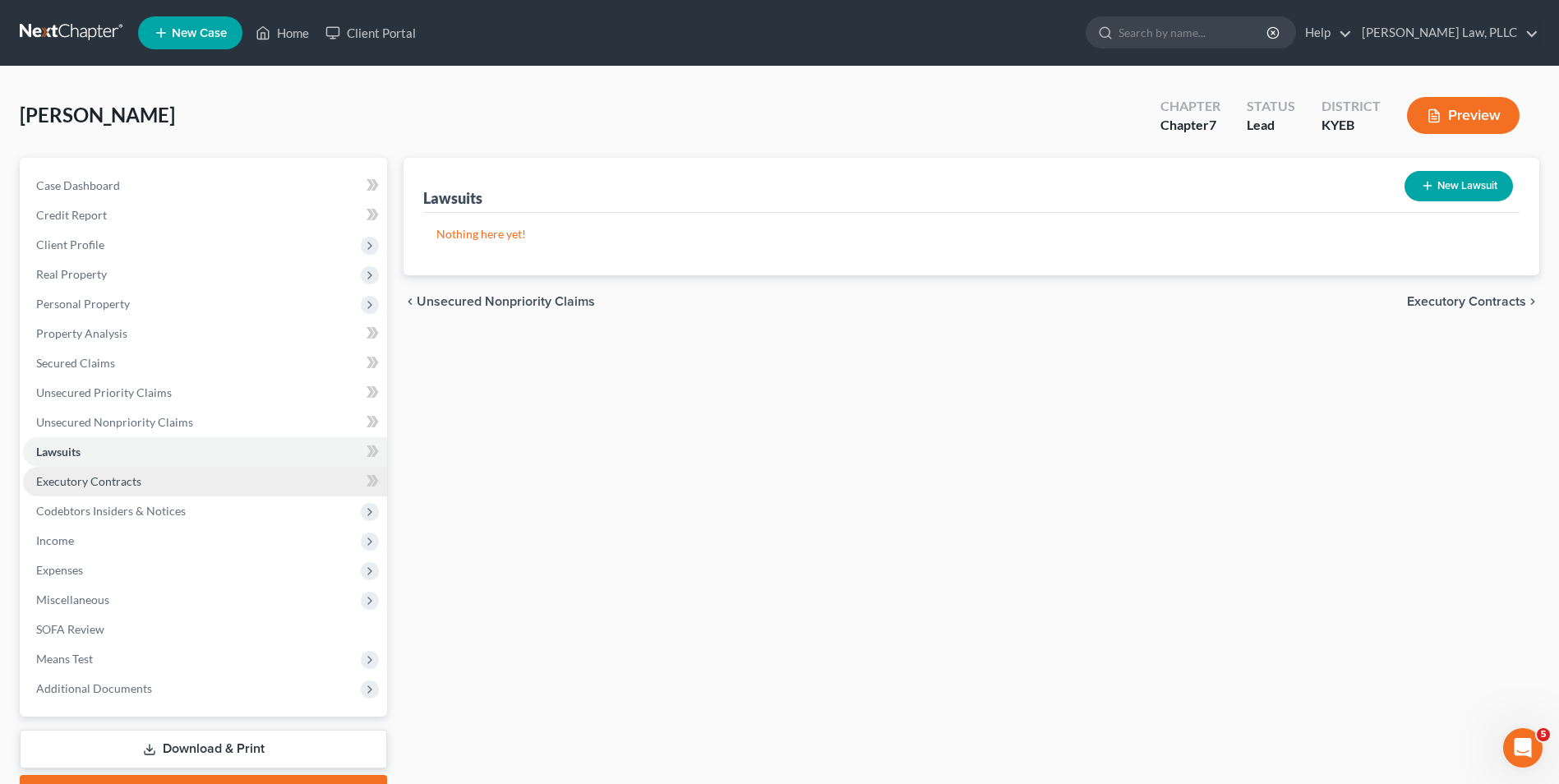
click at [98, 482] on span "Executory Contracts" at bounding box center [89, 481] width 105 height 14
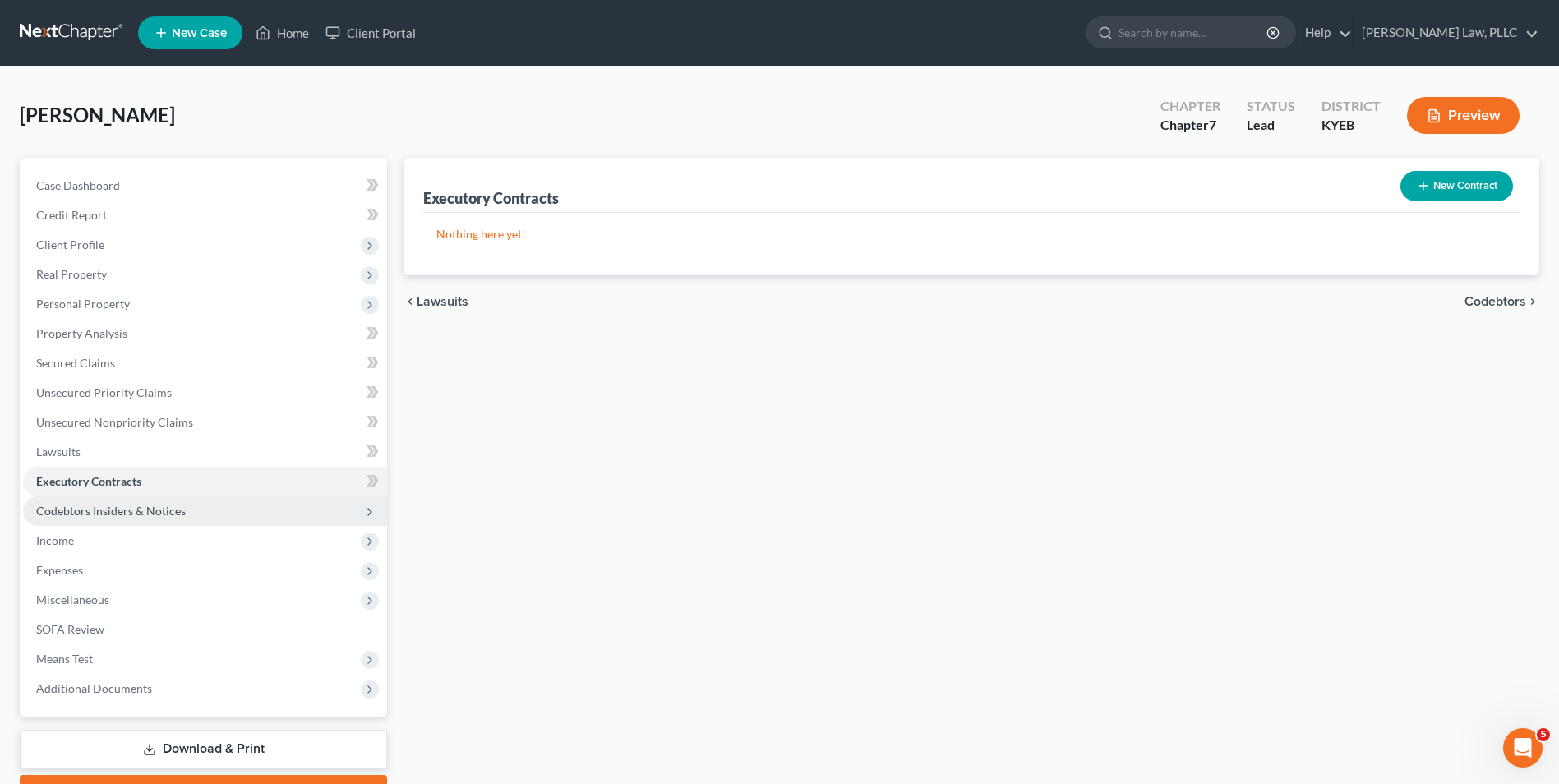
click at [113, 510] on span "Codebtors Insiders & Notices" at bounding box center [111, 511] width 150 height 14
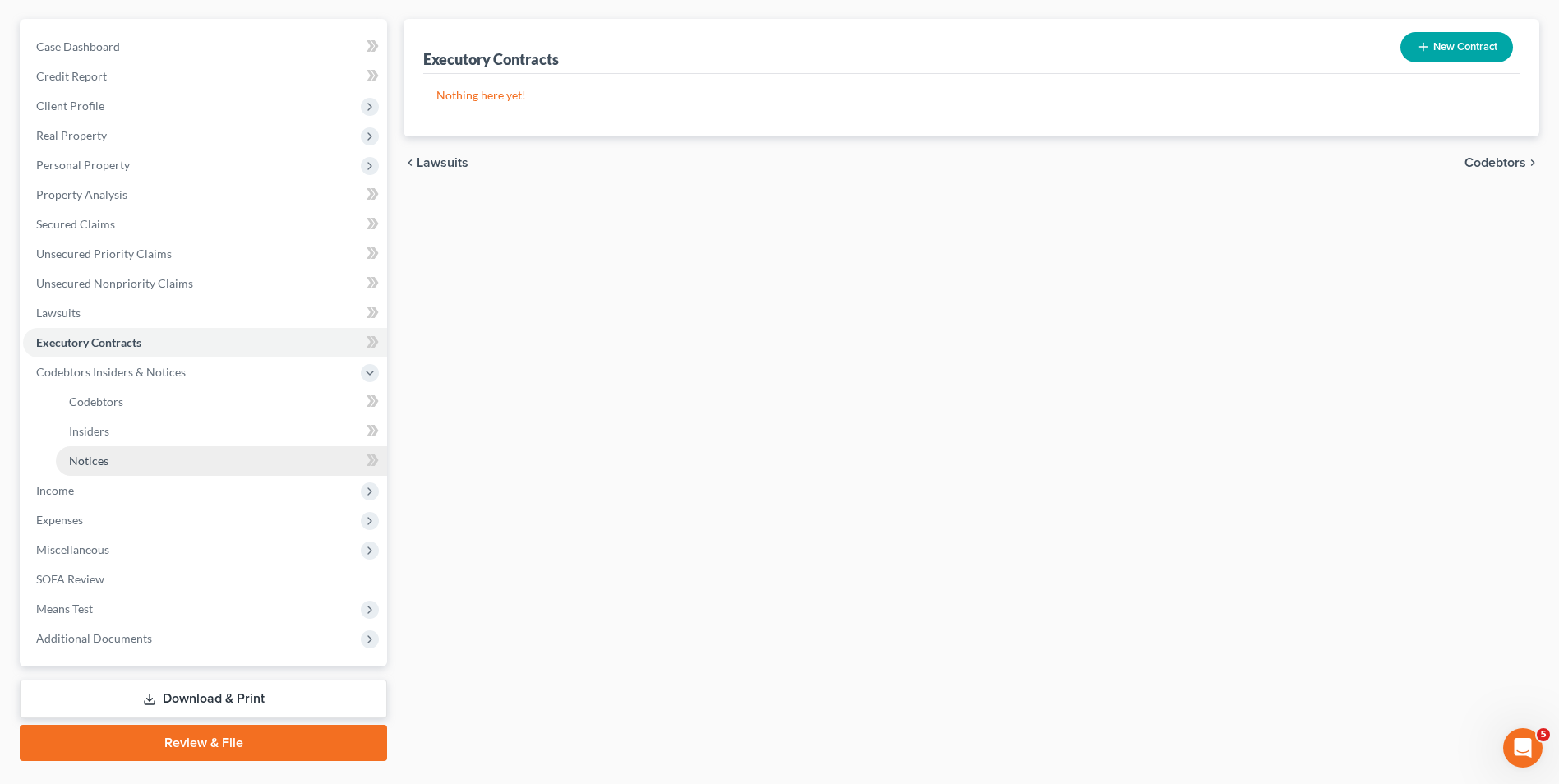
scroll to position [178, 0]
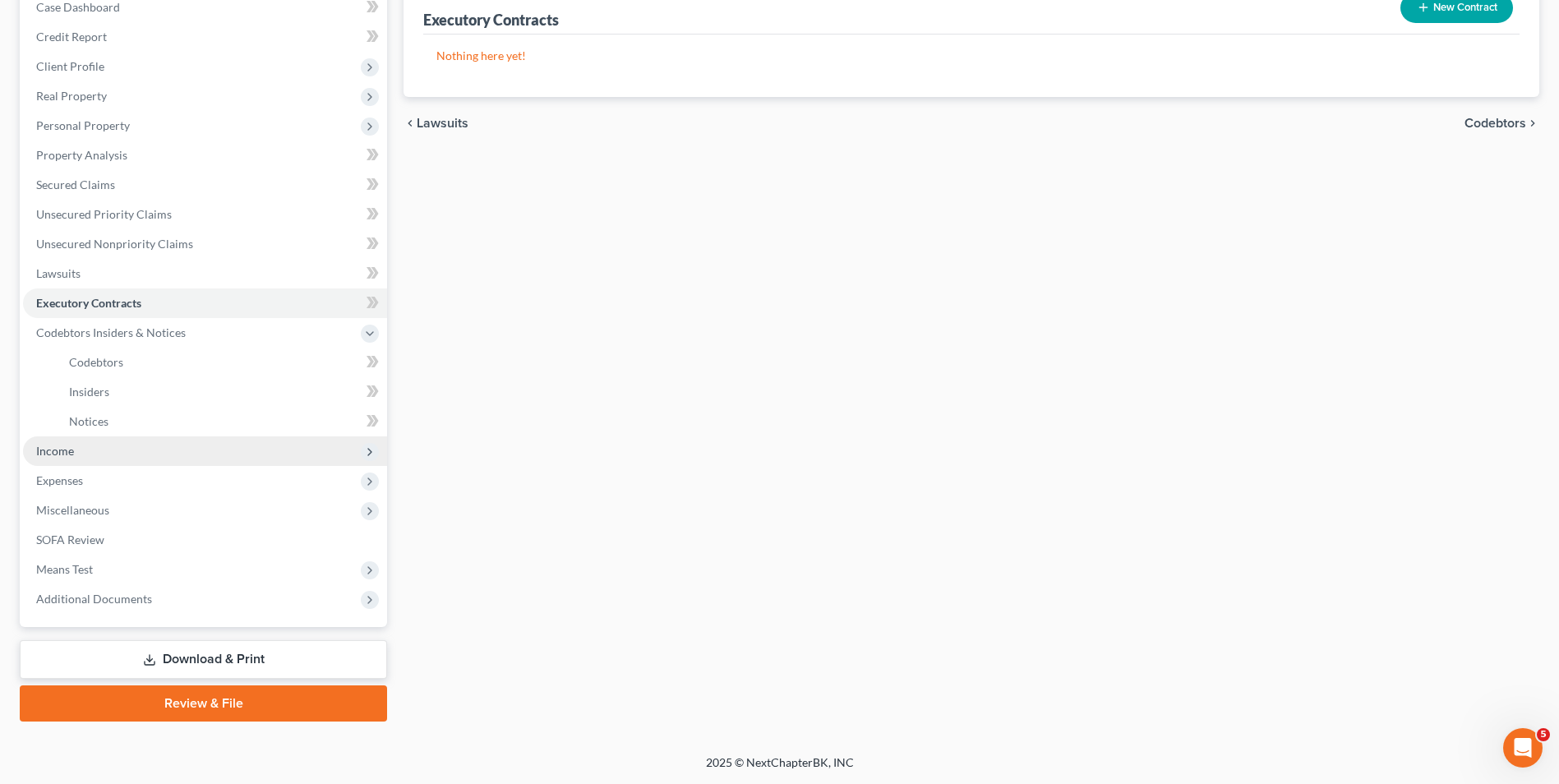
click at [53, 455] on span "Income" at bounding box center [55, 450] width 38 height 14
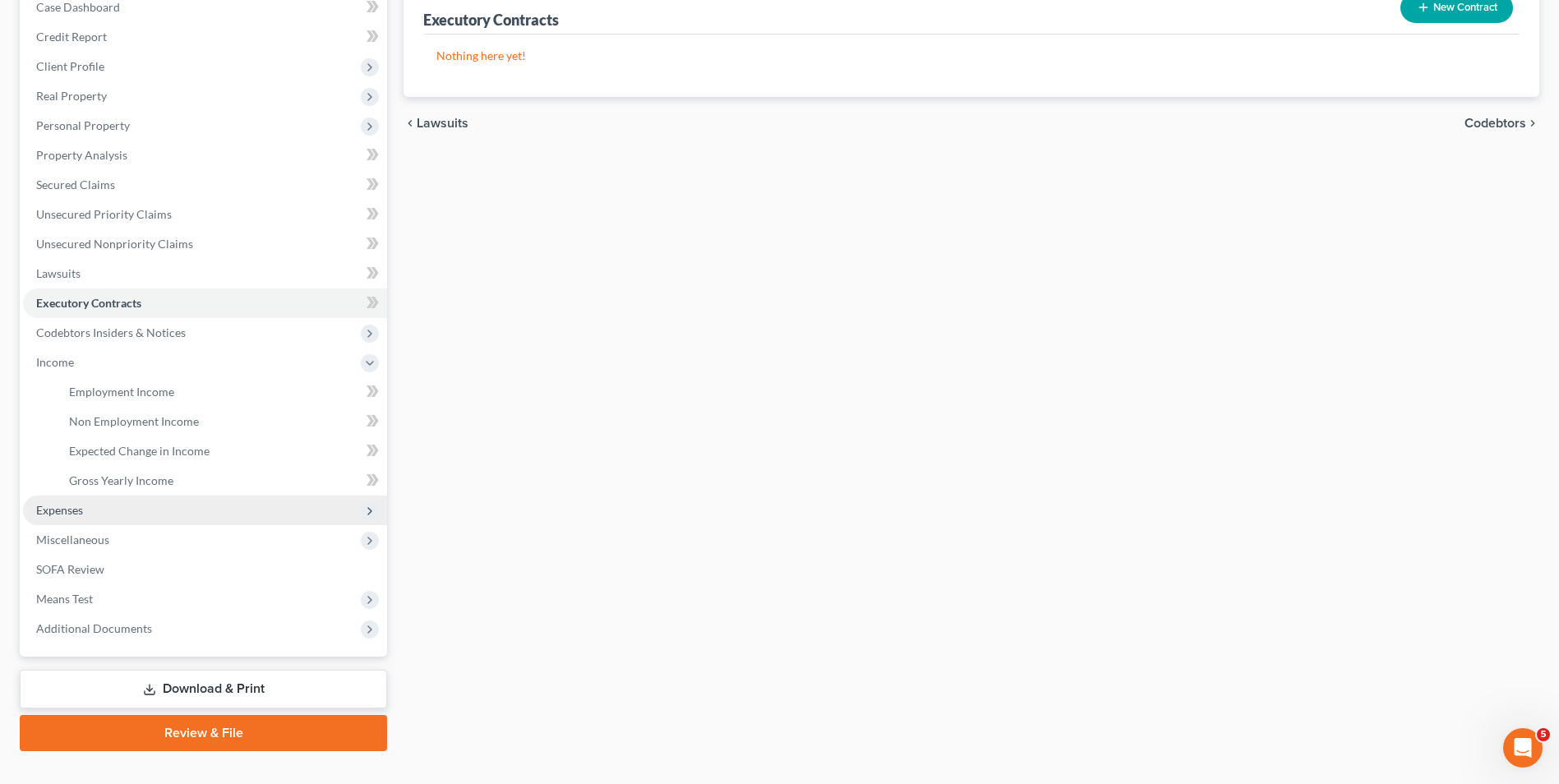
click at [90, 508] on span "Expenses" at bounding box center [205, 510] width 364 height 29
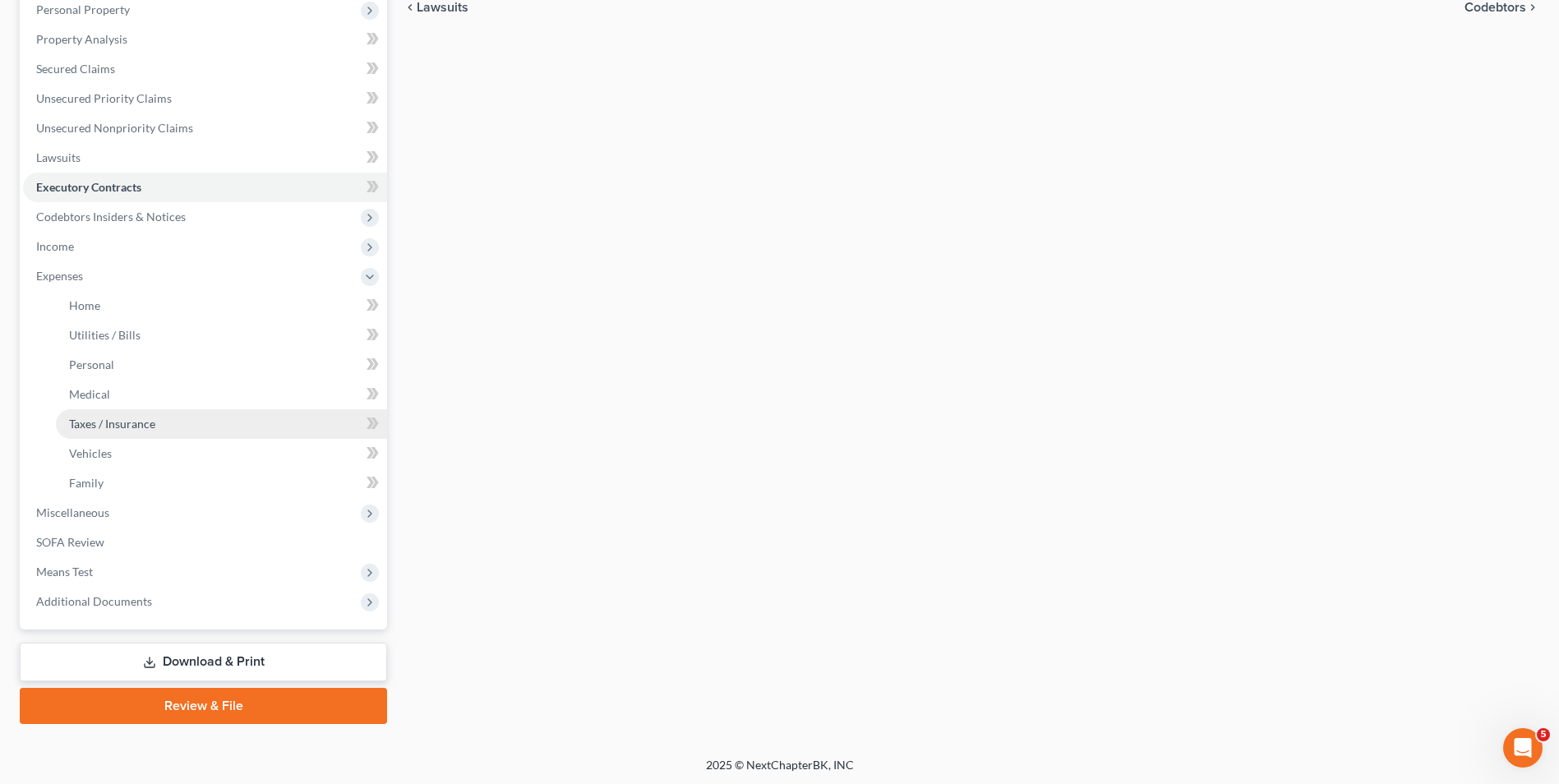
scroll to position [297, 0]
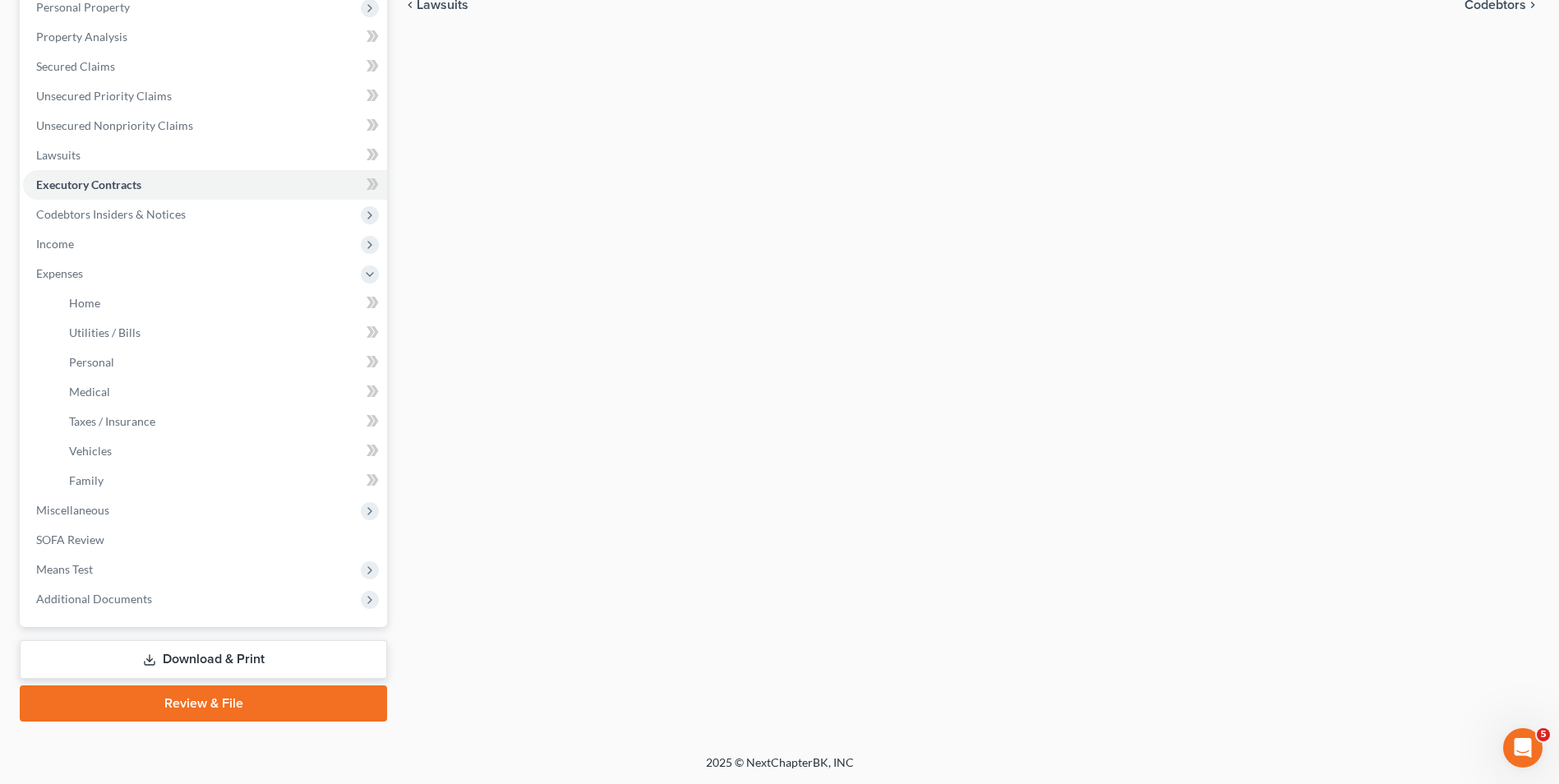
click at [280, 706] on link "Review & File" at bounding box center [203, 703] width 367 height 36
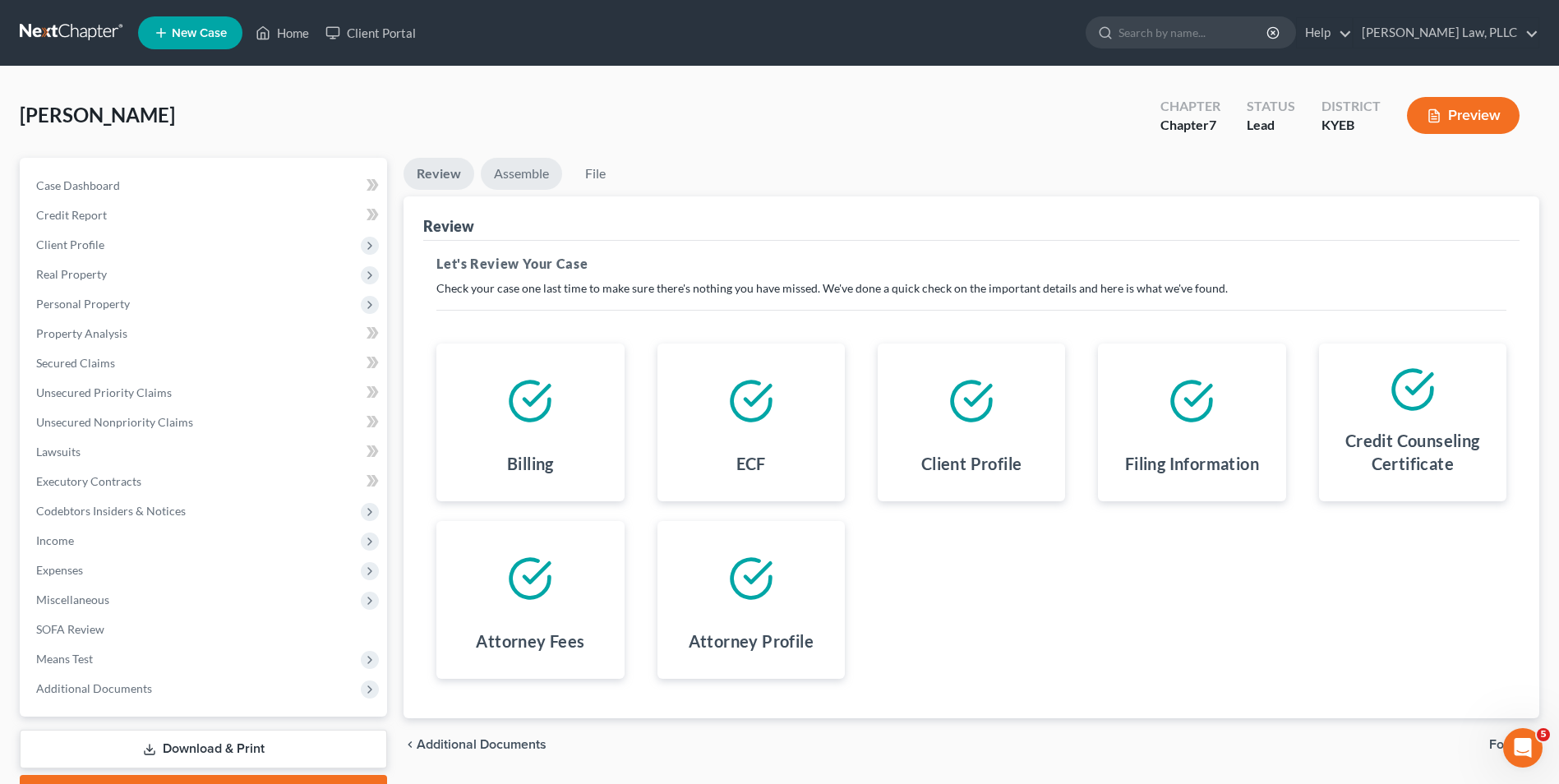
click at [531, 175] on link "Assemble" at bounding box center [521, 174] width 82 height 32
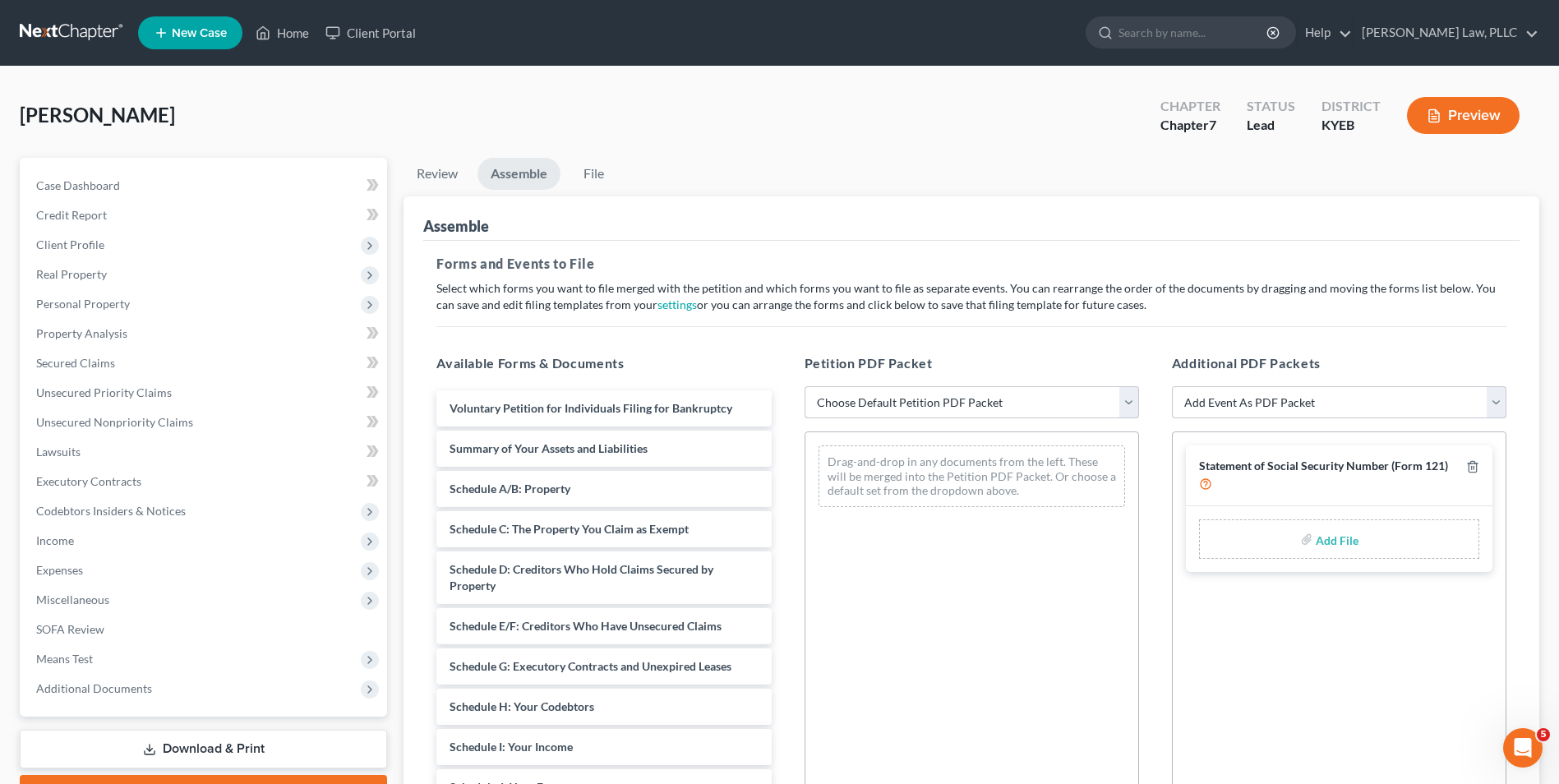
click at [1126, 391] on select "Choose Default Petition PDF Packet Complete Bankruptcy Petition (all forms and …" at bounding box center [972, 402] width 335 height 33
select select "0"
click at [805, 386] on select "Choose Default Petition PDF Packet Complete Bankruptcy Petition (all forms and …" at bounding box center [972, 402] width 335 height 33
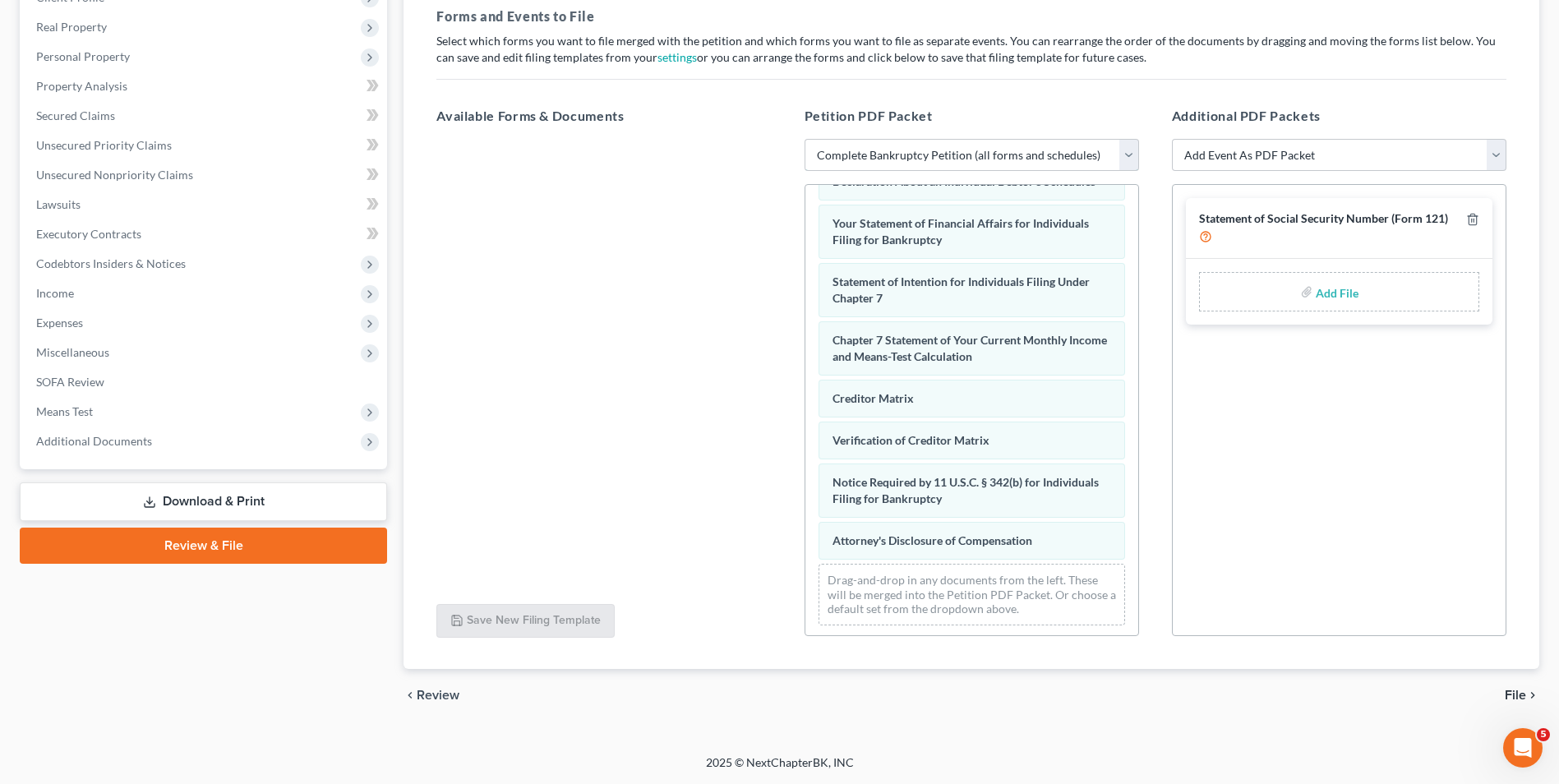
scroll to position [524, 0]
click at [1511, 695] on span "File" at bounding box center [1515, 695] width 21 height 13
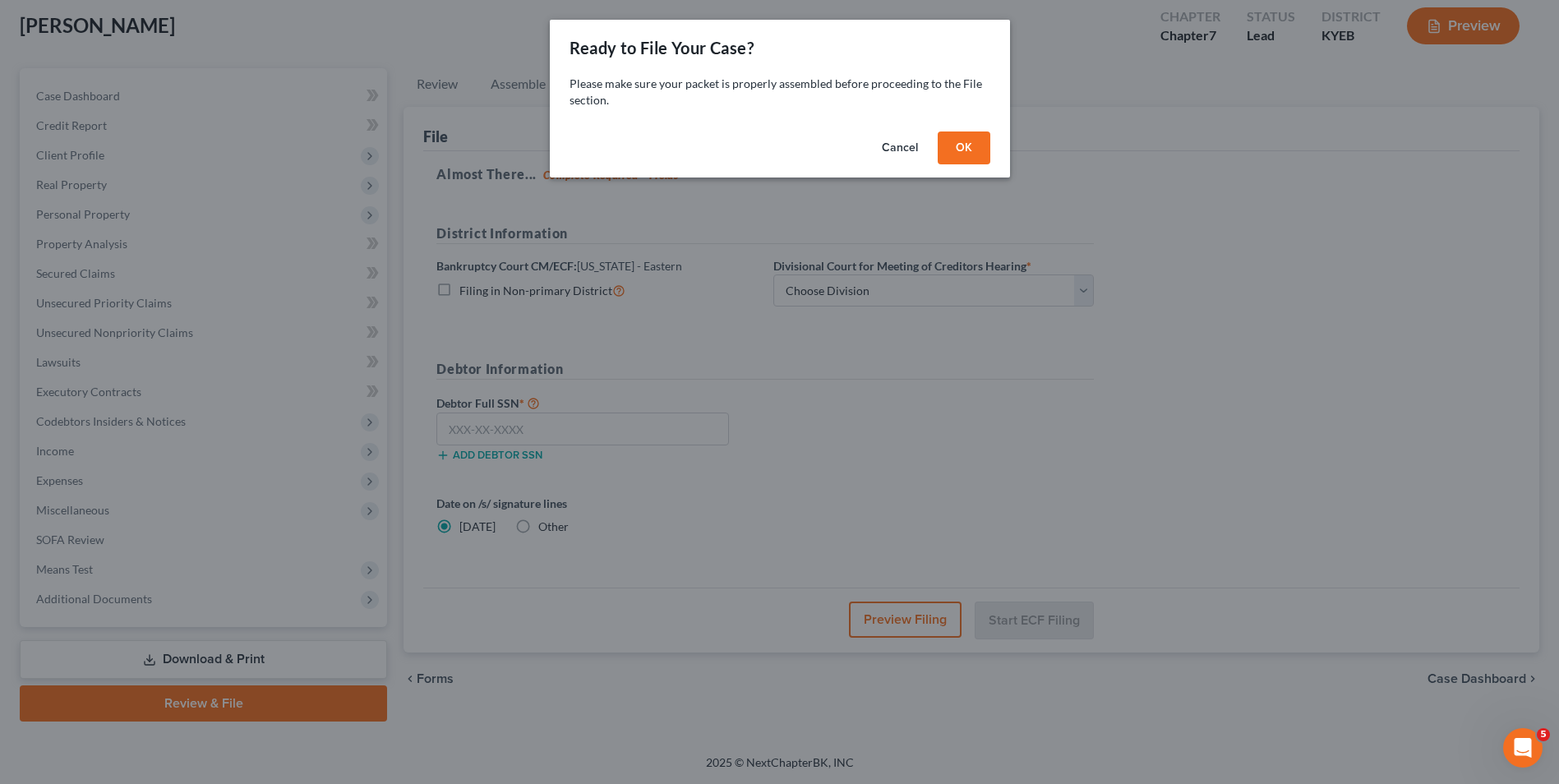
scroll to position [89, 0]
click at [961, 153] on button "OK" at bounding box center [969, 148] width 52 height 33
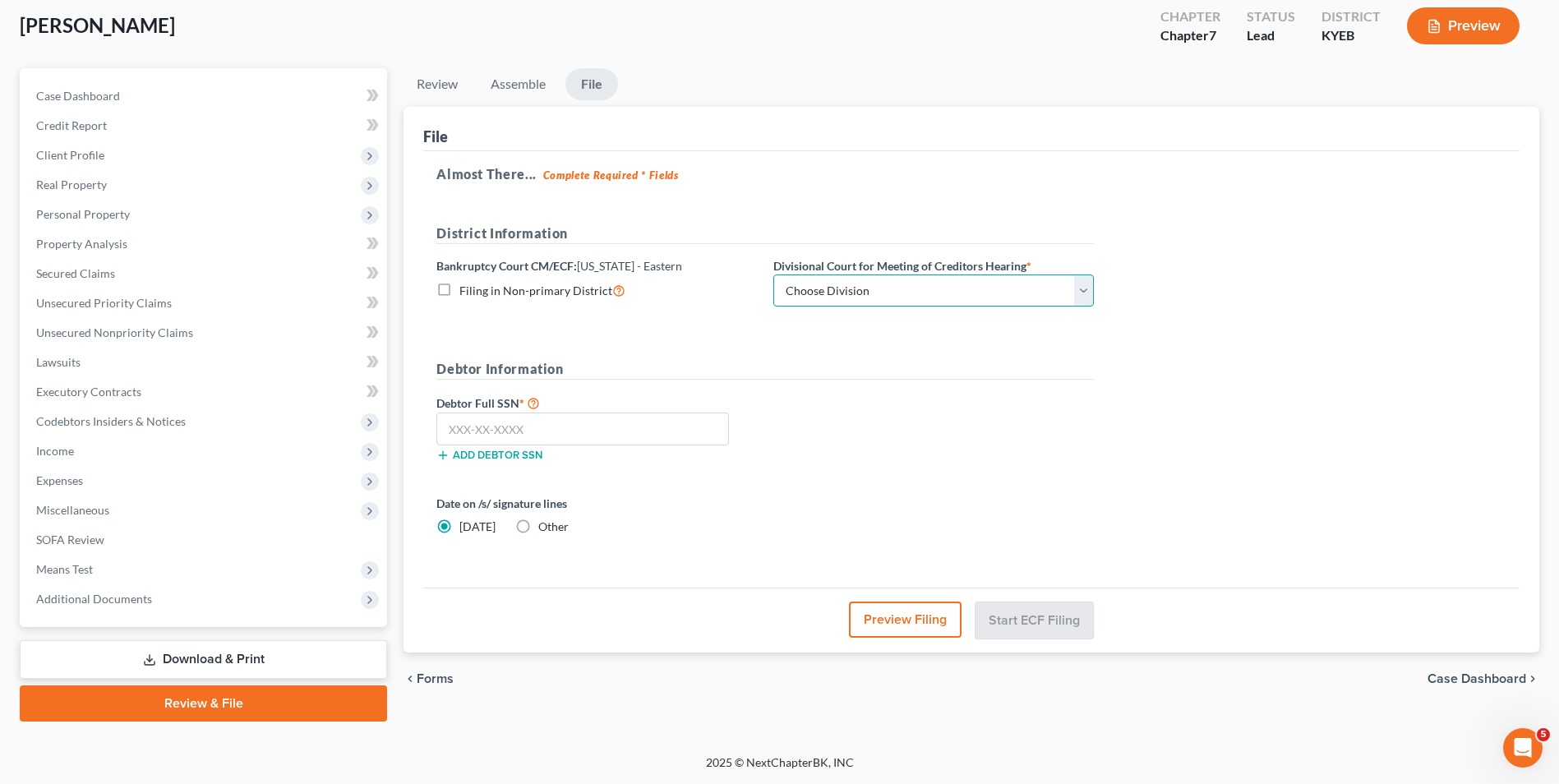
click at [962, 291] on select "Choose Division Ashland [GEOGRAPHIC_DATA] [GEOGRAPHIC_DATA] [GEOGRAPHIC_DATA] […" at bounding box center [933, 291] width 321 height 33
select select "4"
click at [773, 274] on select "Choose Division Ashland [GEOGRAPHIC_DATA] [GEOGRAPHIC_DATA] [GEOGRAPHIC_DATA] […" at bounding box center [933, 291] width 321 height 33
click at [458, 430] on input "text" at bounding box center [583, 429] width 292 height 33
type input "428-79-1801"
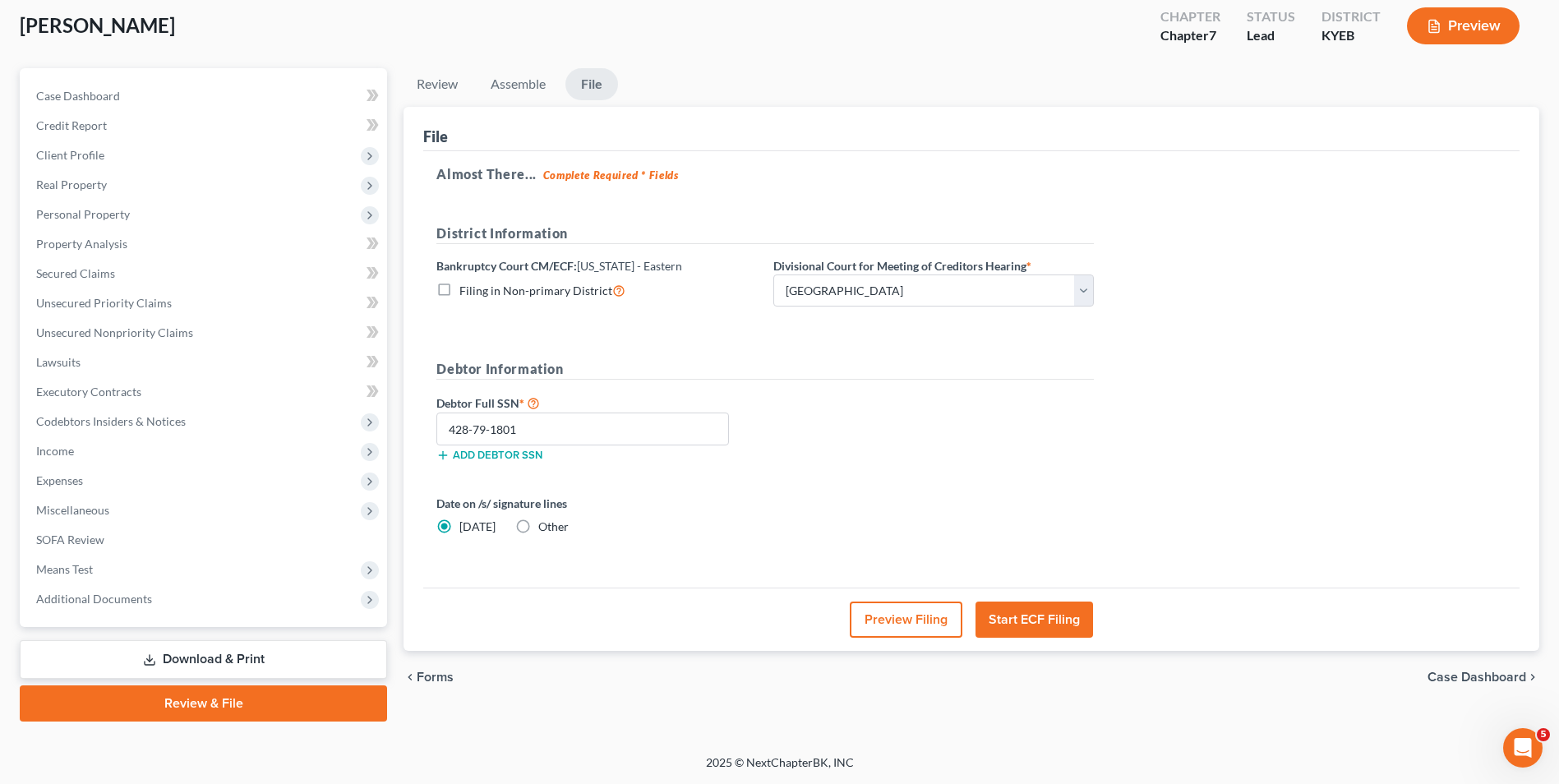
click at [1026, 623] on button "Start ECF Filing" at bounding box center [1034, 620] width 118 height 36
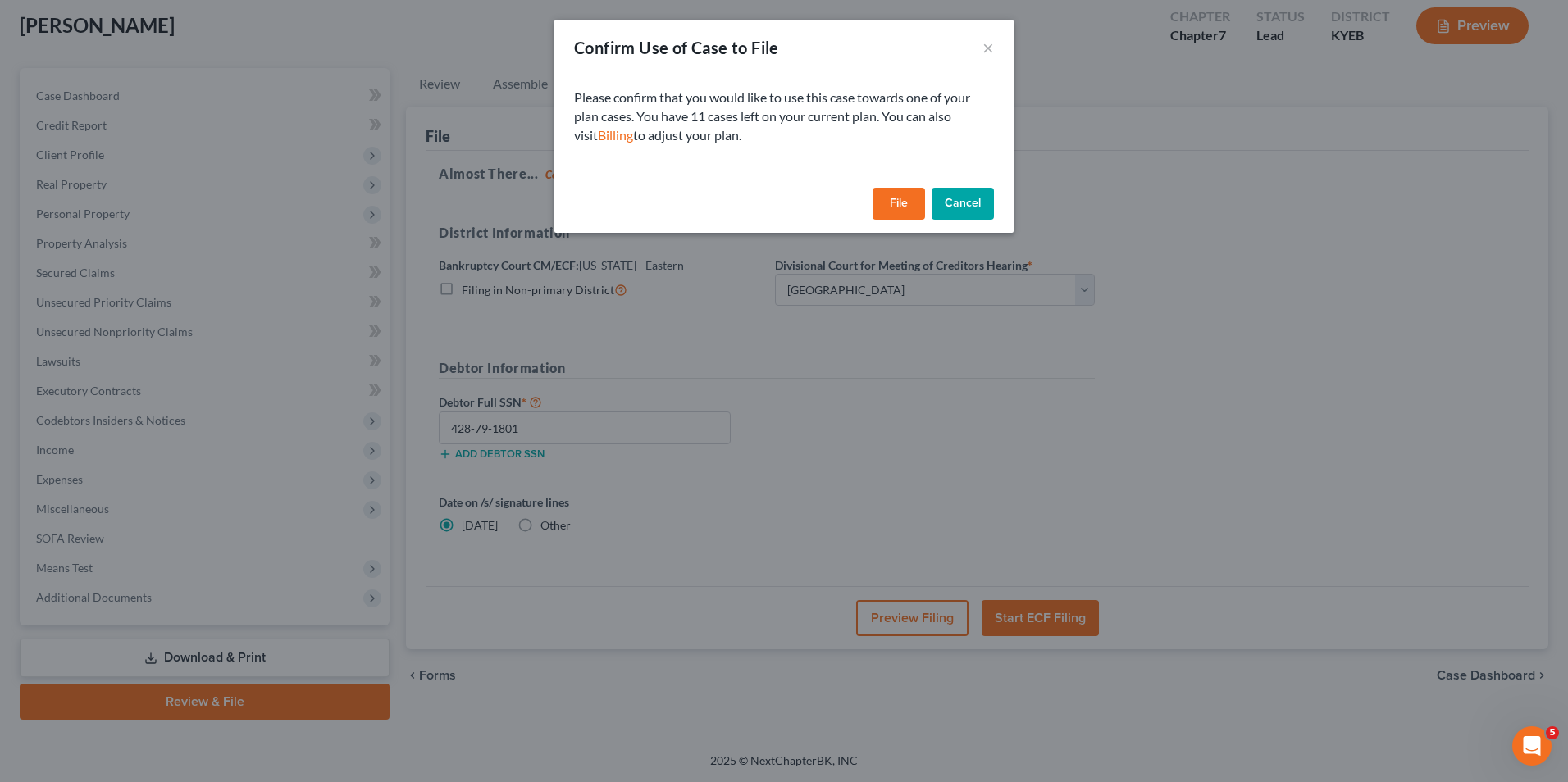
click at [904, 196] on button "File" at bounding box center [898, 204] width 52 height 33
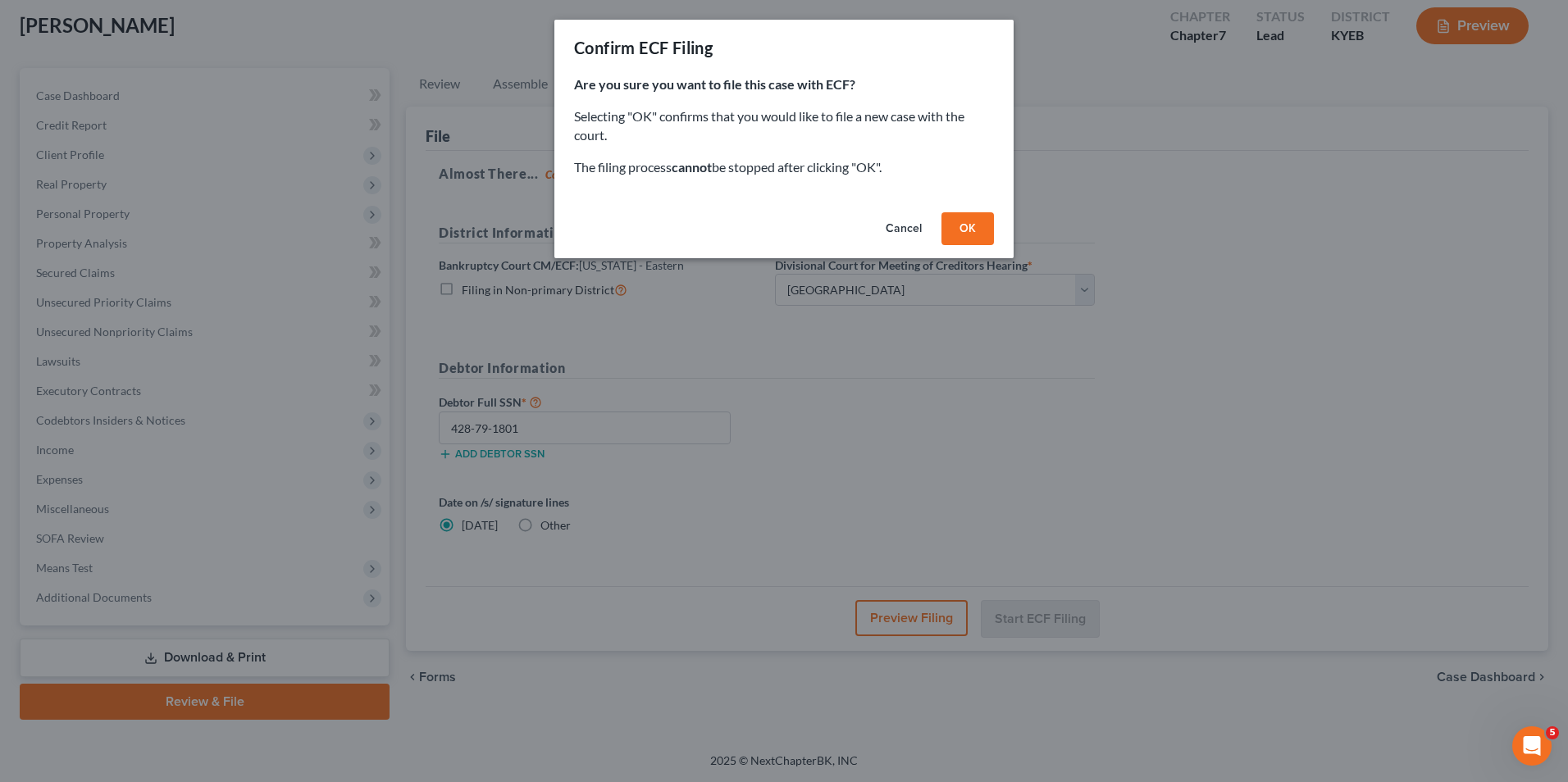
click at [973, 223] on button "OK" at bounding box center [967, 229] width 52 height 33
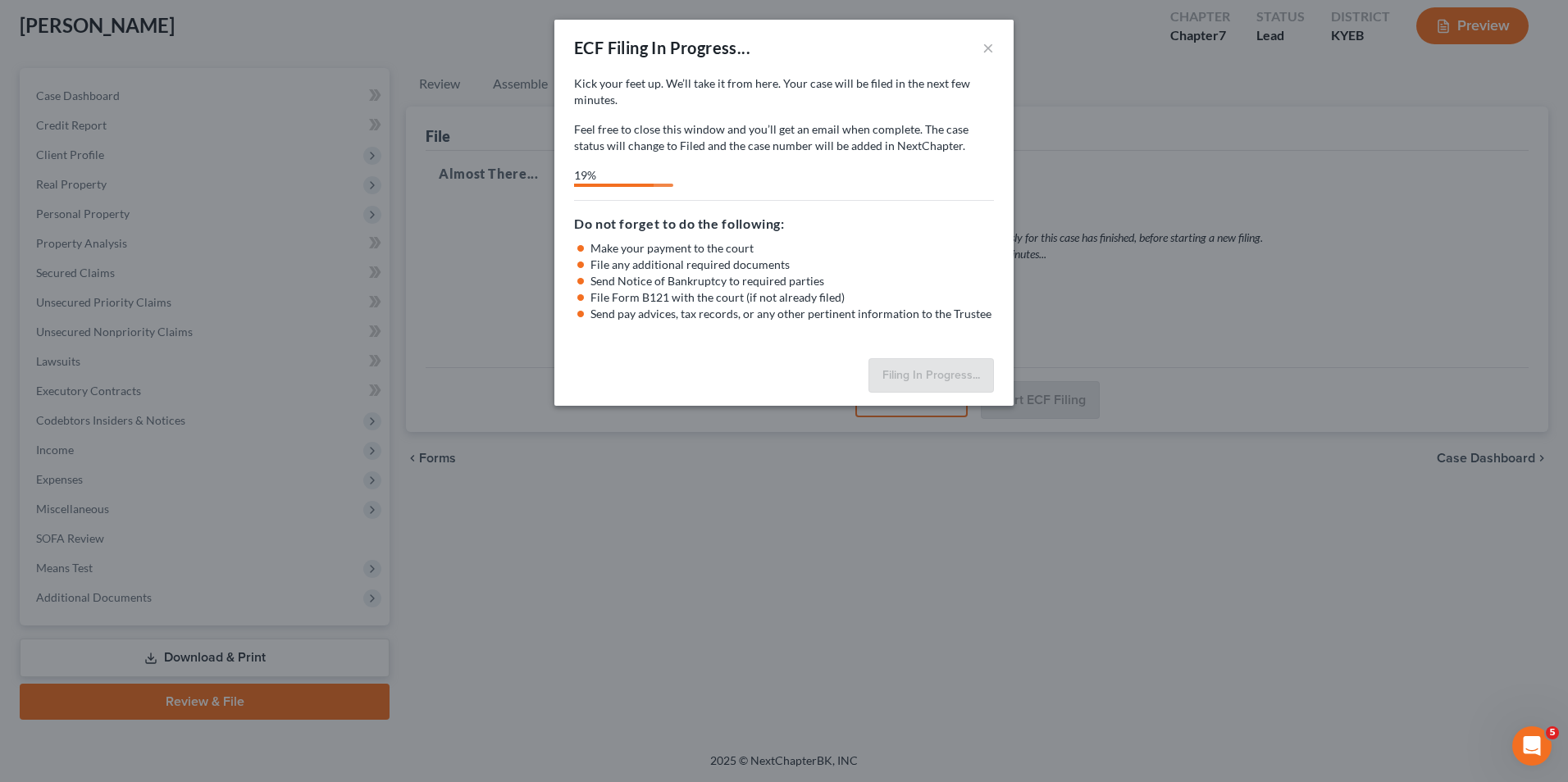
select select "4"
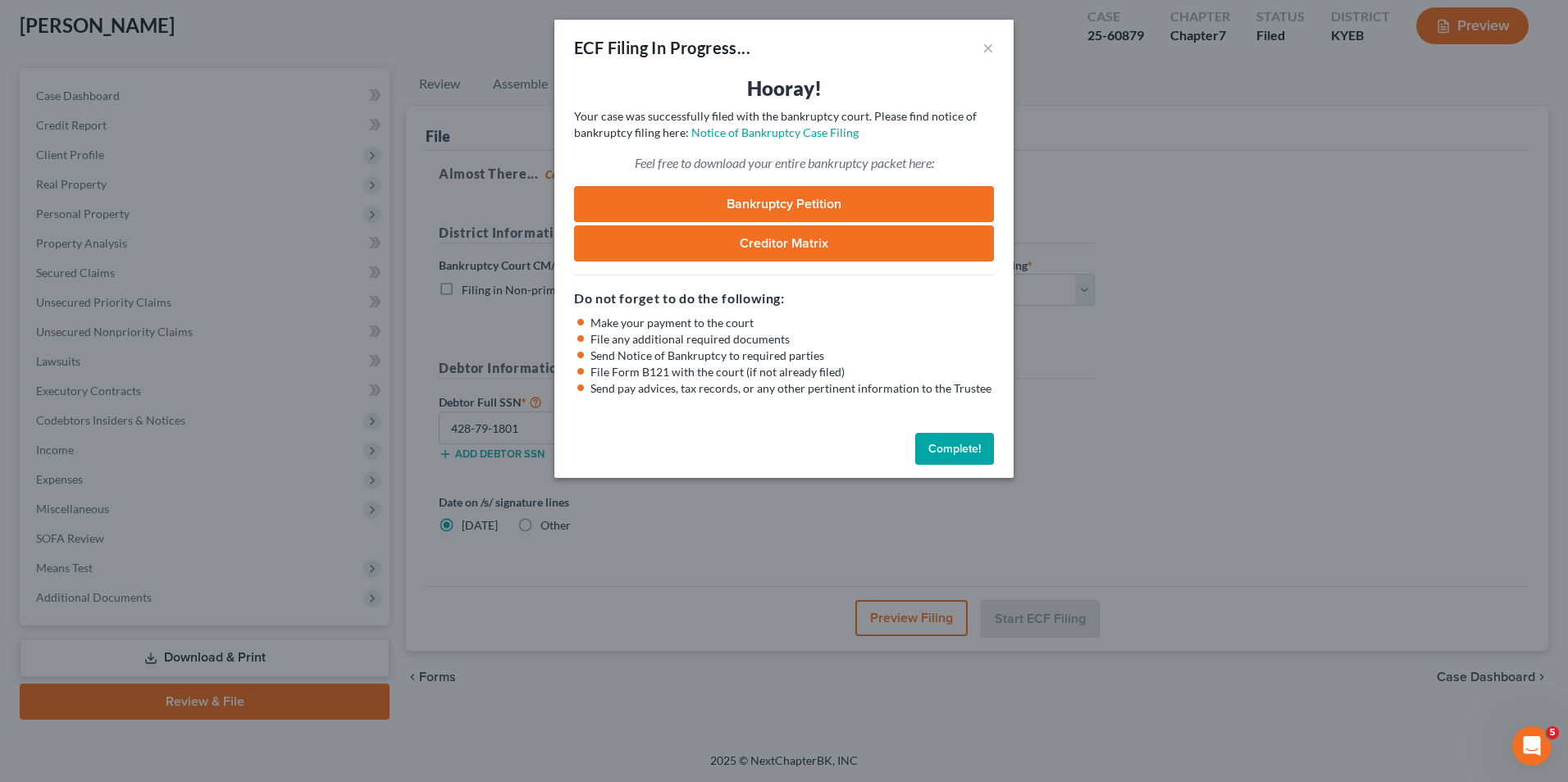
click at [962, 450] on button "Complete!" at bounding box center [955, 449] width 79 height 33
